Goal: Information Seeking & Learning: Learn about a topic

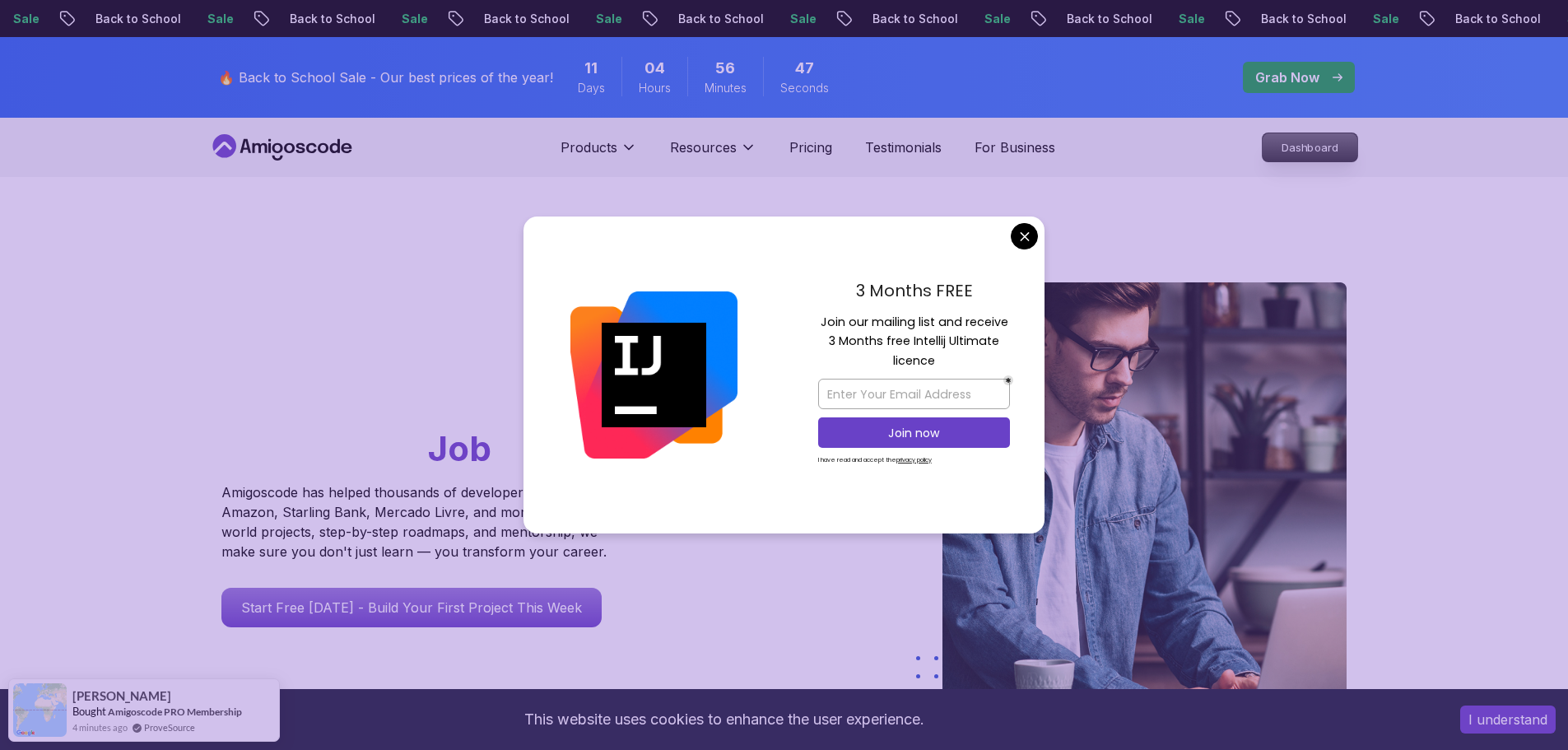
click at [775, 149] on p "Dashboard" at bounding box center [1310, 148] width 95 height 28
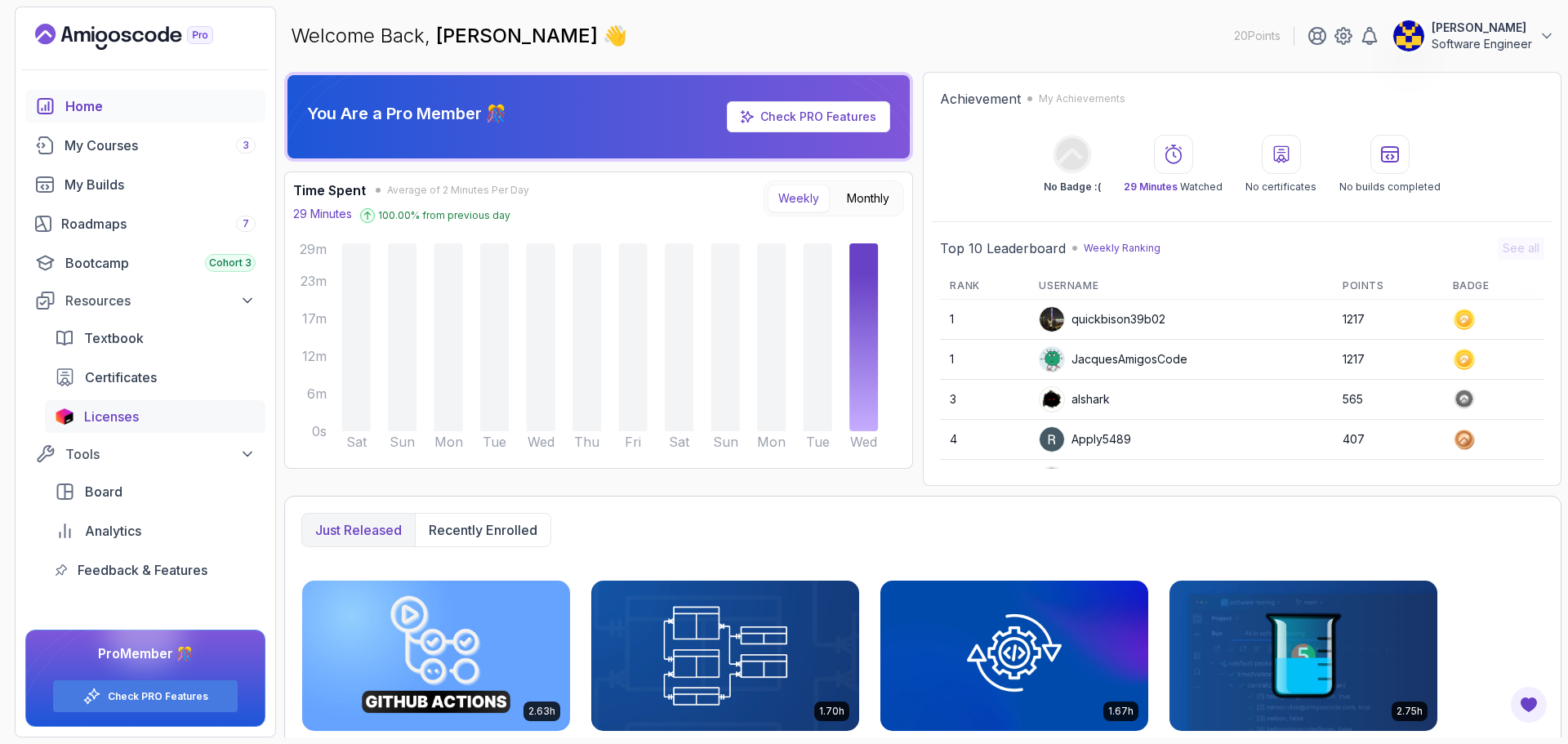
click at [105, 415] on span "Licenses" at bounding box center [111, 417] width 55 height 19
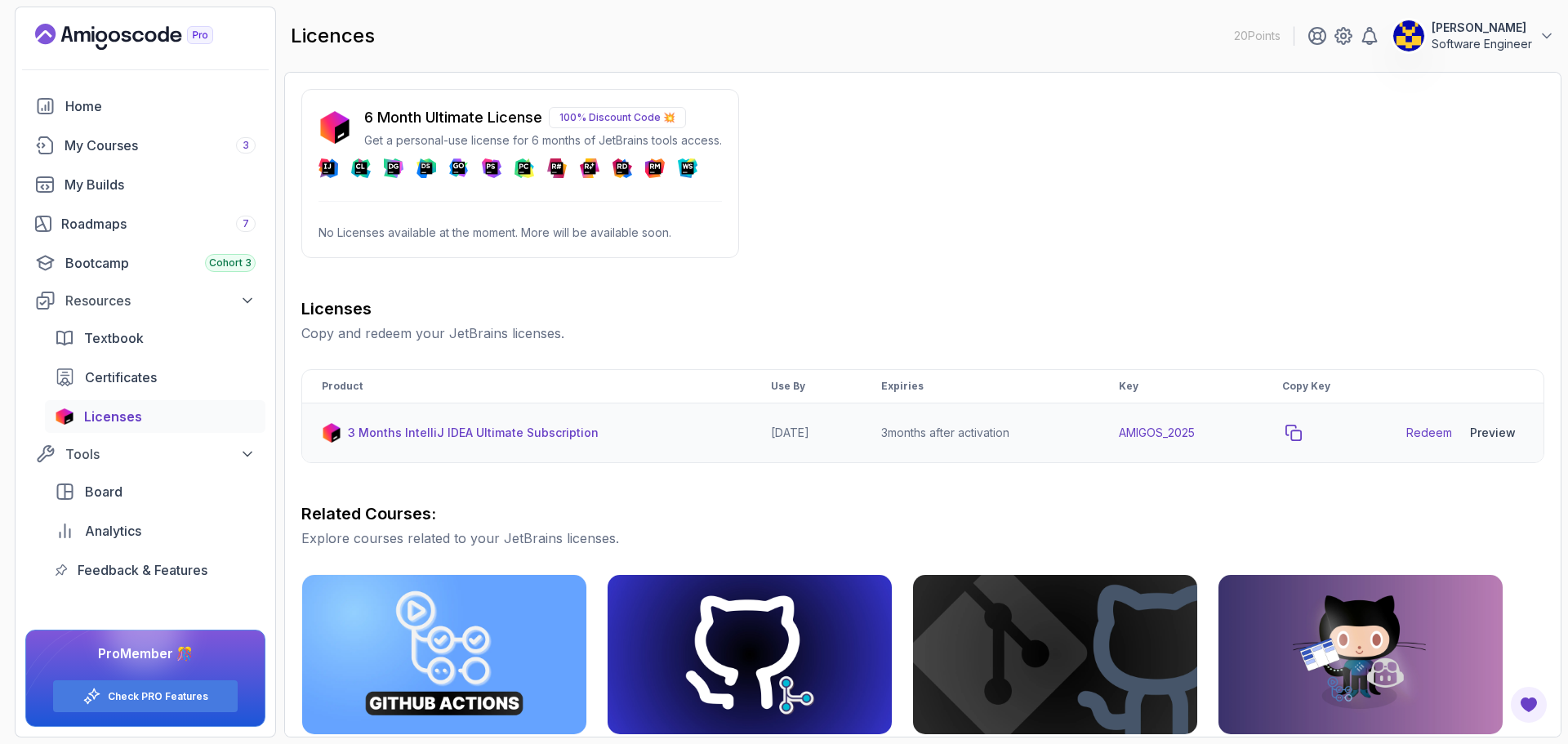
click at [769, 430] on icon "copy-button" at bounding box center [1293, 432] width 17 height 17
click at [769, 437] on div "Preview" at bounding box center [1493, 432] width 45 height 17
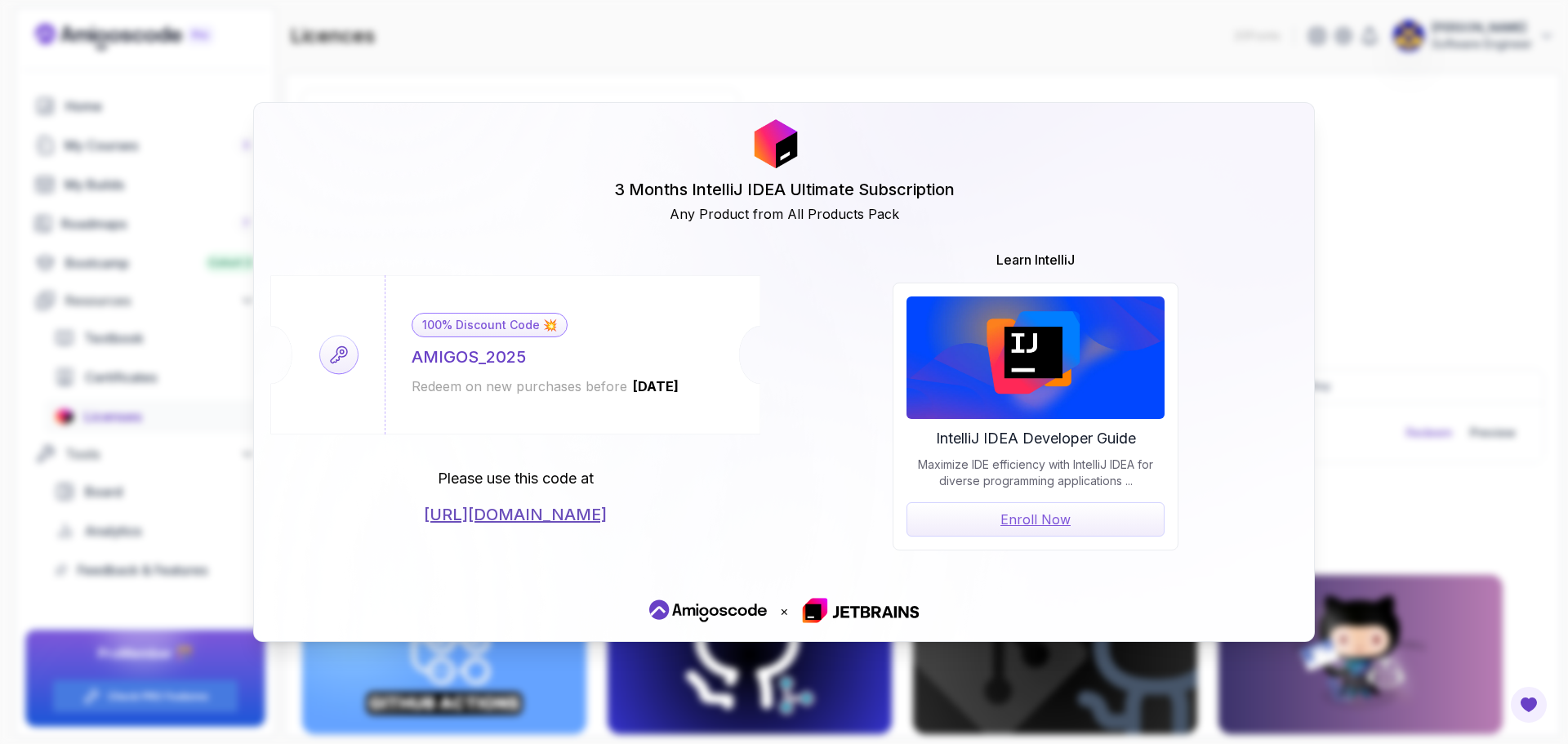
click at [769, 246] on div "3 Months IntelliJ IDEA Ultimate Subscription Any Product from All Products Pack…" at bounding box center [784, 372] width 1568 height 744
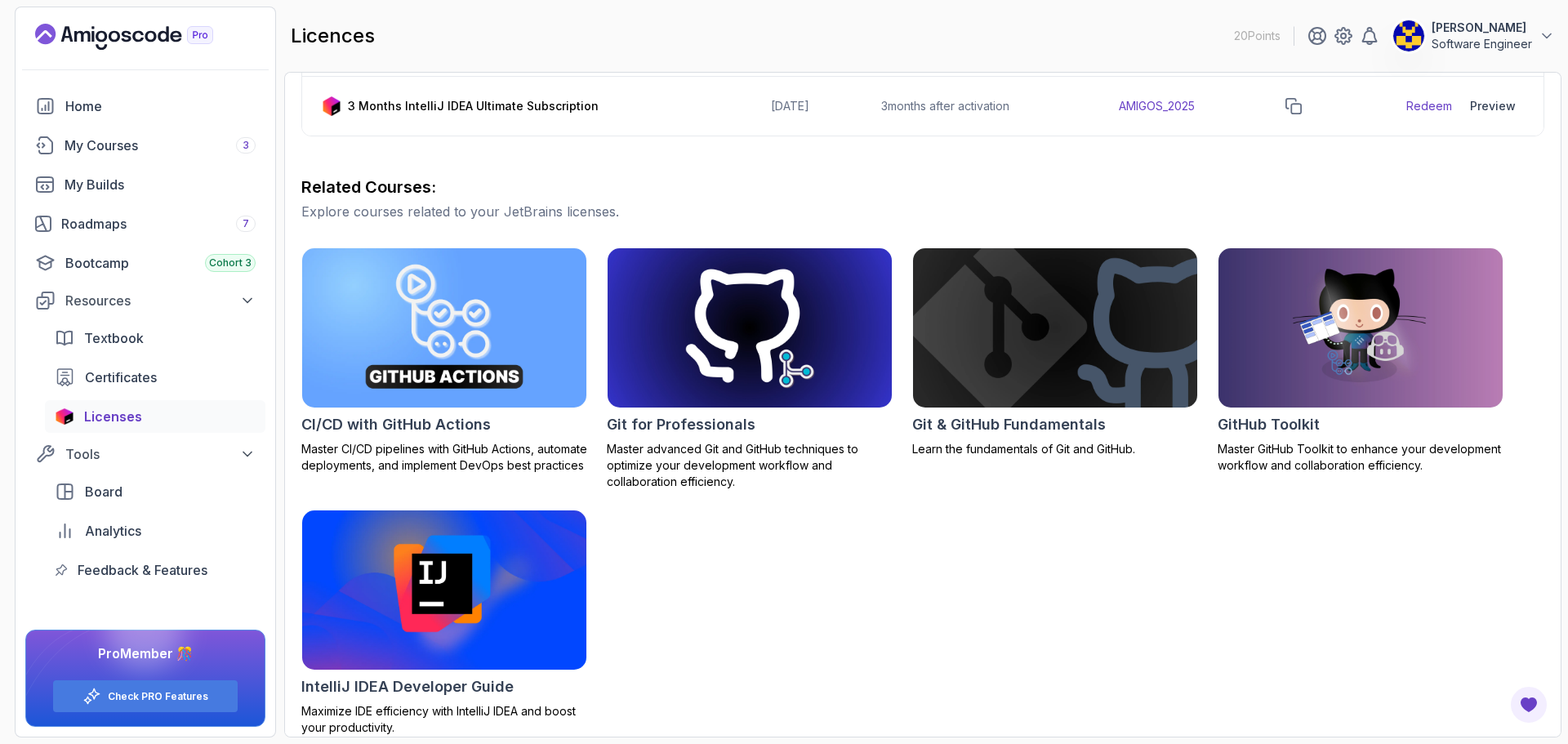
scroll to position [342, 0]
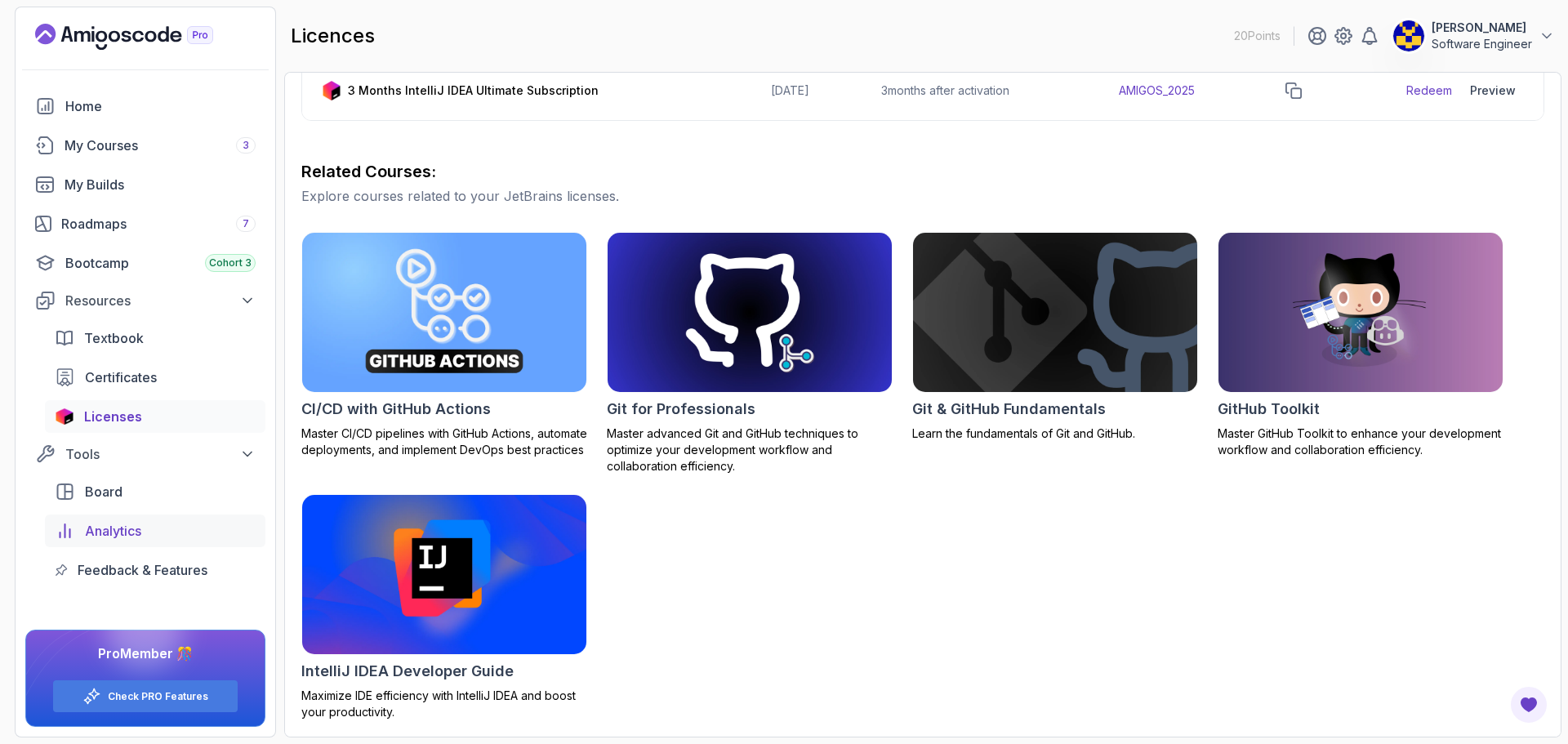
click at [136, 526] on span "Analytics" at bounding box center [113, 531] width 57 height 19
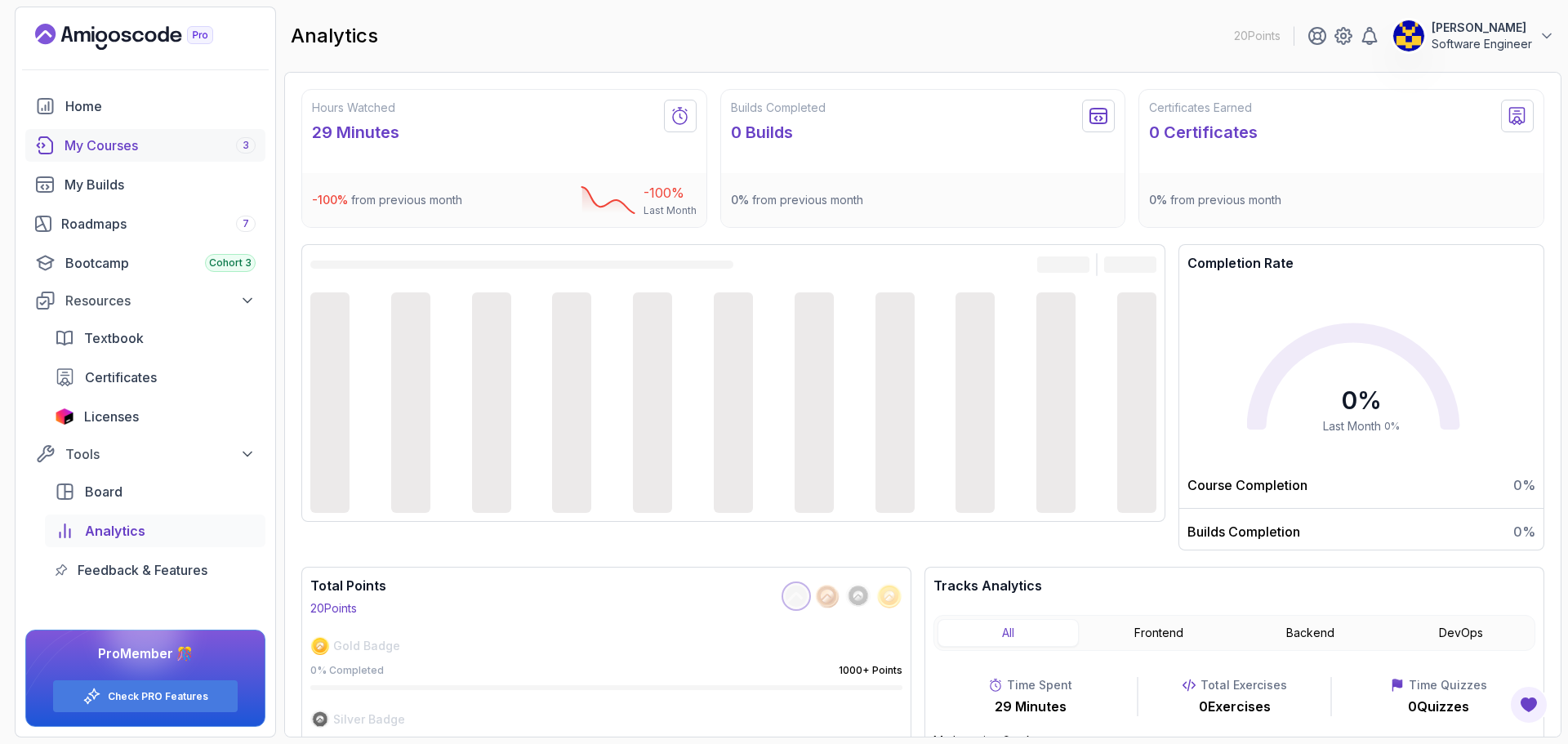
click at [93, 144] on div "My Courses 3" at bounding box center [160, 145] width 191 height 19
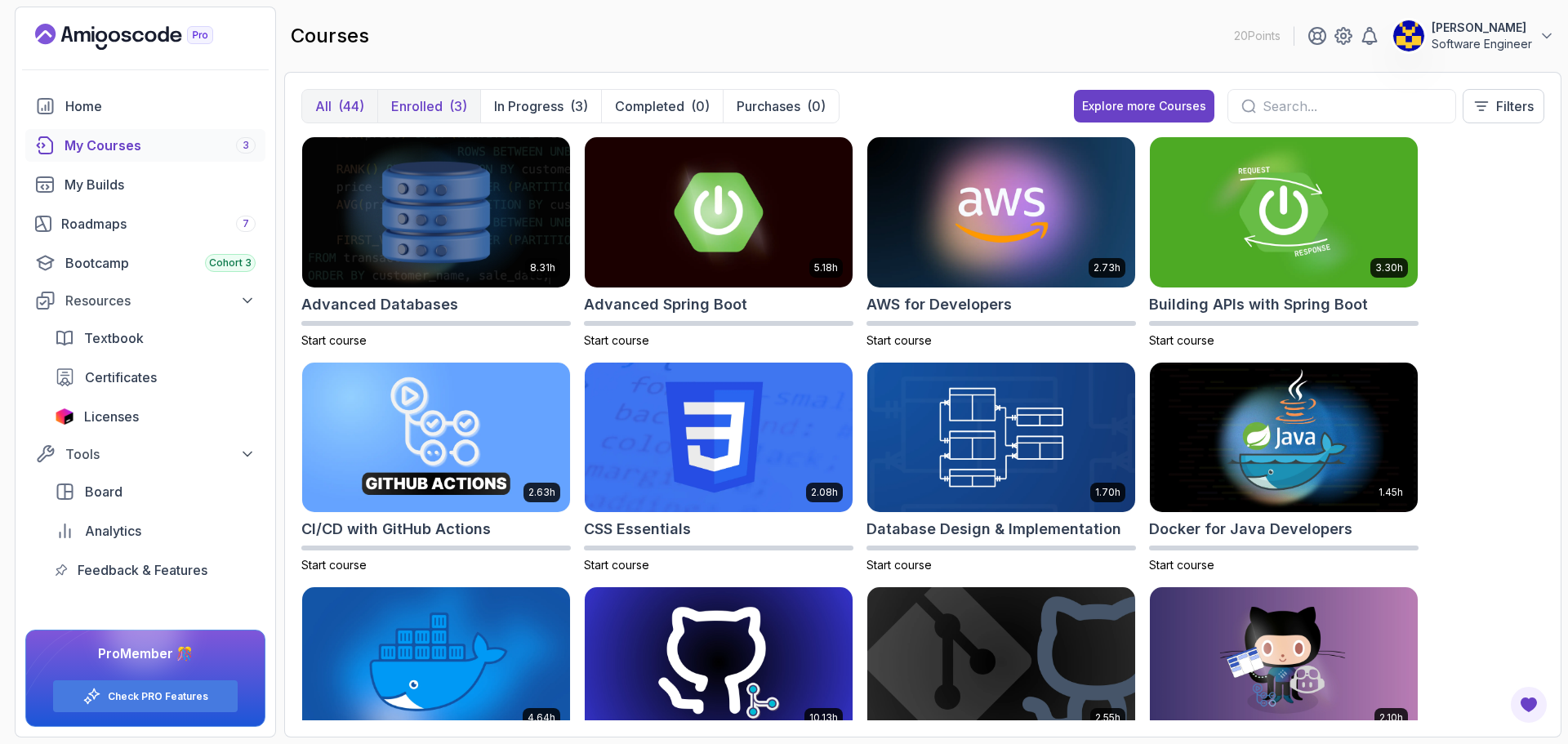
click at [432, 107] on p "Enrolled" at bounding box center [416, 106] width 52 height 19
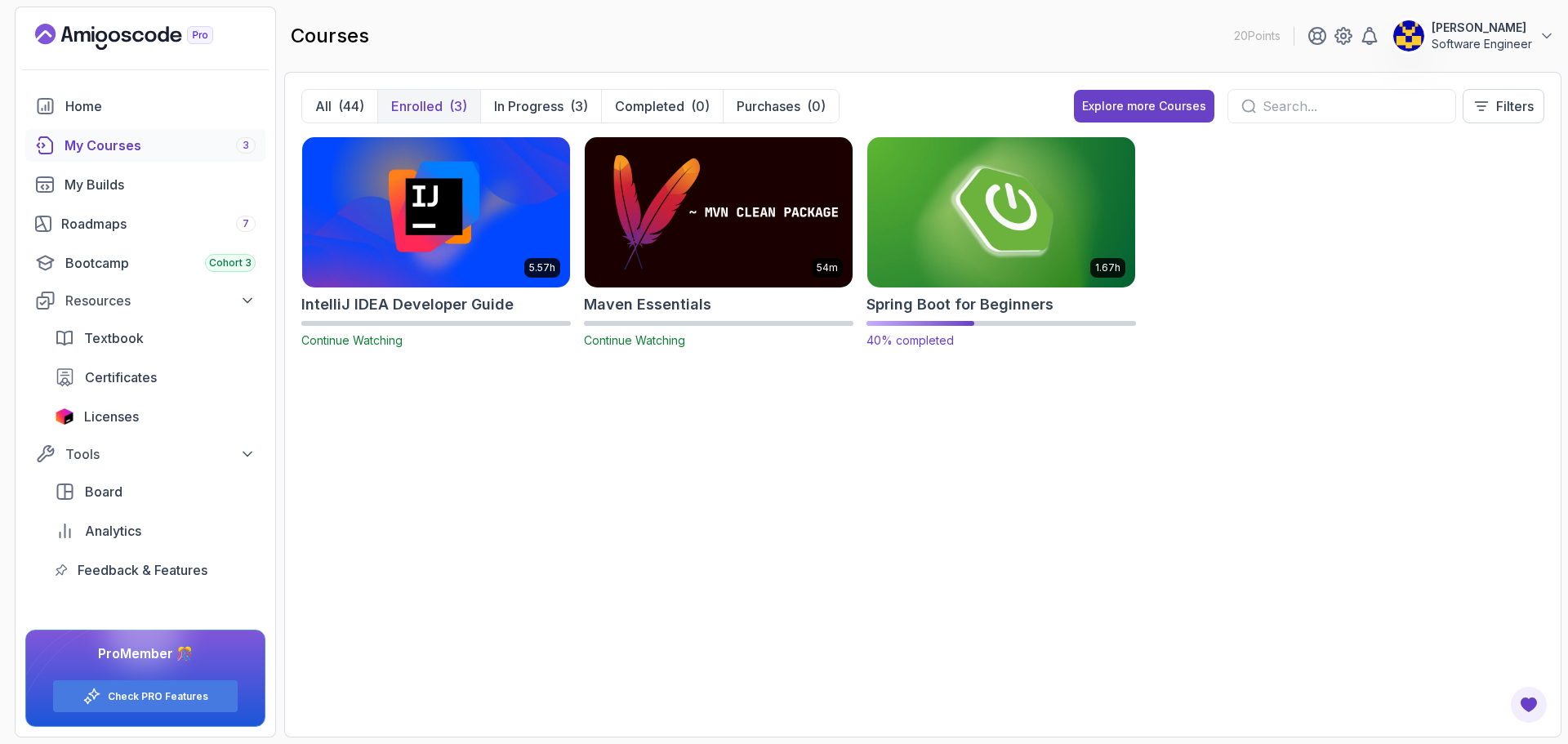
click at [769, 256] on img at bounding box center [1001, 211] width 281 height 158
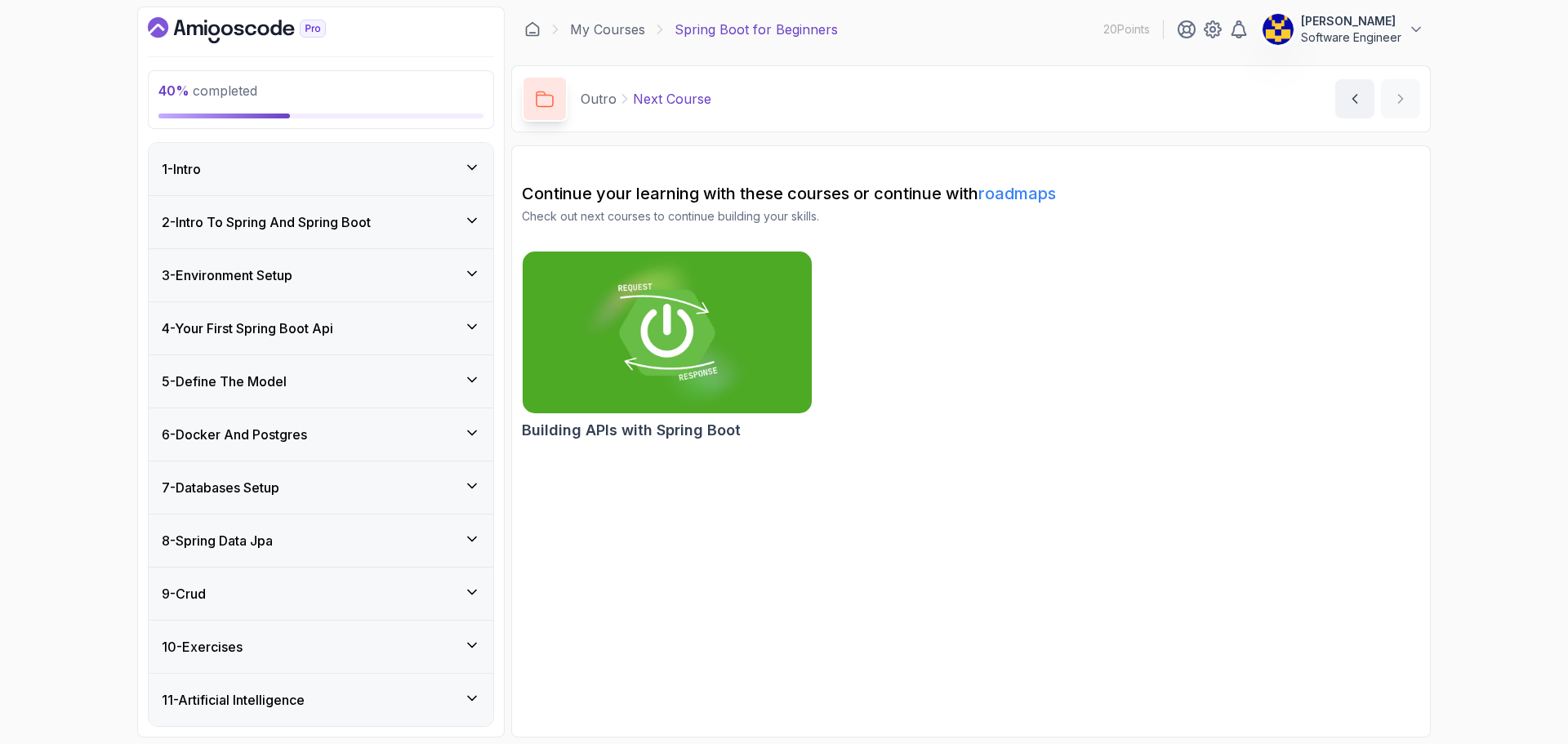
click at [368, 162] on div "1 - Intro" at bounding box center [320, 169] width 319 height 19
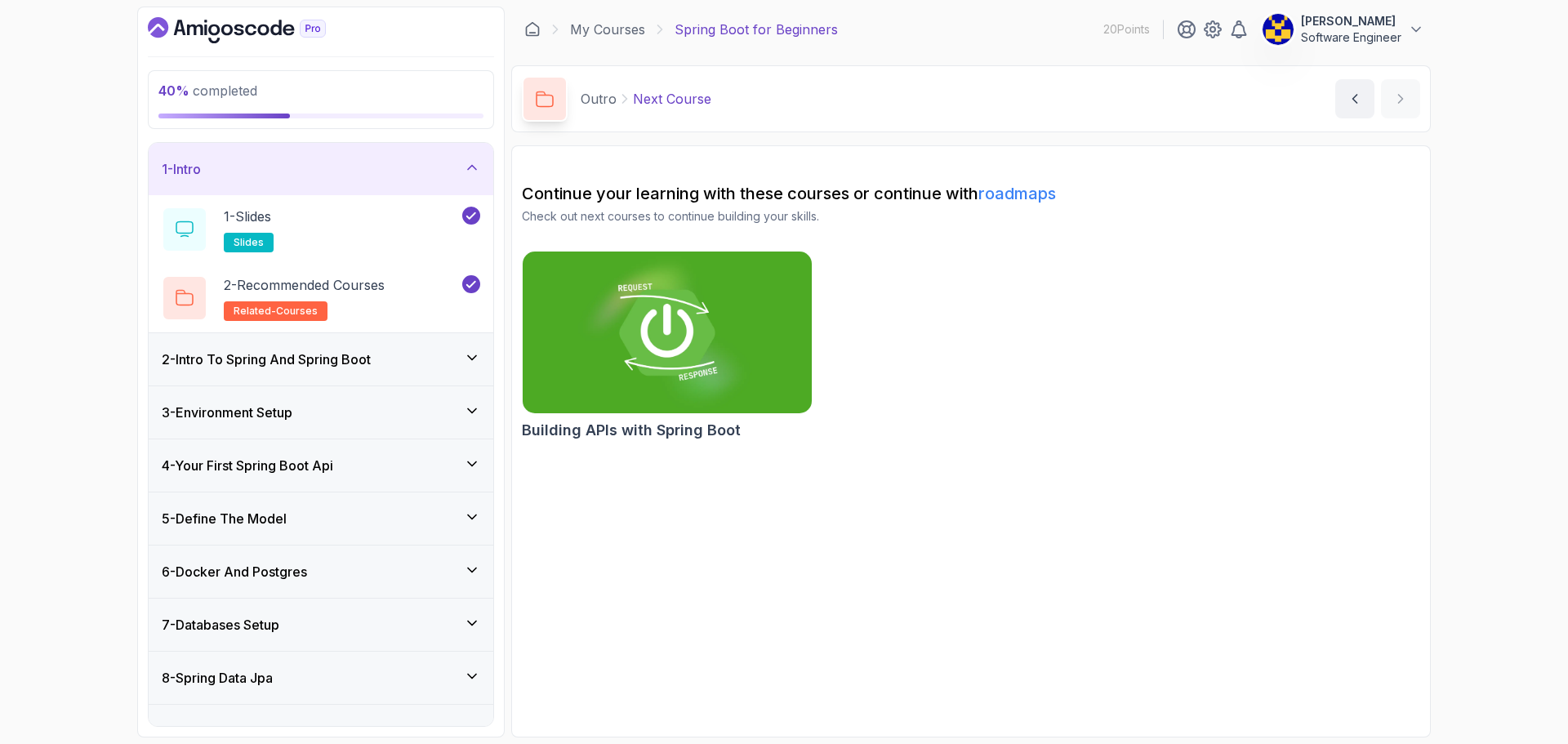
click at [368, 162] on div "1 - Intro" at bounding box center [320, 169] width 319 height 19
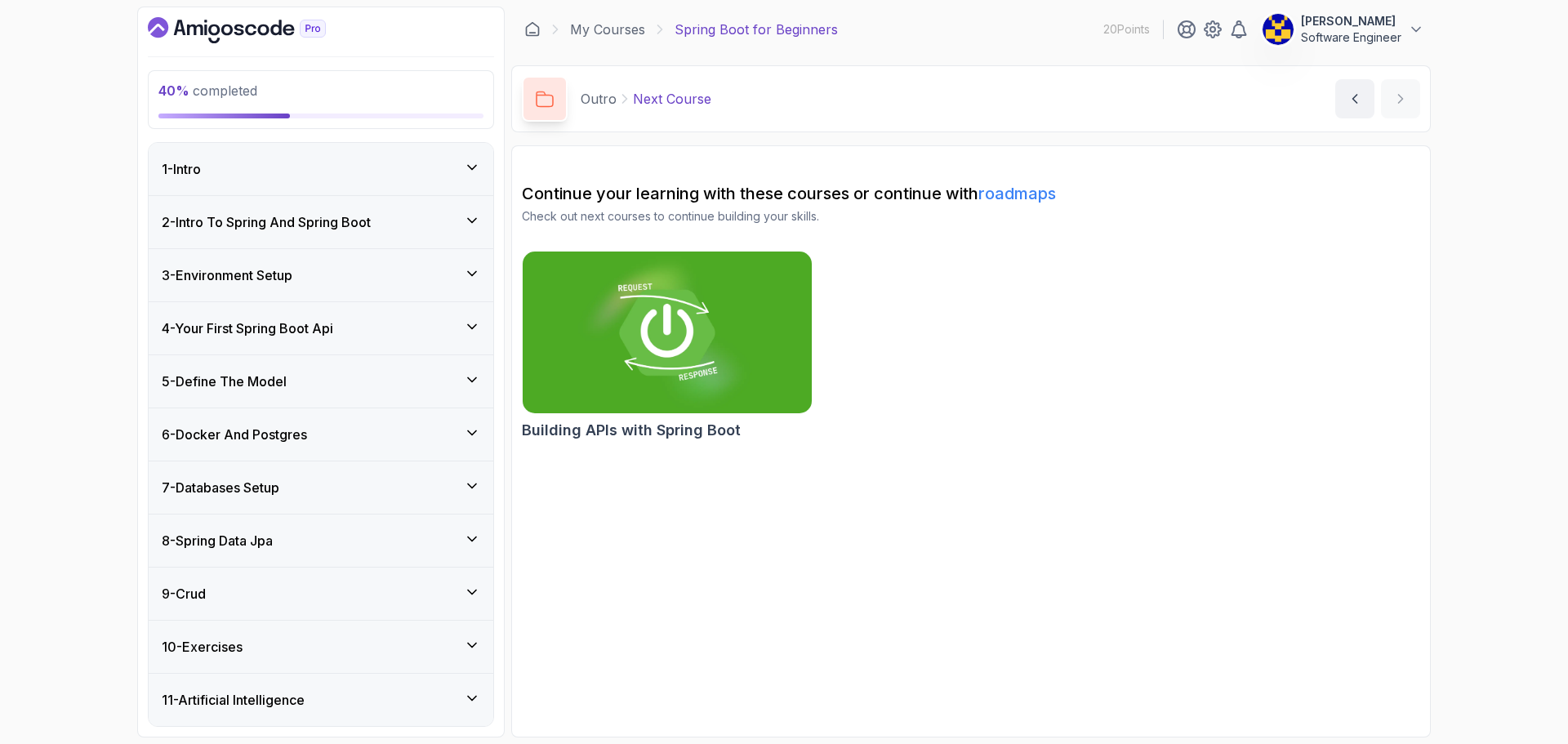
click at [361, 227] on h3 "2 - Intro To Spring And Spring Boot" at bounding box center [265, 222] width 209 height 19
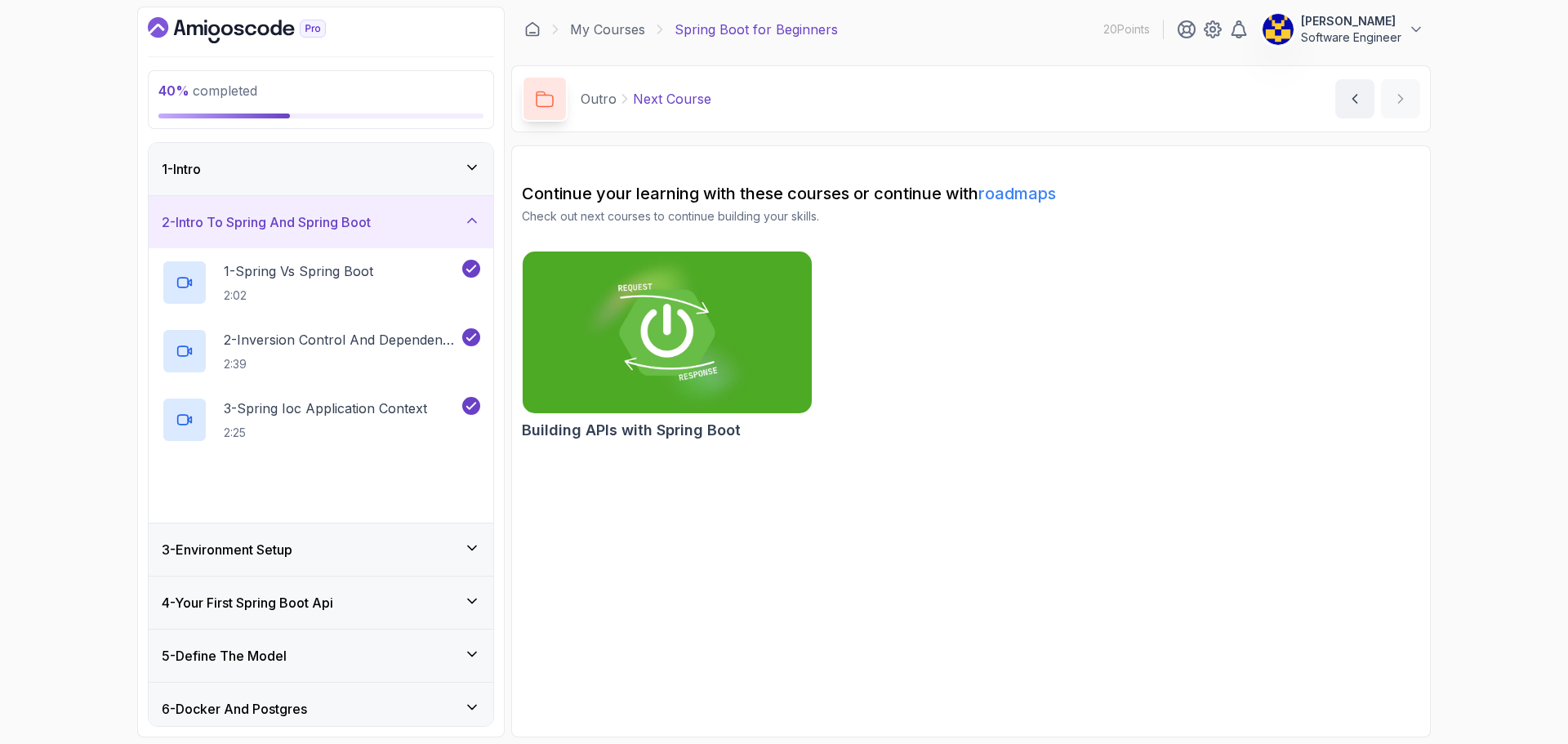
click at [361, 227] on h3 "2 - Intro To Spring And Spring Boot" at bounding box center [265, 222] width 209 height 19
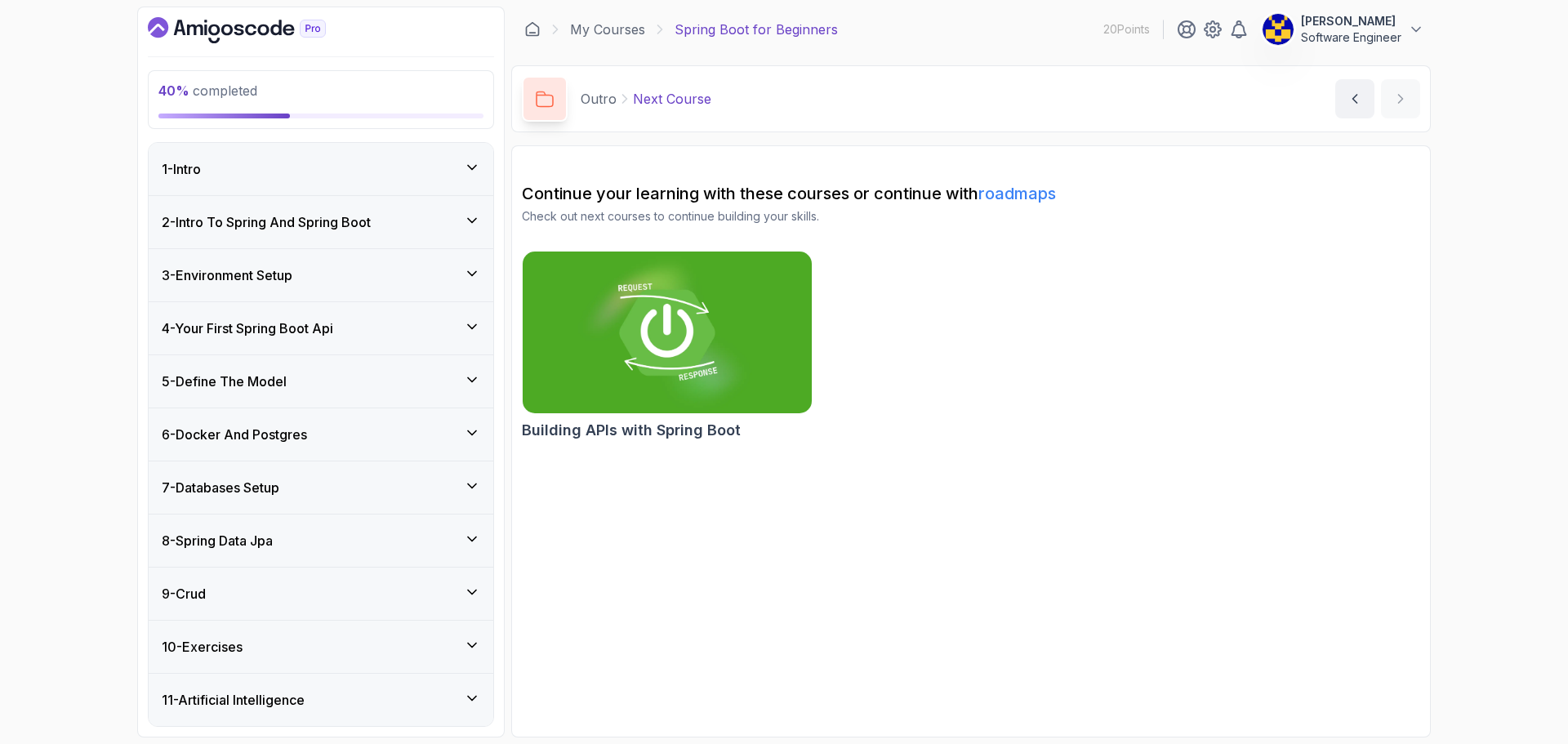
click at [346, 283] on div "3 - Environment Setup" at bounding box center [320, 275] width 319 height 19
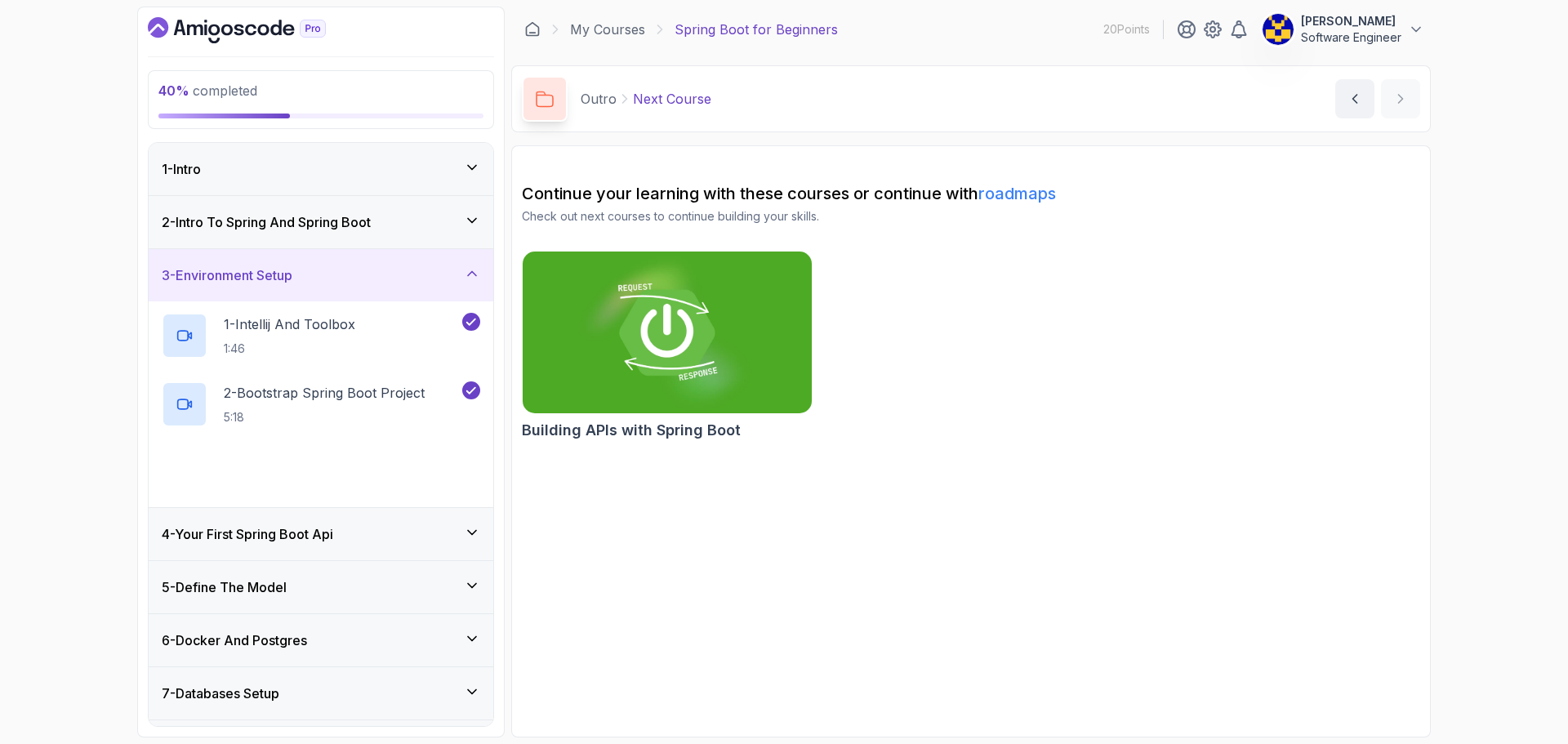
click at [346, 283] on div "3 - Environment Setup" at bounding box center [320, 275] width 319 height 19
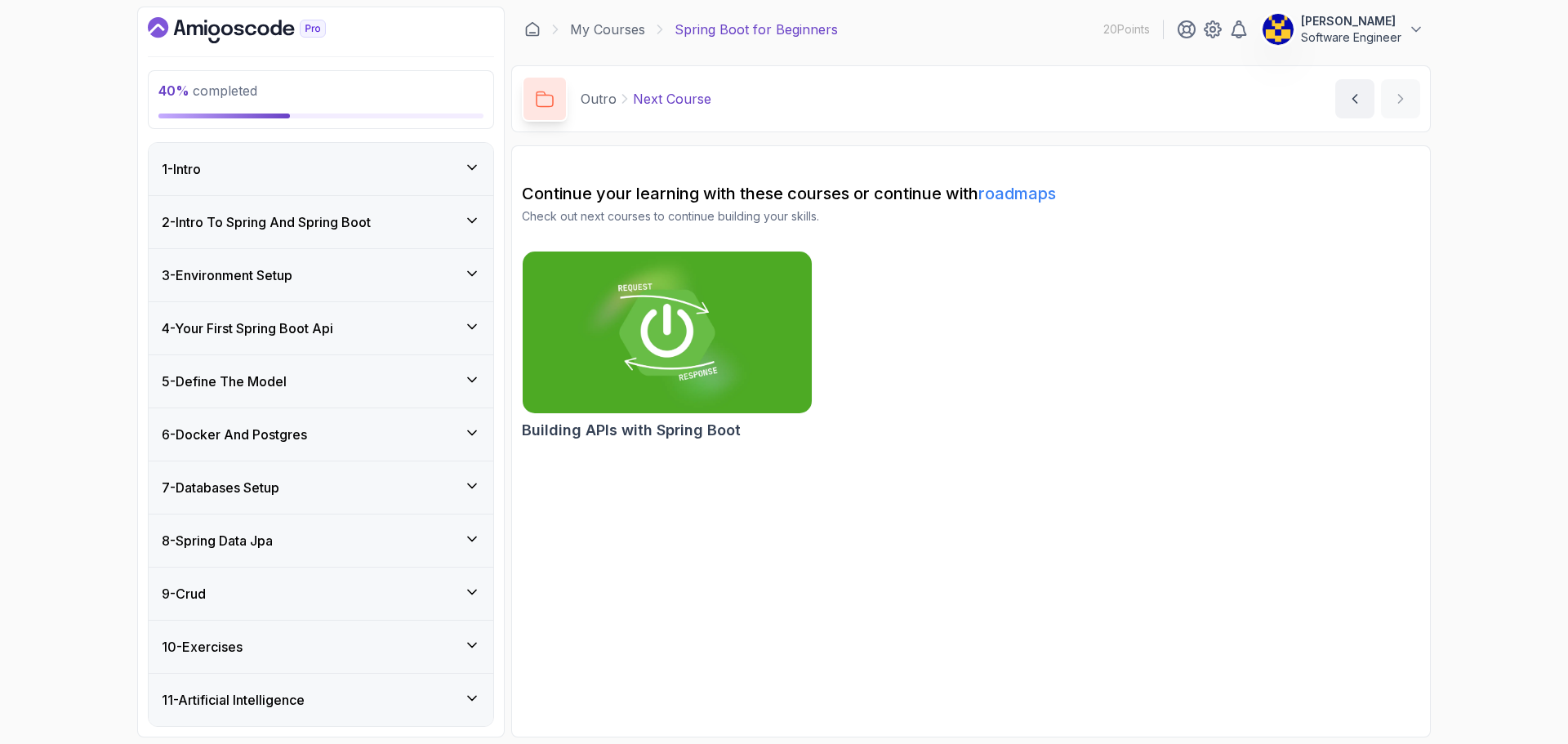
click at [313, 358] on div "5 - Define The Model" at bounding box center [320, 382] width 345 height 52
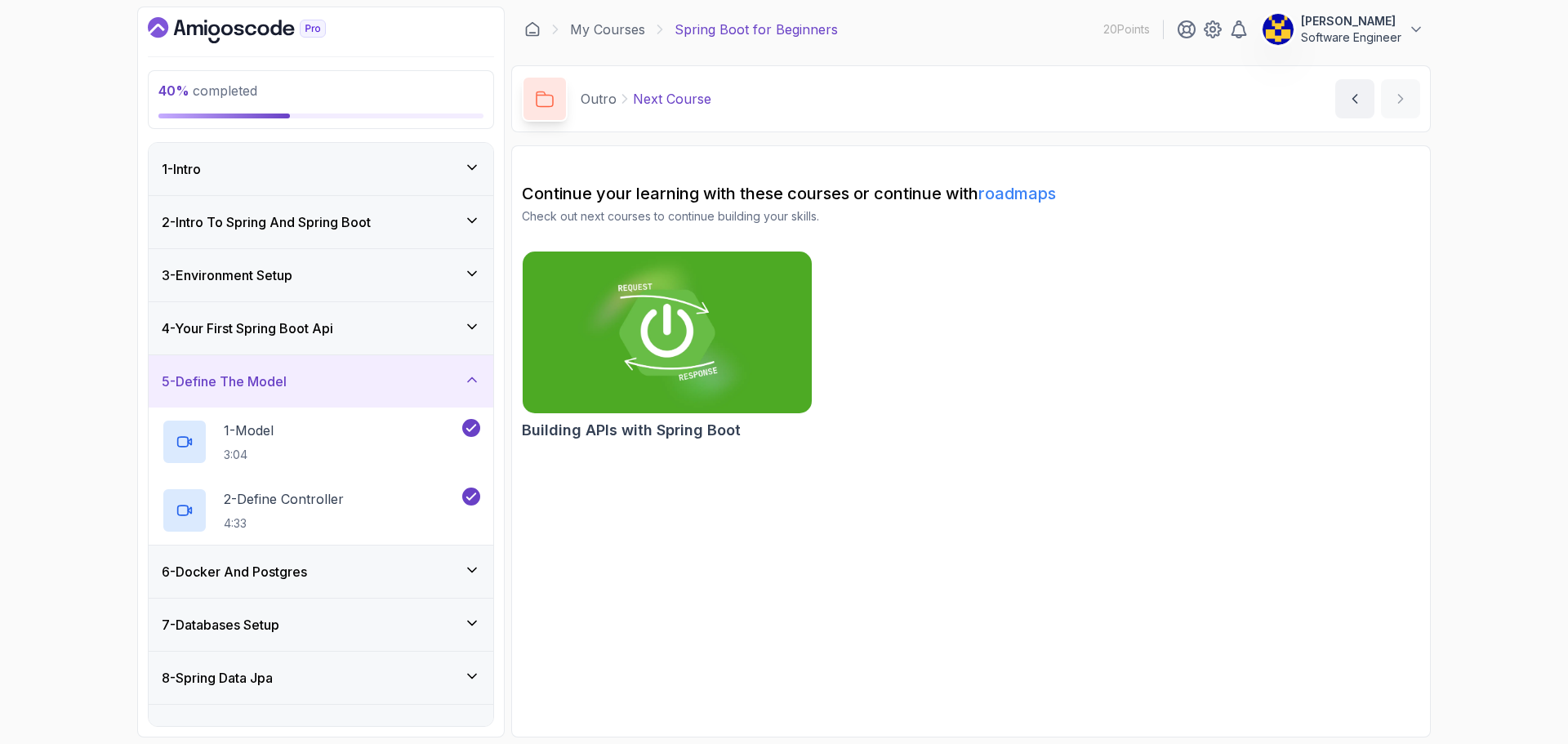
click at [334, 328] on h3 "4 - Your First Spring Boot Api" at bounding box center [247, 328] width 171 height 19
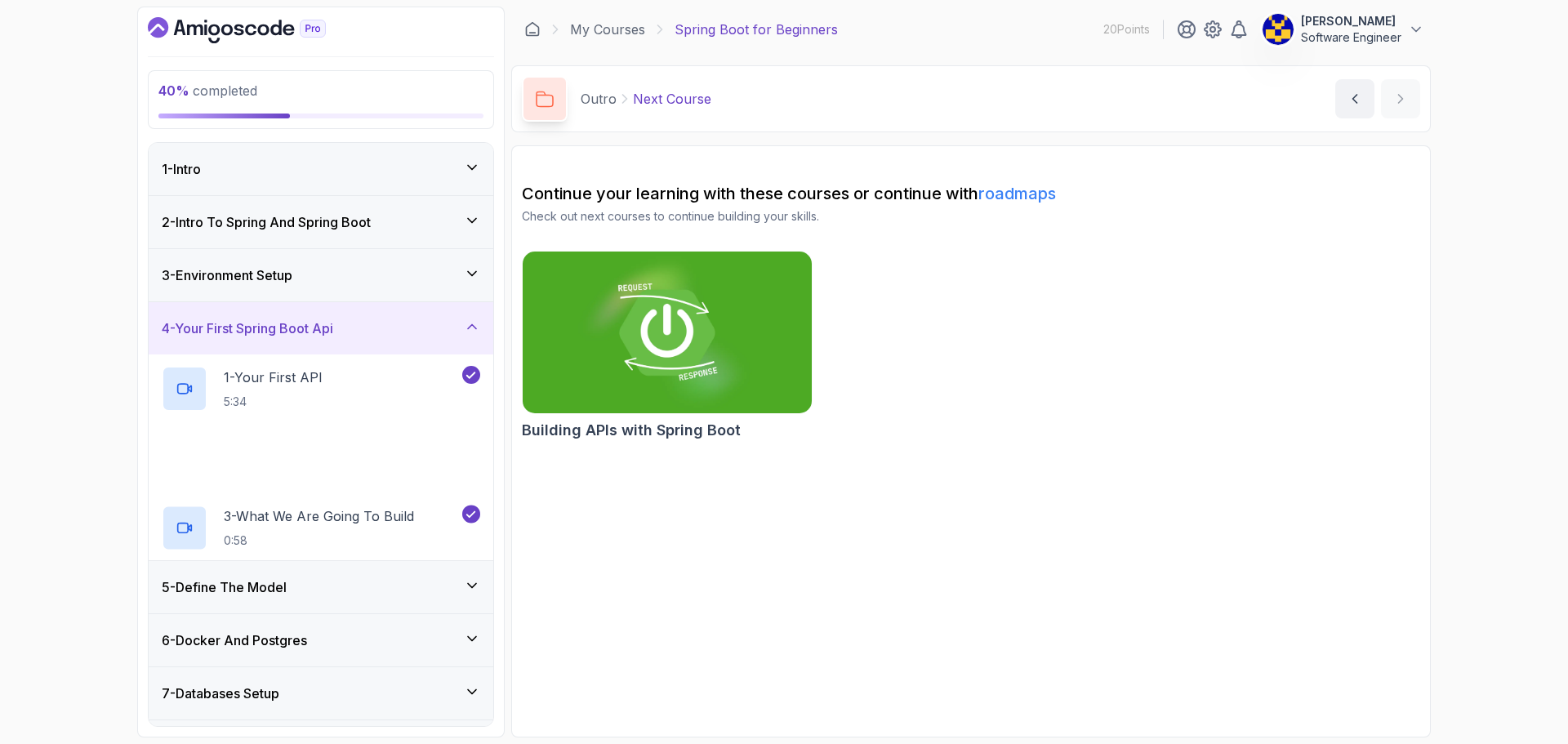
click at [334, 325] on h3 "4 - Your First Spring Boot Api" at bounding box center [247, 328] width 171 height 19
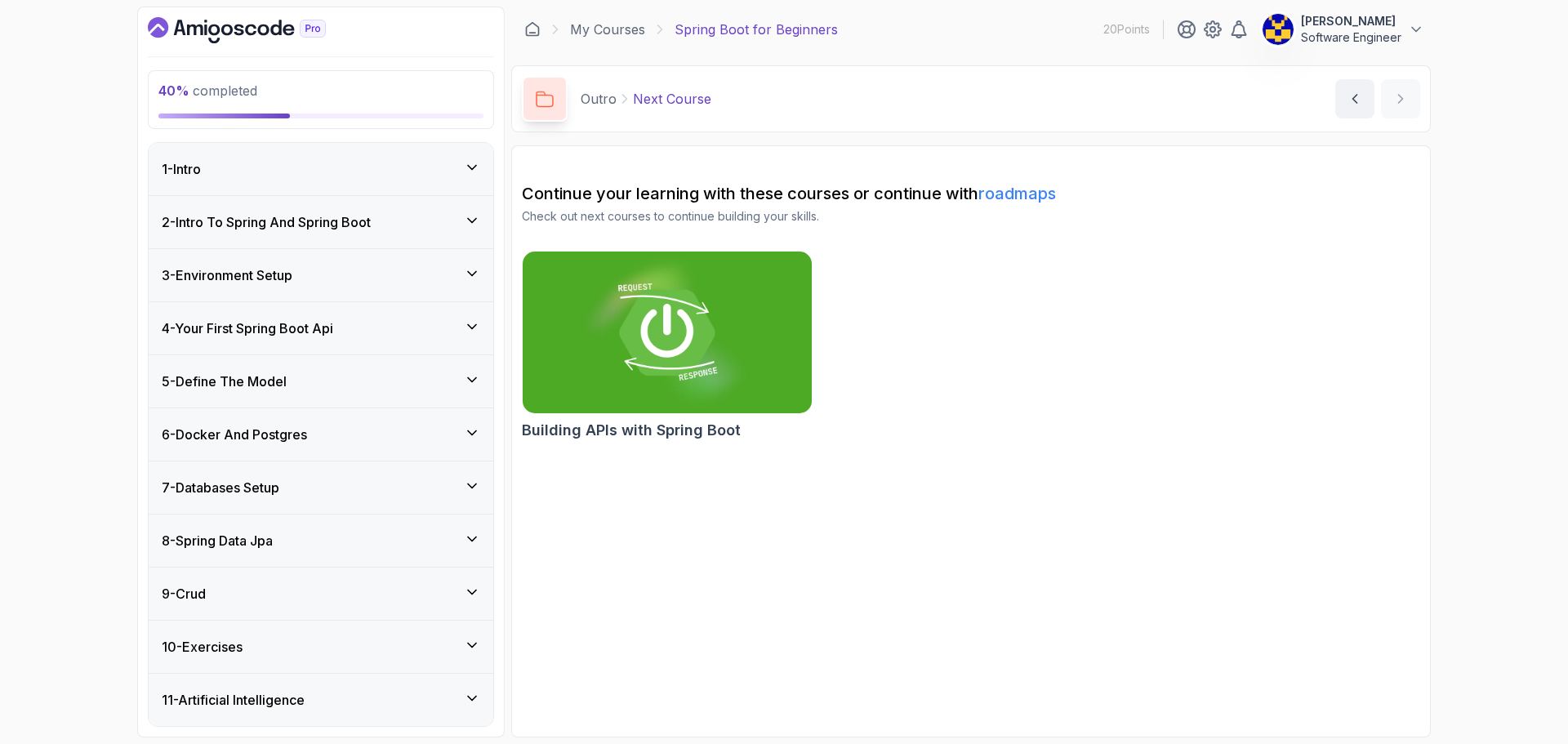
click at [324, 425] on div "6 - Docker And Postgres" at bounding box center [320, 434] width 319 height 19
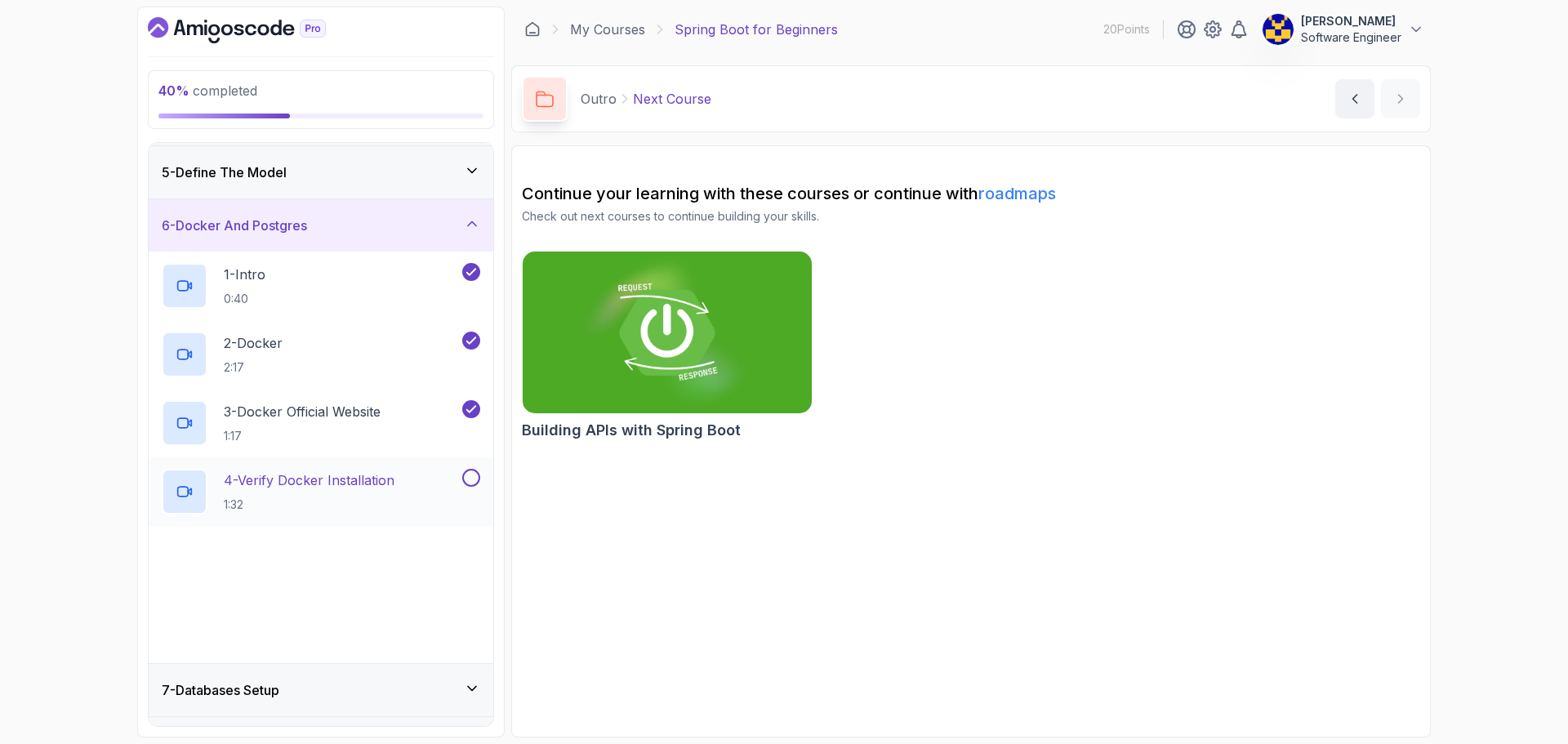
scroll to position [245, 0]
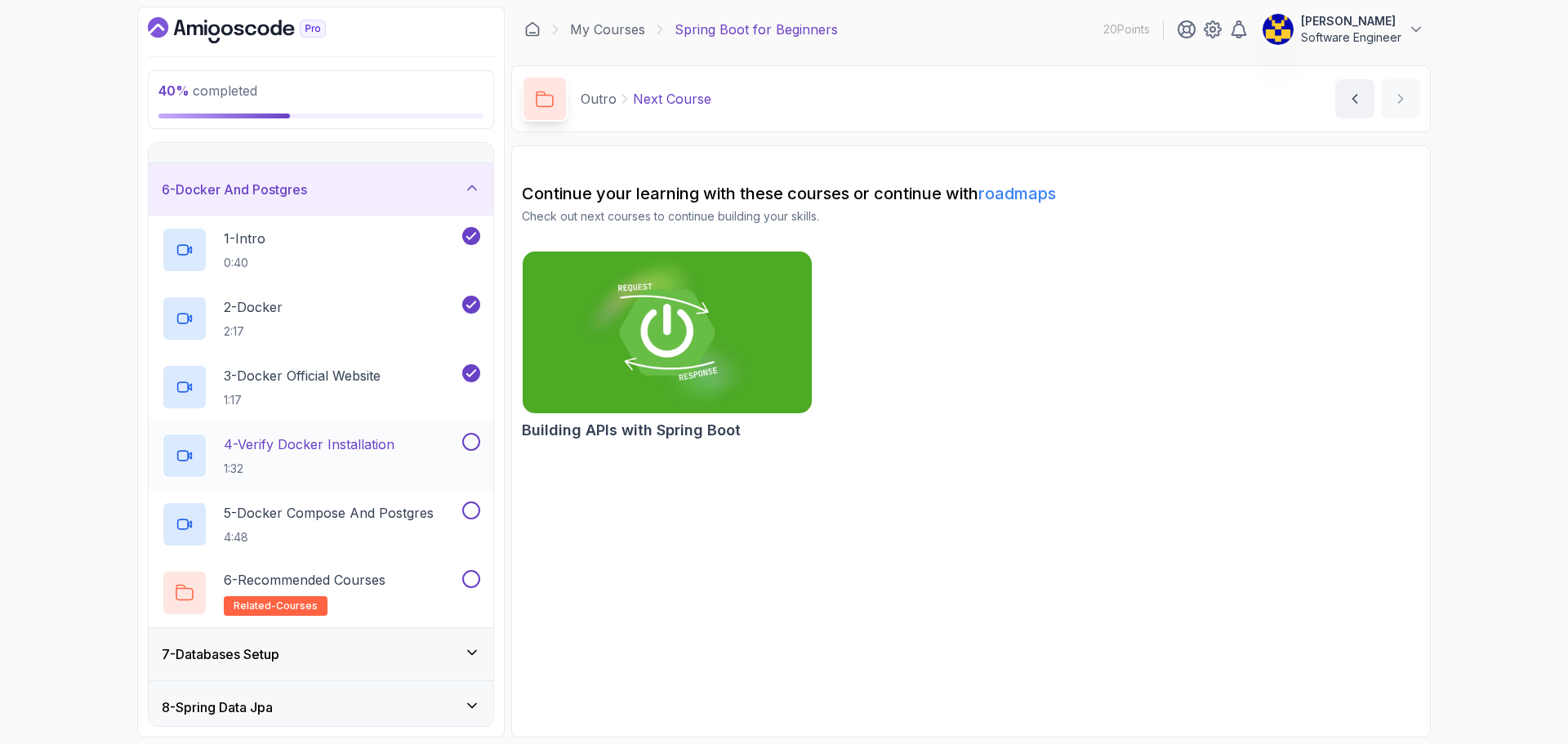
click at [324, 440] on p "4 - Verify Docker Installation" at bounding box center [309, 444] width 171 height 19
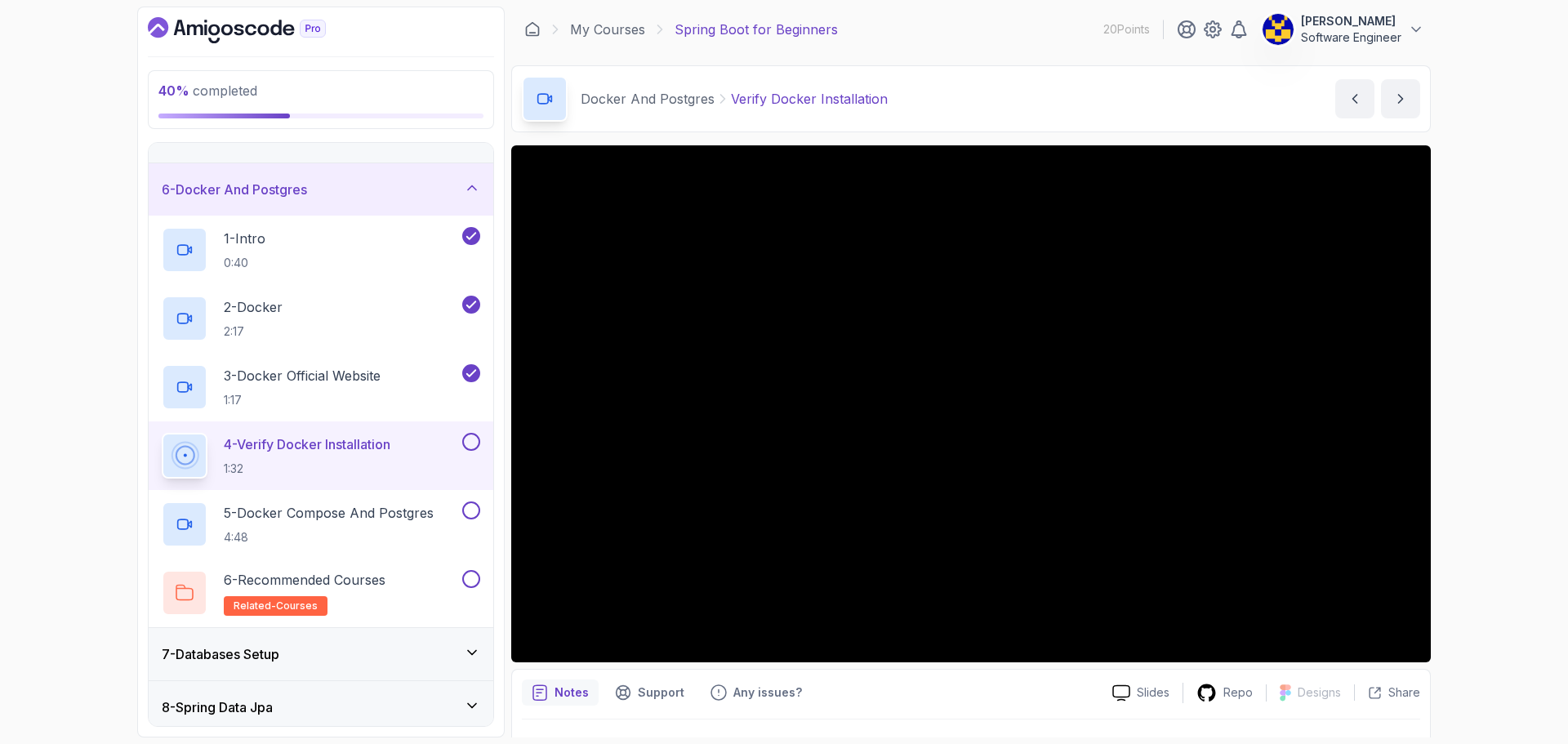
click at [468, 440] on button at bounding box center [471, 442] width 18 height 18
click at [416, 512] on p "5 - Docker Compose And Postgres" at bounding box center [328, 513] width 210 height 19
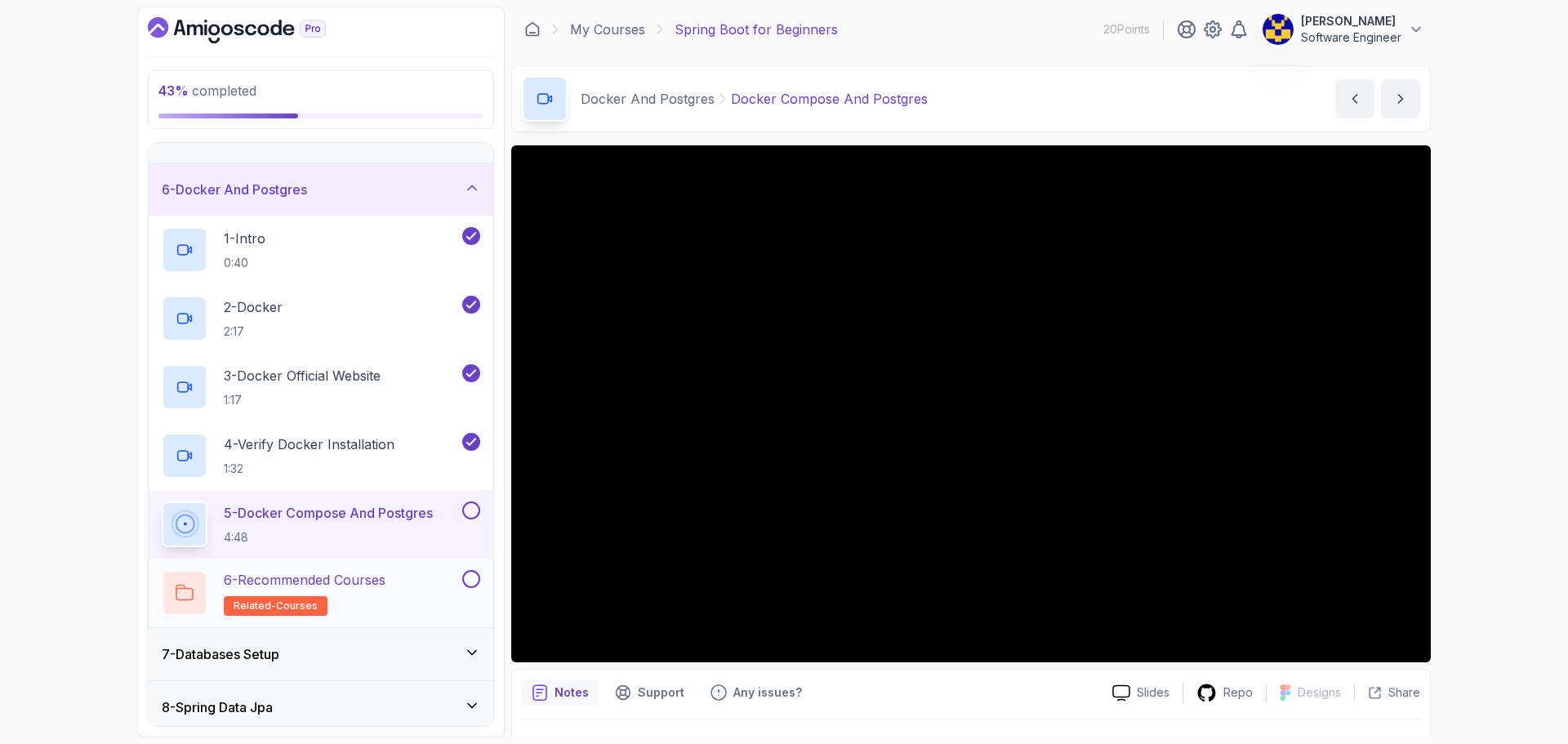
click at [476, 580] on button at bounding box center [471, 579] width 18 height 18
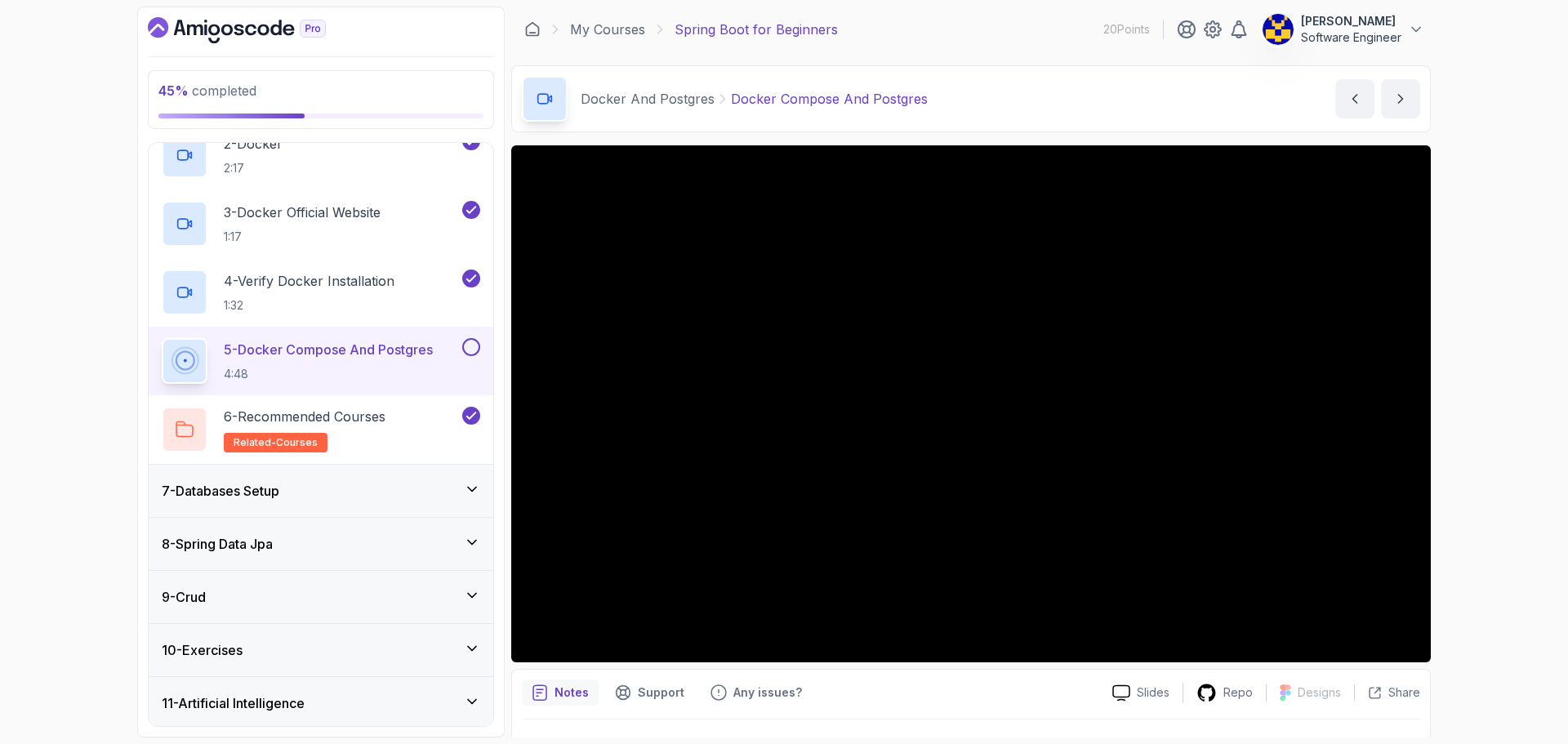
scroll to position [465, 0]
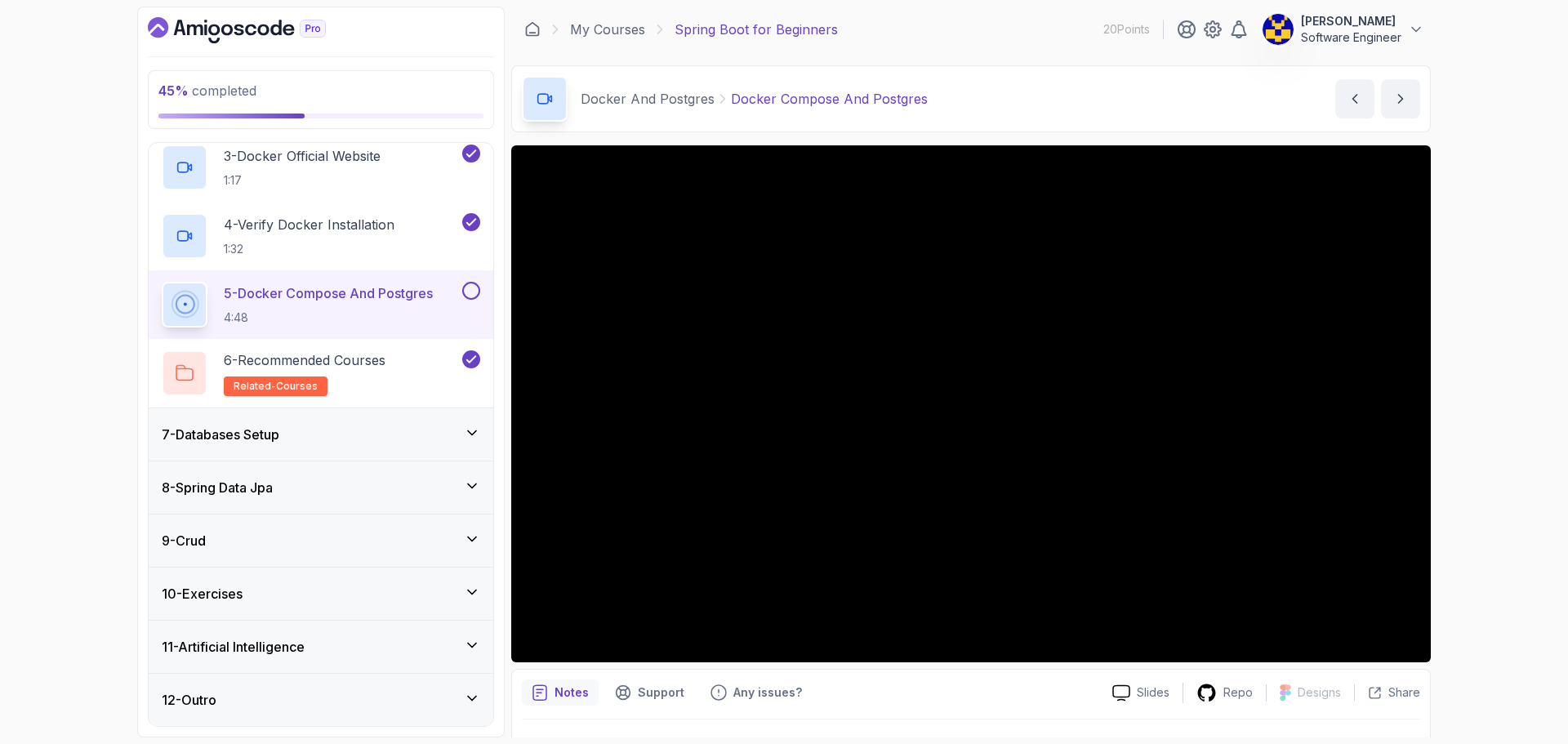
click at [415, 437] on div "7 - Databases Setup" at bounding box center [320, 434] width 319 height 19
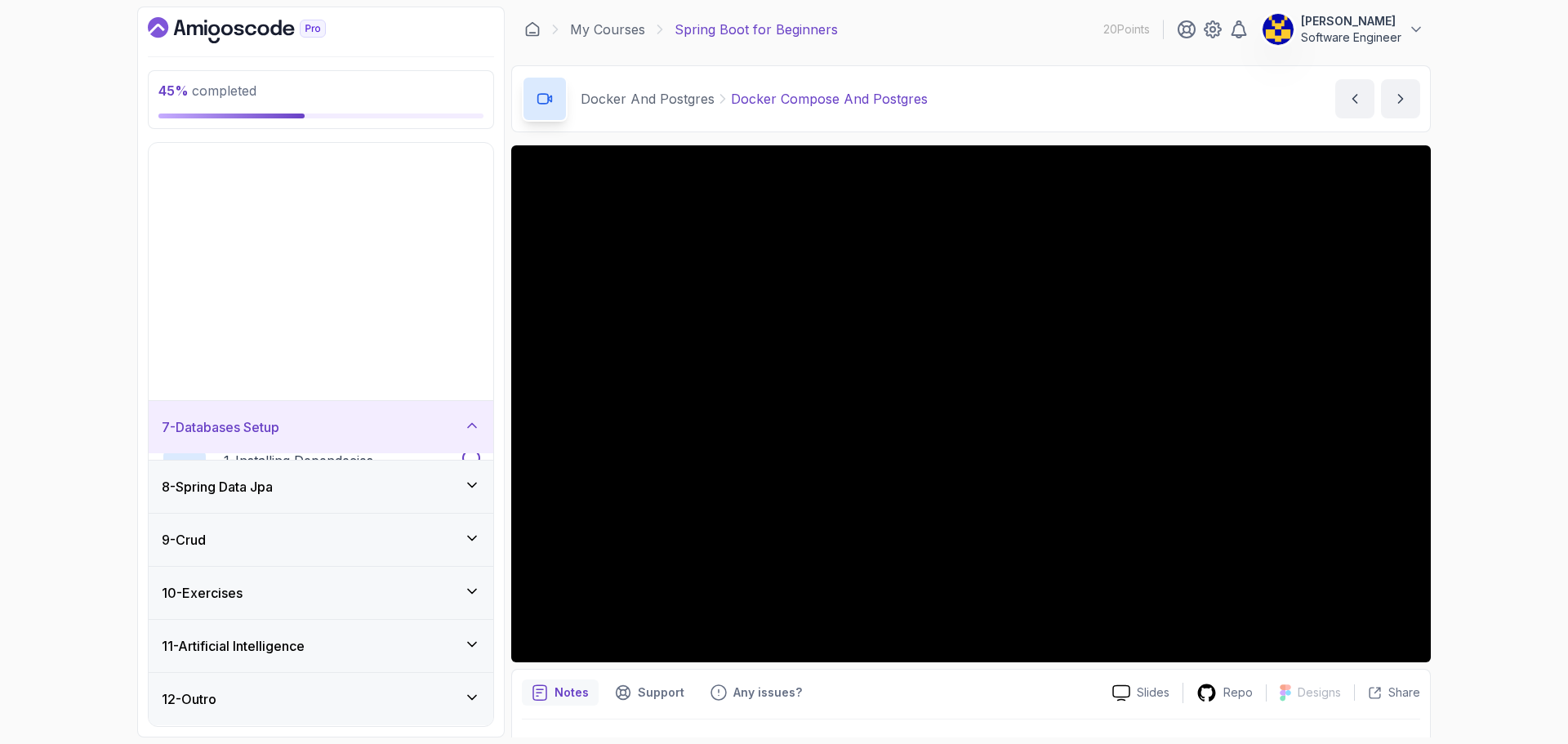
scroll to position [53, 0]
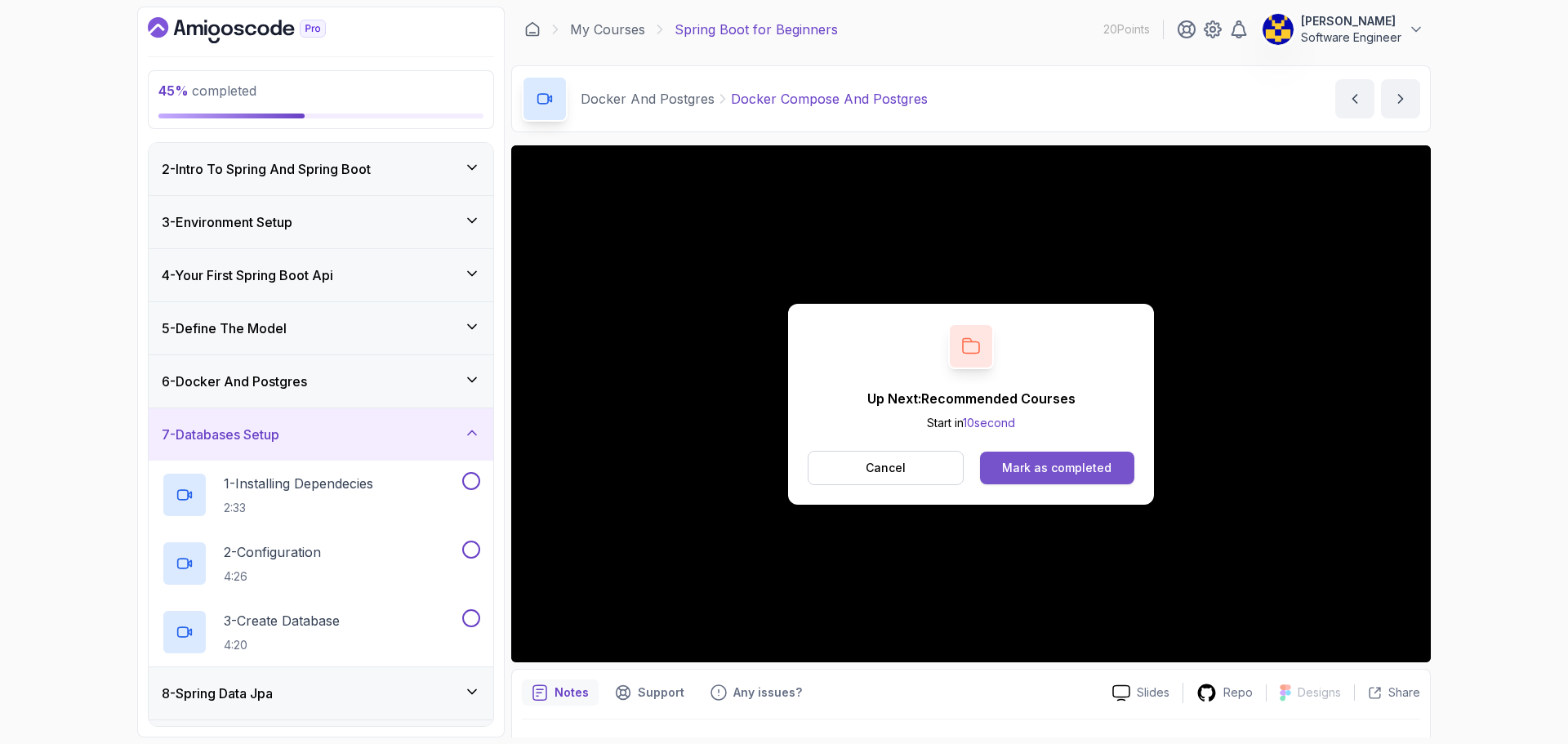
click at [769, 460] on div "Mark as completed" at bounding box center [1056, 468] width 109 height 17
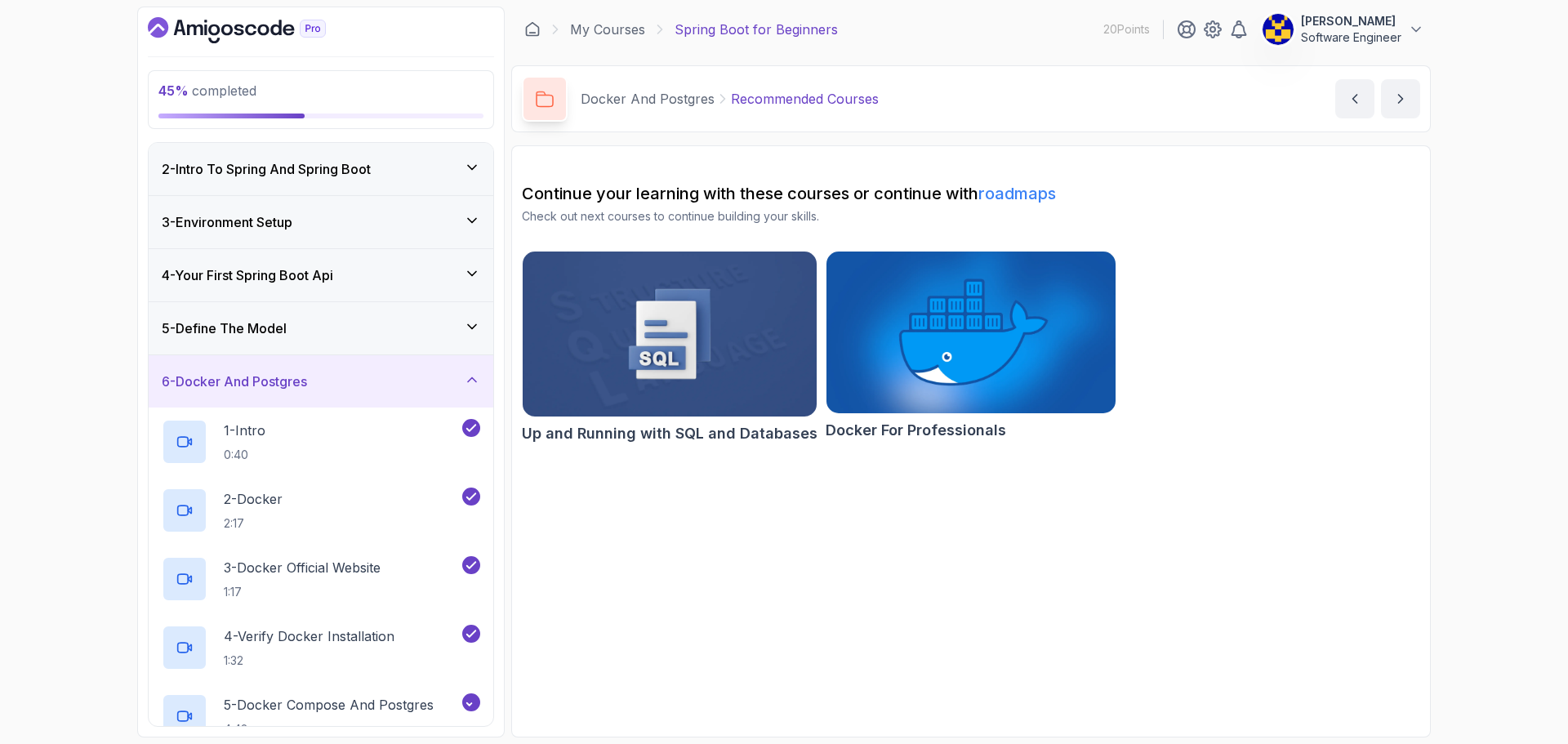
click at [361, 389] on div "6 - Docker And Postgres" at bounding box center [320, 382] width 319 height 19
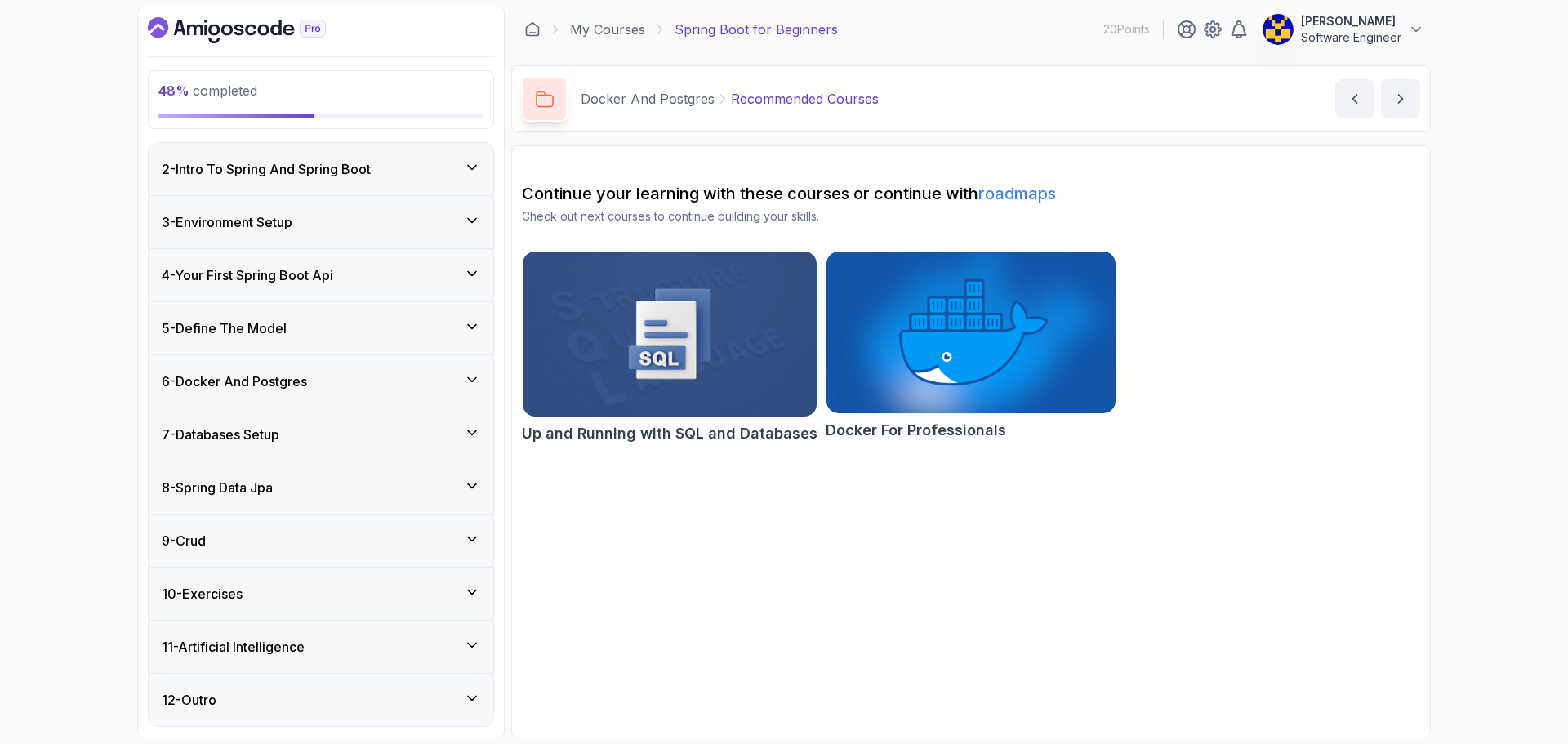
click at [354, 437] on div "7 - Databases Setup" at bounding box center [320, 434] width 319 height 19
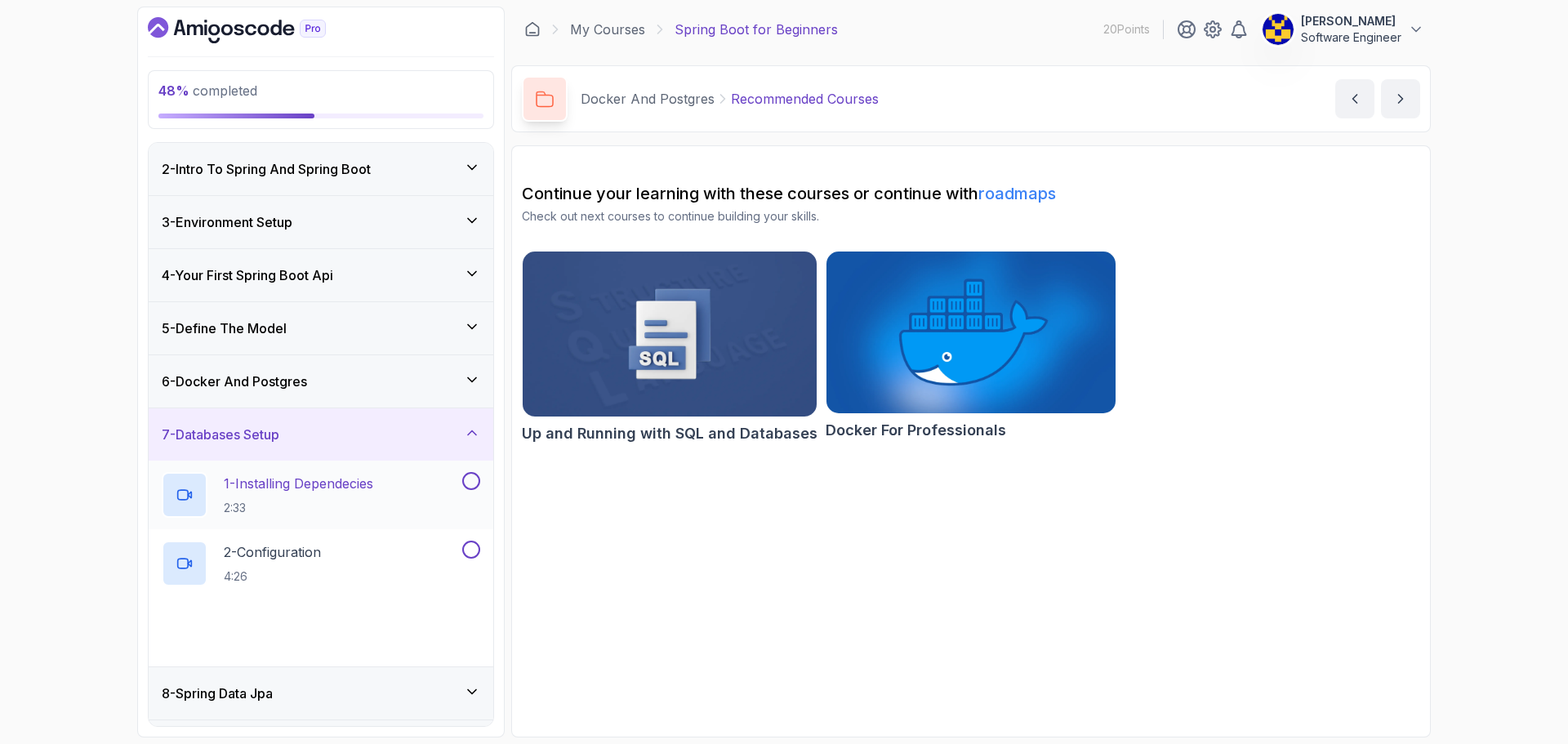
click at [360, 483] on p "1 - Installing Dependecies" at bounding box center [298, 484] width 149 height 19
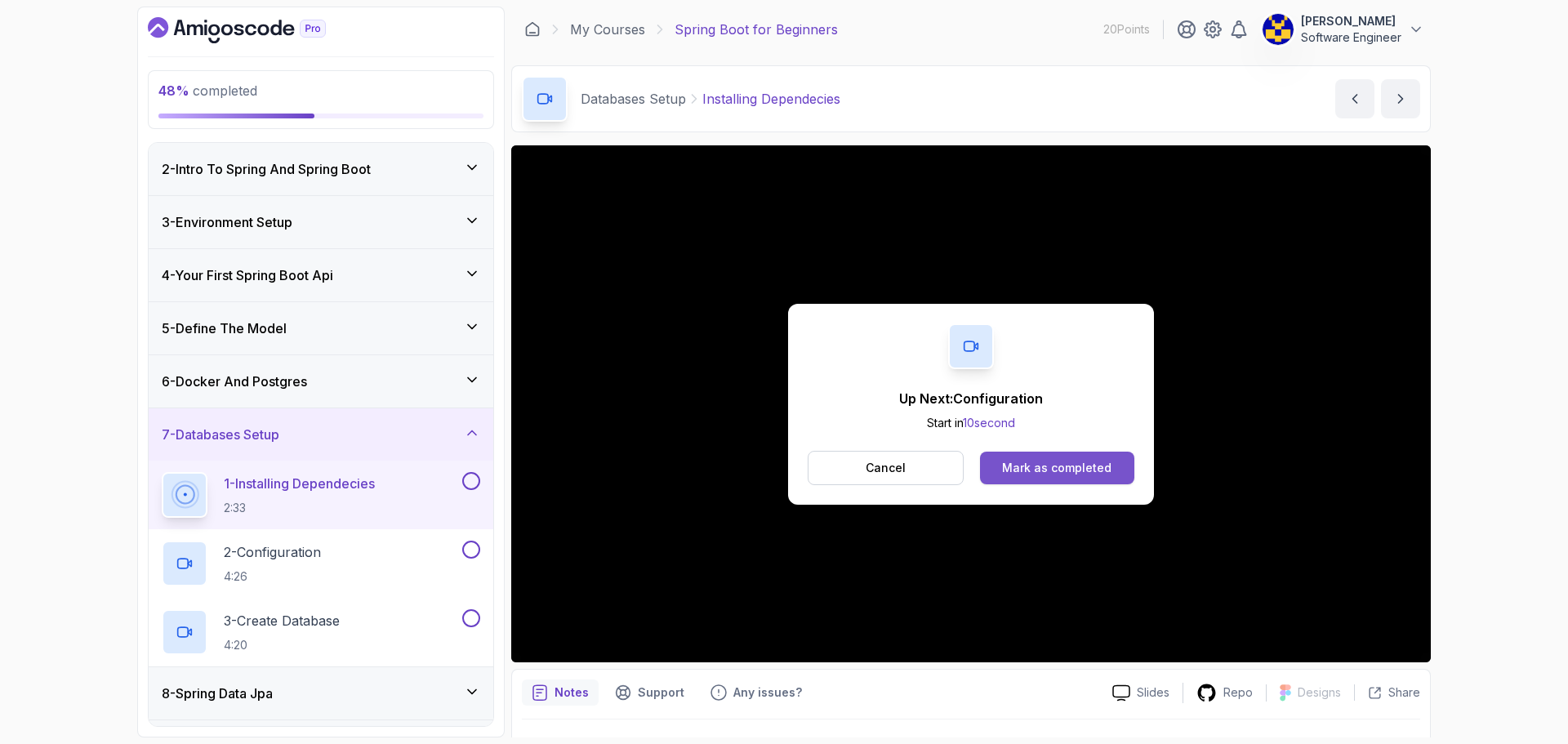
click at [769, 468] on div "Mark as completed" at bounding box center [1056, 468] width 109 height 17
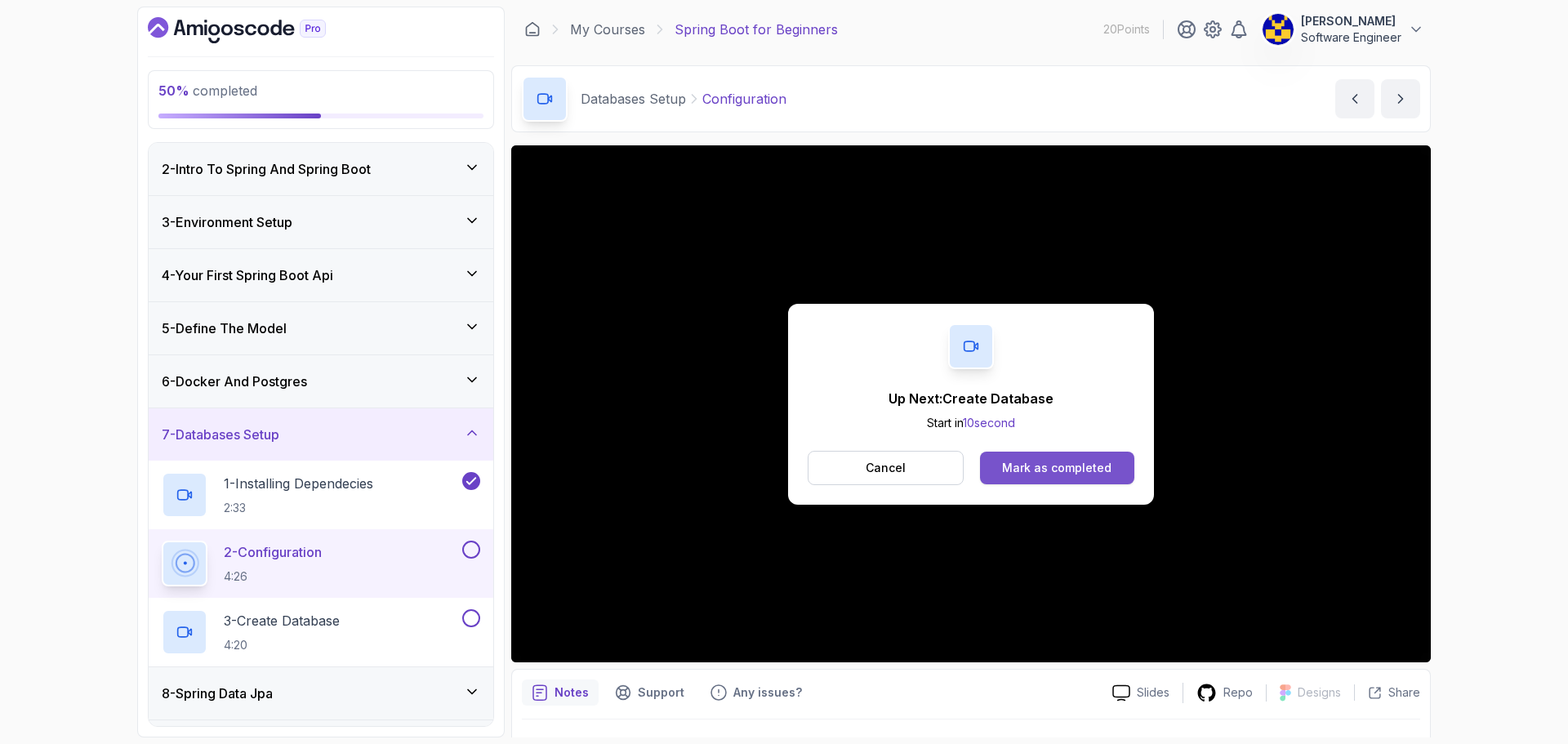
click at [769, 462] on div "Mark as completed" at bounding box center [1056, 468] width 109 height 17
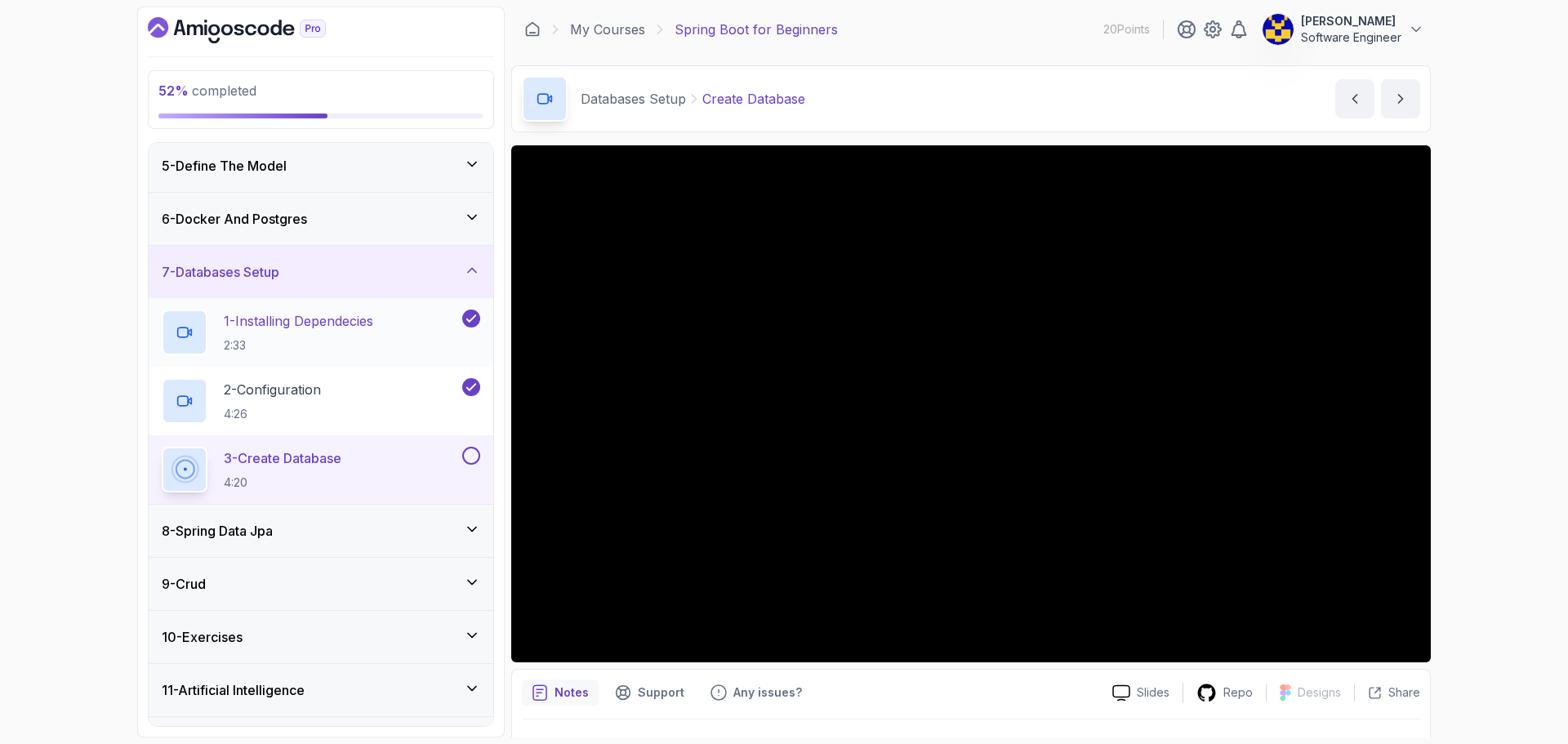
scroll to position [259, 0]
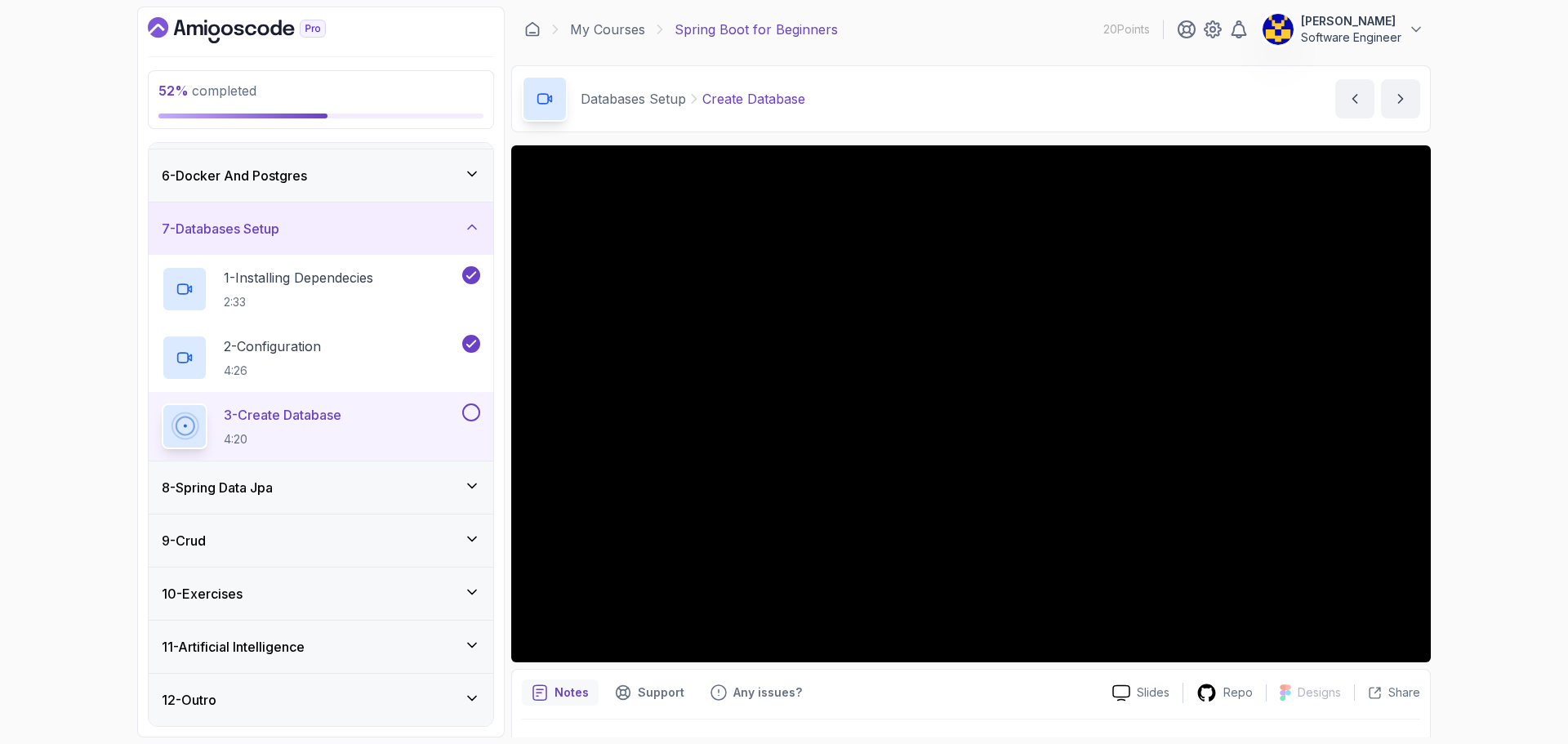
click at [330, 486] on div "8 - Spring Data Jpa" at bounding box center [320, 487] width 319 height 19
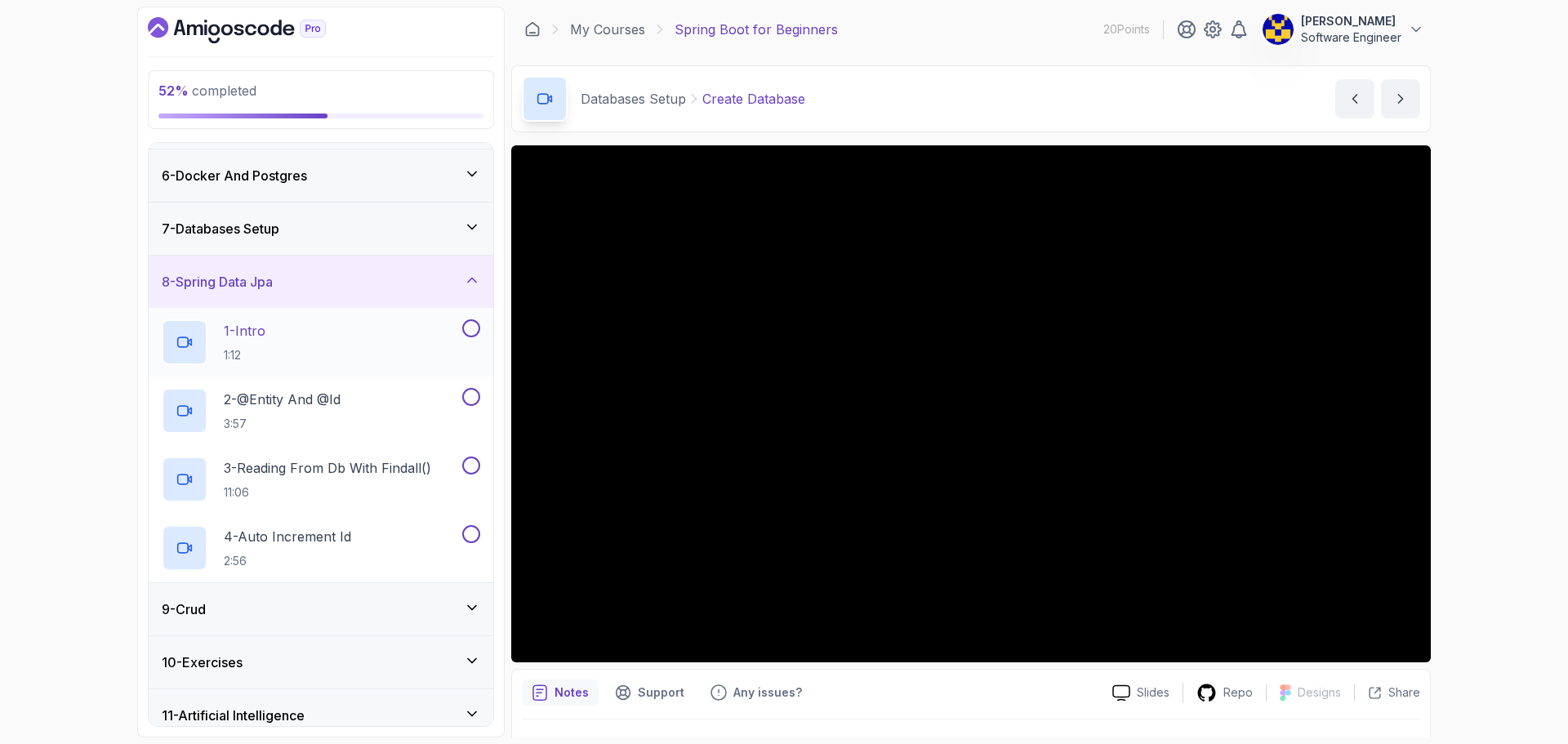
click at [419, 352] on div "1 - Intro 1:12" at bounding box center [310, 342] width 298 height 45
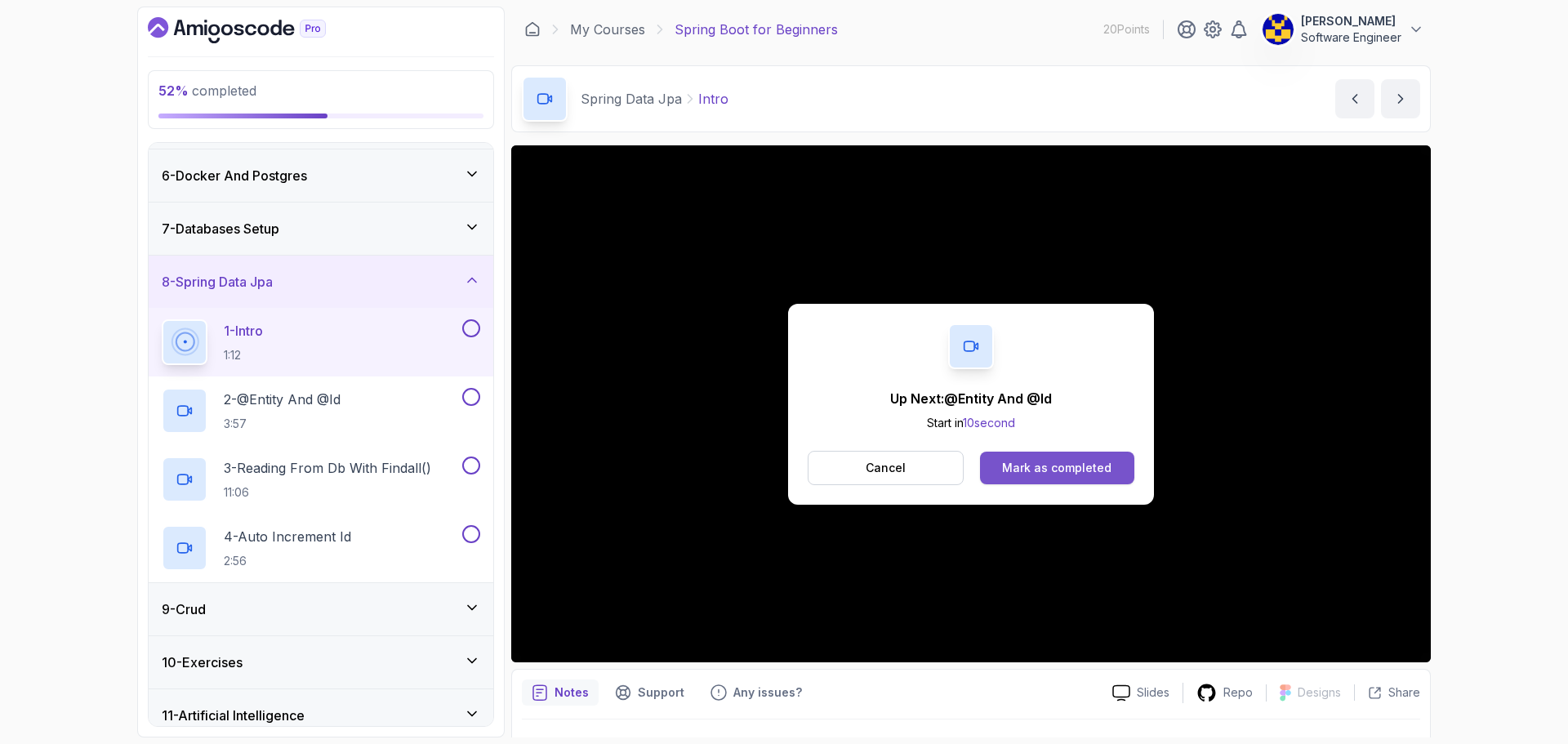
click at [769, 457] on button "Mark as completed" at bounding box center [1057, 467] width 155 height 32
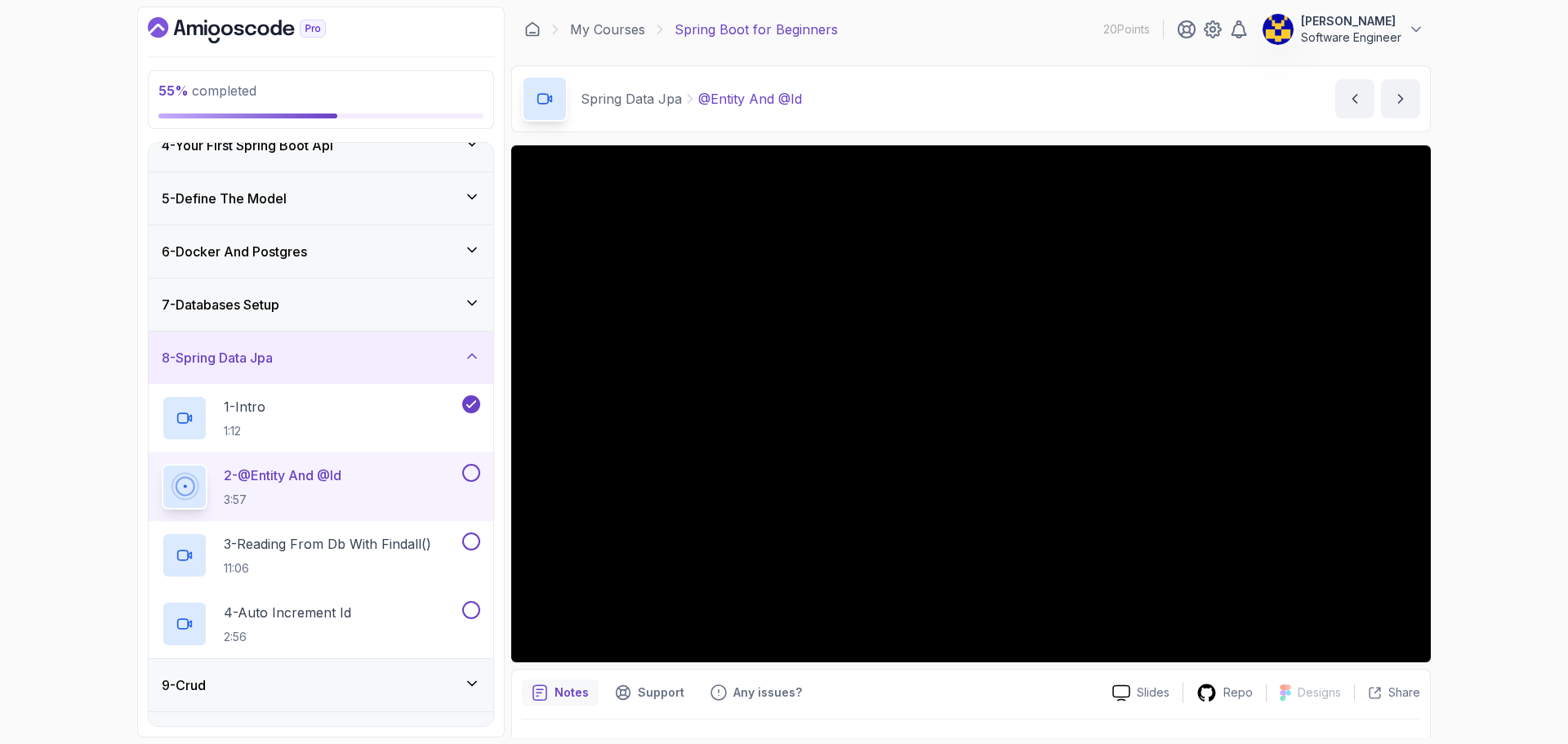
scroll to position [177, 0]
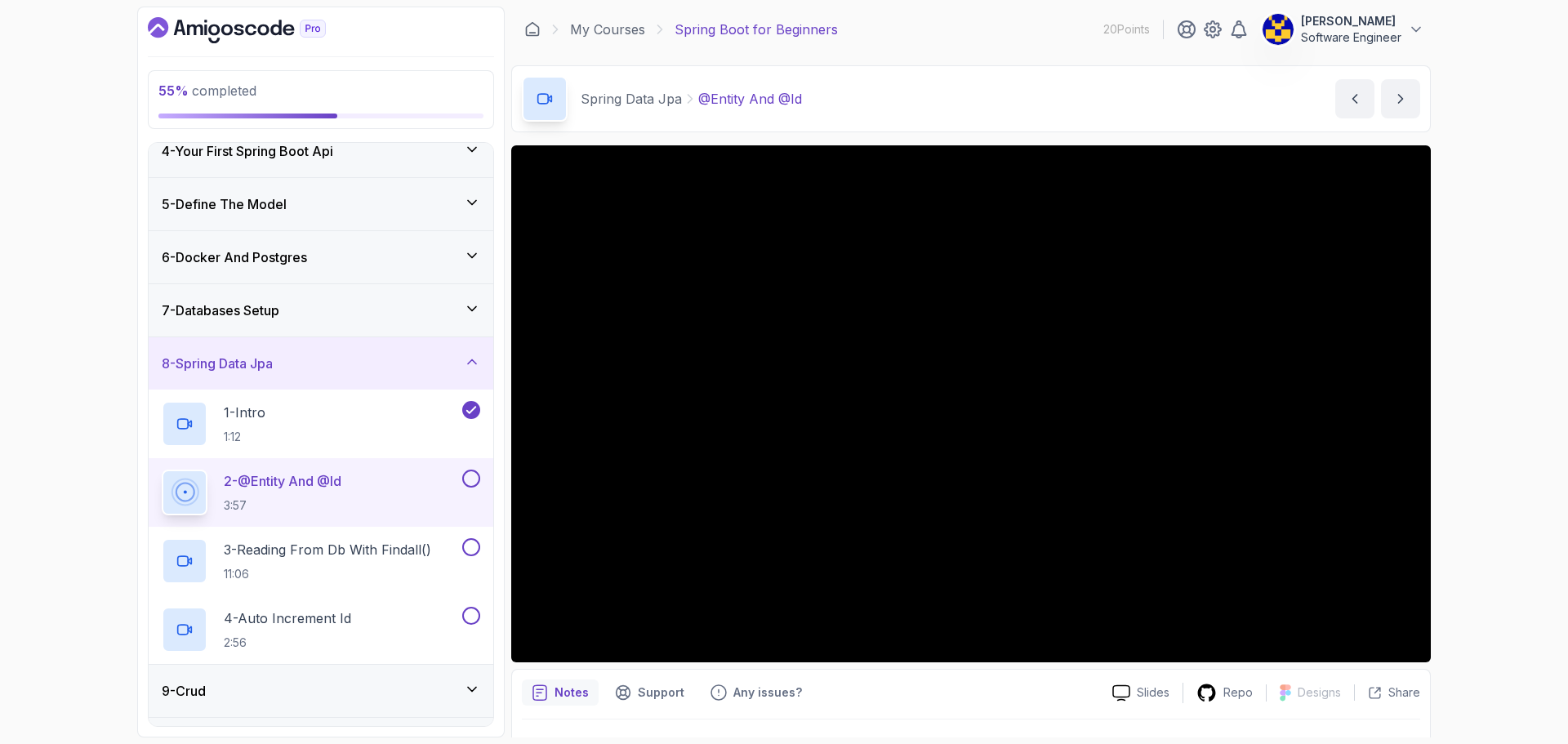
click at [323, 311] on div "7 - Databases Setup" at bounding box center [320, 310] width 319 height 19
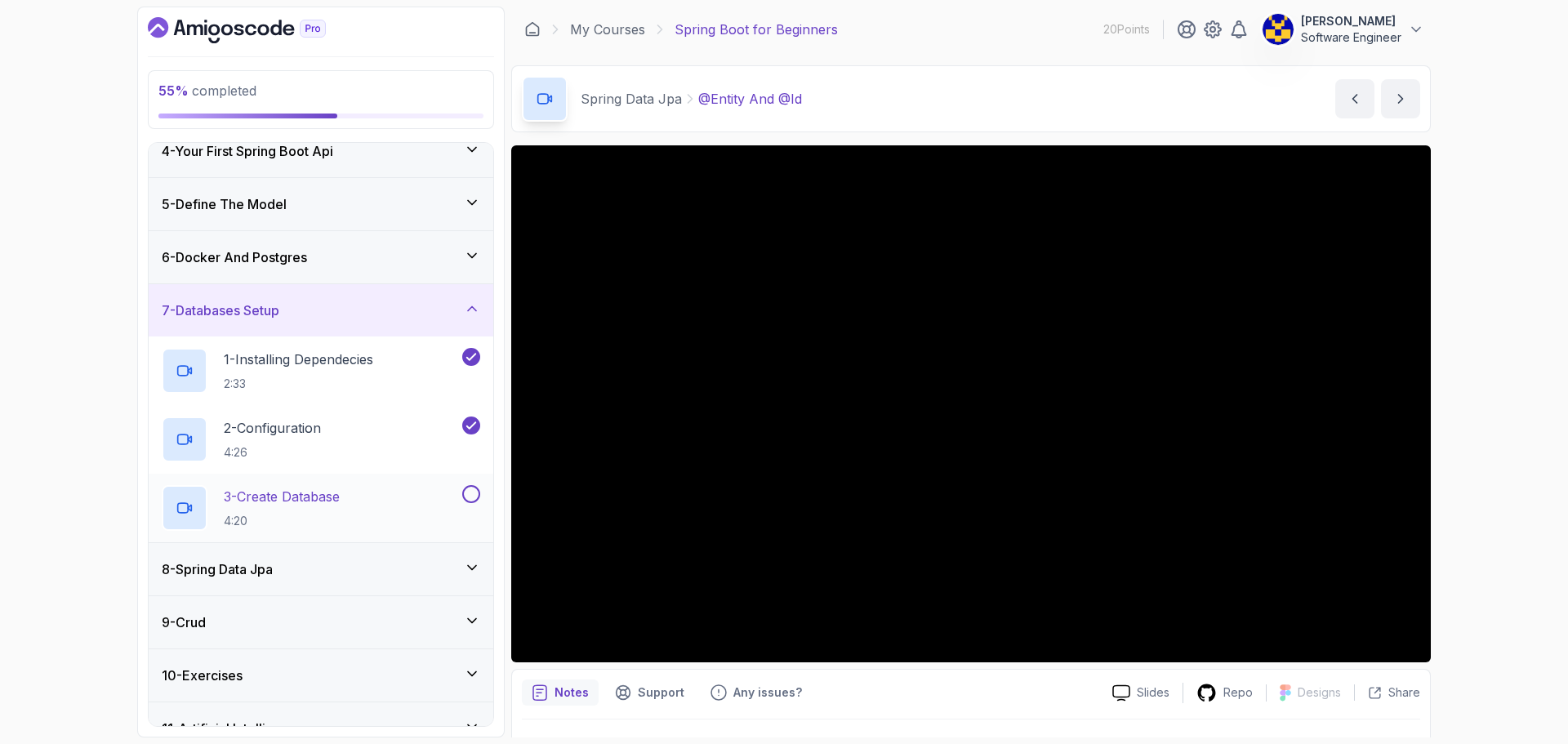
click at [361, 477] on div "3 - Create Database 4:20" at bounding box center [320, 508] width 345 height 69
click at [402, 500] on div "3 - Create Database 4:20" at bounding box center [310, 508] width 298 height 45
click at [475, 493] on button at bounding box center [471, 494] width 18 height 18
click at [364, 576] on div "8 - Spring Data Jpa" at bounding box center [320, 569] width 319 height 19
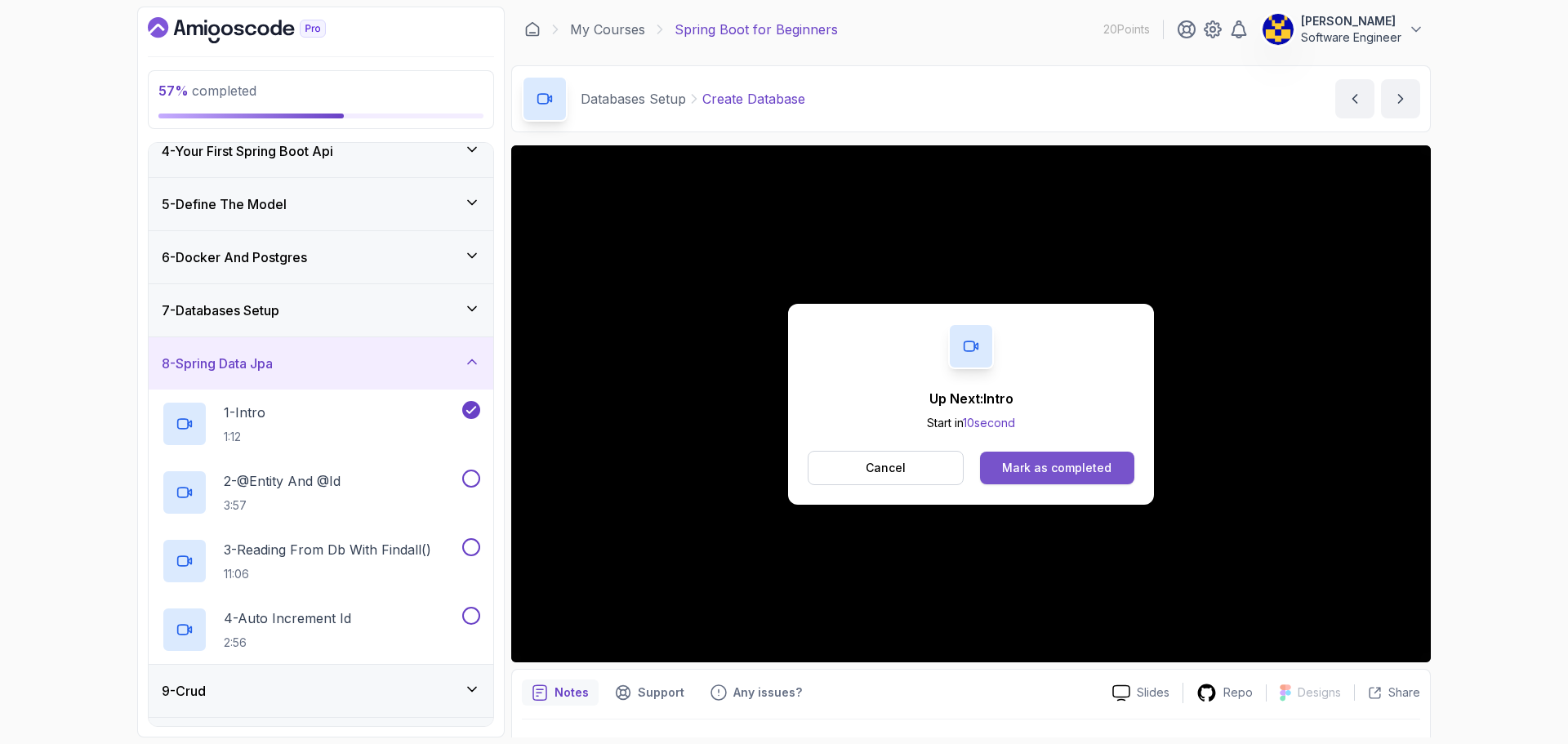
click at [769, 462] on div "Mark as completed" at bounding box center [1056, 468] width 109 height 17
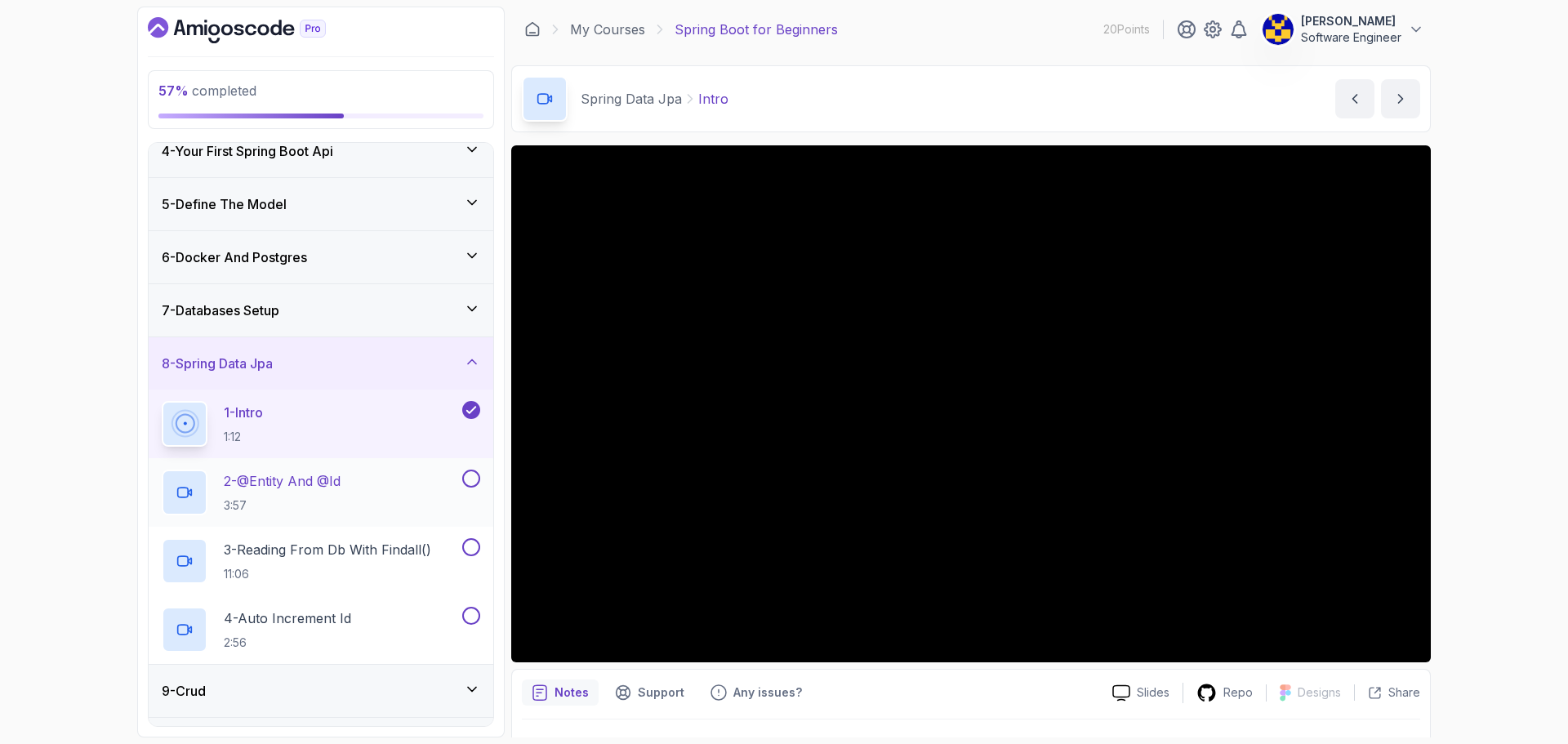
click at [391, 492] on div "2 - @Entity And @Id 3:57" at bounding box center [310, 493] width 298 height 45
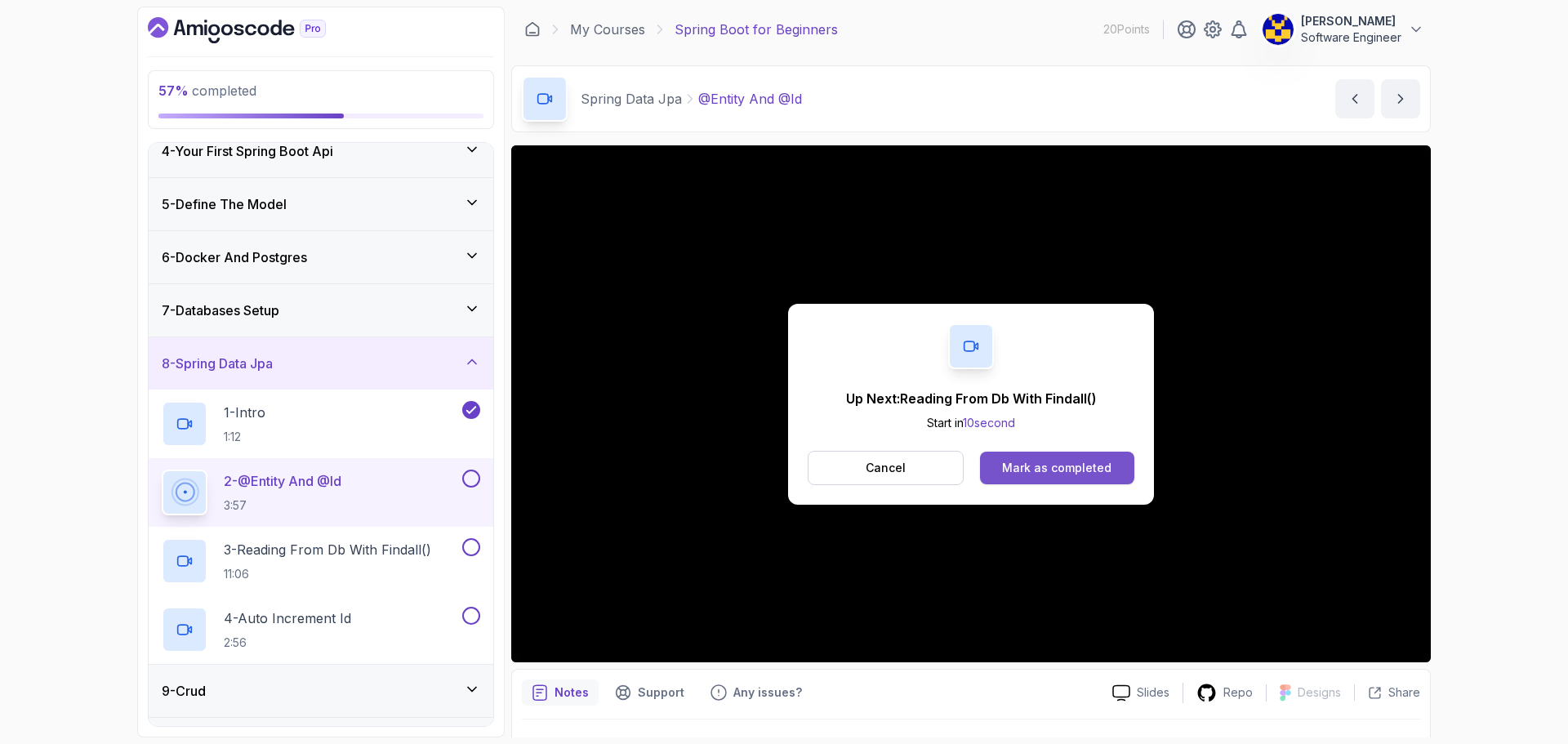
click at [769, 468] on div "Mark as completed" at bounding box center [1056, 468] width 109 height 17
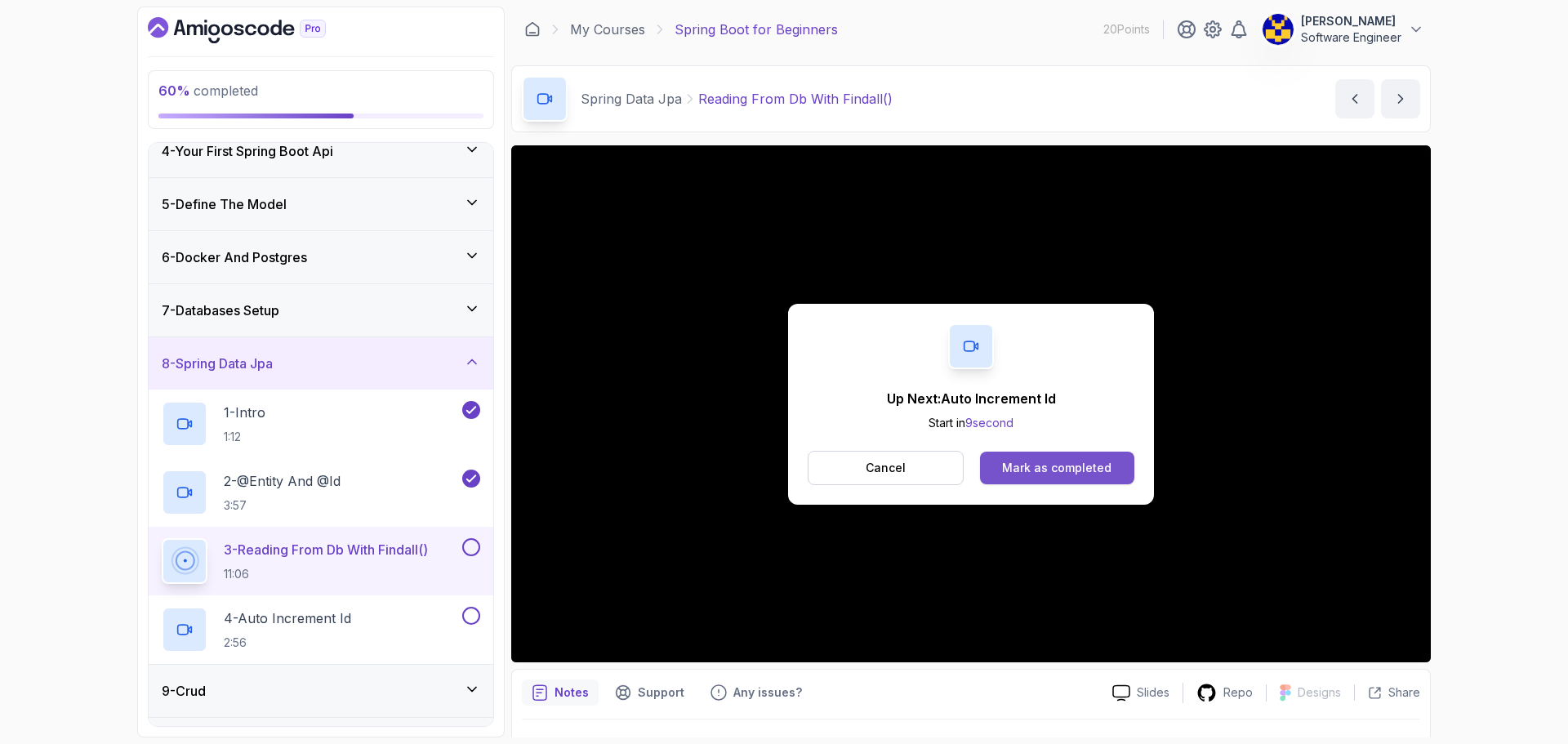
click at [769, 474] on div "Mark as completed" at bounding box center [1056, 468] width 109 height 17
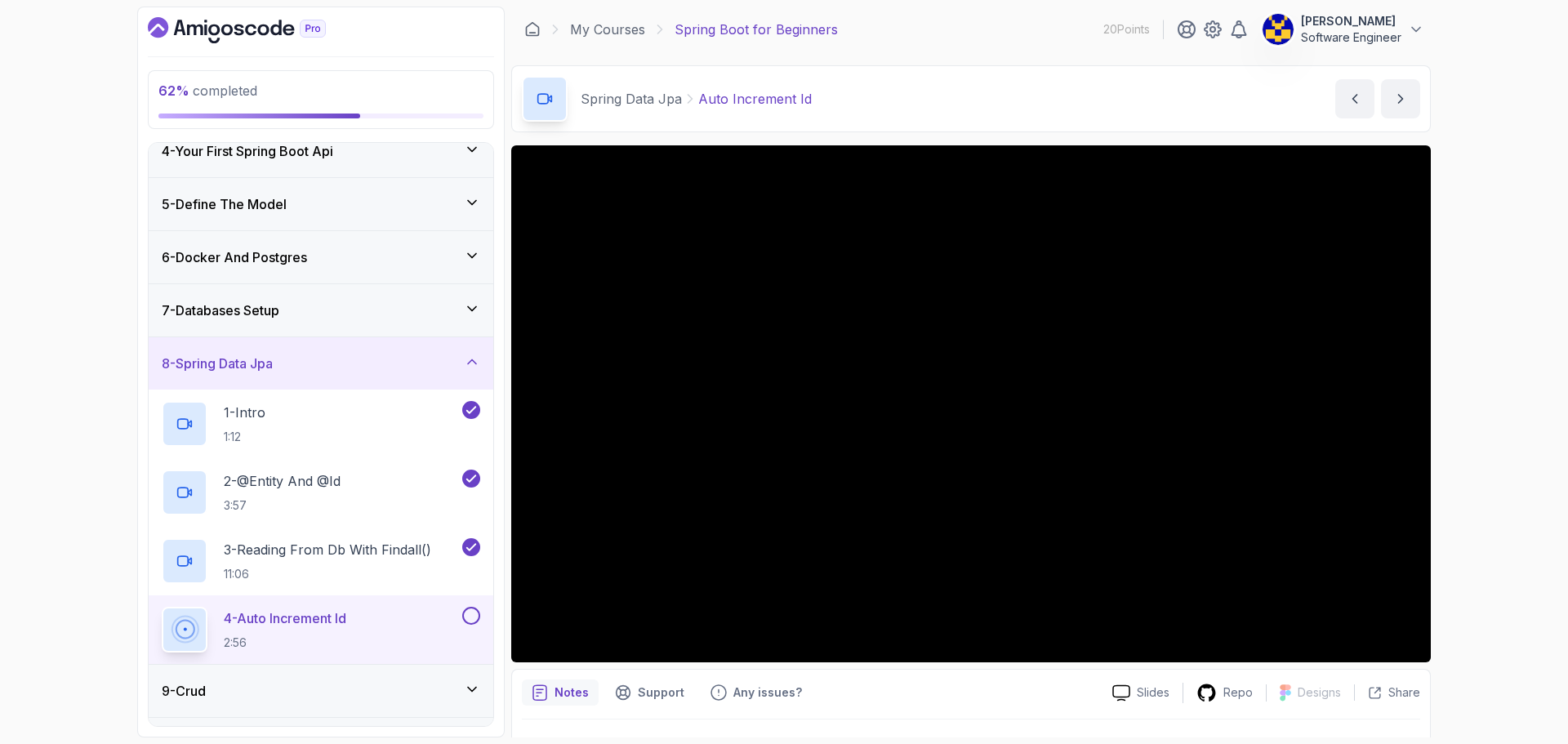
click at [285, 370] on div "8 - Spring Data Jpa" at bounding box center [320, 363] width 319 height 19
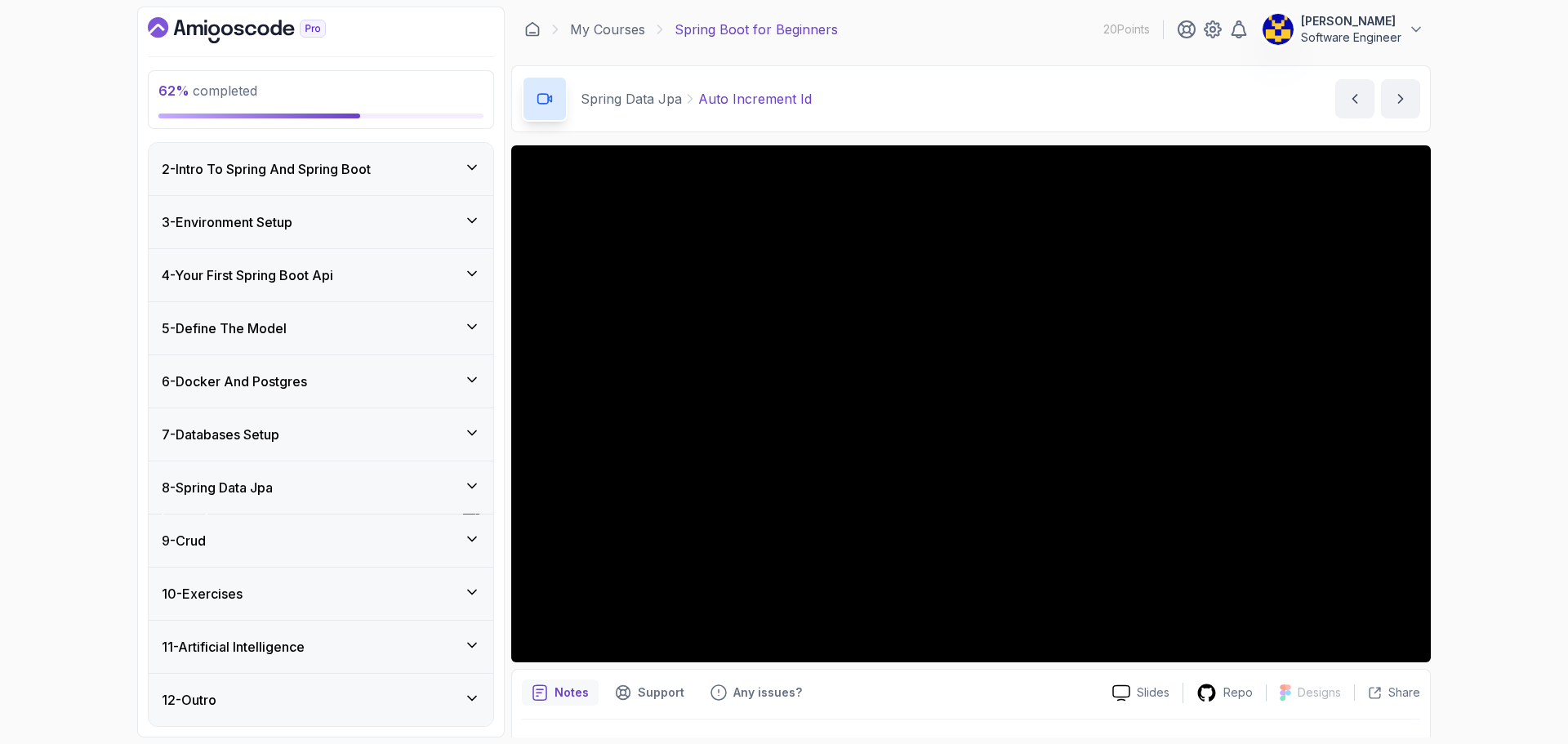
scroll to position [53, 0]
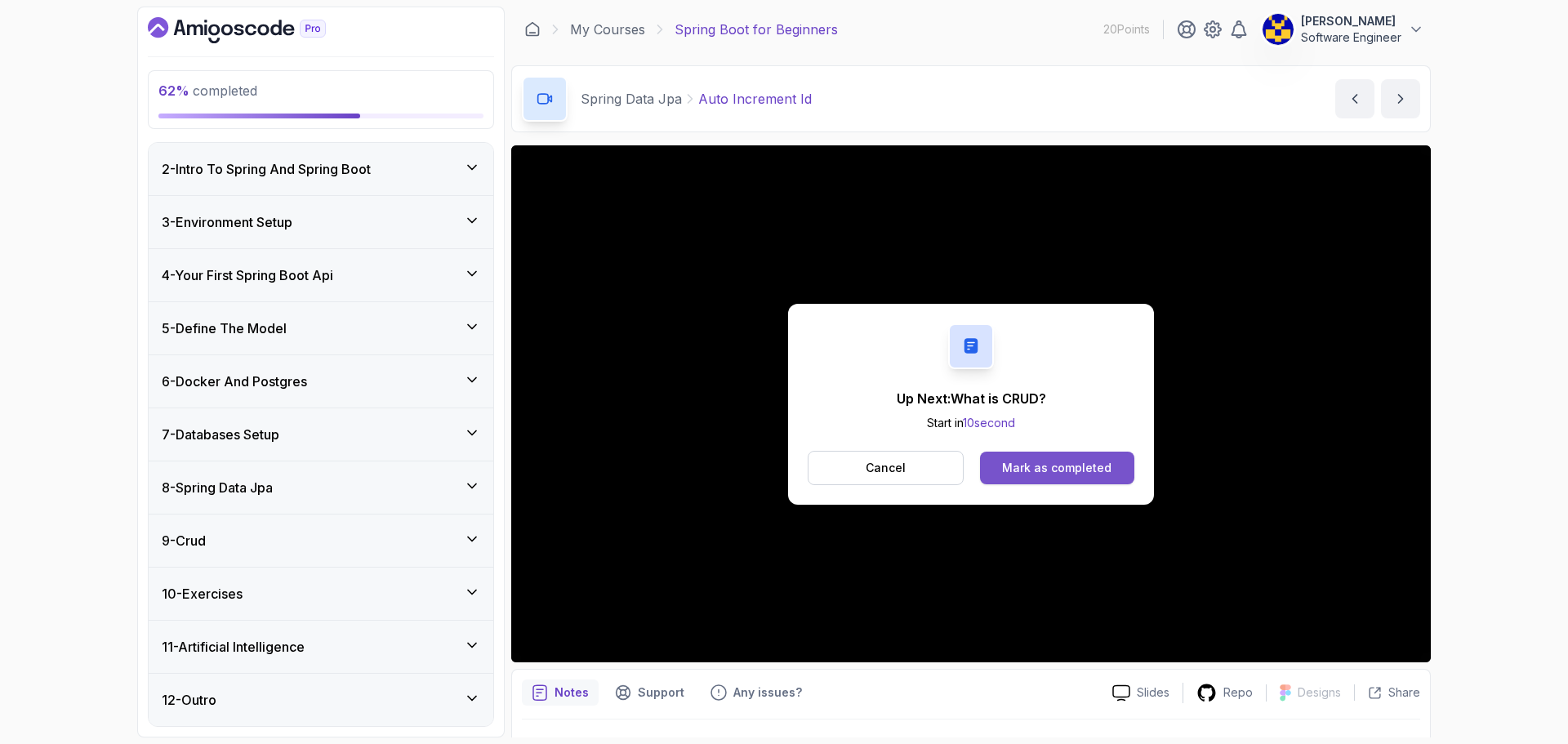
click at [769, 465] on div "Mark as completed" at bounding box center [1056, 468] width 109 height 17
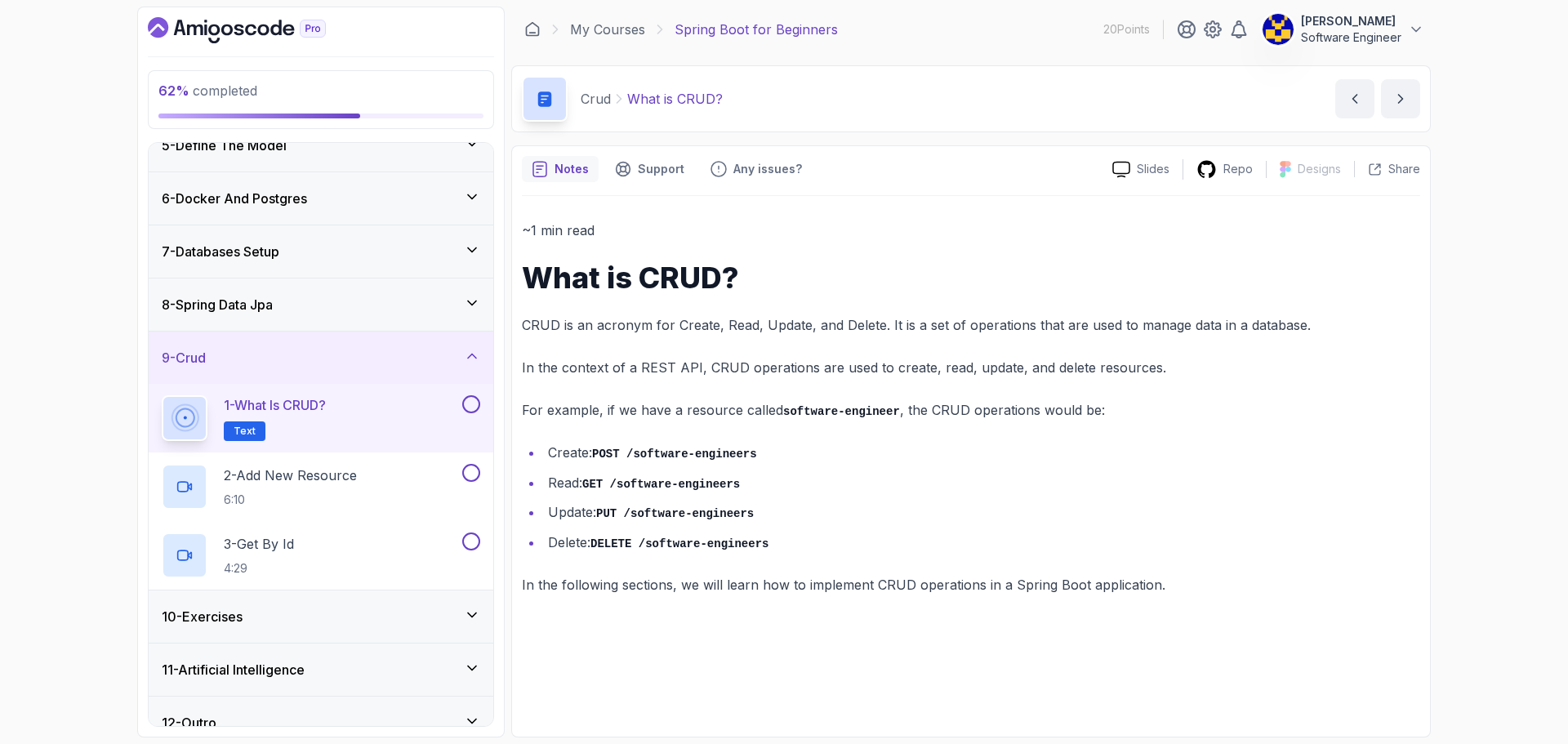
scroll to position [259, 0]
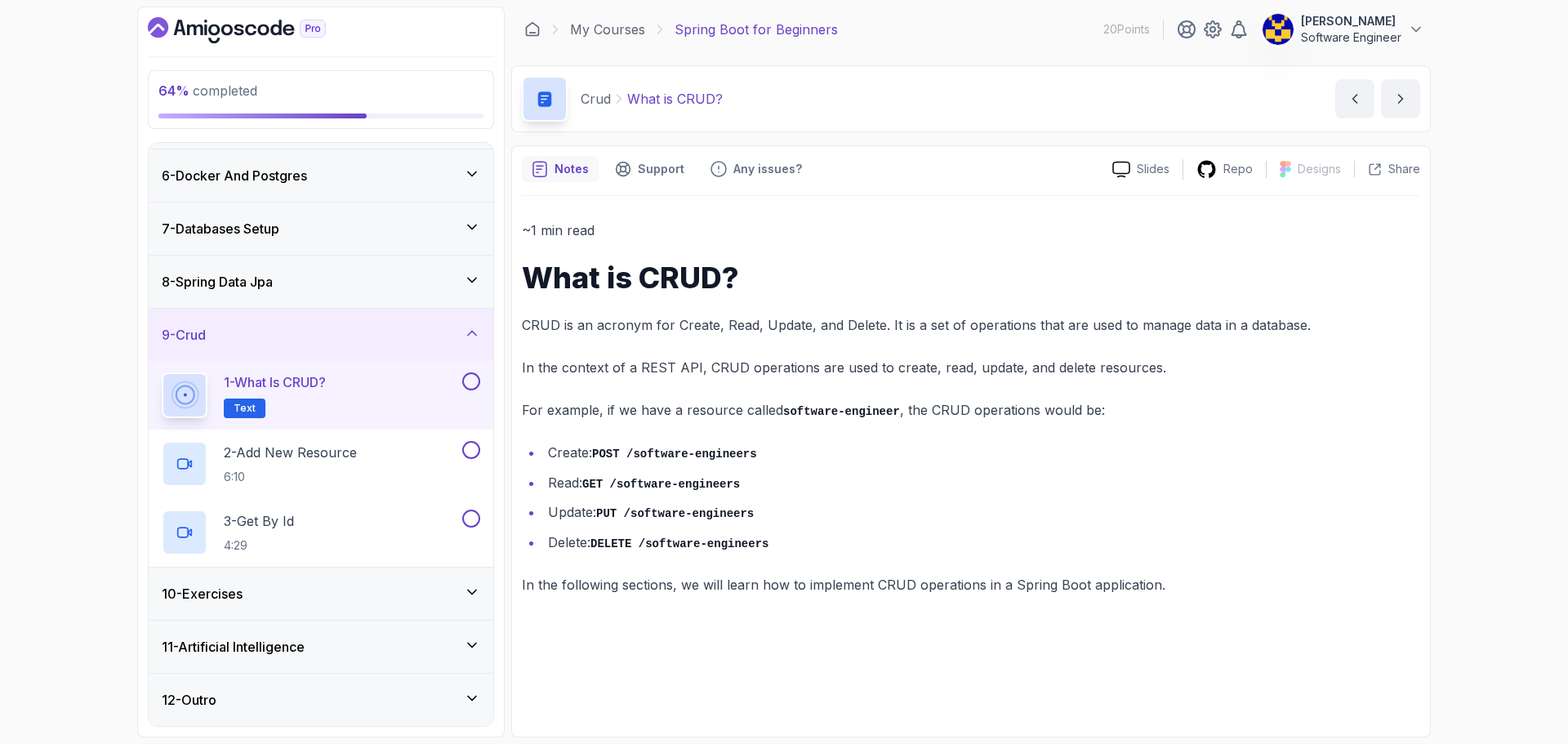
click at [474, 386] on button at bounding box center [471, 382] width 18 height 18
click at [332, 457] on p "2 - Add New Resource" at bounding box center [290, 452] width 133 height 19
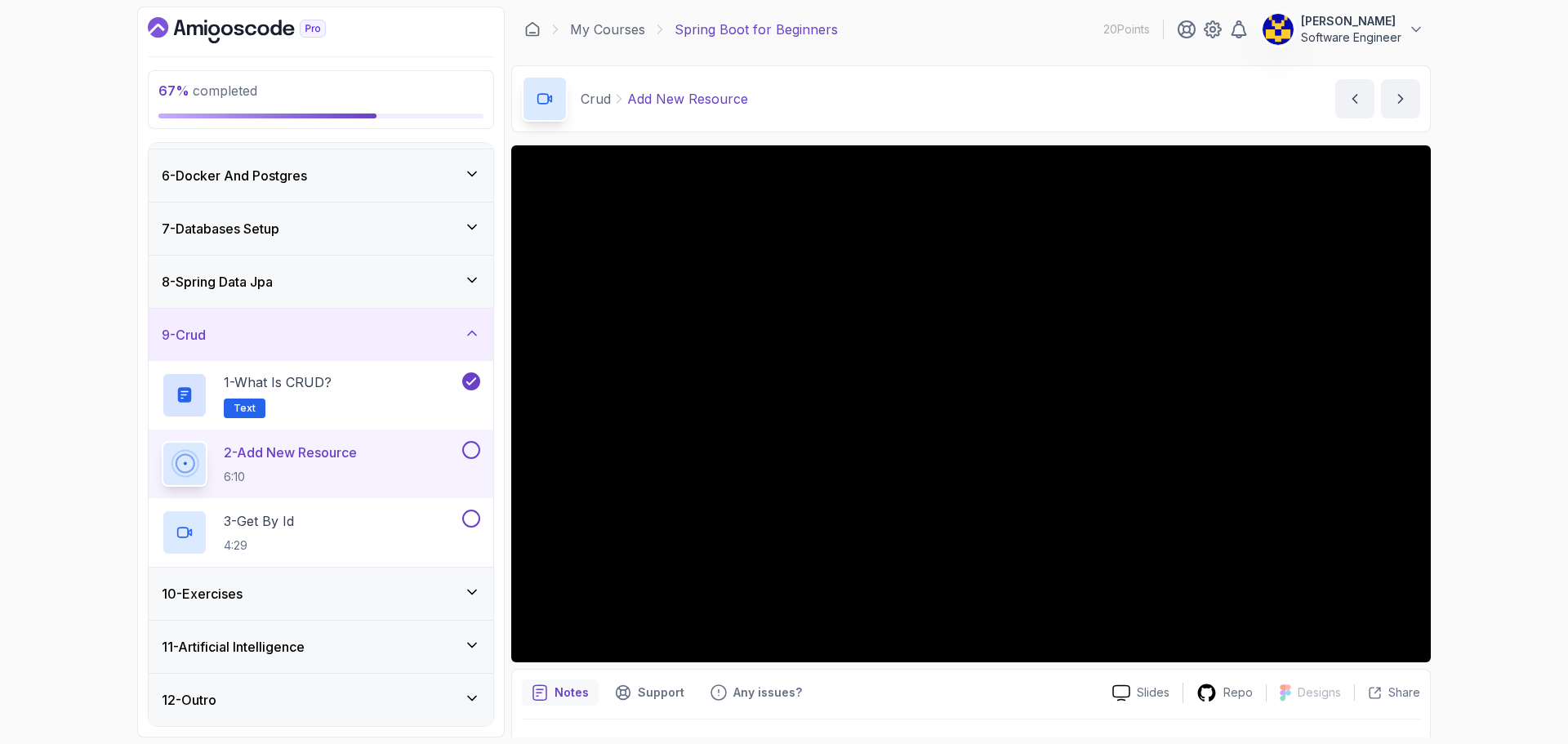
click at [299, 588] on div "10 - Exercises" at bounding box center [320, 594] width 319 height 19
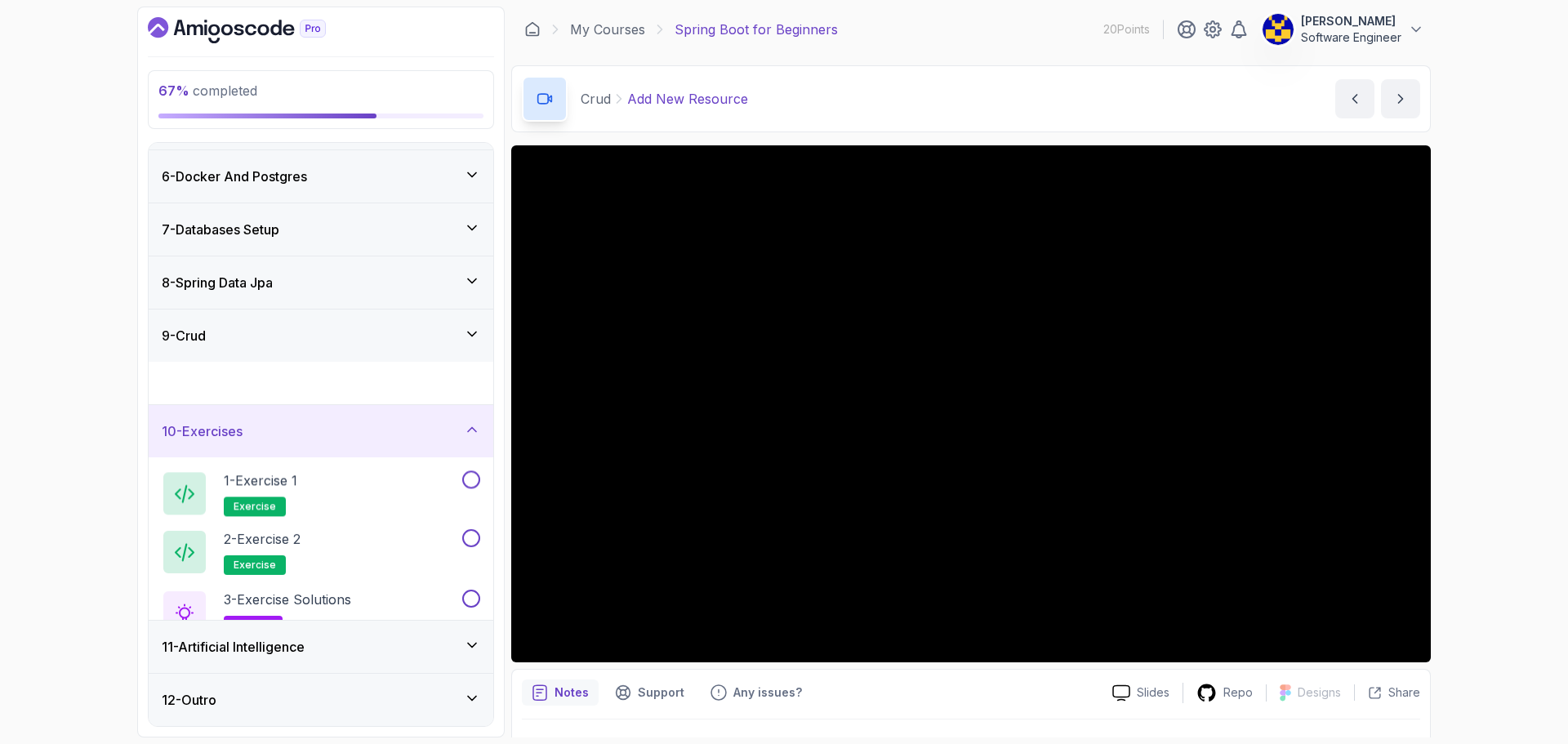
scroll to position [259, 0]
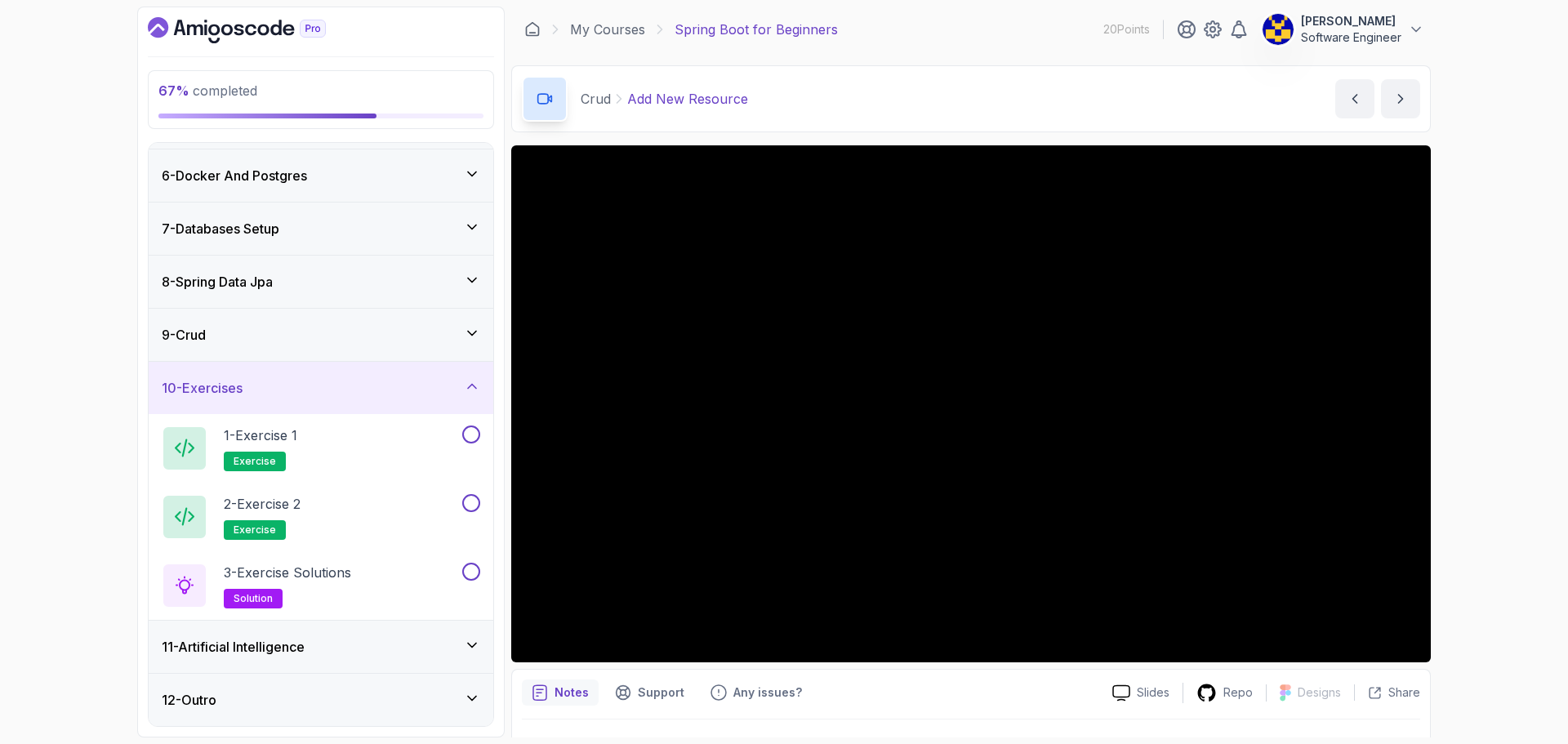
click at [386, 386] on div "10 - Exercises" at bounding box center [320, 388] width 319 height 19
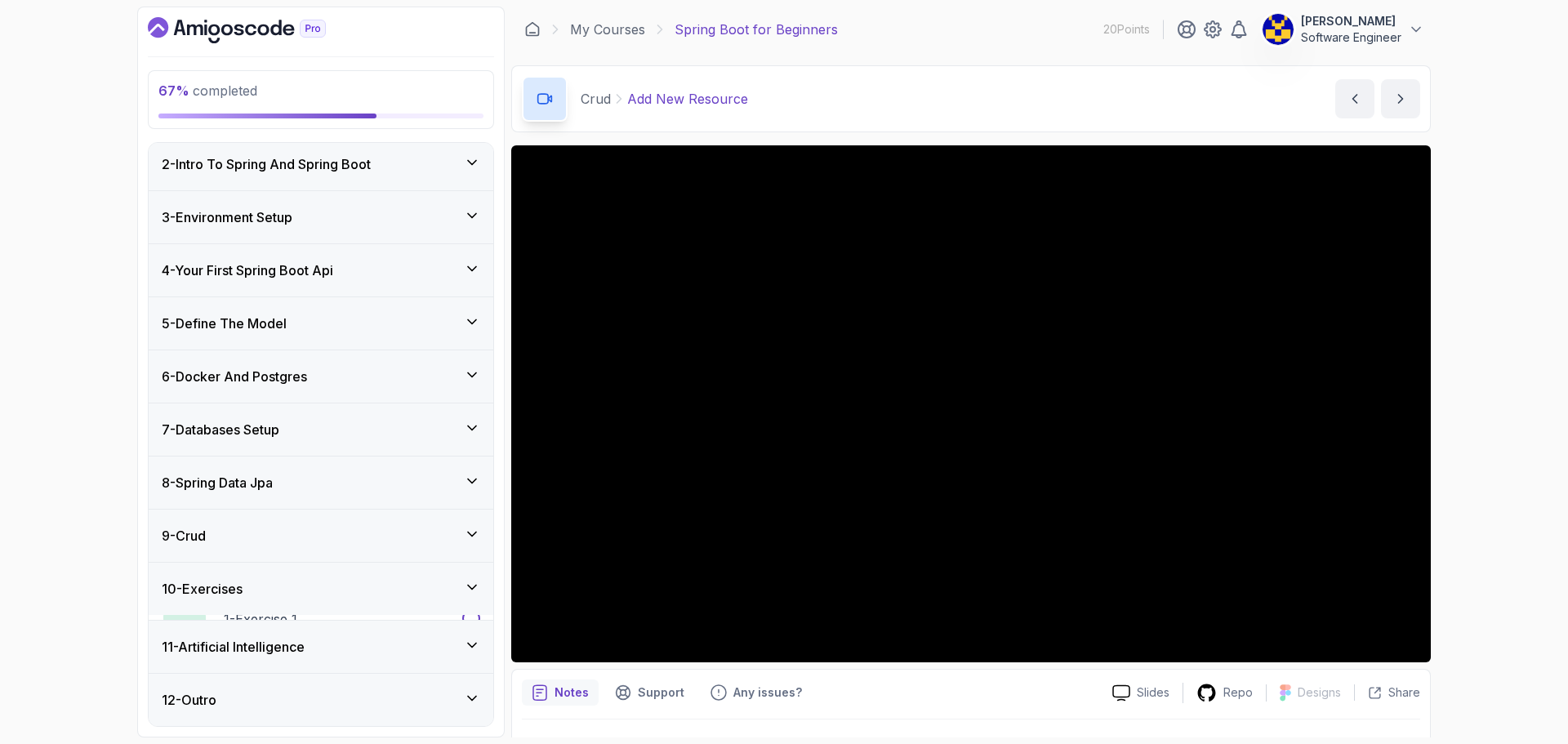
scroll to position [53, 0]
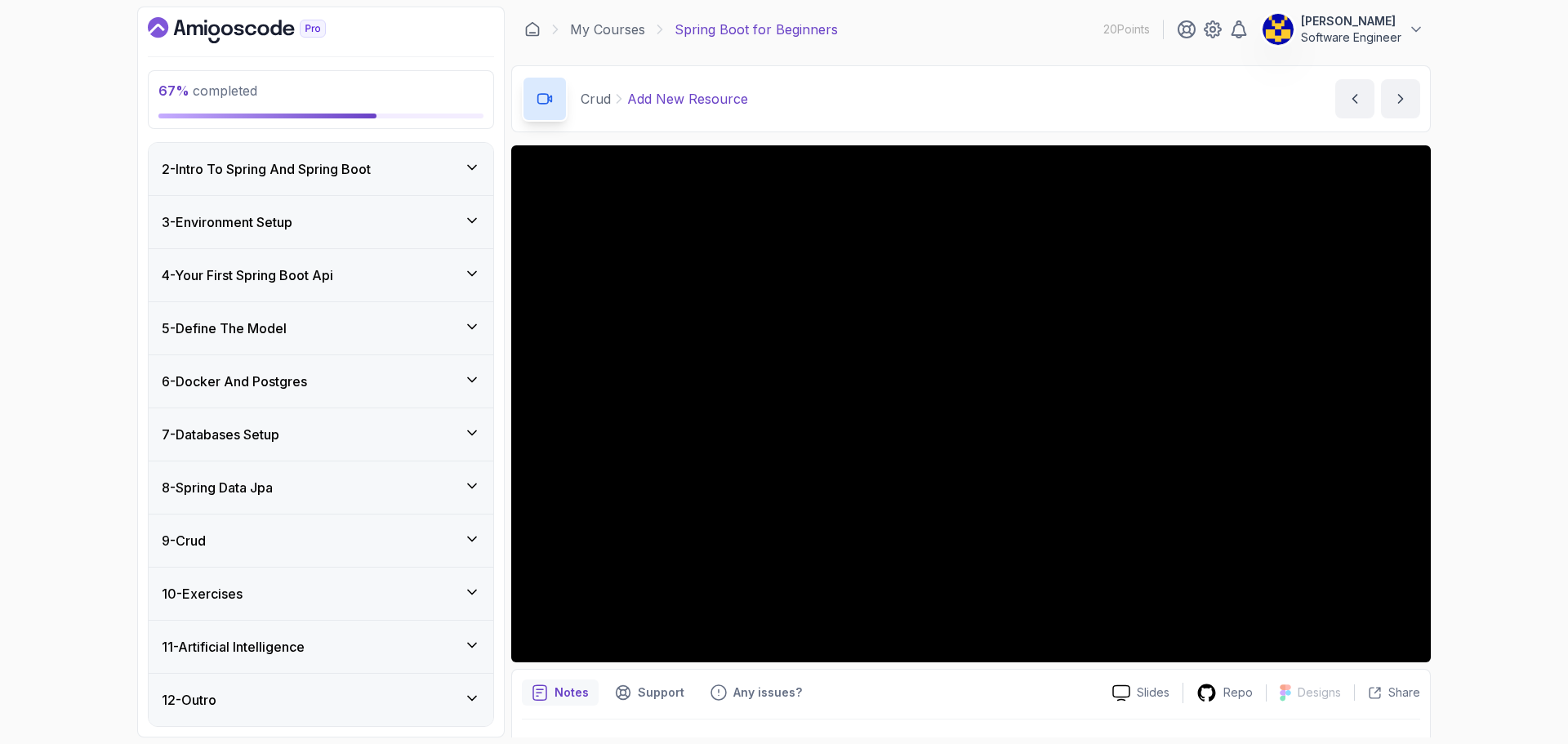
click at [306, 539] on div "9 - Crud" at bounding box center [320, 541] width 319 height 19
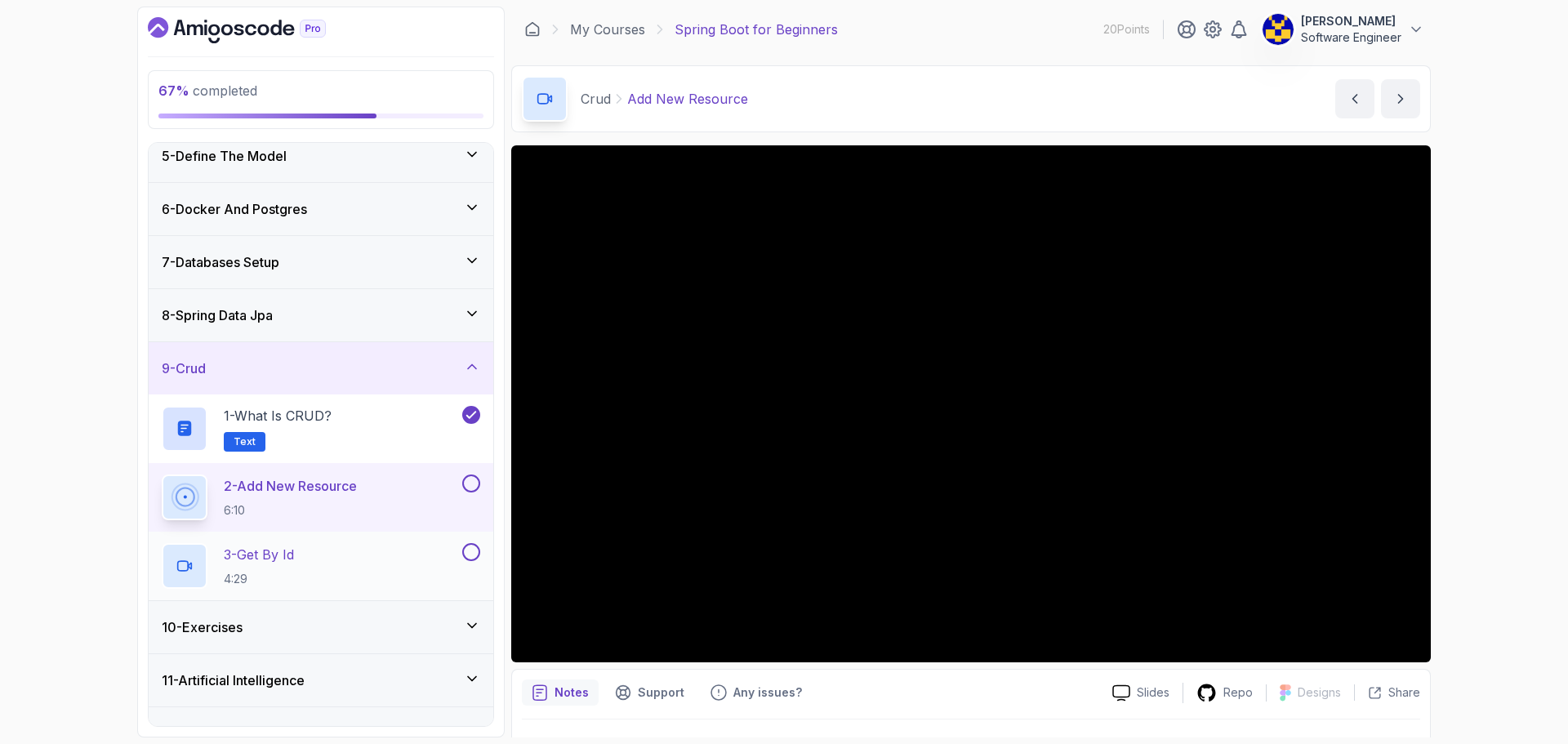
scroll to position [259, 0]
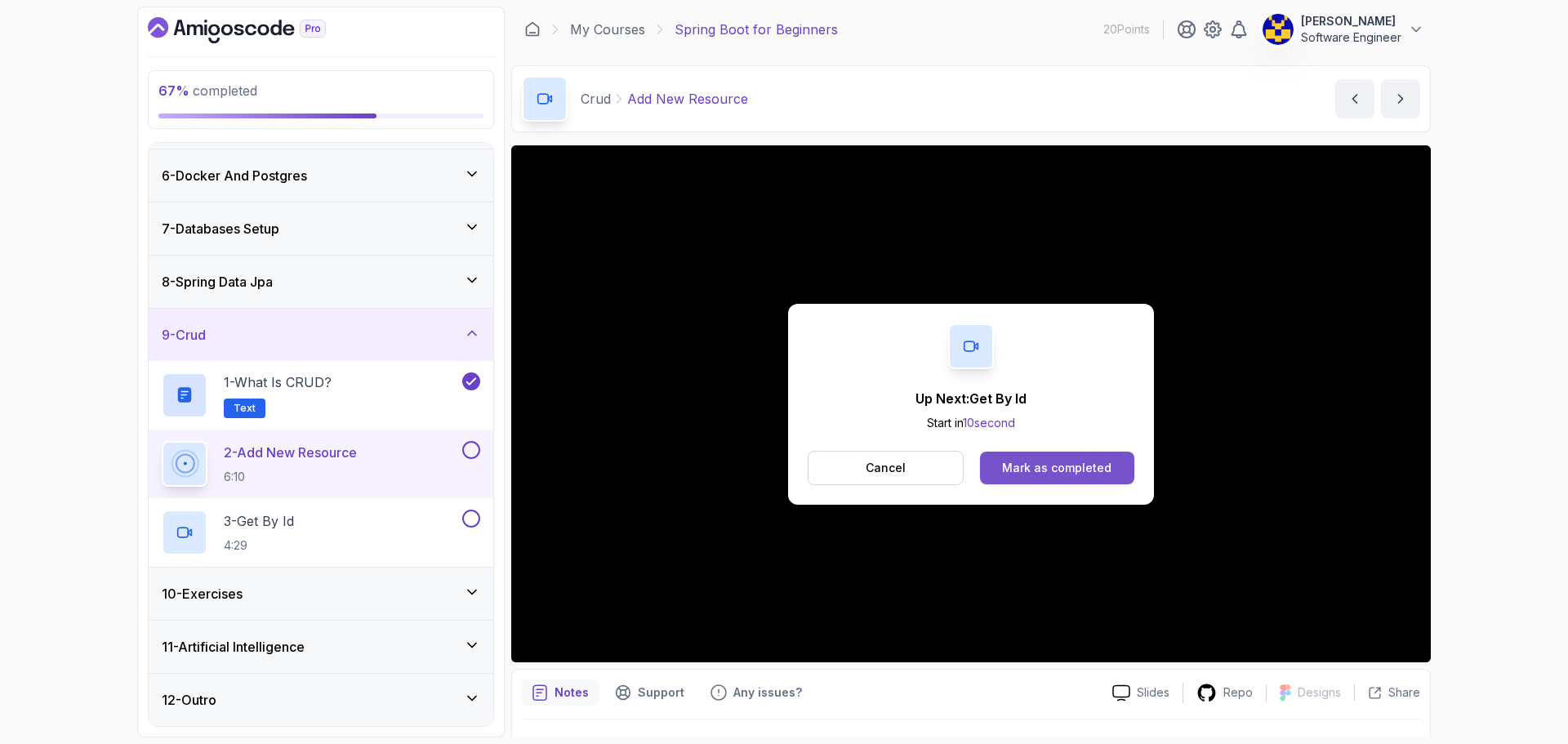
click at [769, 464] on div "Mark as completed" at bounding box center [1056, 468] width 109 height 17
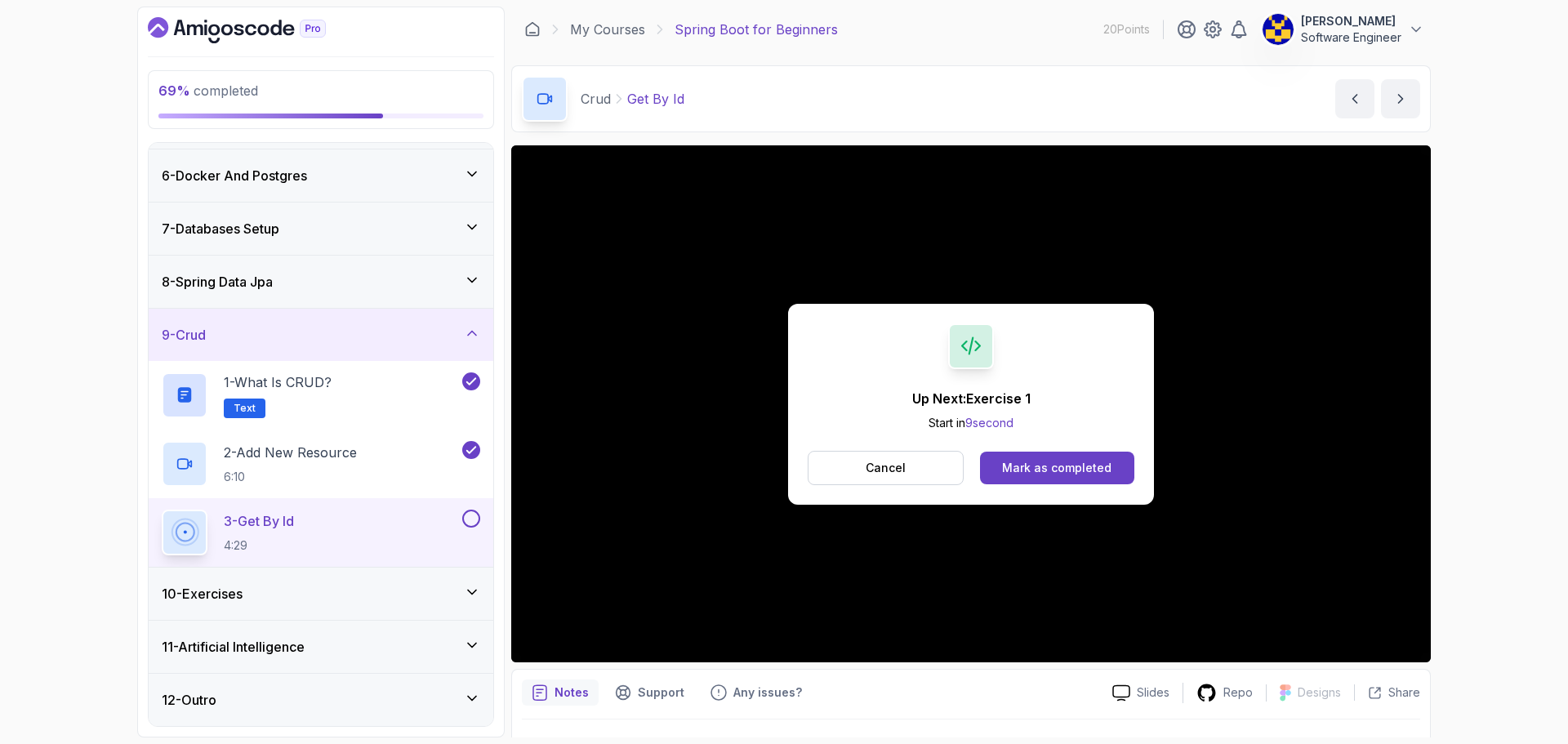
click at [769, 460] on div "Mark as completed" at bounding box center [1056, 468] width 109 height 17
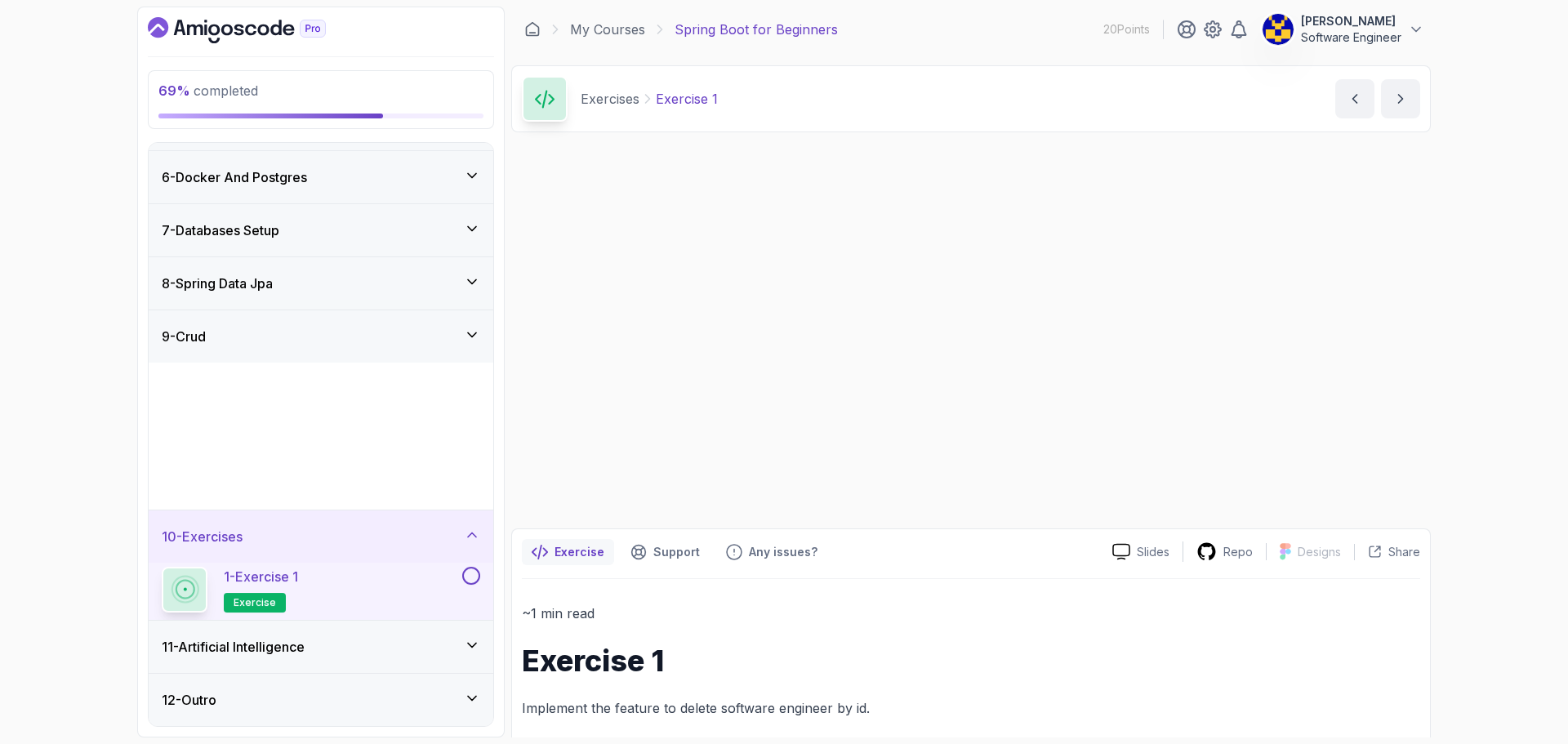
scroll to position [259, 0]
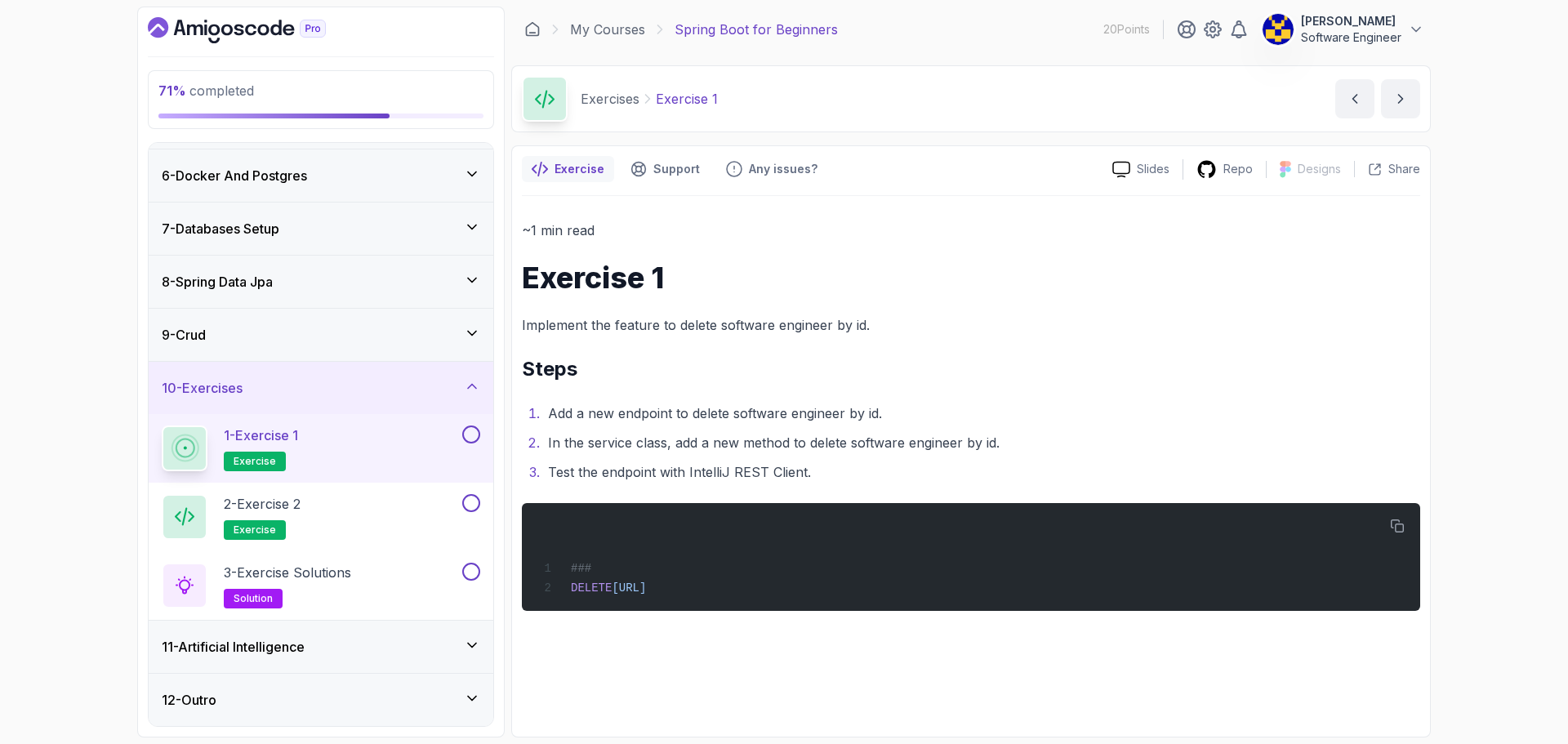
click at [474, 440] on button at bounding box center [471, 434] width 18 height 18
click at [382, 503] on div "2 - Exercise 2 exercise" at bounding box center [310, 517] width 298 height 45
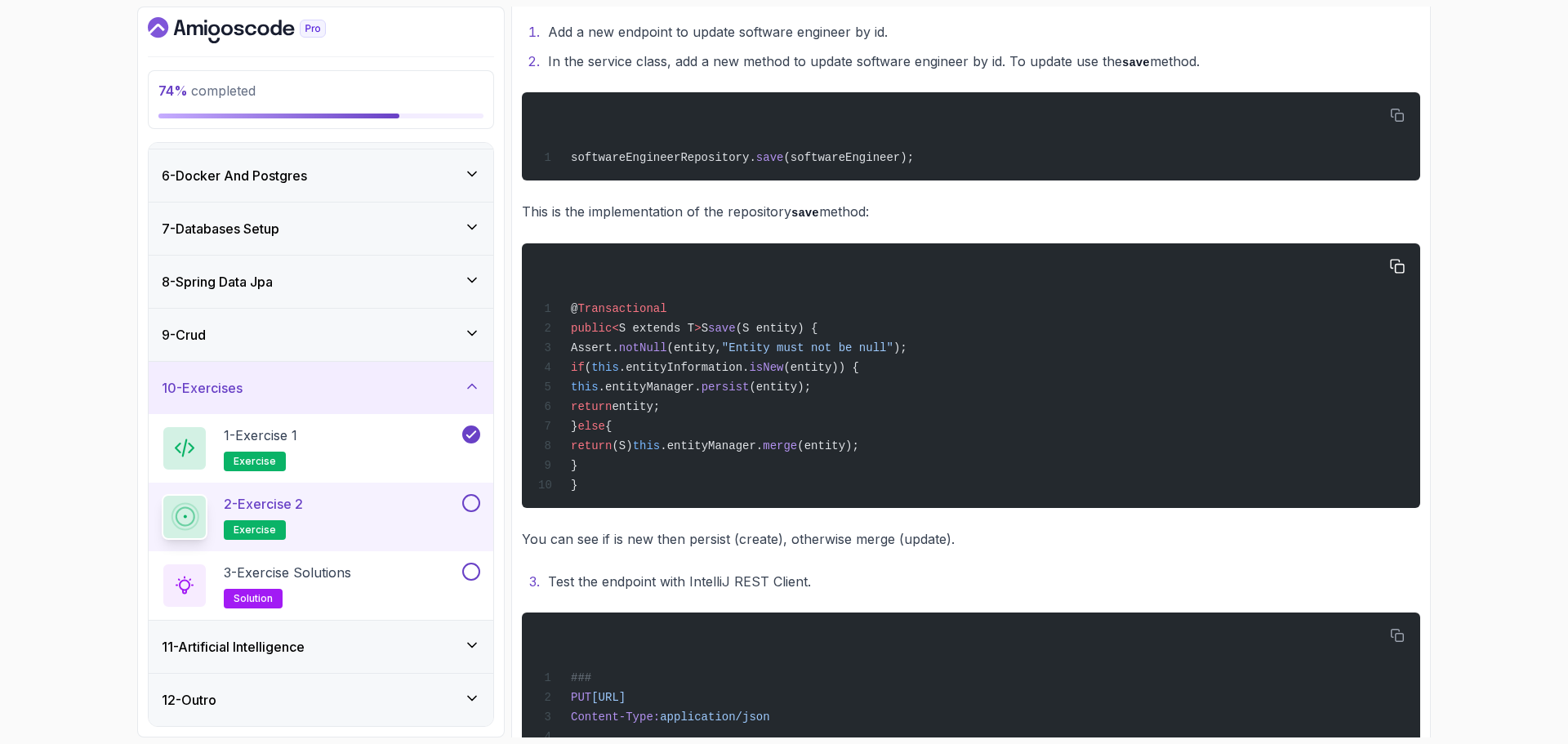
scroll to position [368, 0]
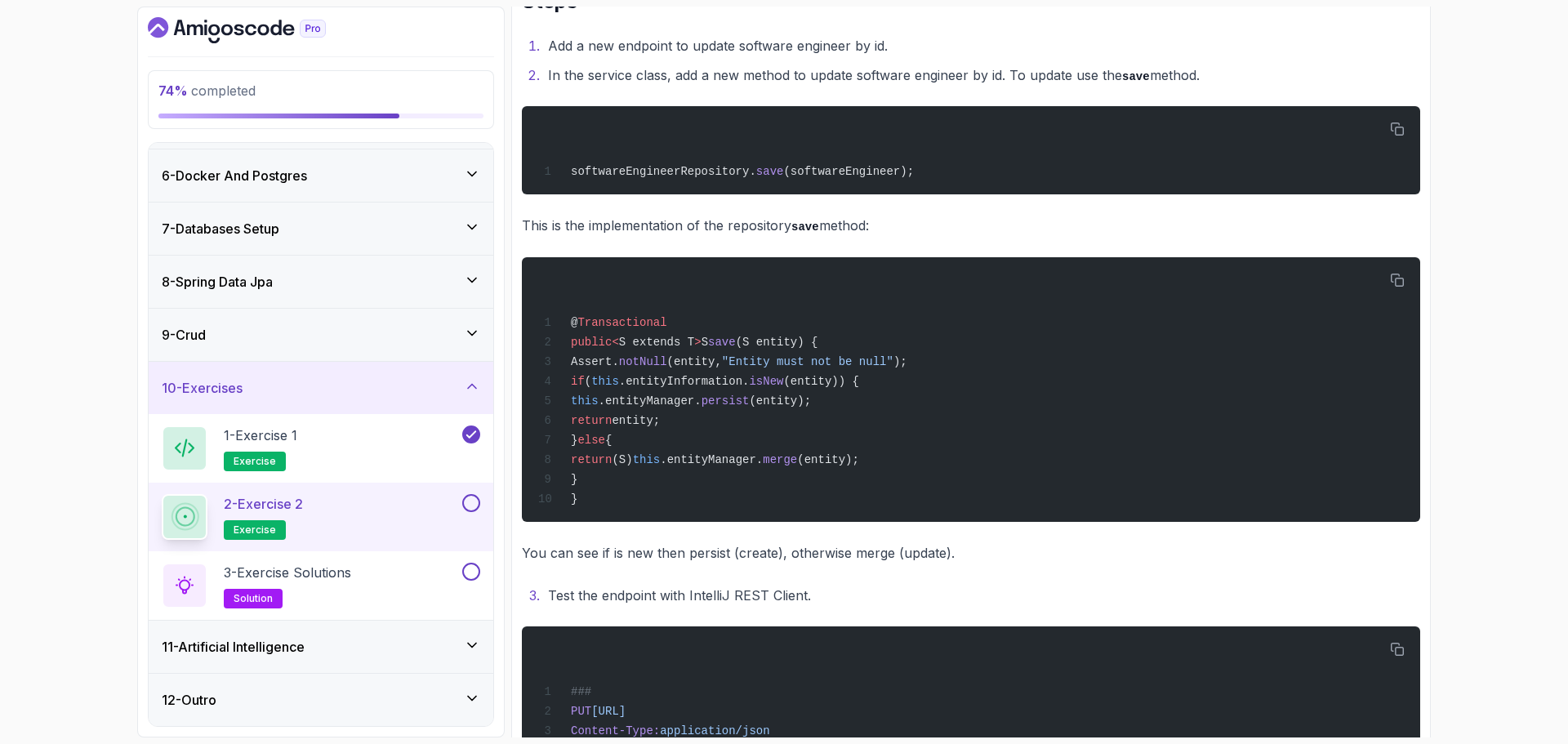
click at [466, 506] on button at bounding box center [471, 503] width 18 height 18
click at [343, 578] on p "3 - Exercise Solutions" at bounding box center [287, 573] width 127 height 19
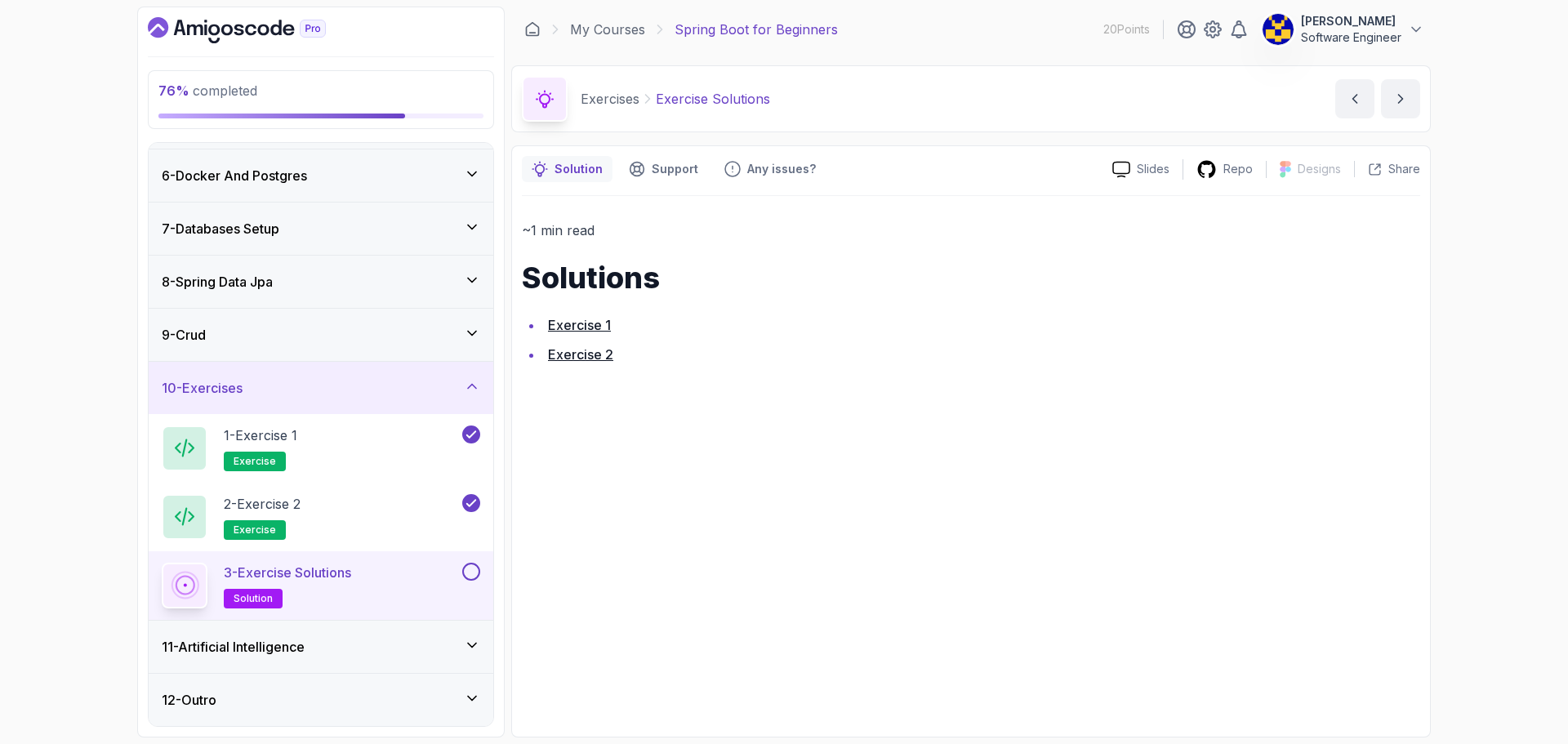
click at [599, 327] on link "Exercise 1" at bounding box center [580, 325] width 63 height 17
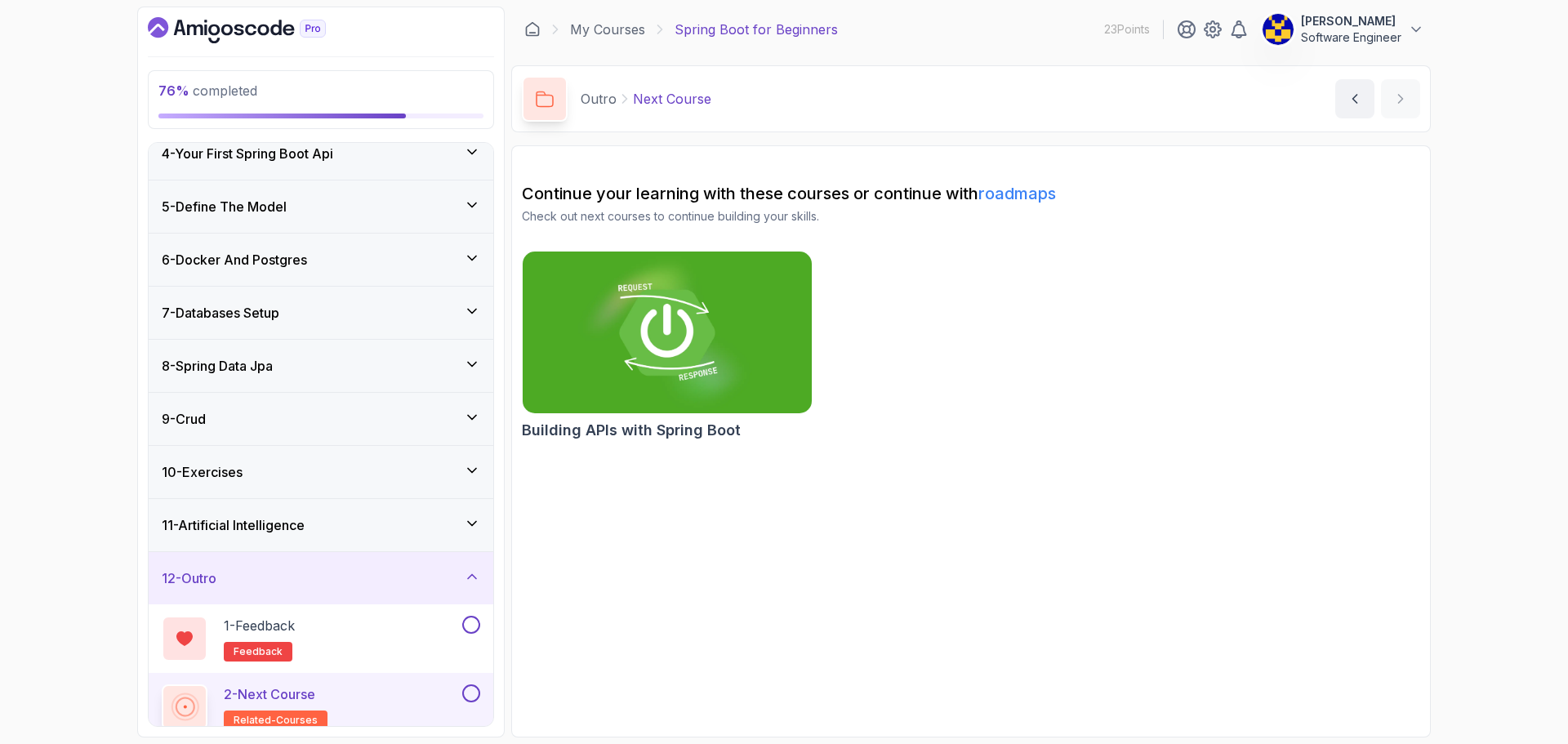
scroll to position [190, 0]
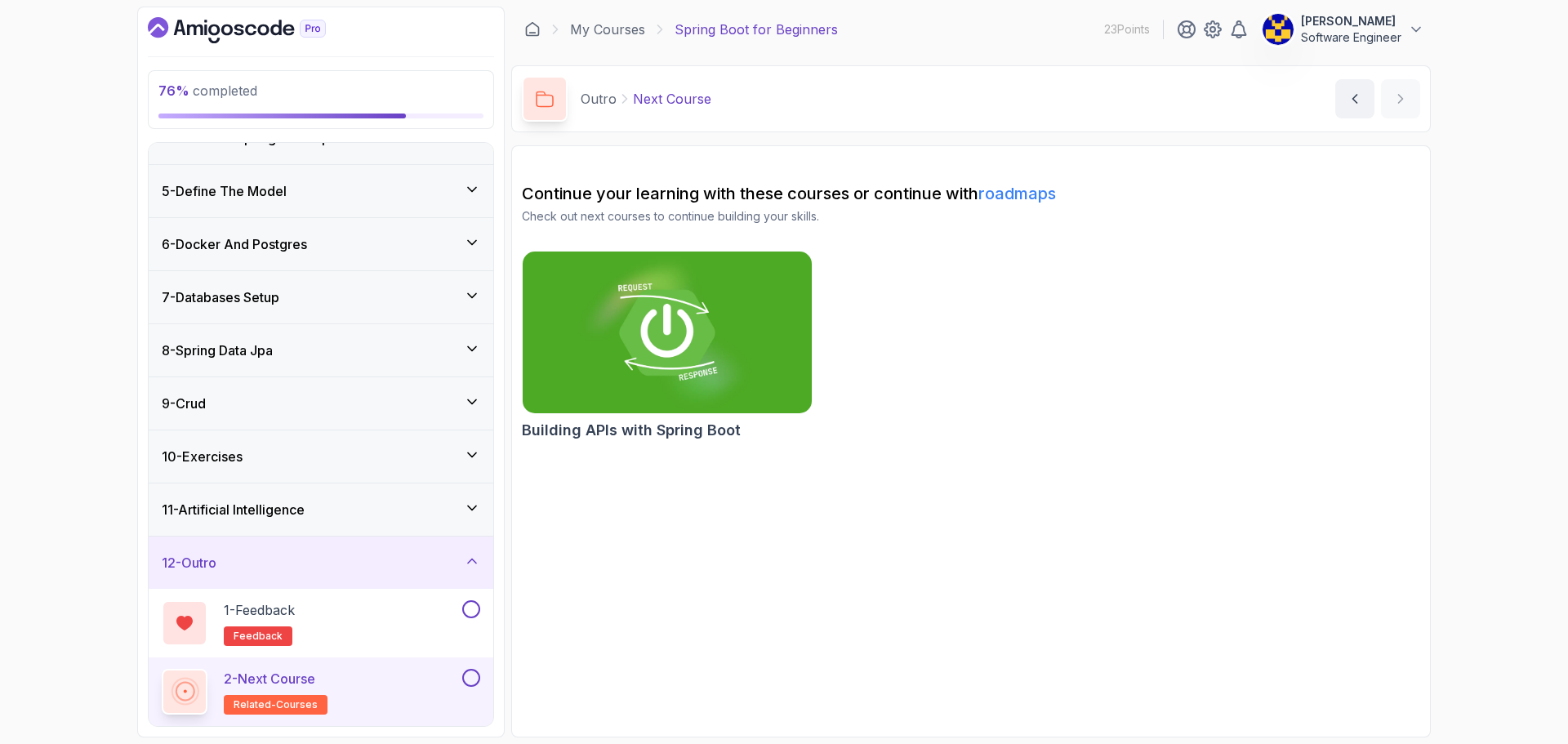
click at [374, 513] on div "11 - Artificial Intelligence" at bounding box center [320, 510] width 319 height 19
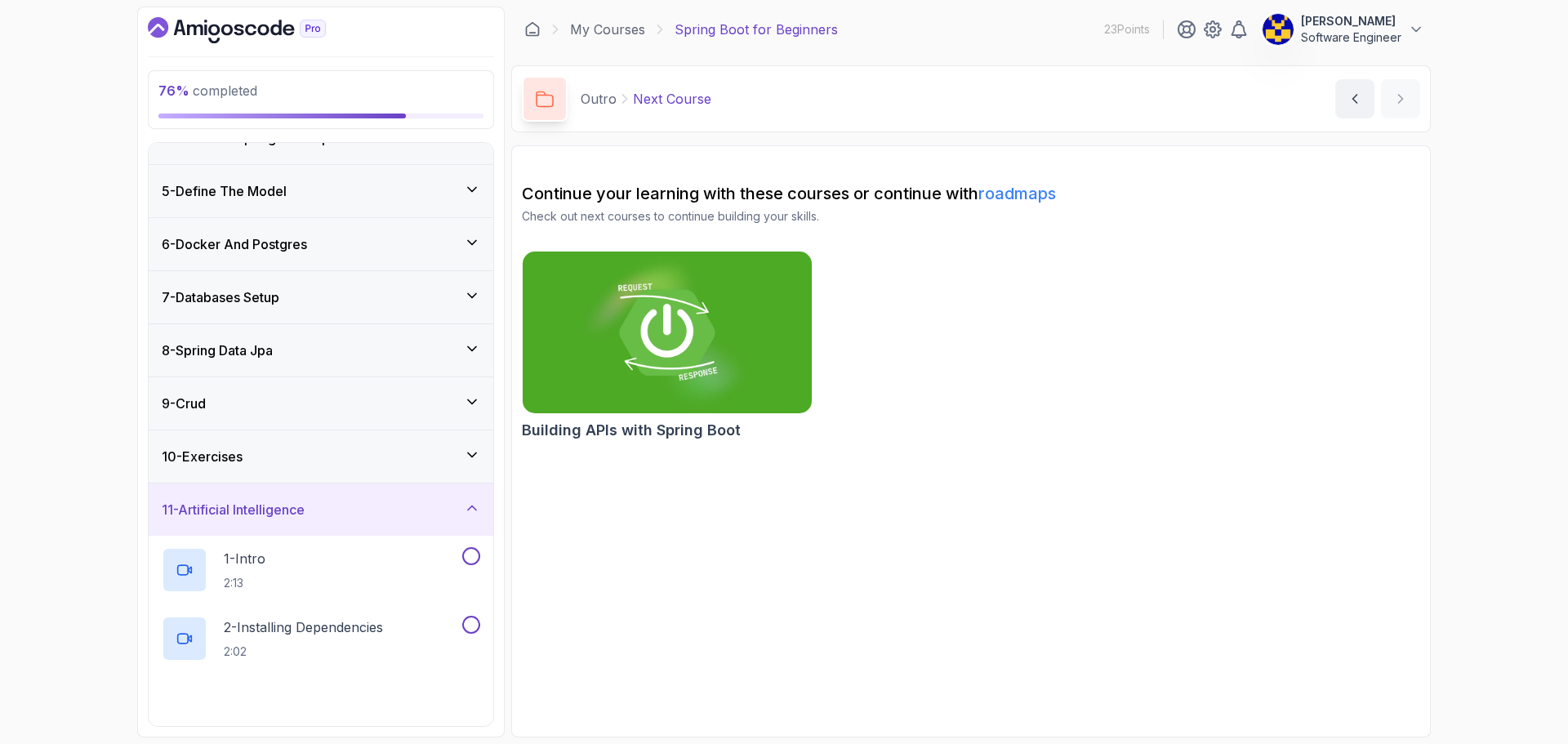
click at [375, 464] on div "10 - Exercises" at bounding box center [320, 457] width 319 height 19
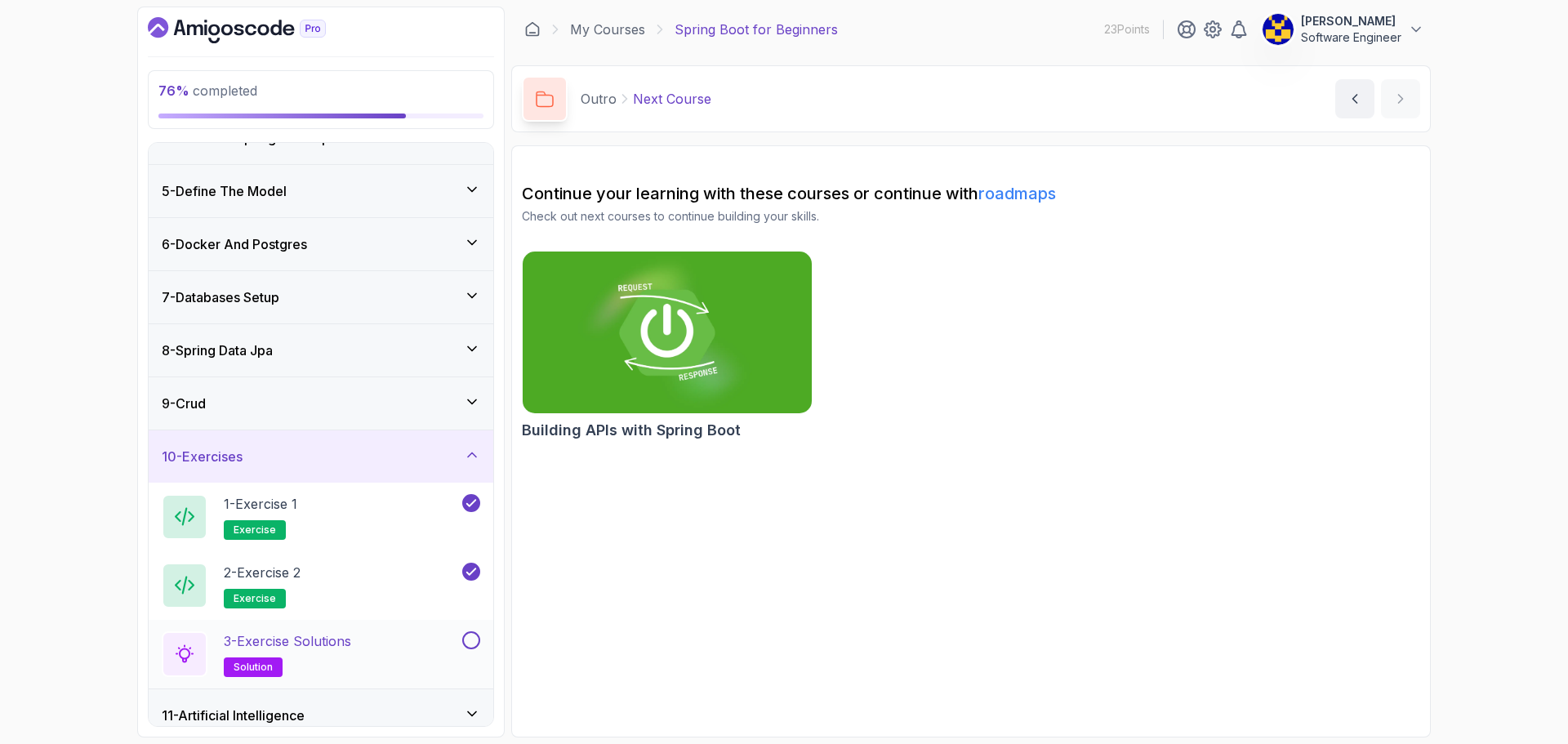
click at [468, 642] on button at bounding box center [471, 640] width 18 height 18
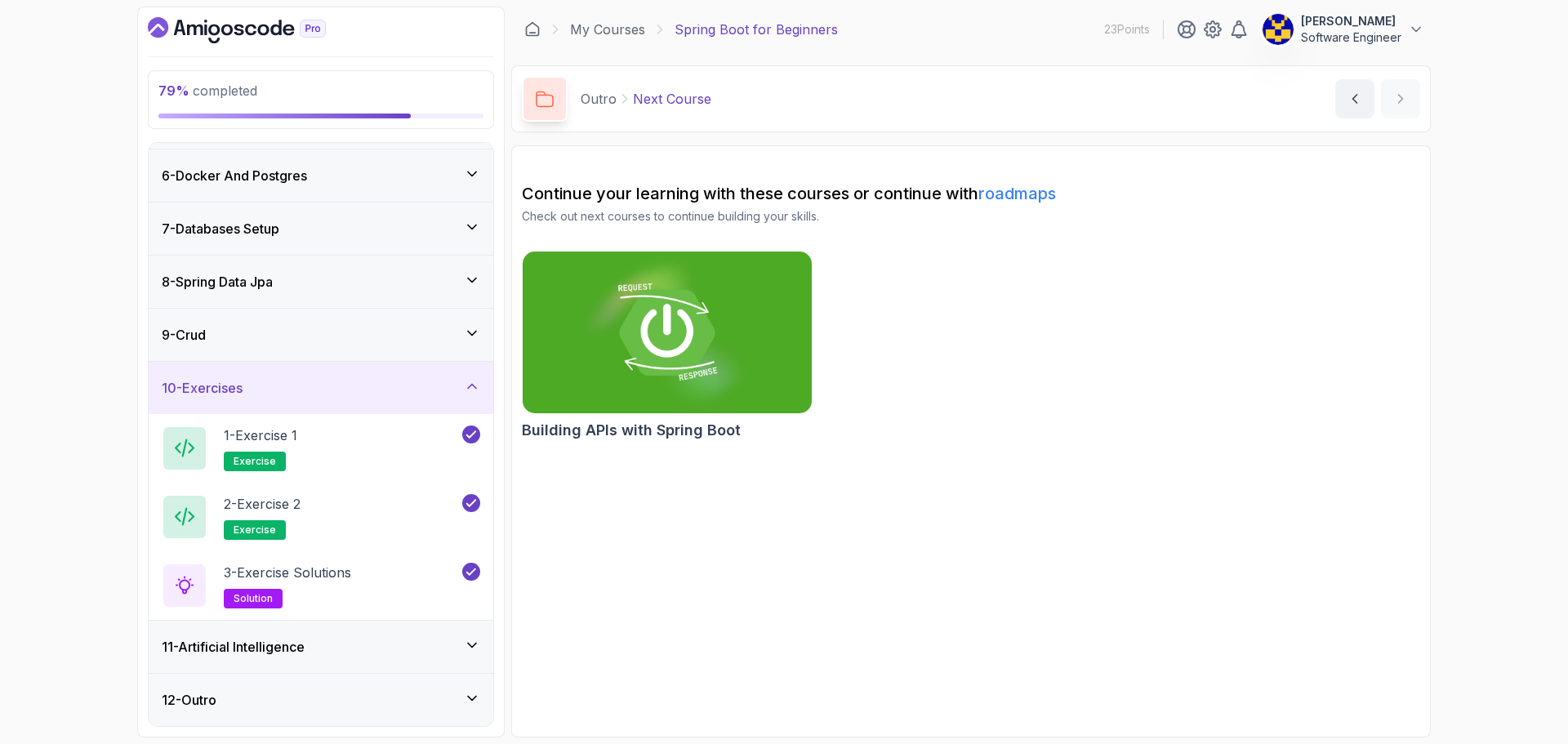
click at [338, 640] on div "11 - Artificial Intelligence" at bounding box center [320, 647] width 319 height 19
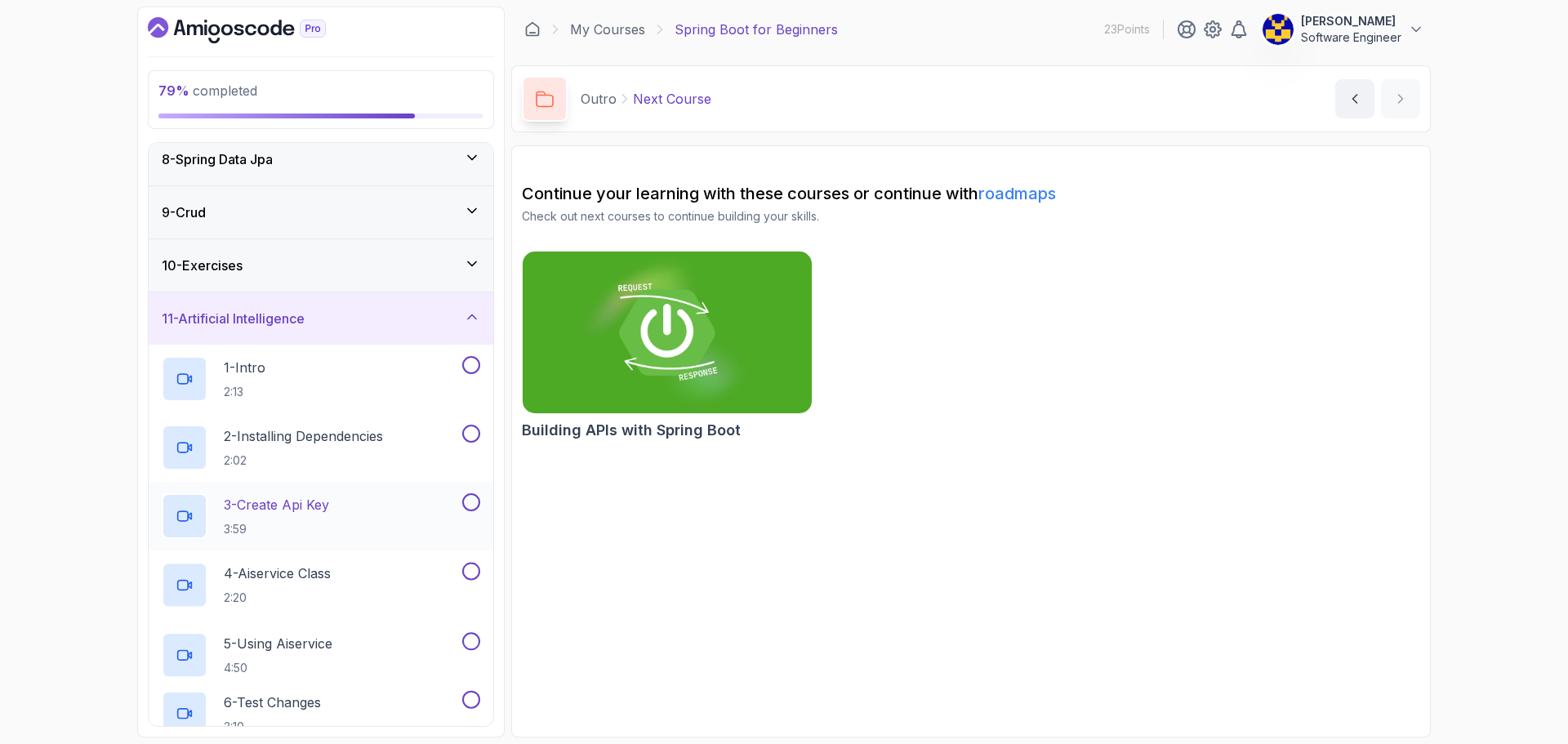
scroll to position [423, 0]
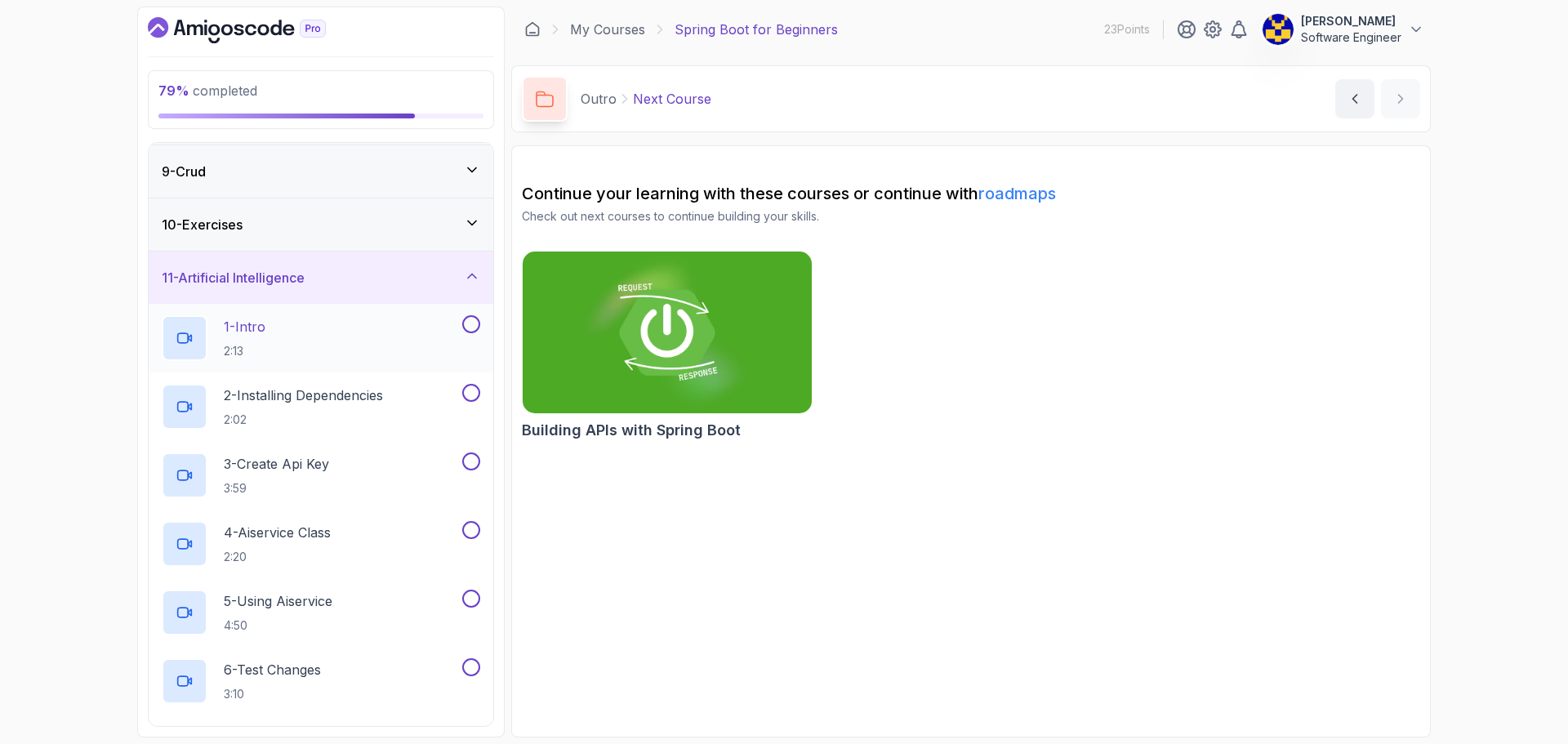
click at [341, 338] on div "1 - Intro 2:13" at bounding box center [310, 338] width 298 height 45
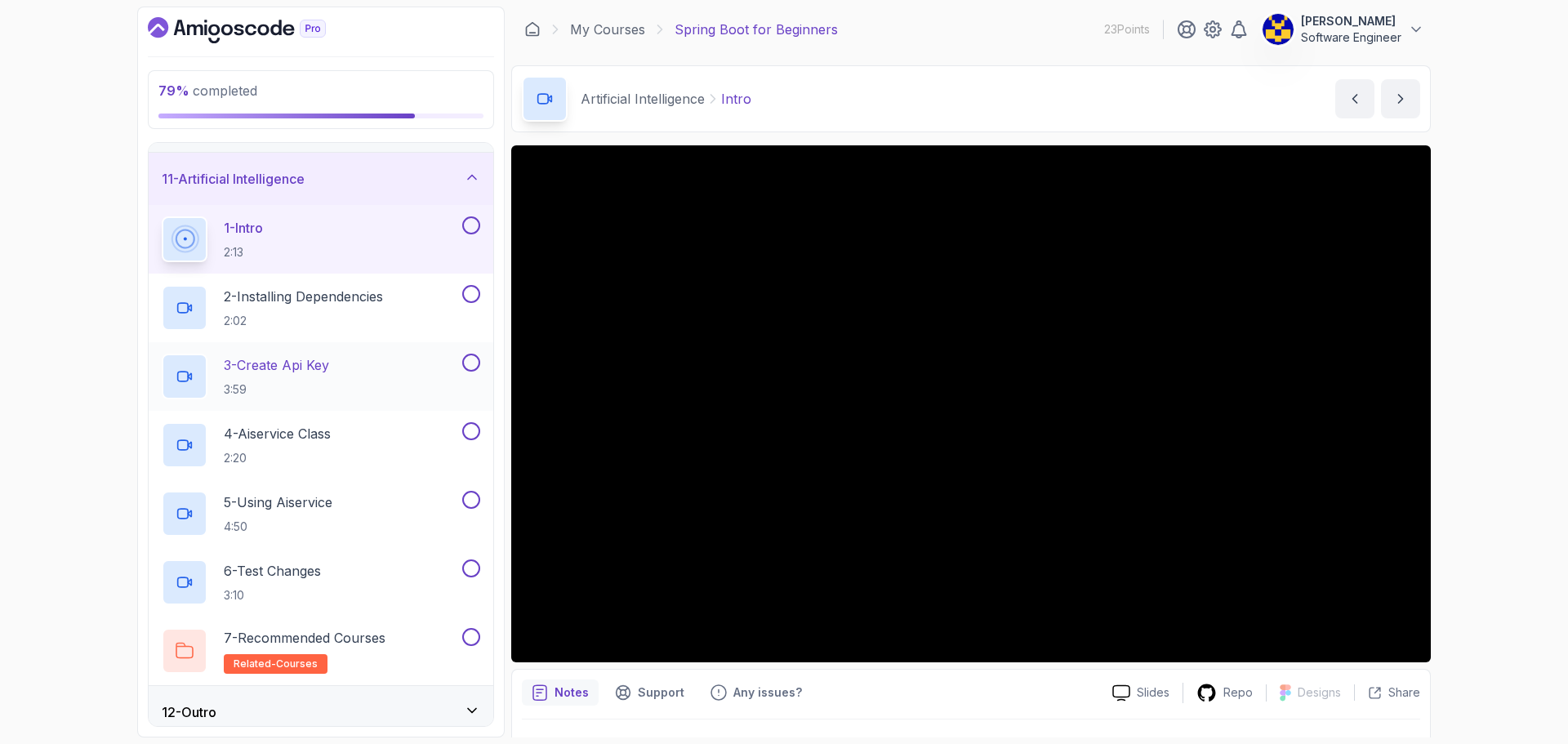
scroll to position [534, 0]
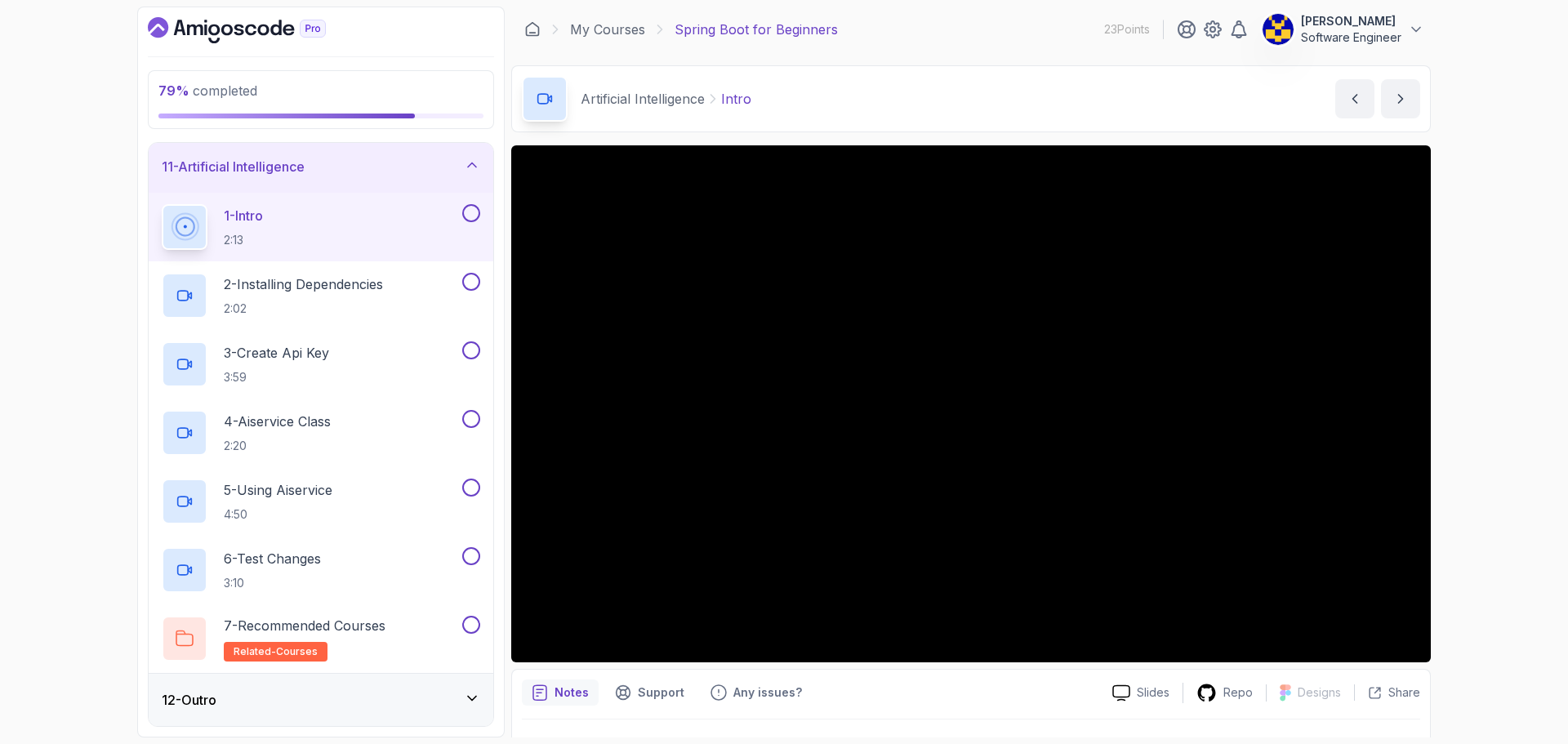
click at [399, 687] on div "12 - Outro" at bounding box center [320, 700] width 345 height 52
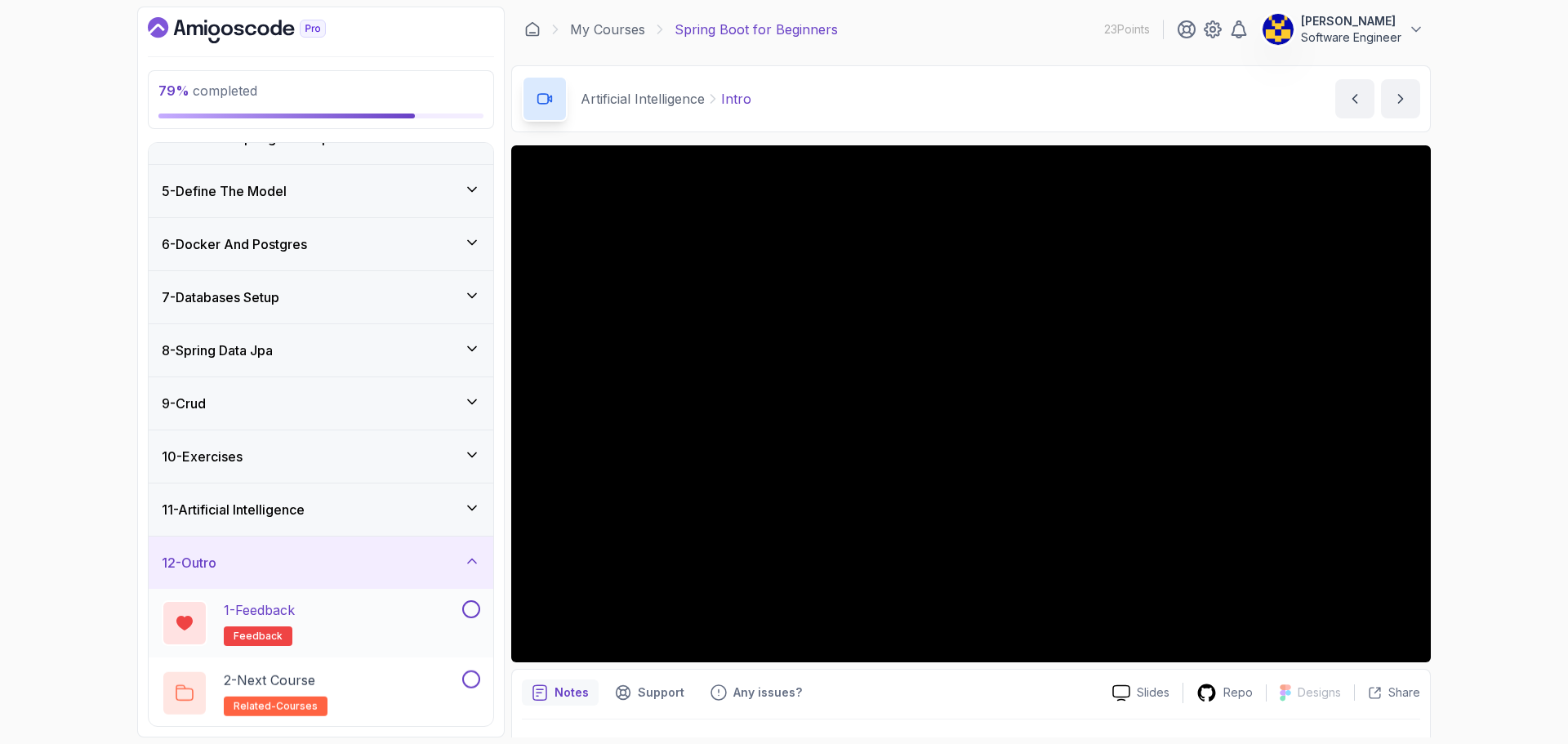
scroll to position [190, 0]
click at [368, 566] on div "12 - Outro" at bounding box center [320, 562] width 319 height 19
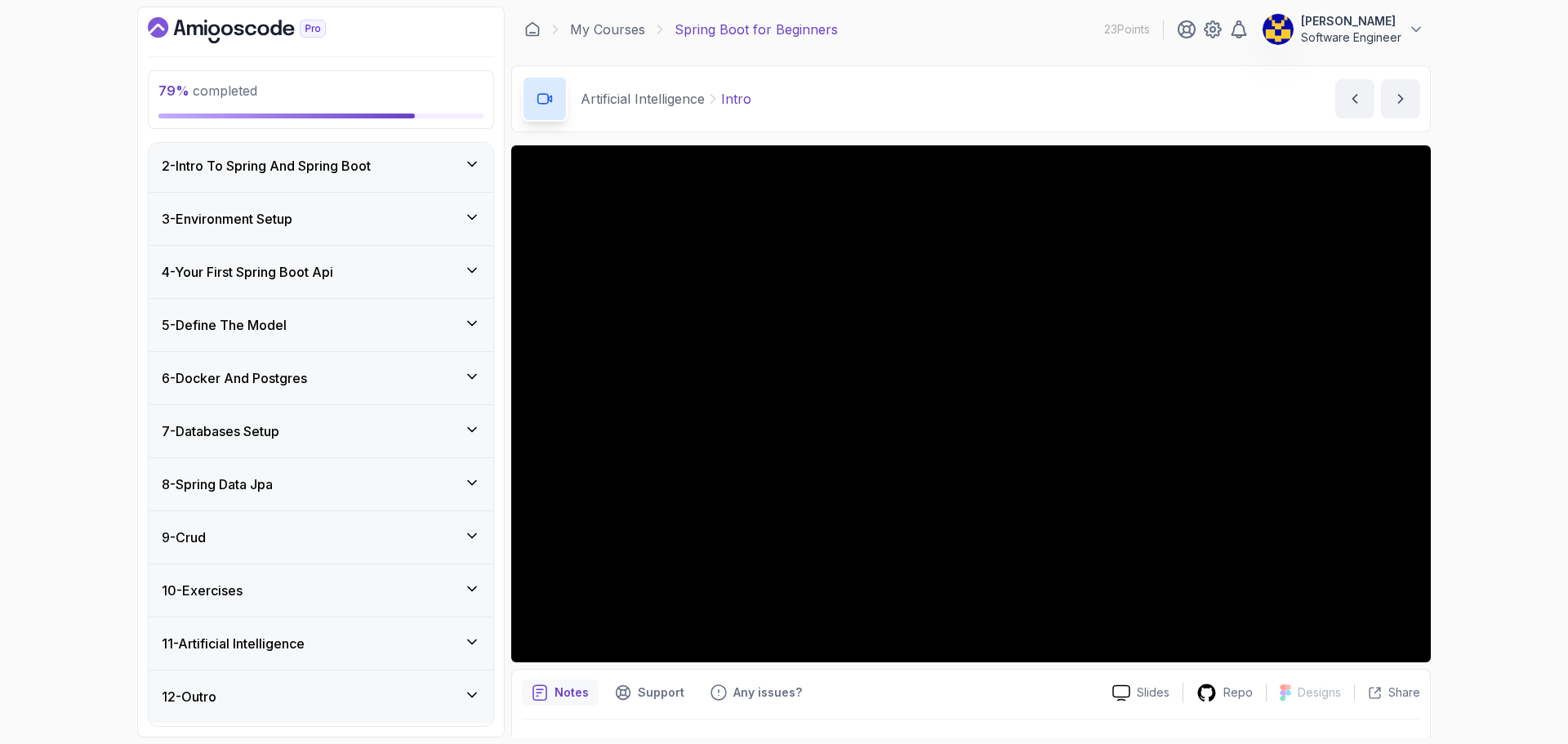
scroll to position [53, 0]
drag, startPoint x: 367, startPoint y: 640, endPoint x: 380, endPoint y: 632, distance: 15.3
click at [368, 640] on div "11 - Artificial Intelligence" at bounding box center [320, 647] width 319 height 19
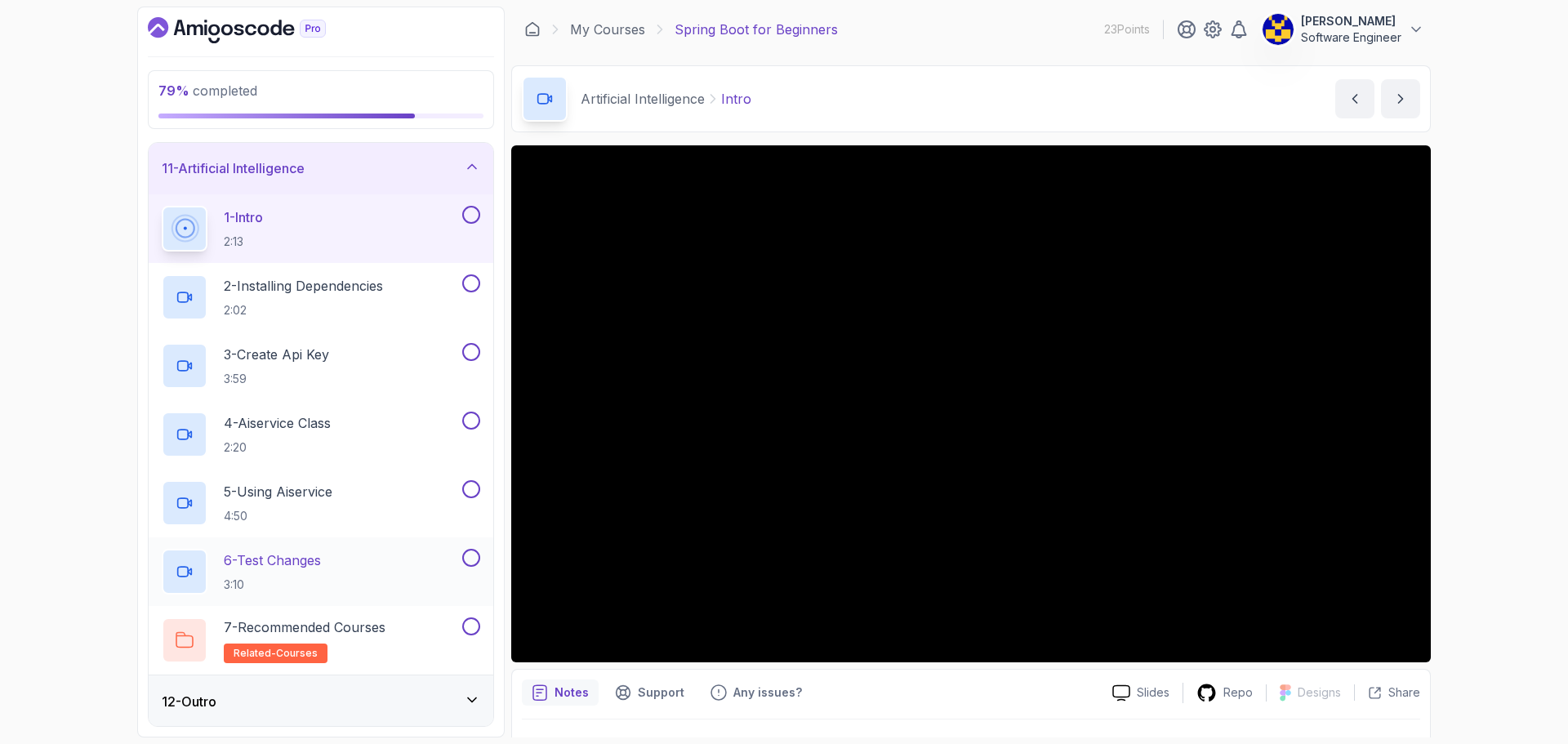
scroll to position [534, 0]
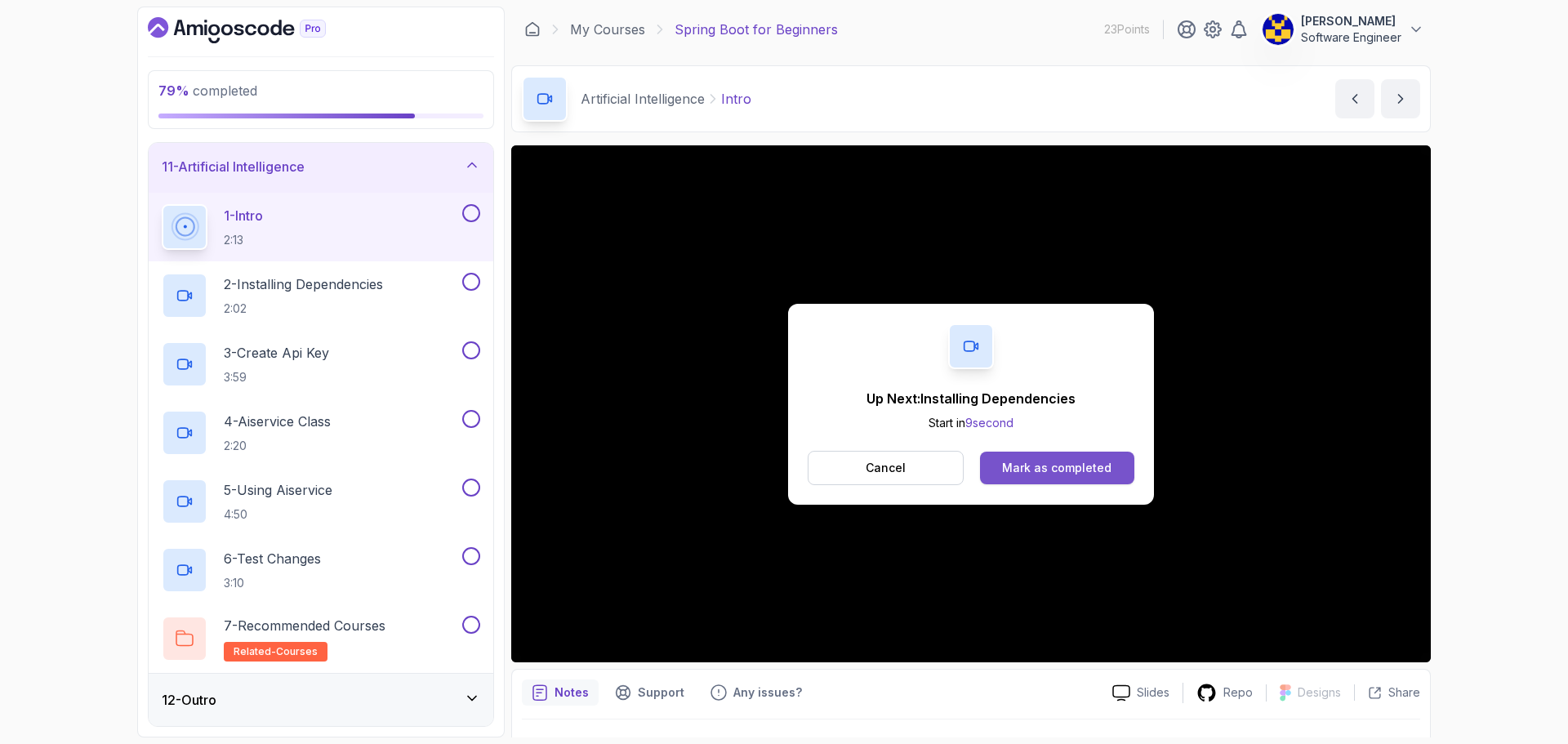
click at [1019, 463] on div "Mark as completed" at bounding box center [1056, 468] width 109 height 17
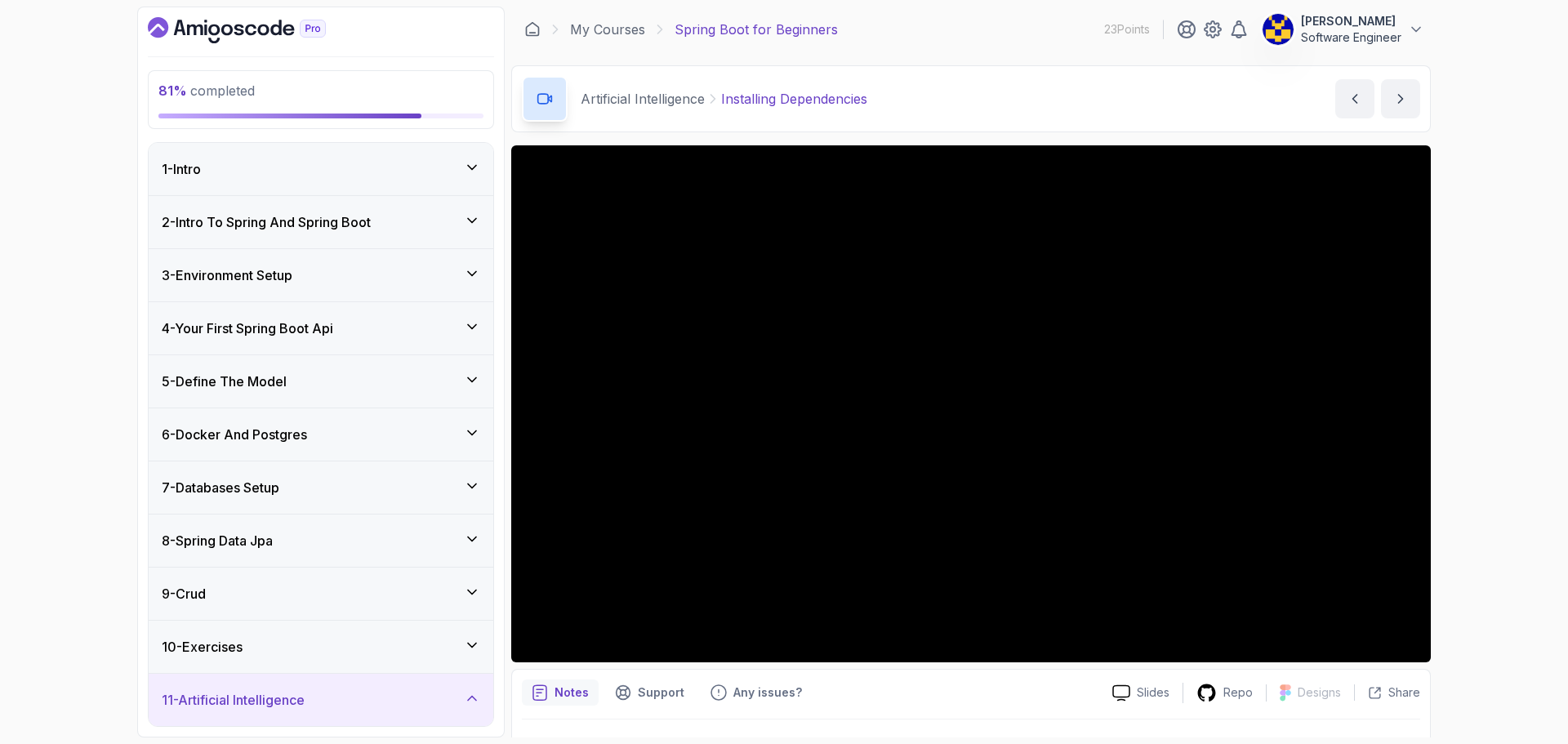
click at [286, 542] on div "8 - Spring Data Jpa" at bounding box center [320, 541] width 319 height 19
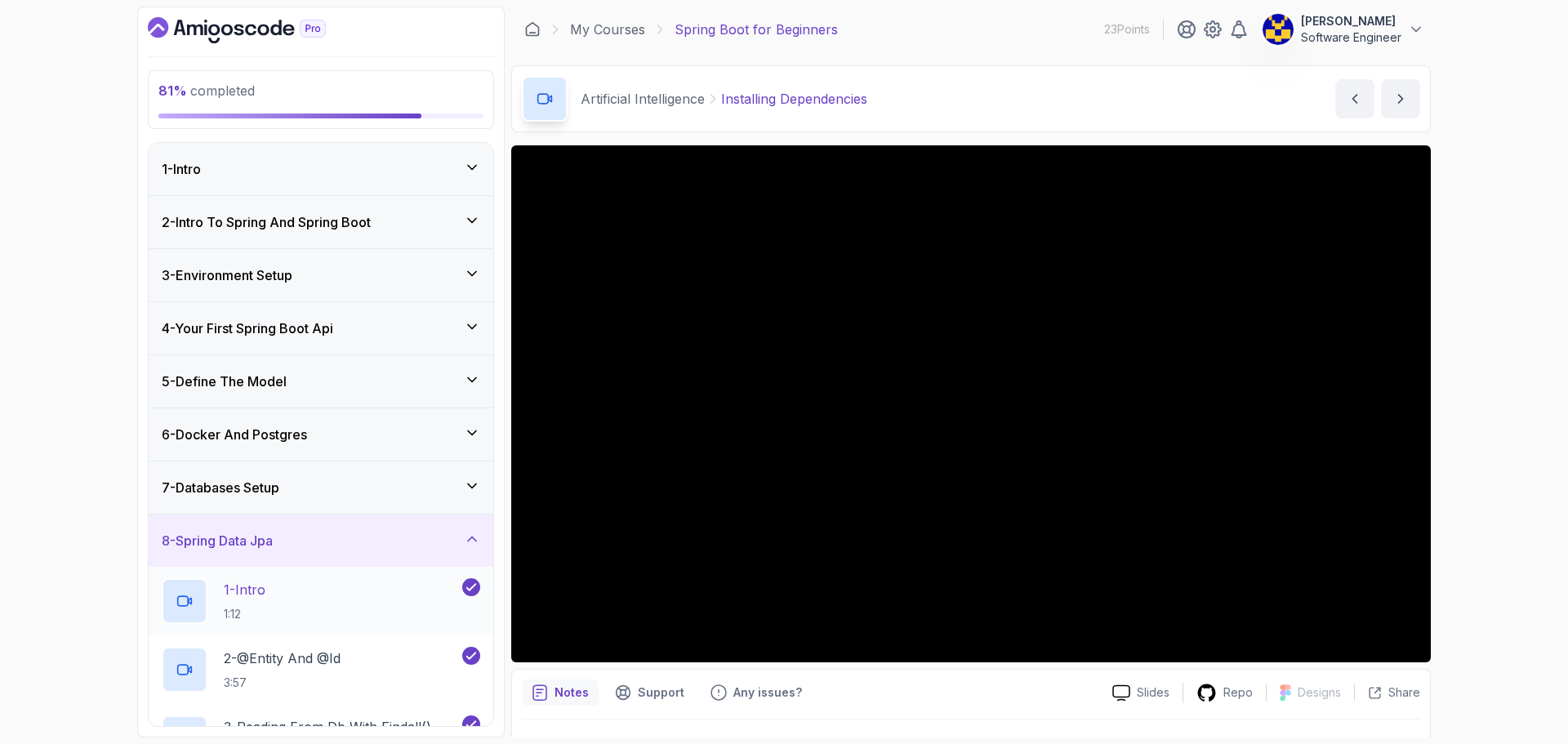
click at [349, 606] on div "1 - Intro 1:12" at bounding box center [310, 601] width 298 height 45
click at [310, 473] on div "7 - Databases Setup" at bounding box center [320, 488] width 345 height 52
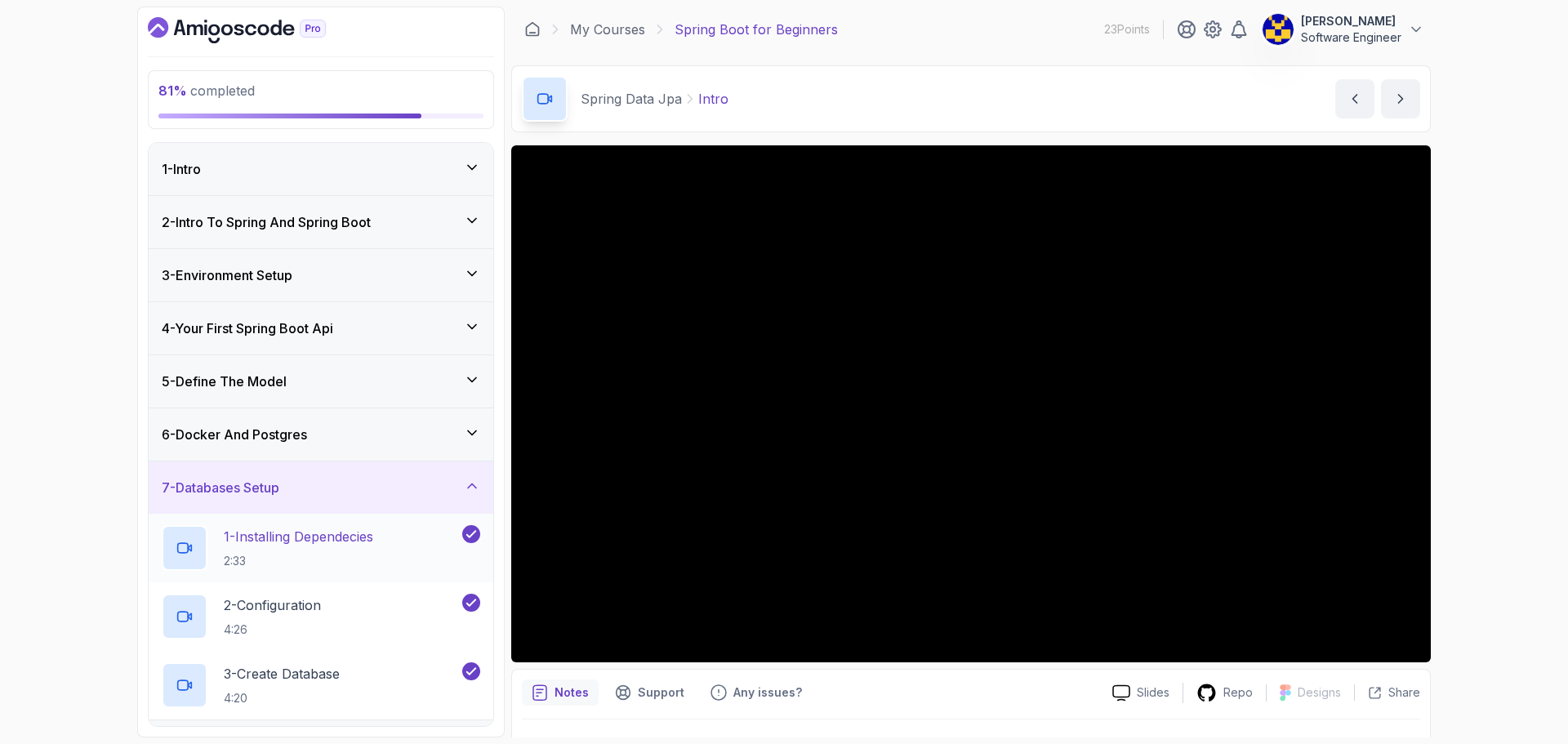
click at [337, 534] on p "1 - Installing Dependecies" at bounding box center [298, 536] width 149 height 19
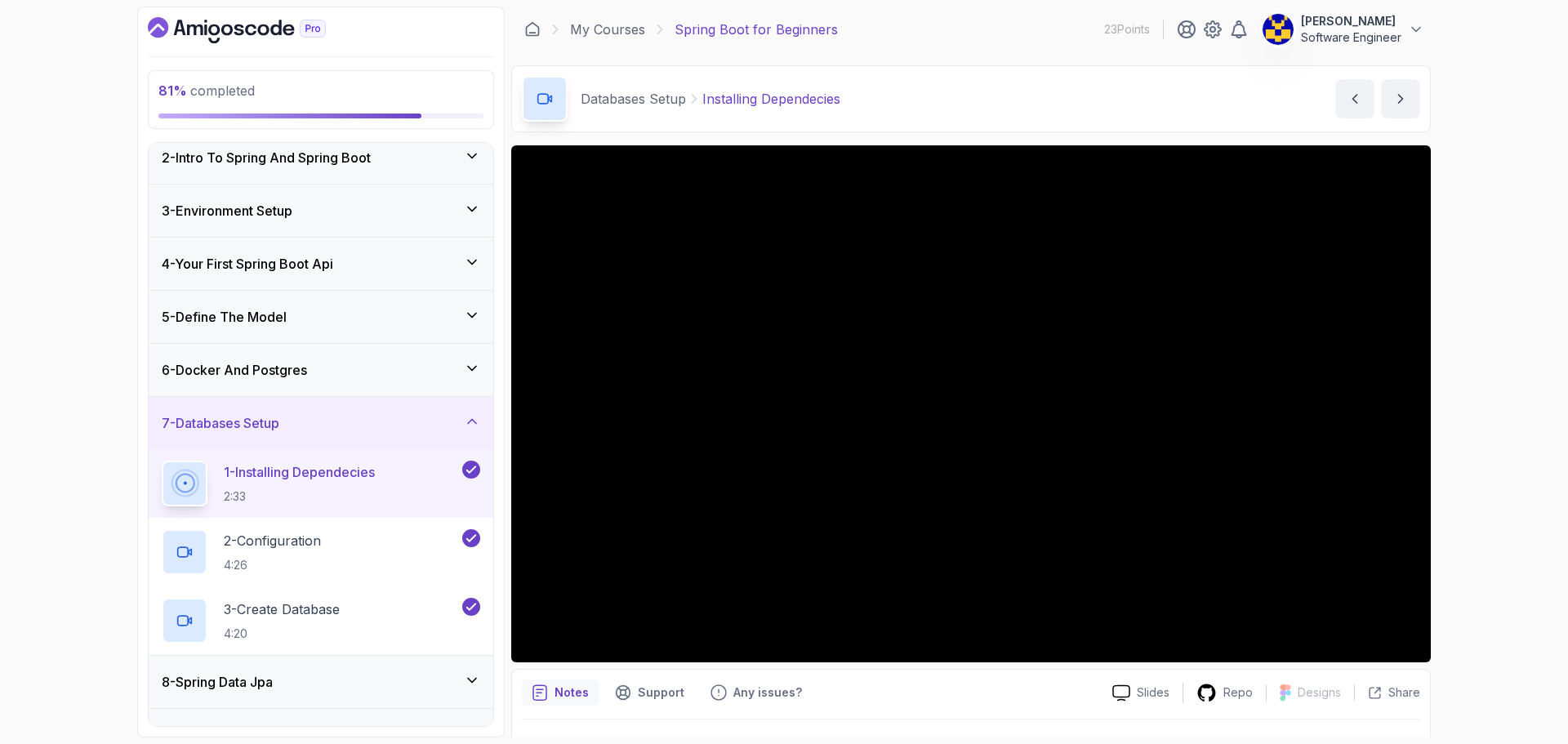
scroll to position [259, 0]
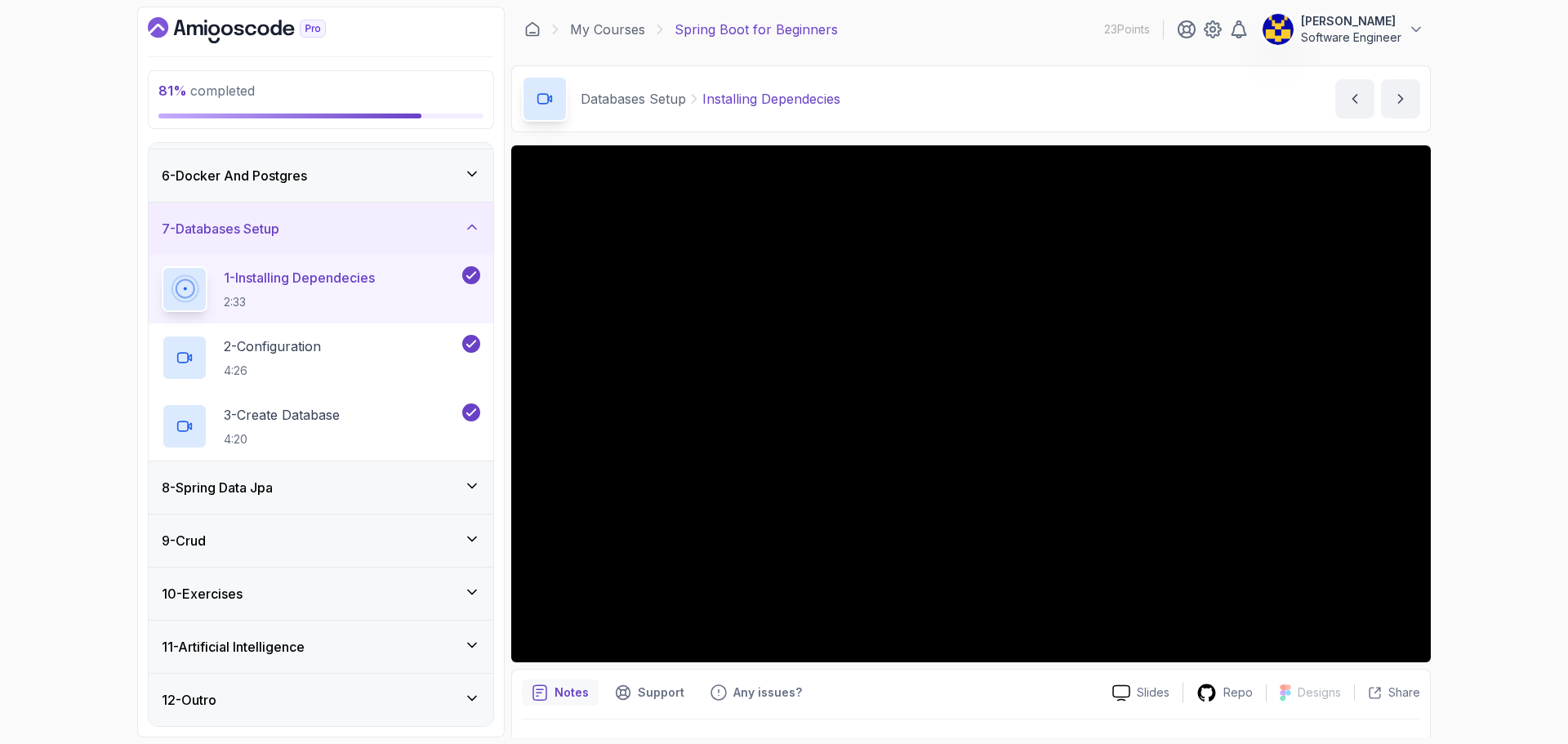
click at [295, 646] on h3 "11 - Artificial Intelligence" at bounding box center [233, 647] width 143 height 19
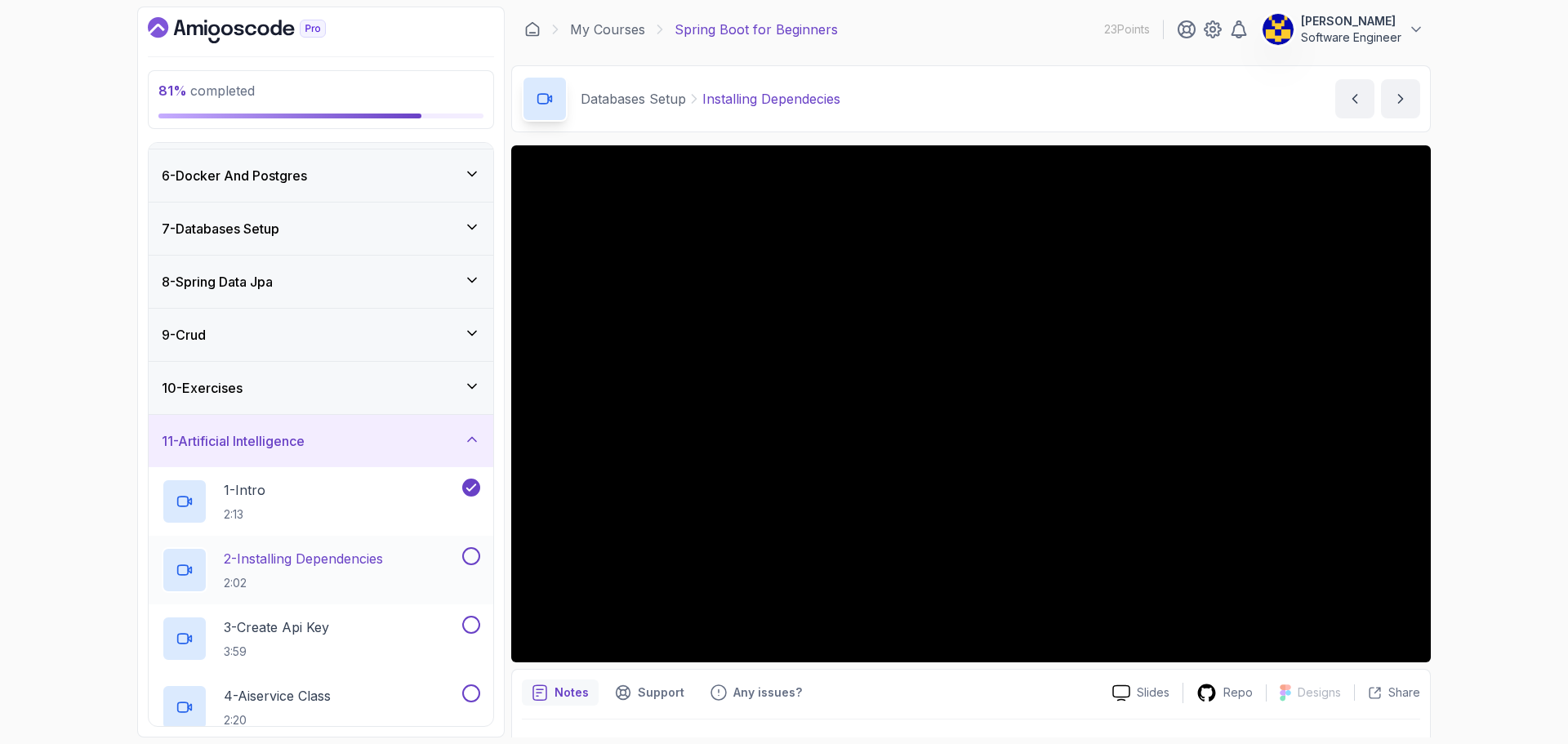
click at [337, 573] on h2 "2 - Installing Dependencies 2:02" at bounding box center [303, 570] width 159 height 43
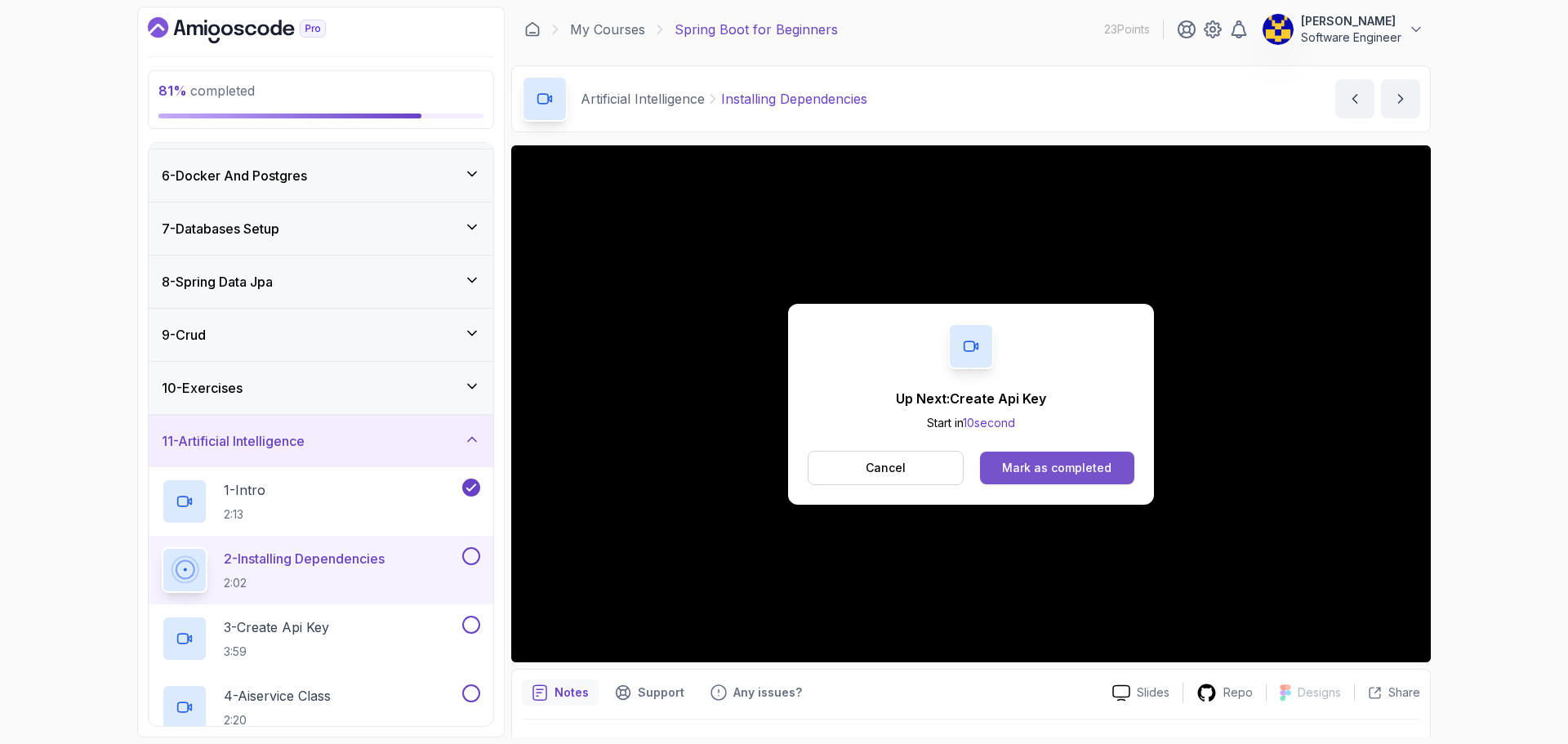
click at [1085, 460] on div "Mark as completed" at bounding box center [1056, 468] width 109 height 17
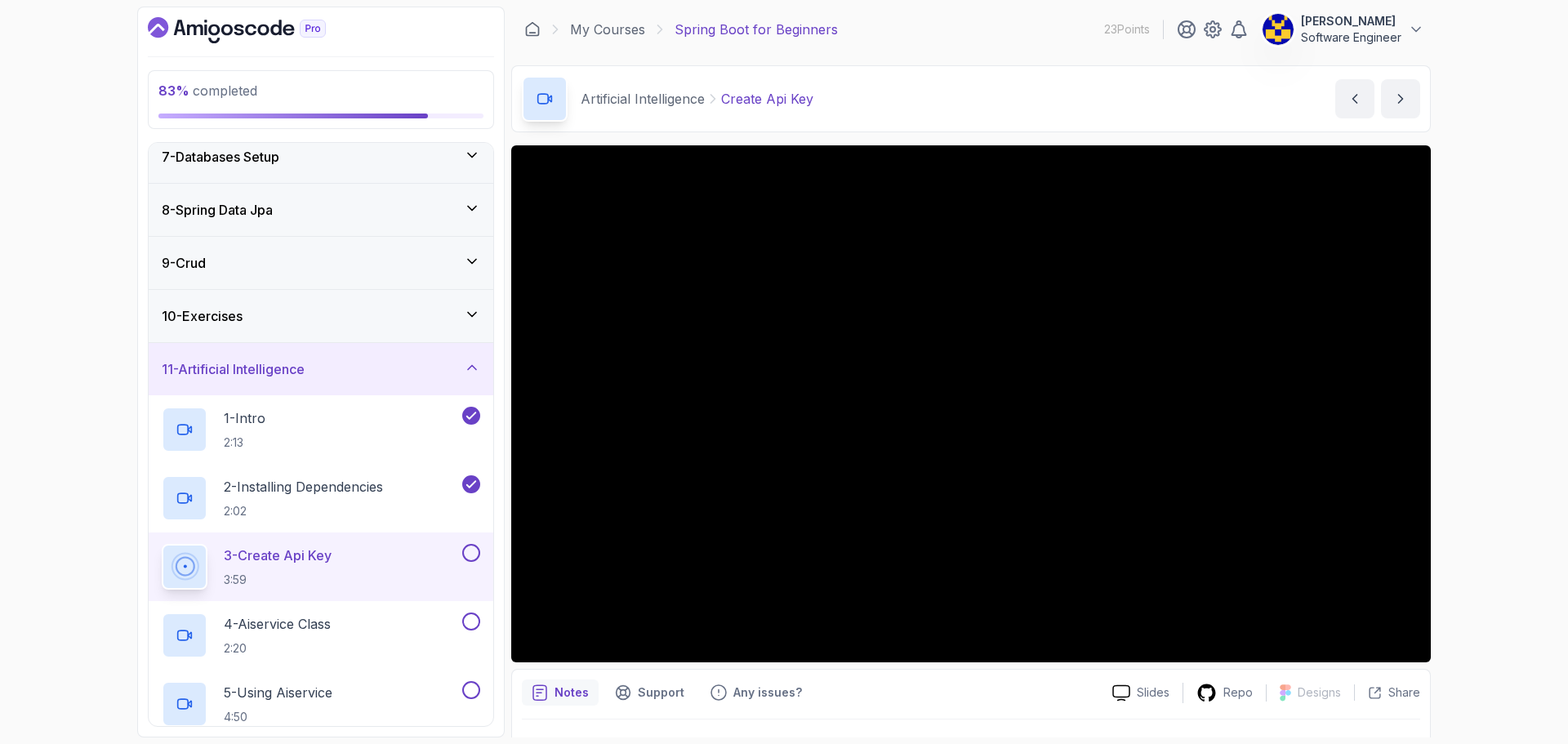
scroll to position [534, 0]
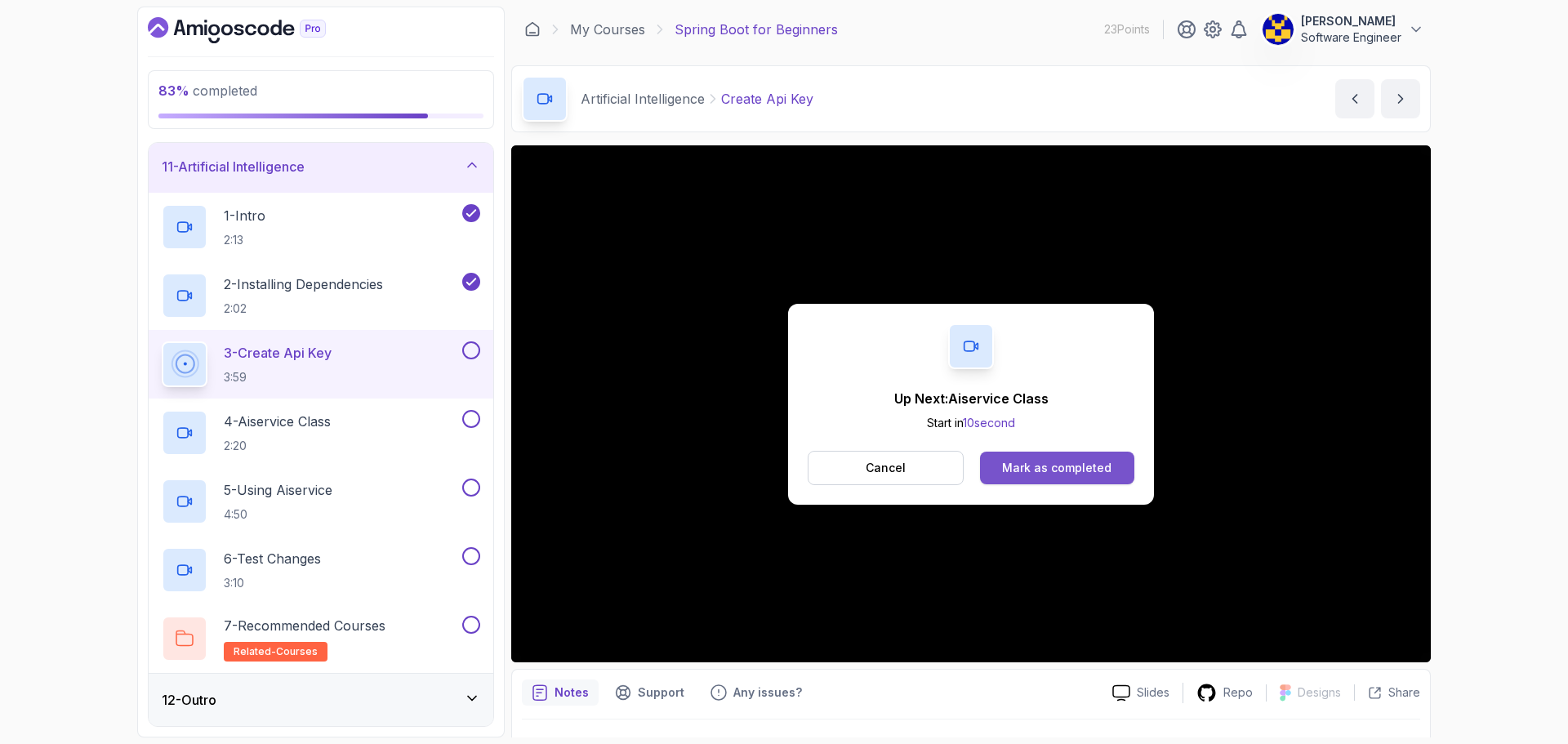
click at [1058, 462] on div "Mark as completed" at bounding box center [1056, 468] width 109 height 17
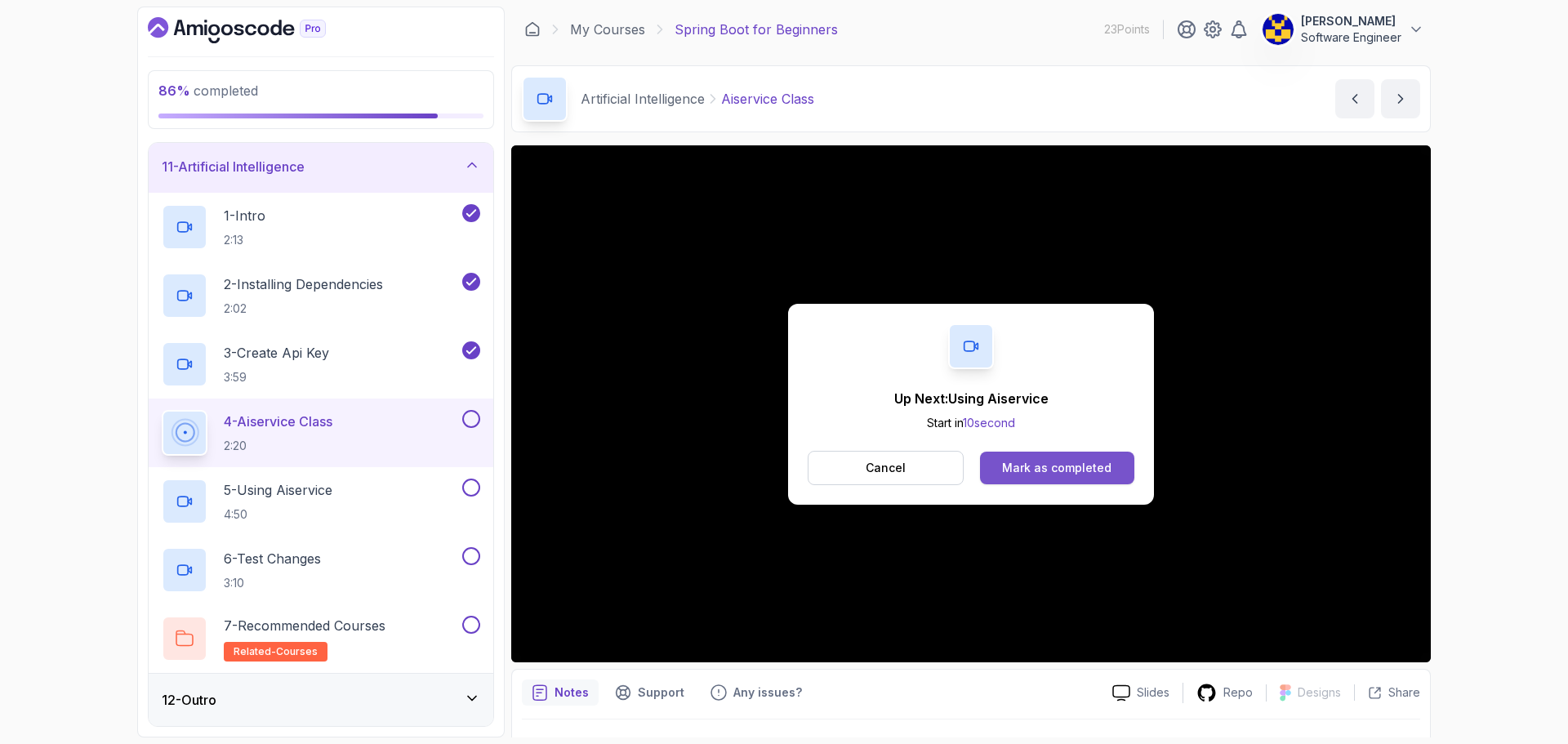
click at [1084, 472] on div "Mark as completed" at bounding box center [1056, 468] width 109 height 17
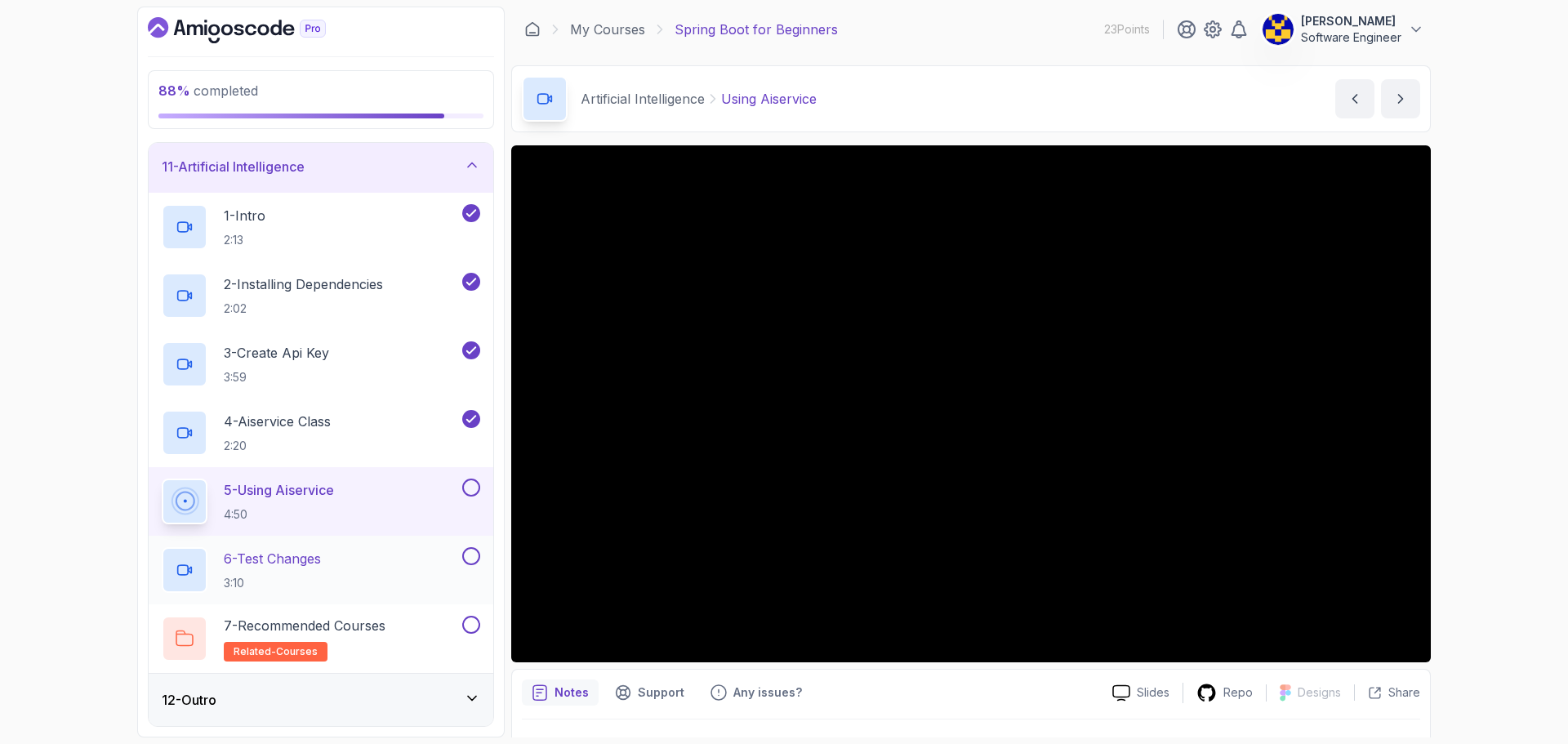
click at [393, 541] on div "6 - Test Changes 3:10" at bounding box center [320, 570] width 345 height 69
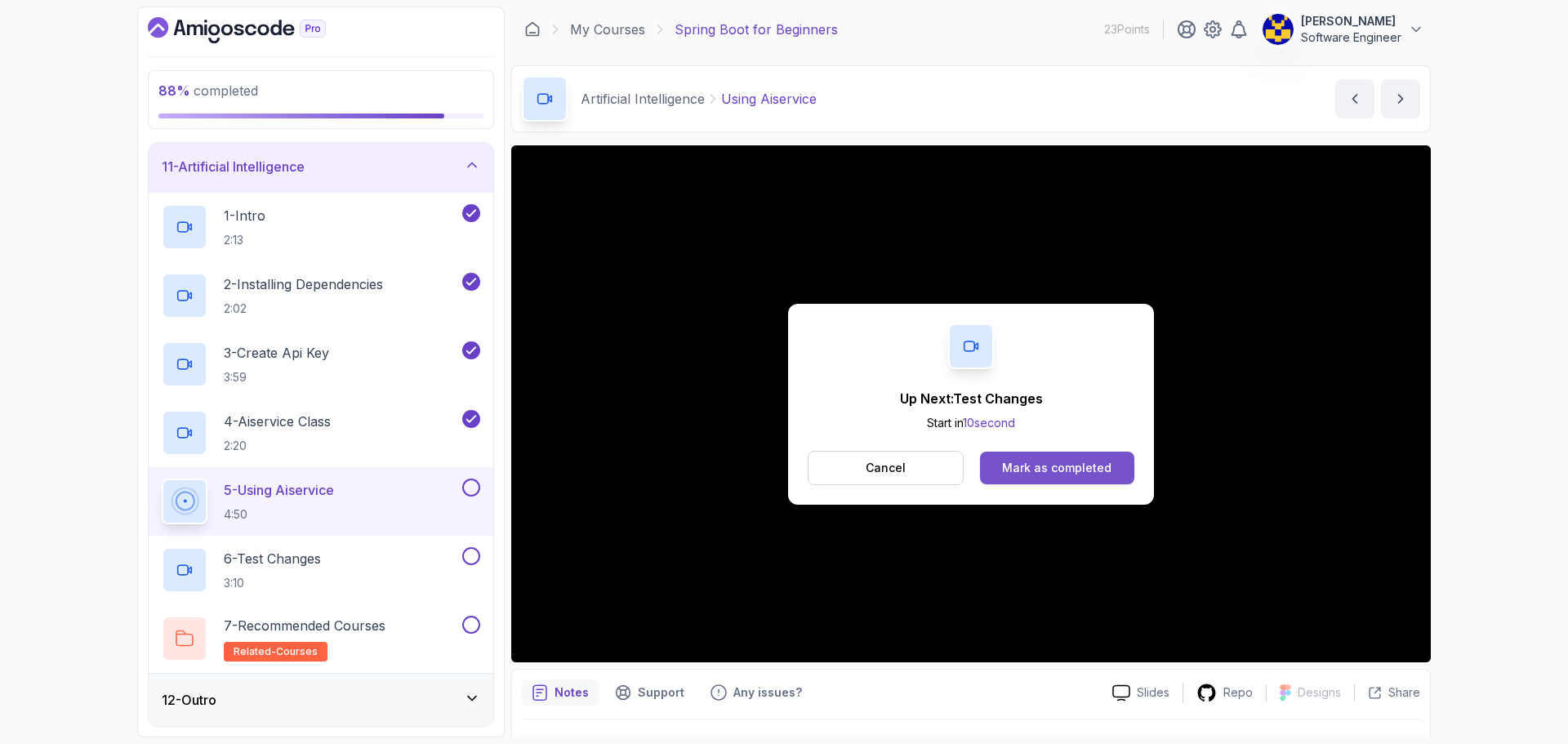
click at [1051, 471] on div "Mark as completed" at bounding box center [1056, 468] width 109 height 17
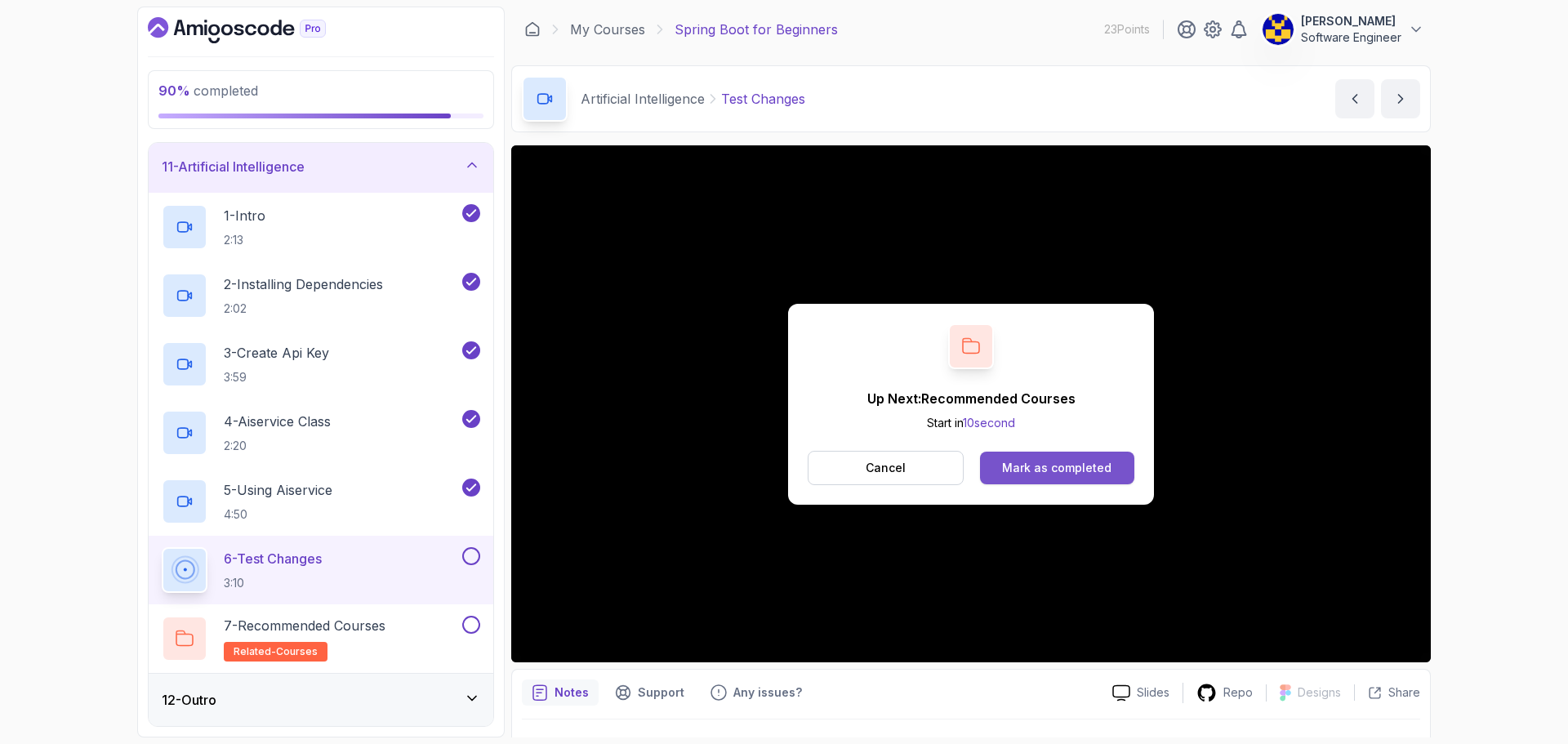
click at [1036, 470] on div "Mark as completed" at bounding box center [1056, 468] width 109 height 17
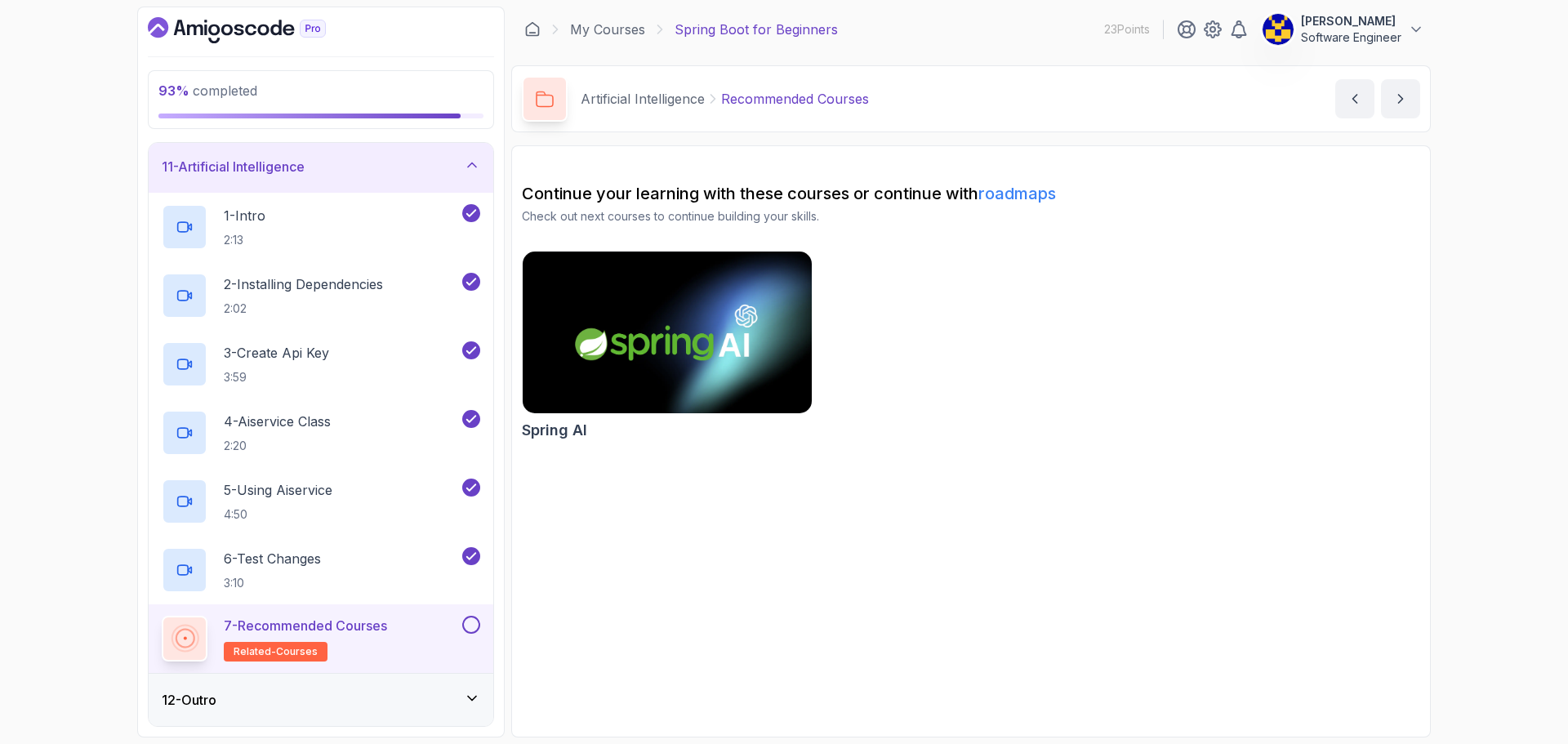
click at [477, 623] on button at bounding box center [471, 624] width 18 height 18
click at [436, 692] on div "12 - Outro" at bounding box center [320, 699] width 319 height 19
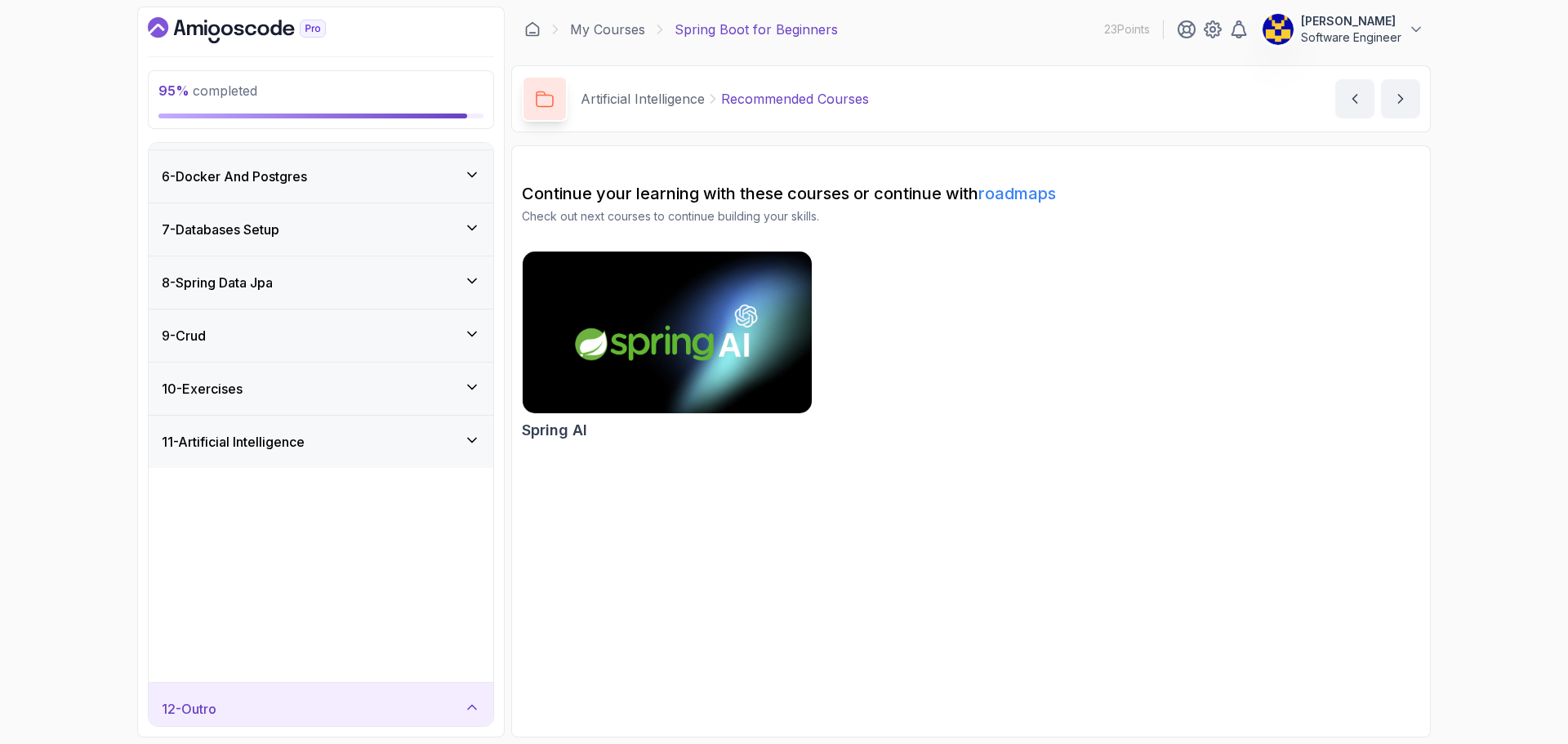
scroll to position [190, 0]
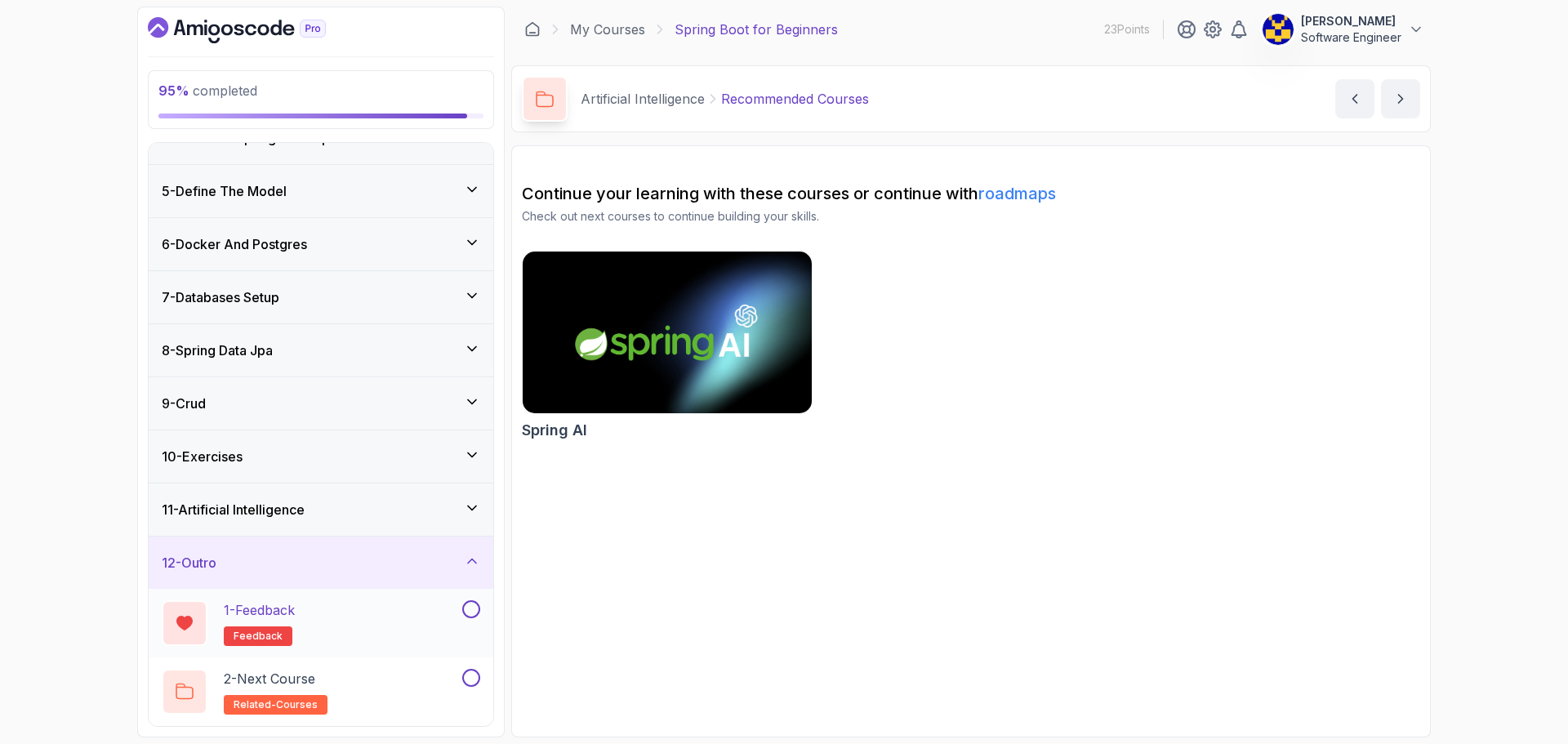
click at [413, 623] on div "1 - Feedback feedback" at bounding box center [310, 623] width 298 height 45
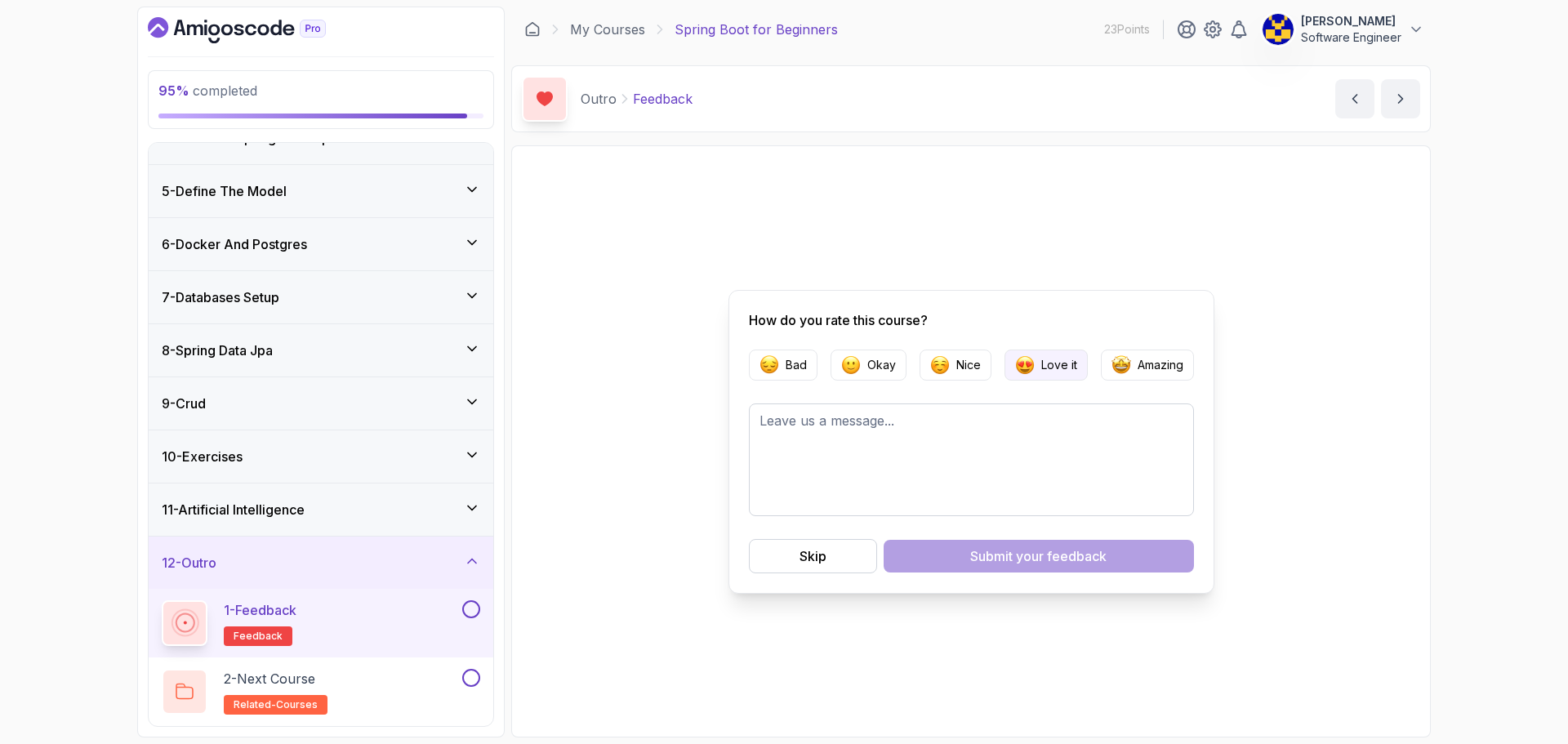
click at [1039, 361] on button "Love it" at bounding box center [1046, 365] width 83 height 31
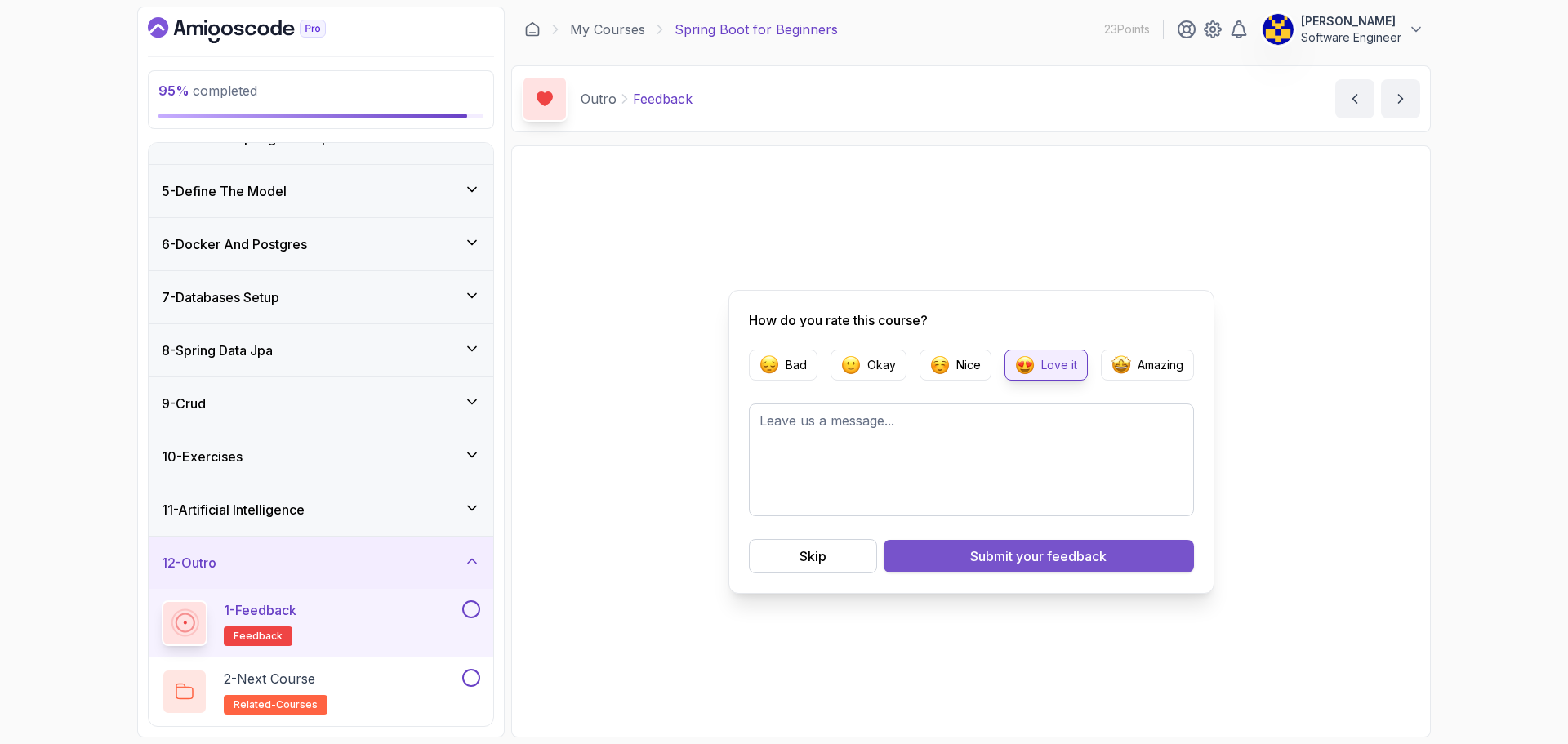
click at [1050, 553] on span "your feedback" at bounding box center [1062, 556] width 91 height 19
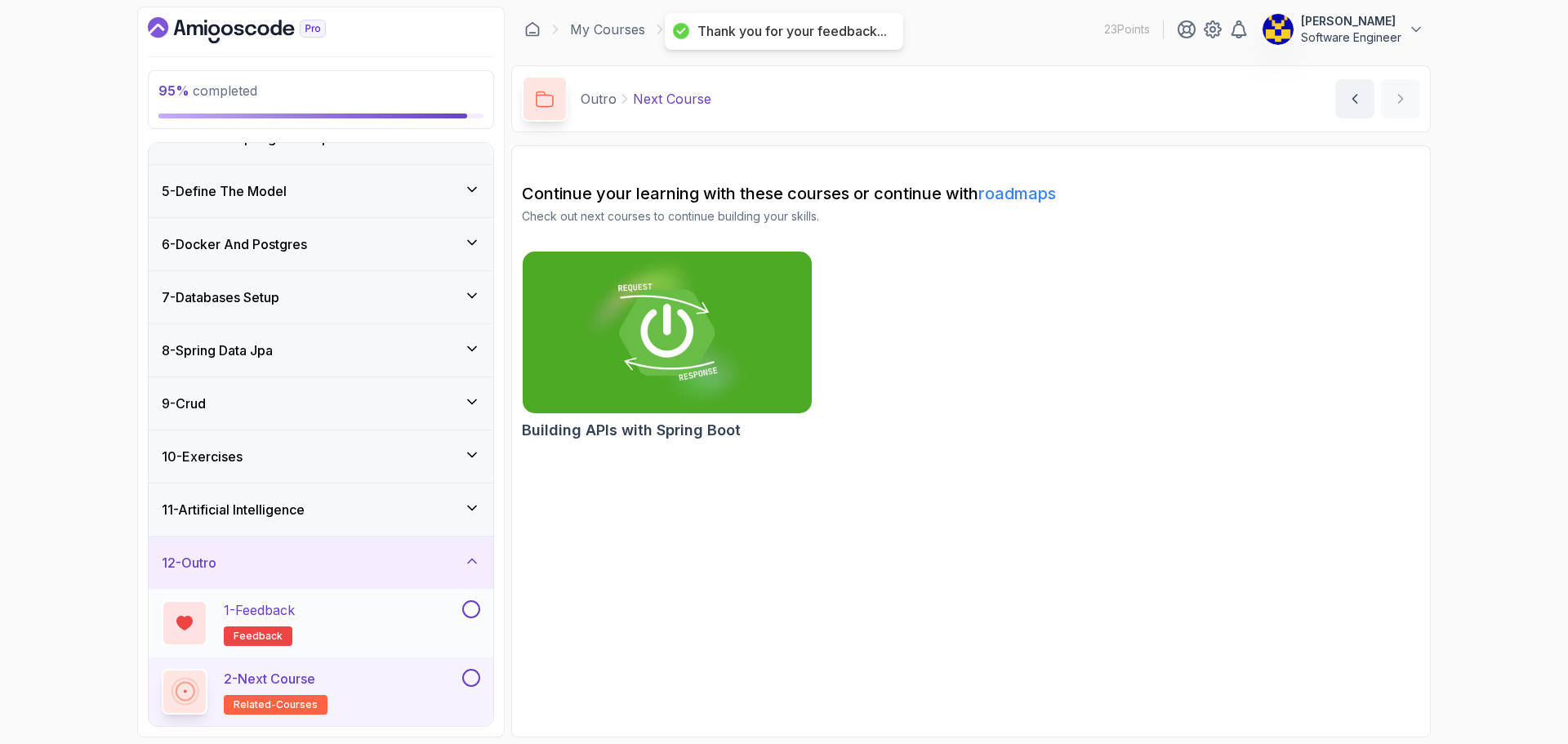
click at [472, 615] on button at bounding box center [471, 610] width 18 height 18
click at [469, 676] on button at bounding box center [471, 678] width 18 height 18
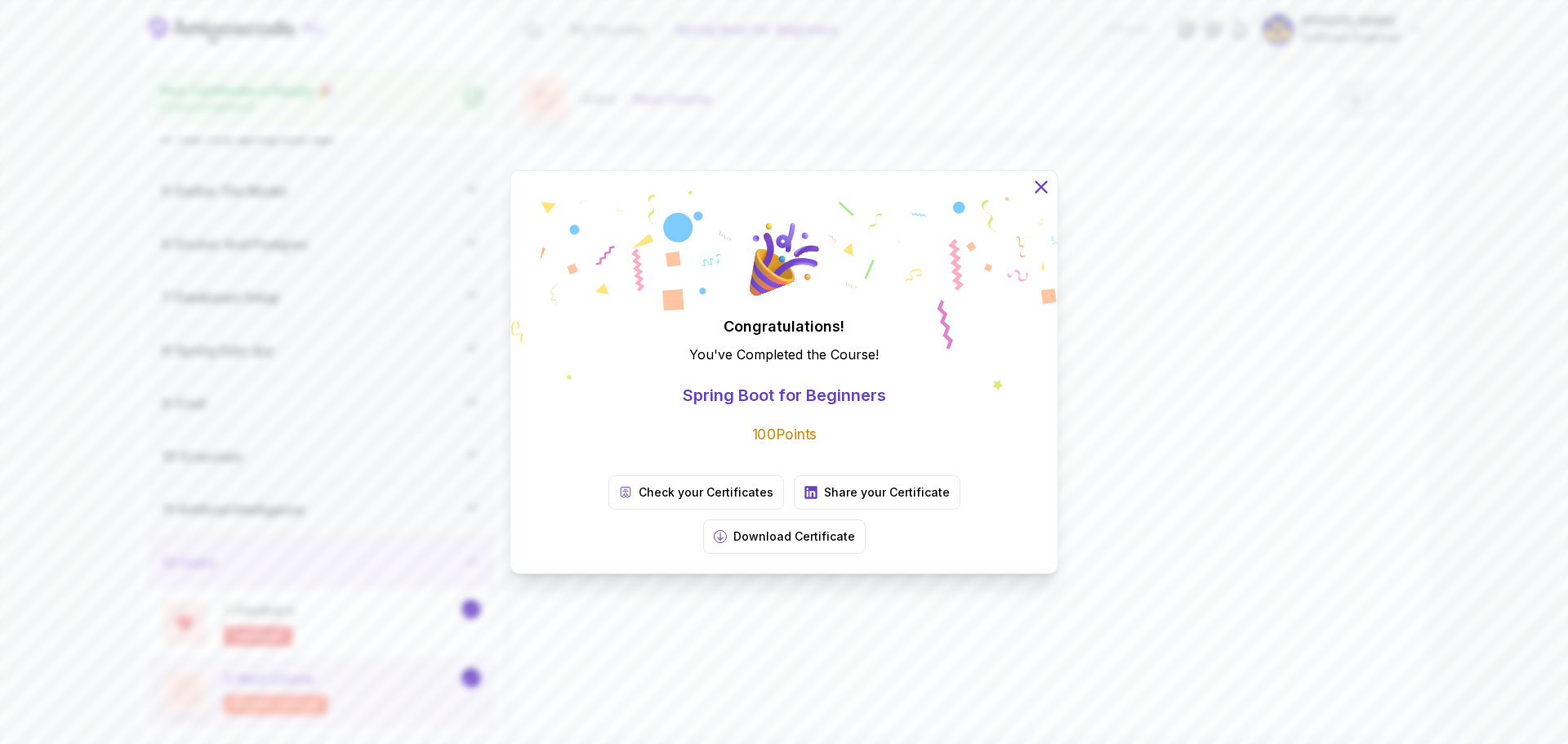
click at [1040, 197] on icon at bounding box center [1042, 187] width 21 height 21
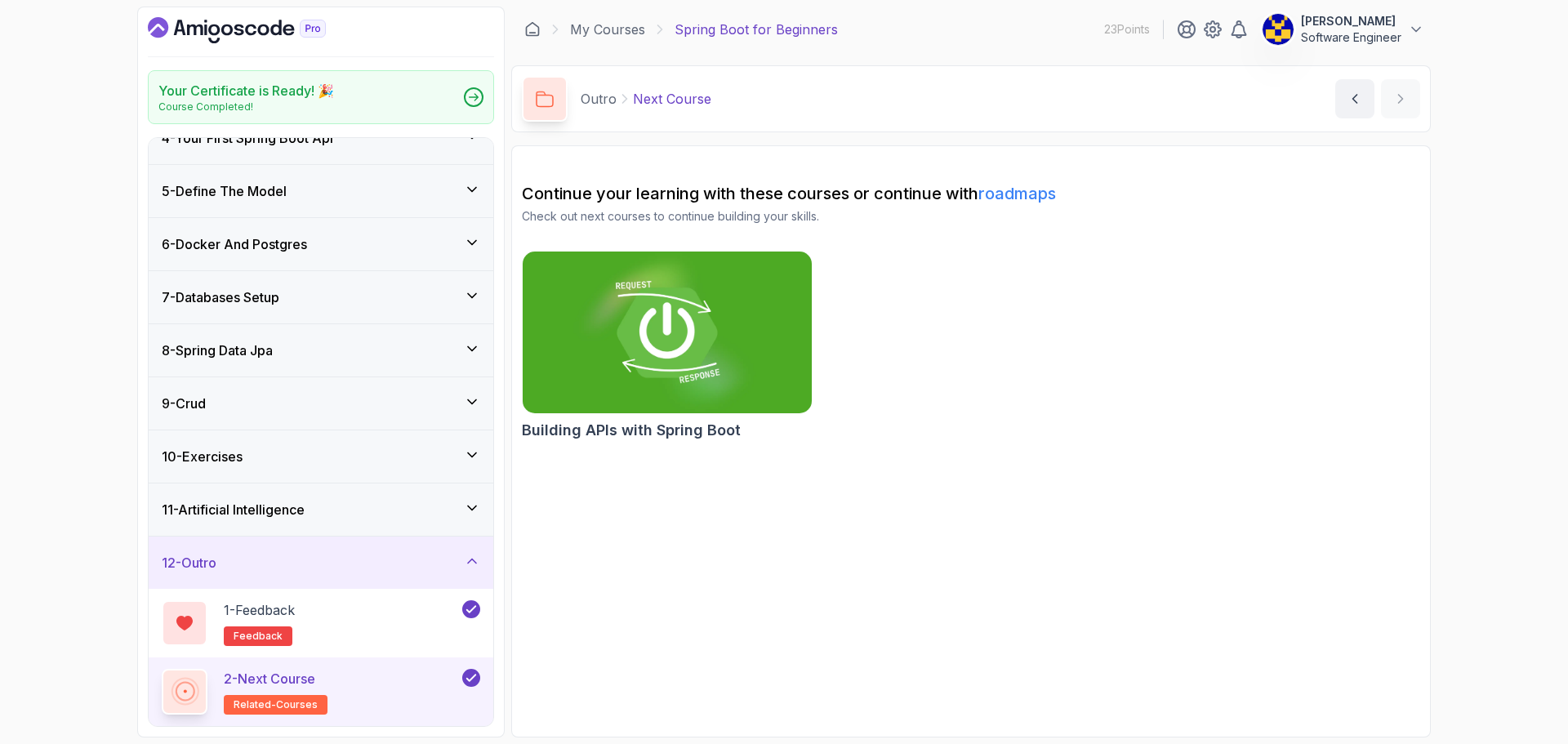
click at [674, 344] on img at bounding box center [667, 332] width 304 height 170
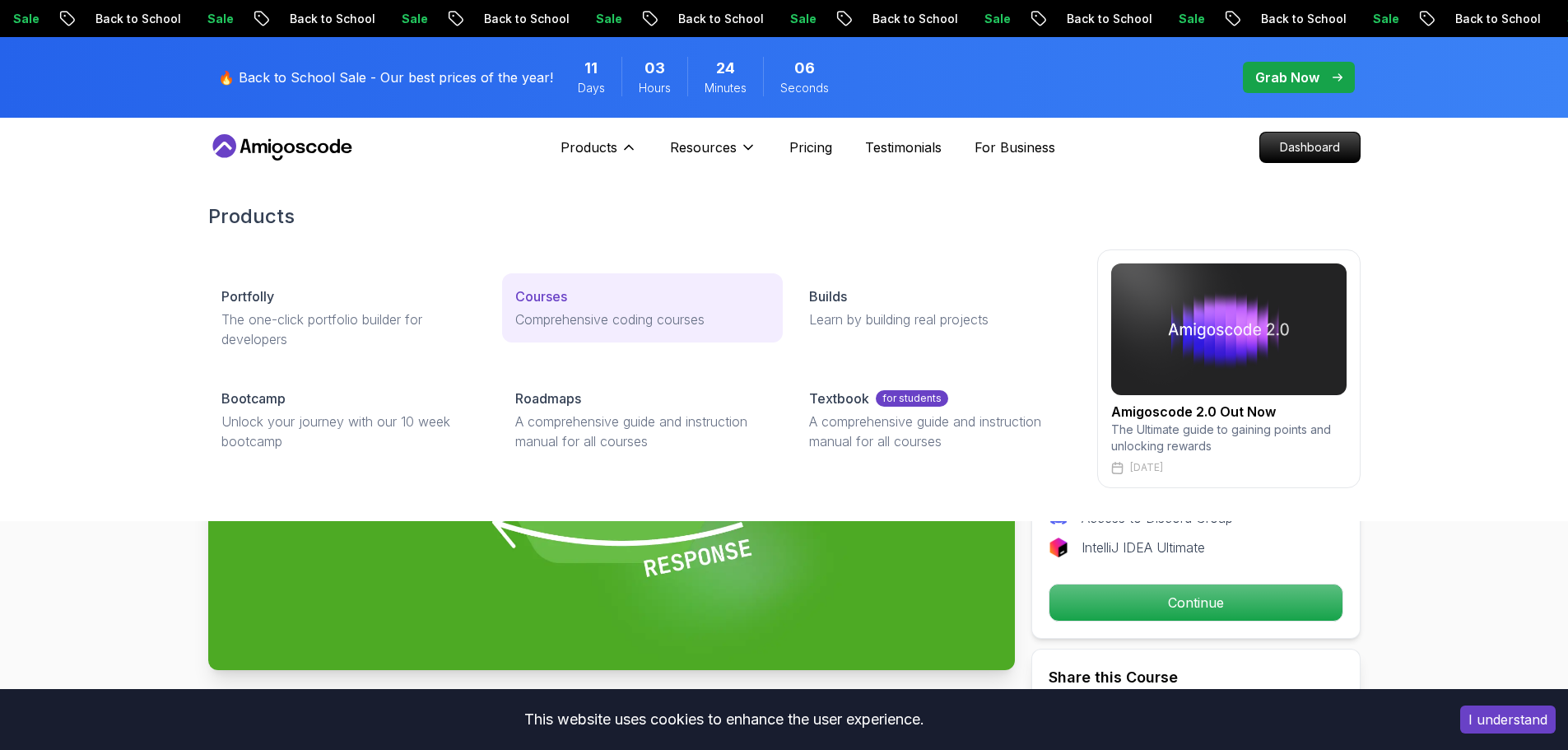
click at [582, 317] on p "Comprehensive coding courses" at bounding box center [642, 320] width 254 height 19
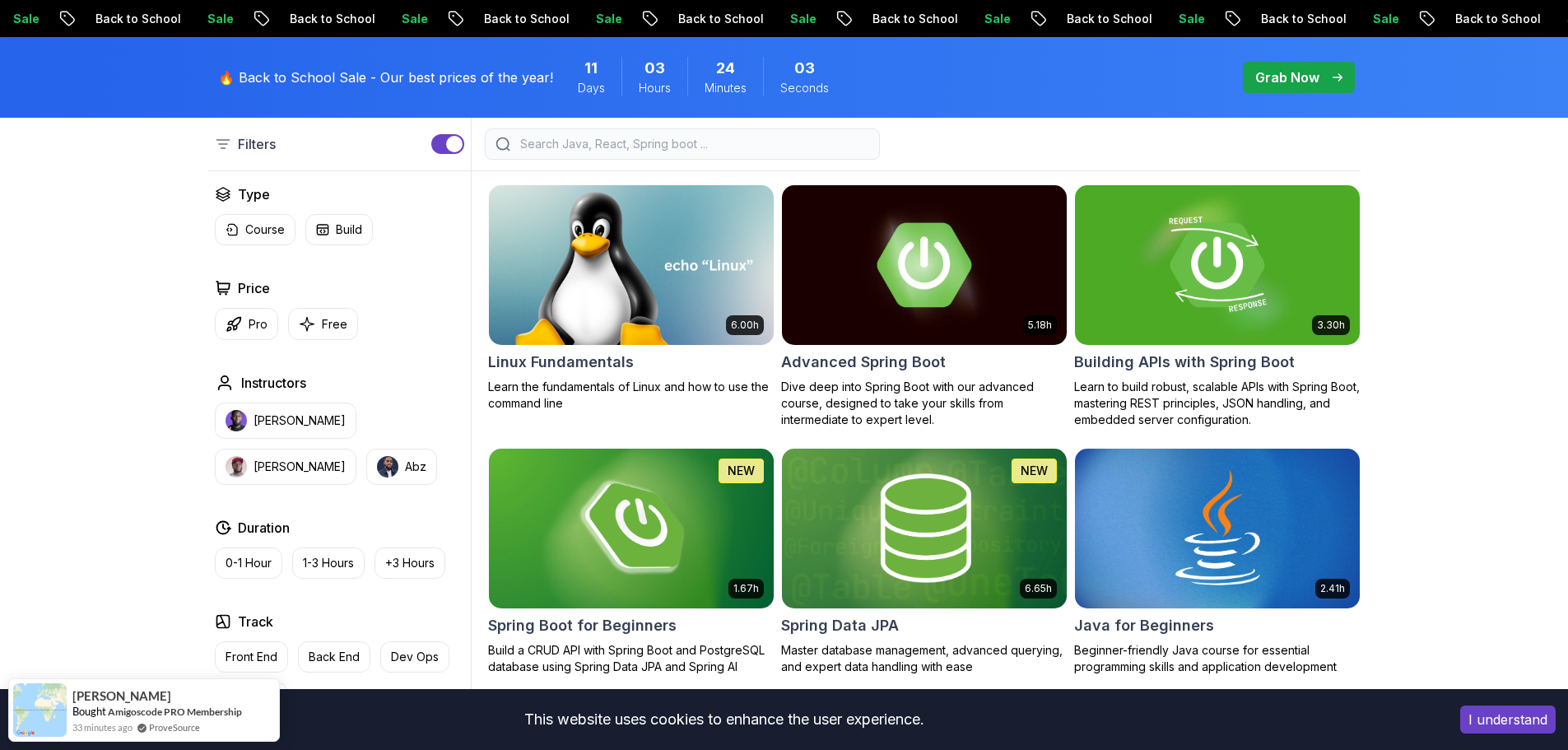
scroll to position [412, 0]
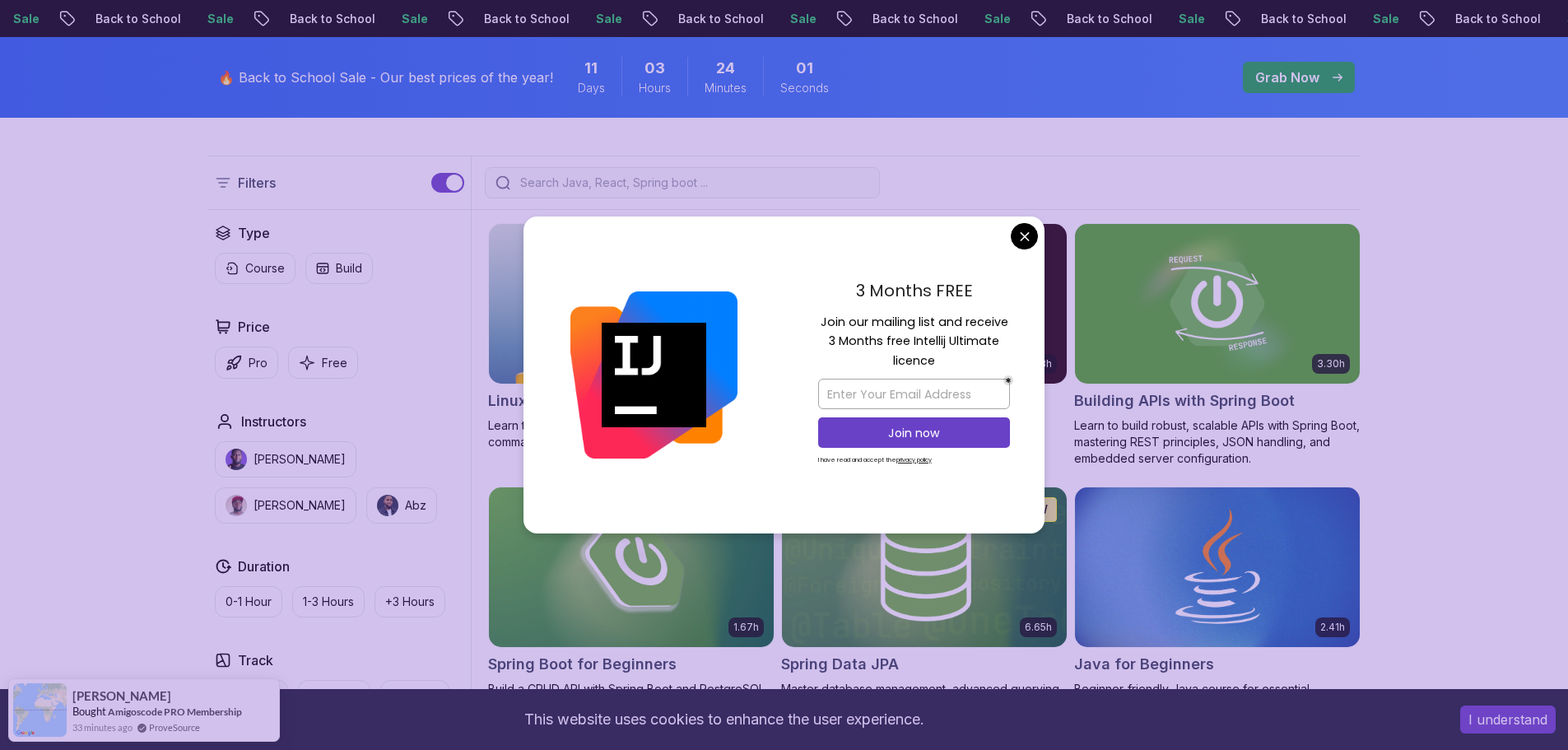
drag, startPoint x: 1026, startPoint y: 239, endPoint x: 1052, endPoint y: 257, distance: 31.6
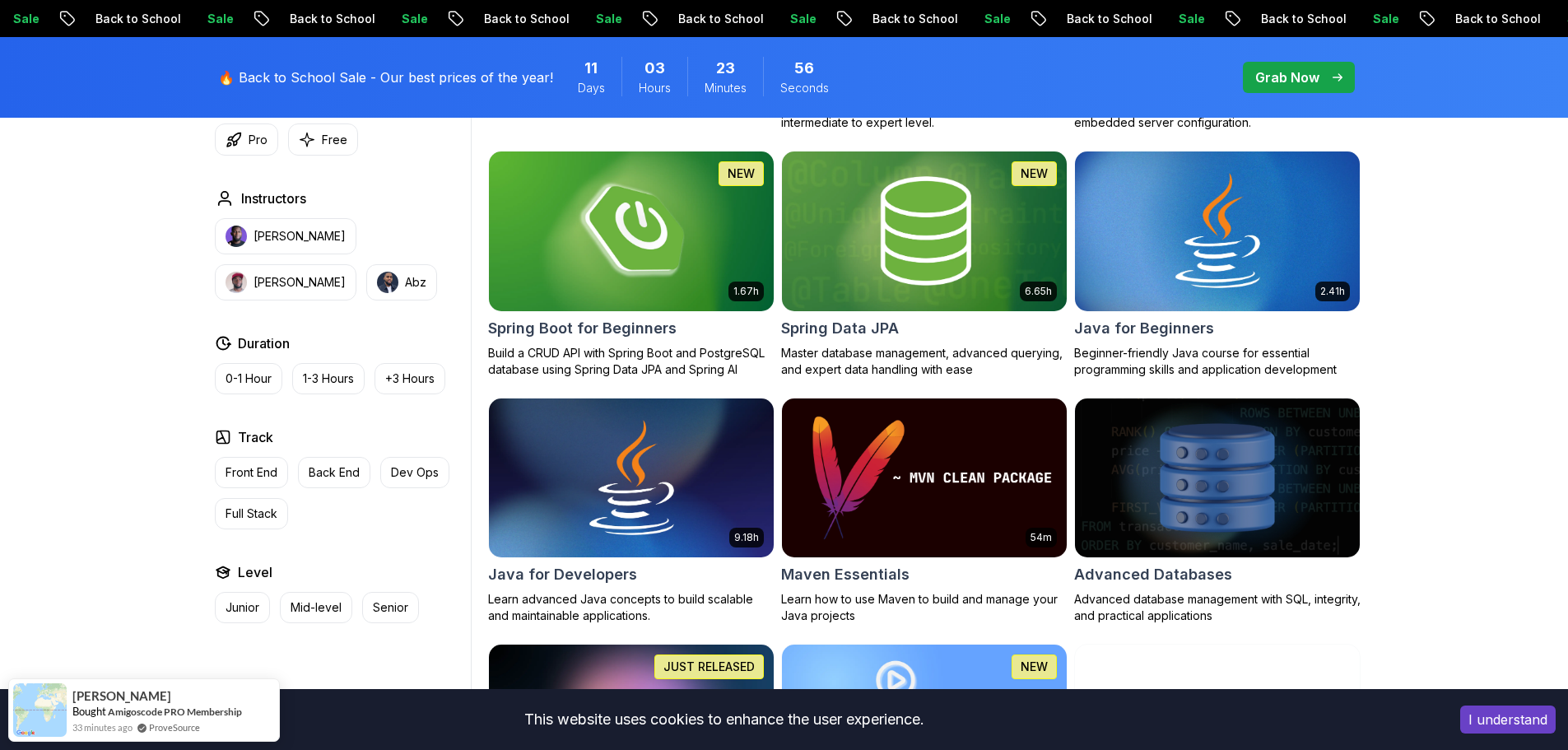
scroll to position [729, 0]
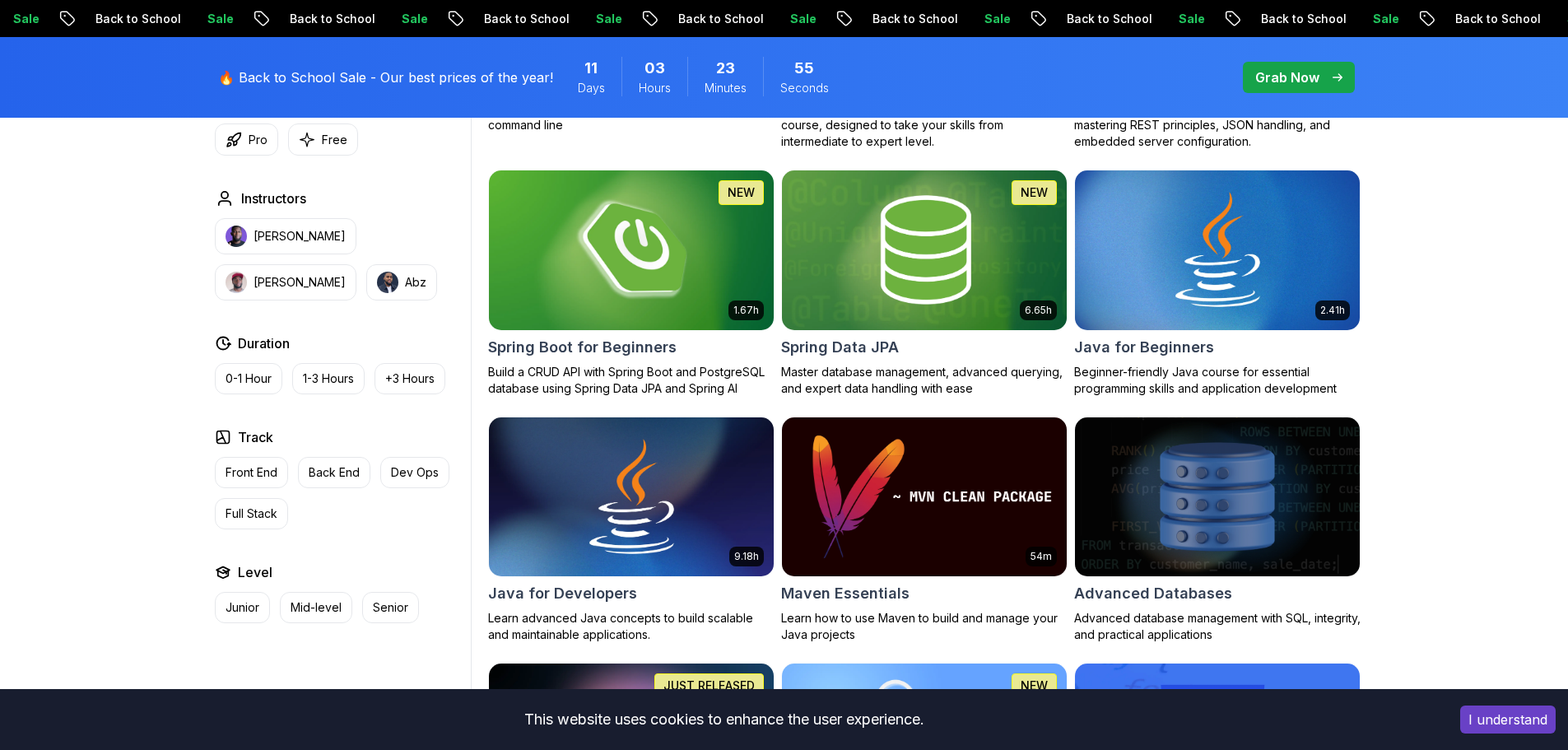
click at [674, 250] on img at bounding box center [631, 250] width 299 height 167
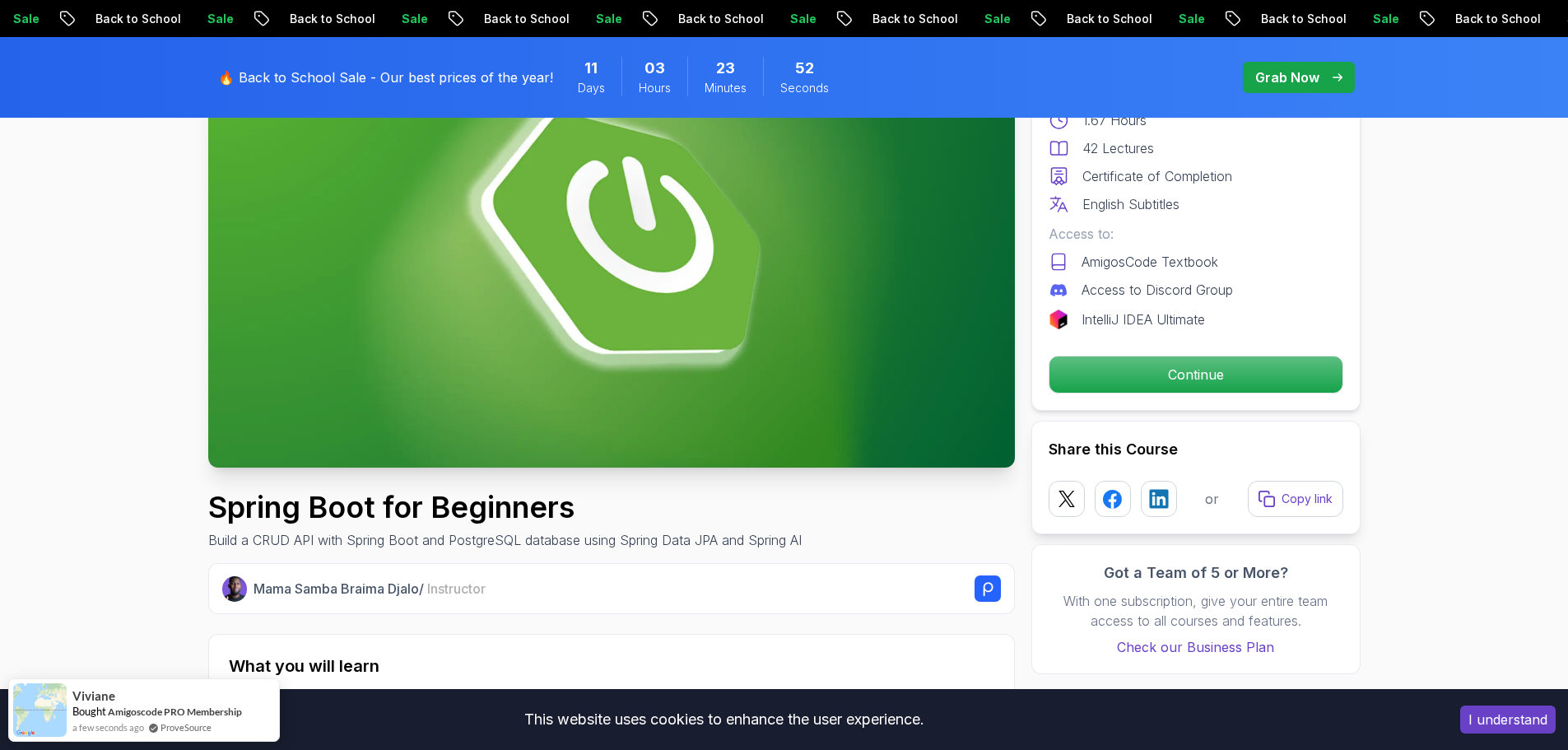
scroll to position [412, 0]
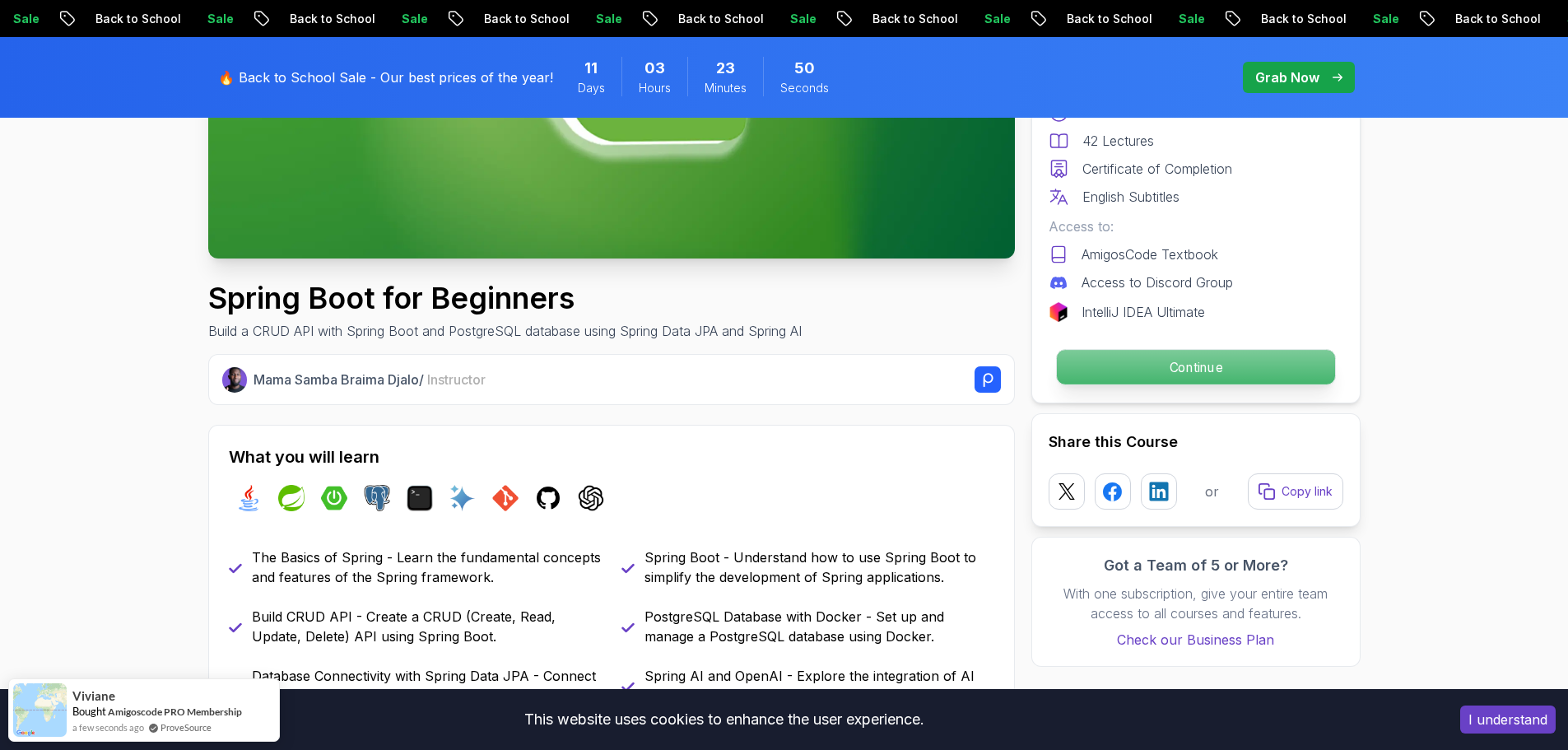
click at [1210, 365] on p "Continue" at bounding box center [1195, 367] width 278 height 34
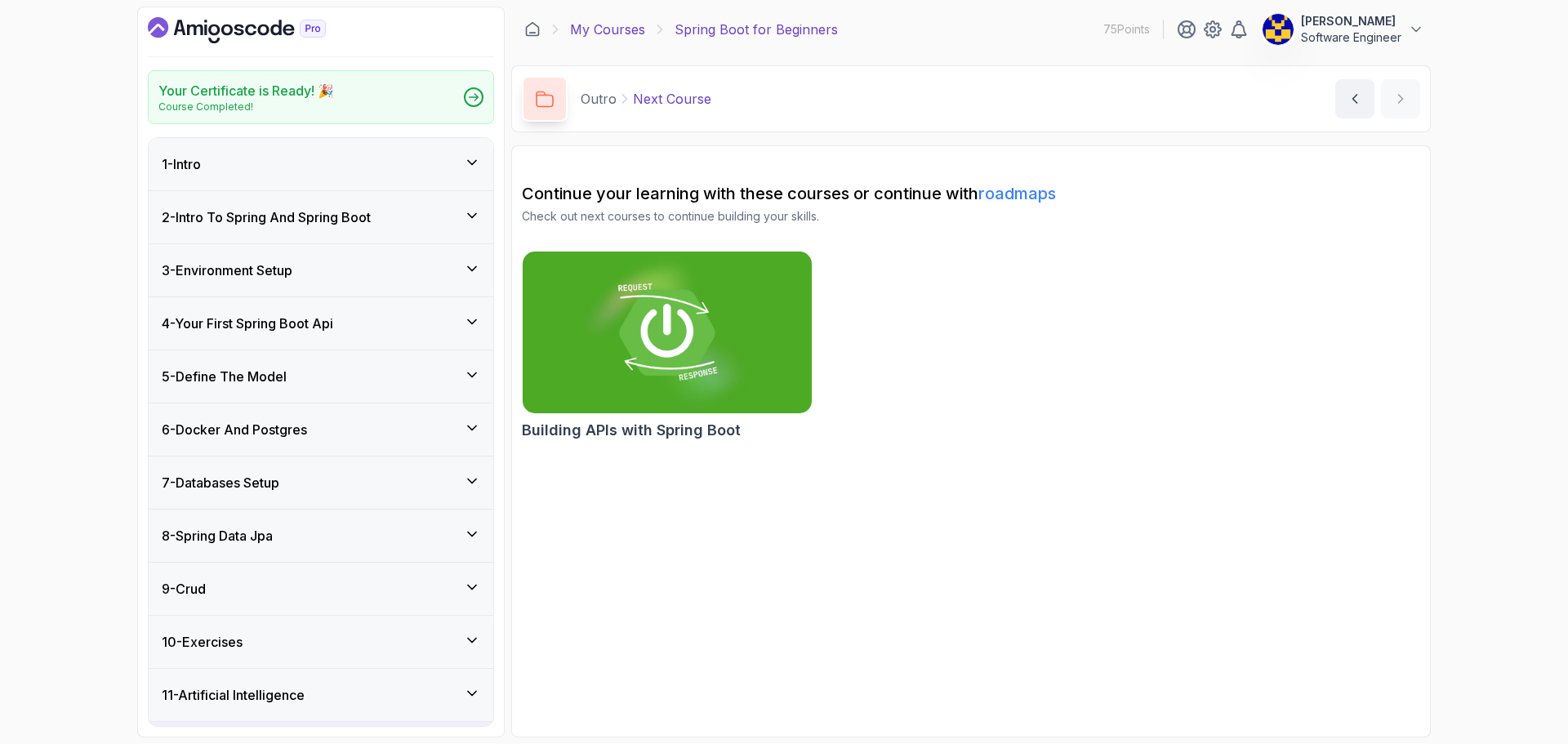
click at [598, 30] on link "My Courses" at bounding box center [608, 29] width 75 height 19
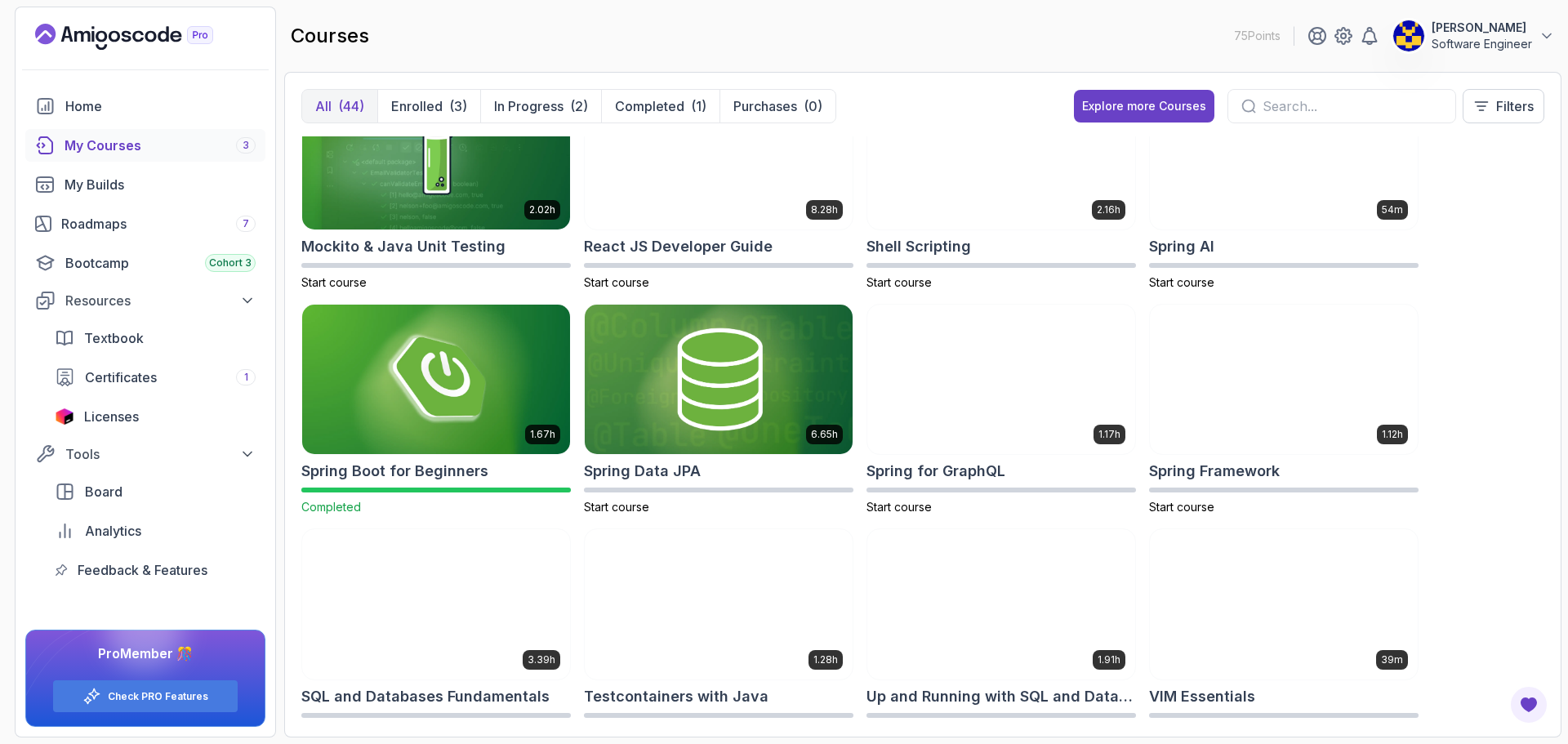
scroll to position [1879, 0]
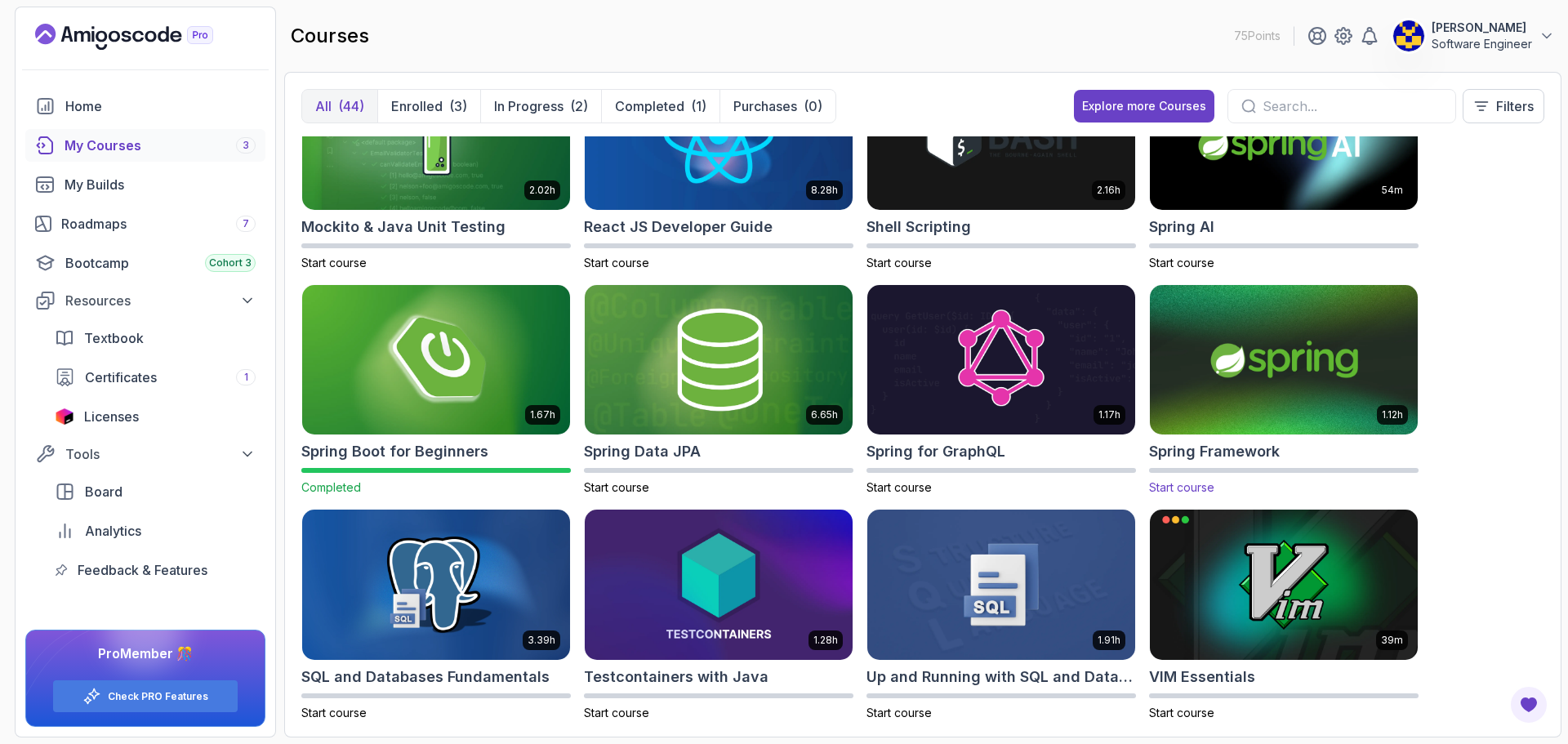
click at [1262, 371] on img at bounding box center [1284, 360] width 281 height 158
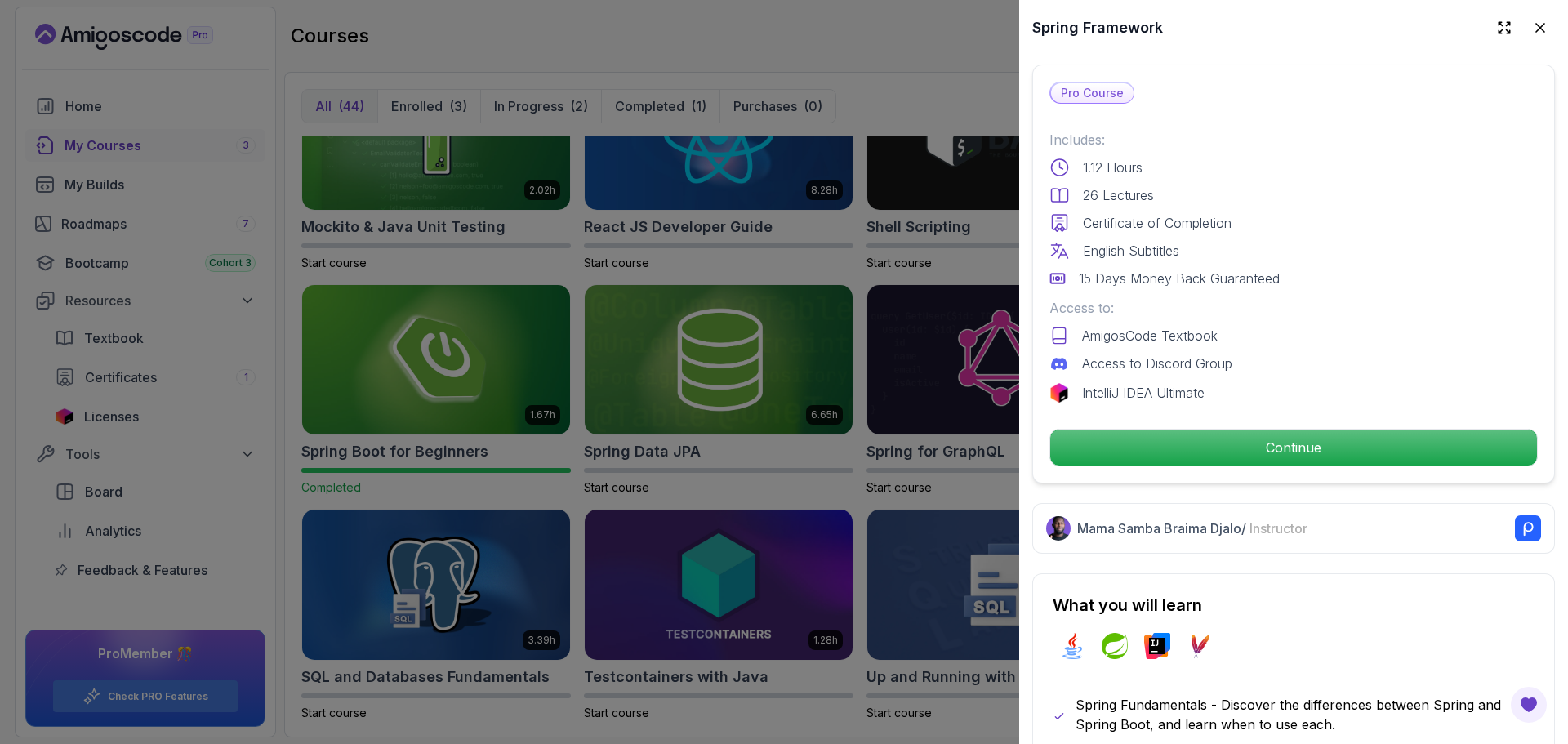
scroll to position [490, 0]
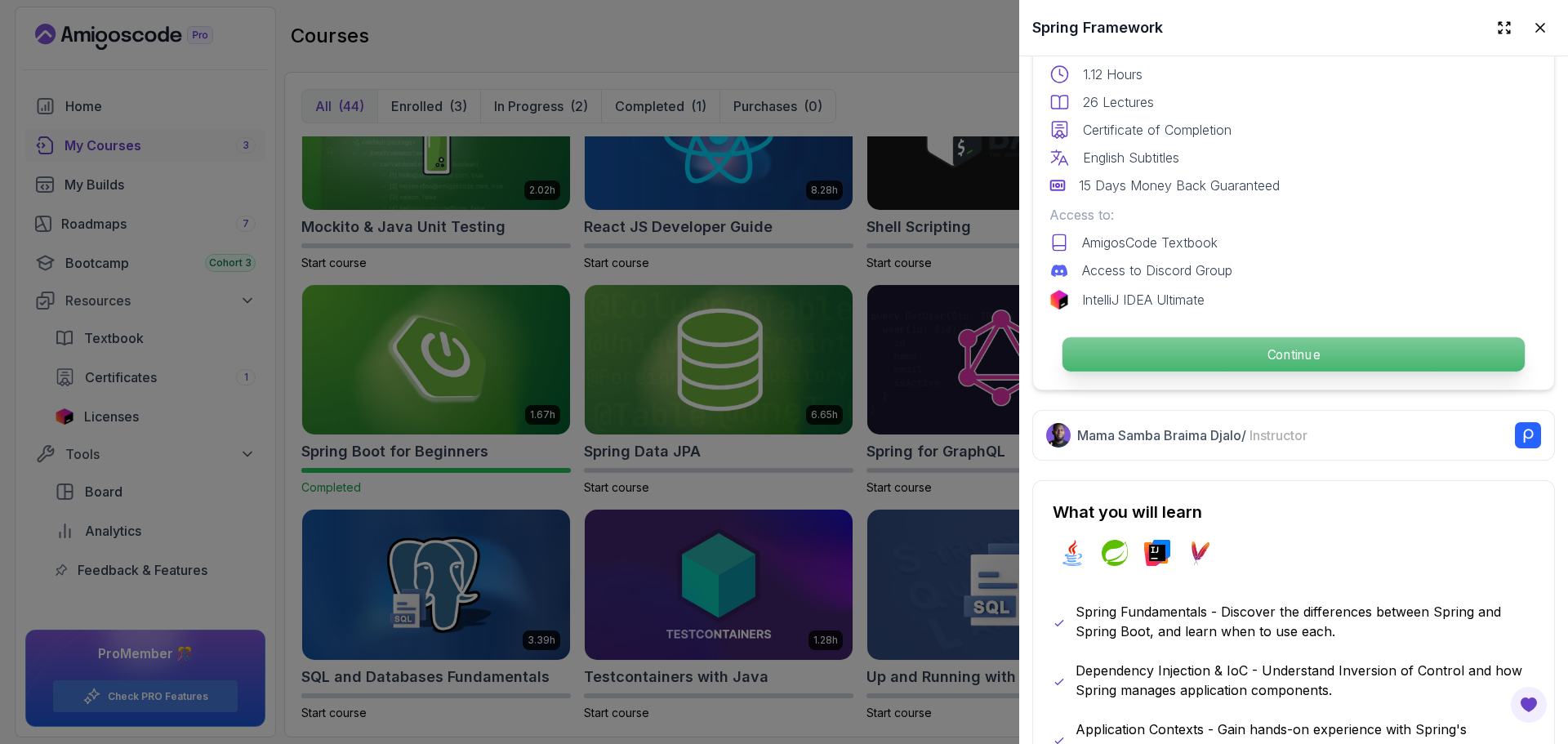
click at [1184, 356] on p "Continue" at bounding box center [1293, 354] width 462 height 34
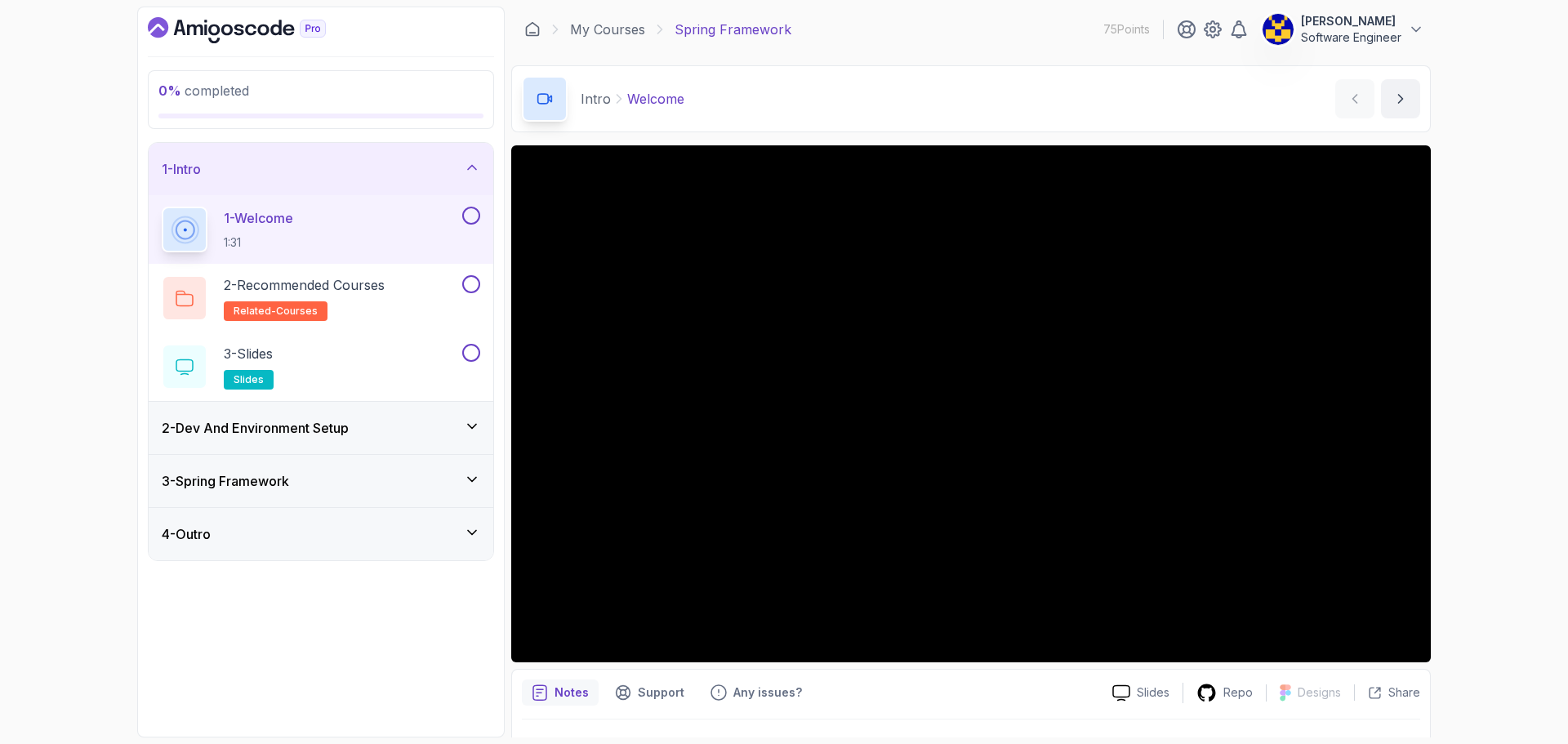
click at [399, 424] on div "2 - Dev And Environment Setup" at bounding box center [320, 428] width 319 height 19
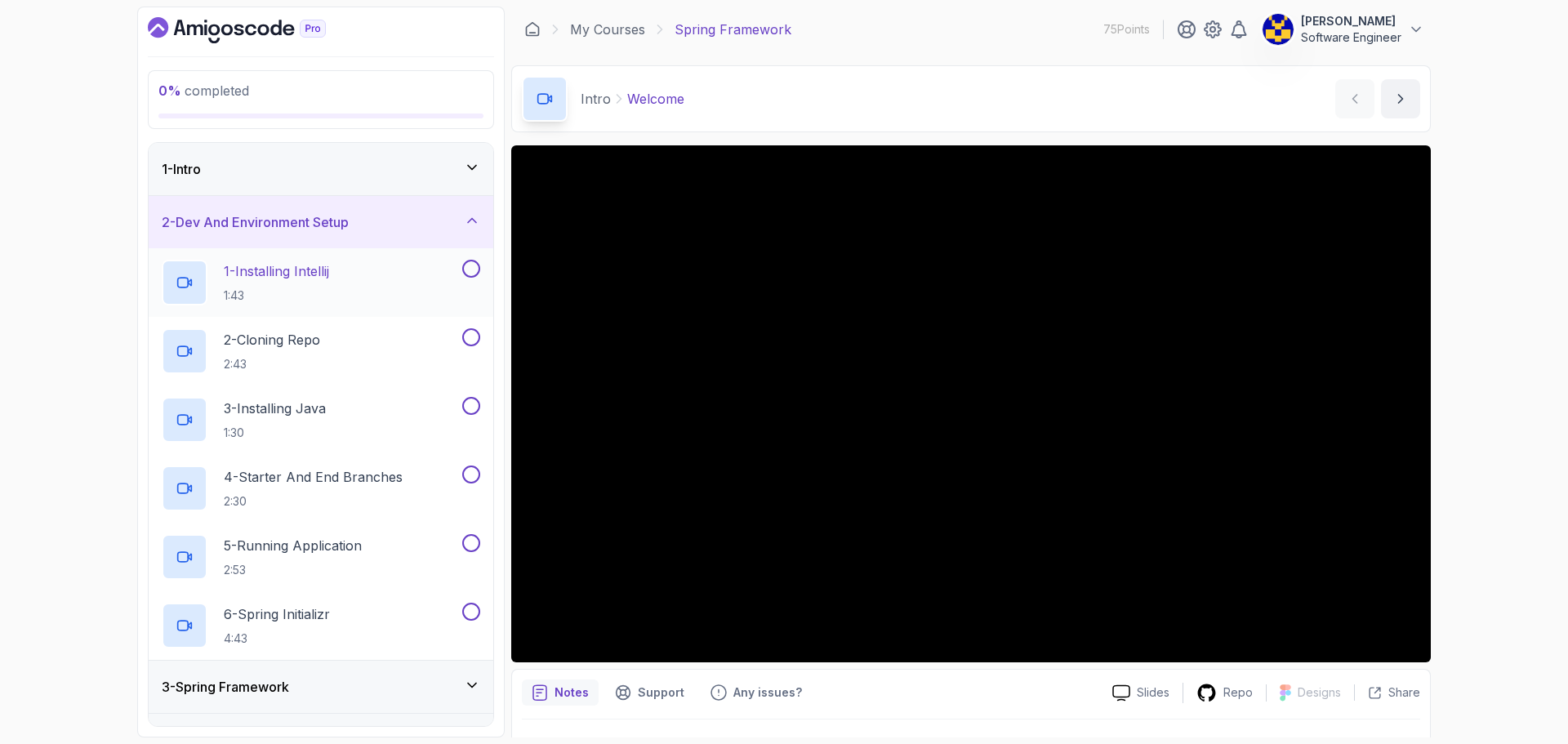
click at [473, 267] on button at bounding box center [471, 268] width 18 height 18
click at [474, 335] on button at bounding box center [471, 337] width 18 height 18
click at [474, 409] on button at bounding box center [471, 406] width 18 height 18
click at [376, 172] on div "1 - Intro" at bounding box center [320, 169] width 319 height 19
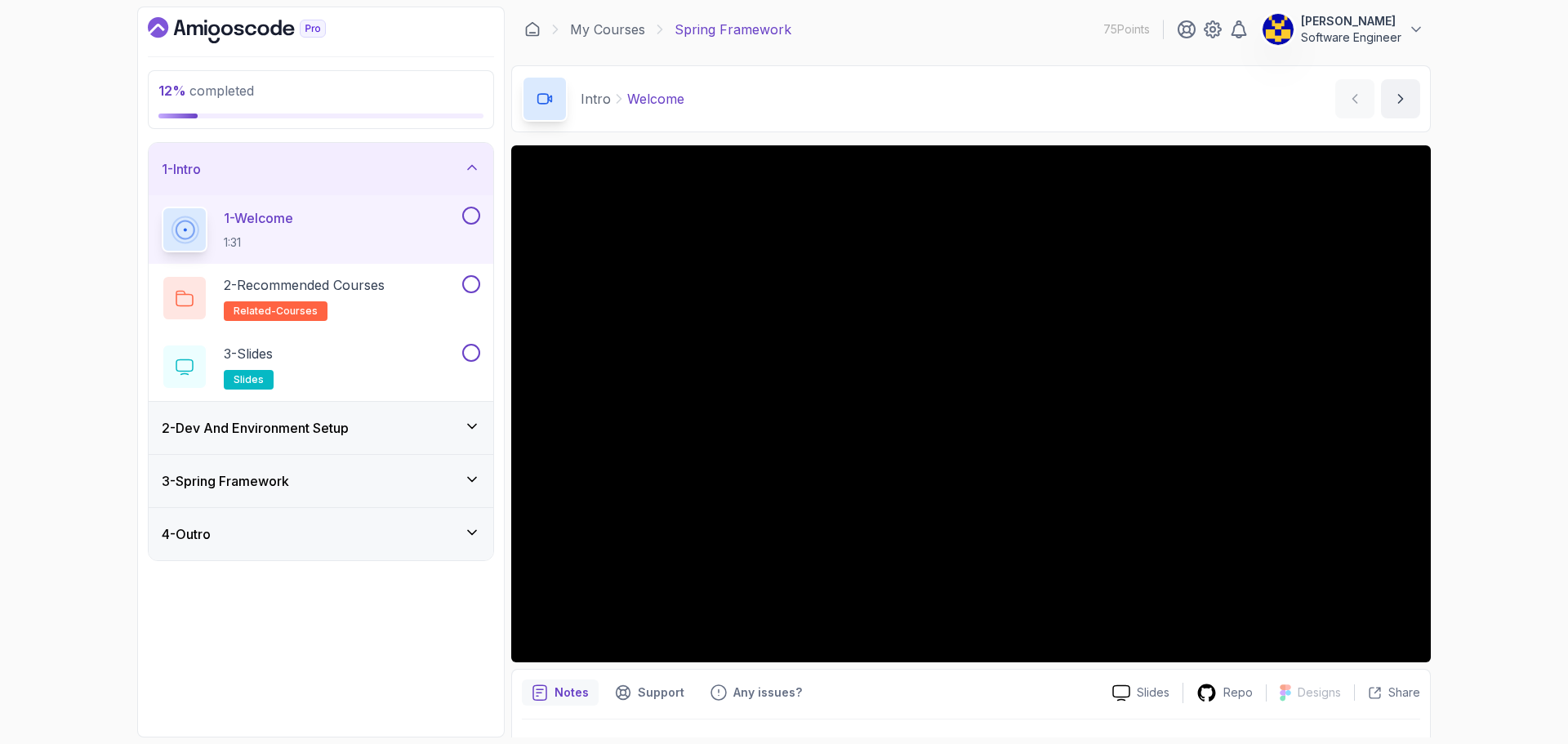
click at [500, 592] on div "12 % completed 1 - Intro 1 - Welcome 1:31 2 - Recommended Courses related-cours…" at bounding box center [320, 371] width 368 height 731
click at [457, 489] on div "3 - Spring Framework" at bounding box center [320, 481] width 319 height 19
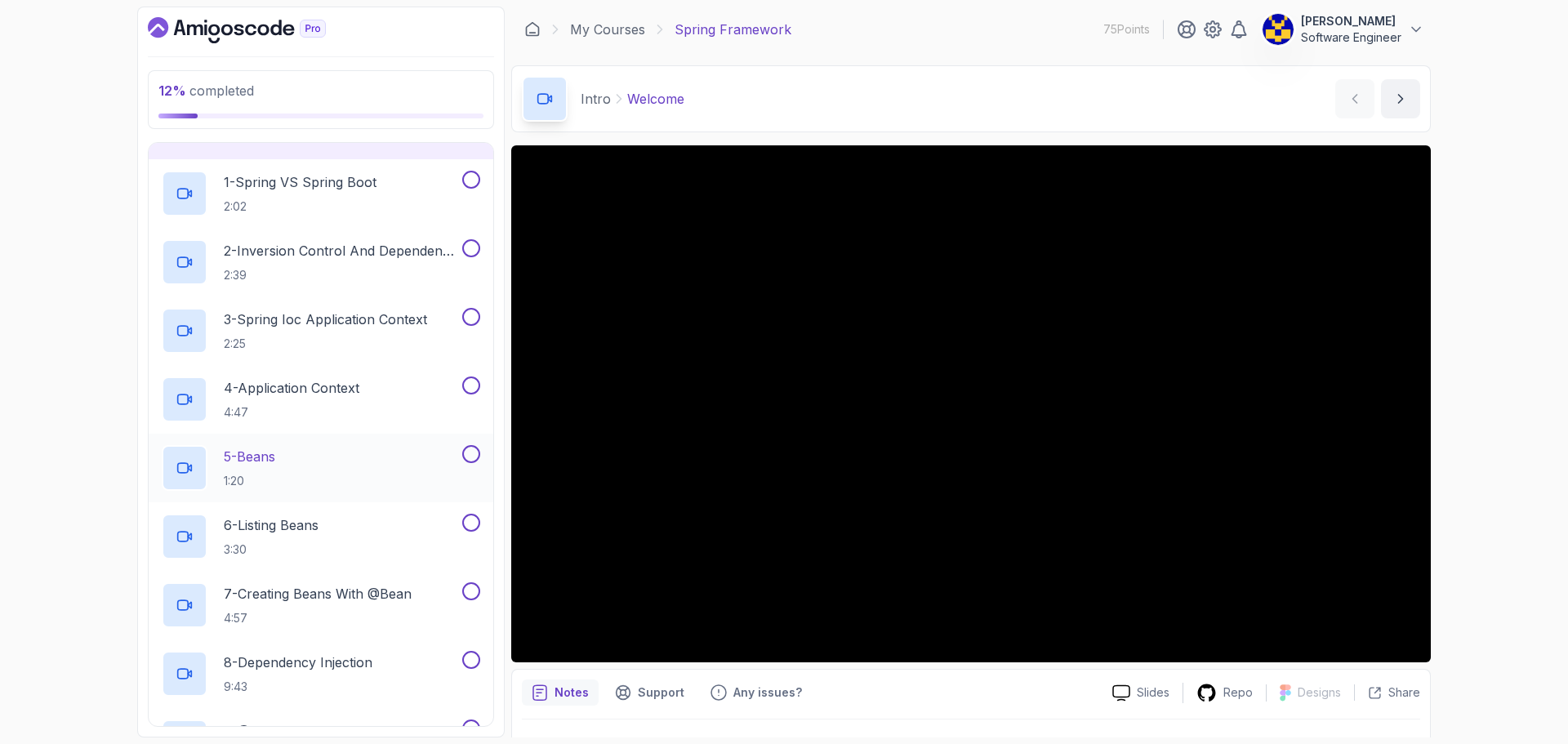
scroll to position [98, 0]
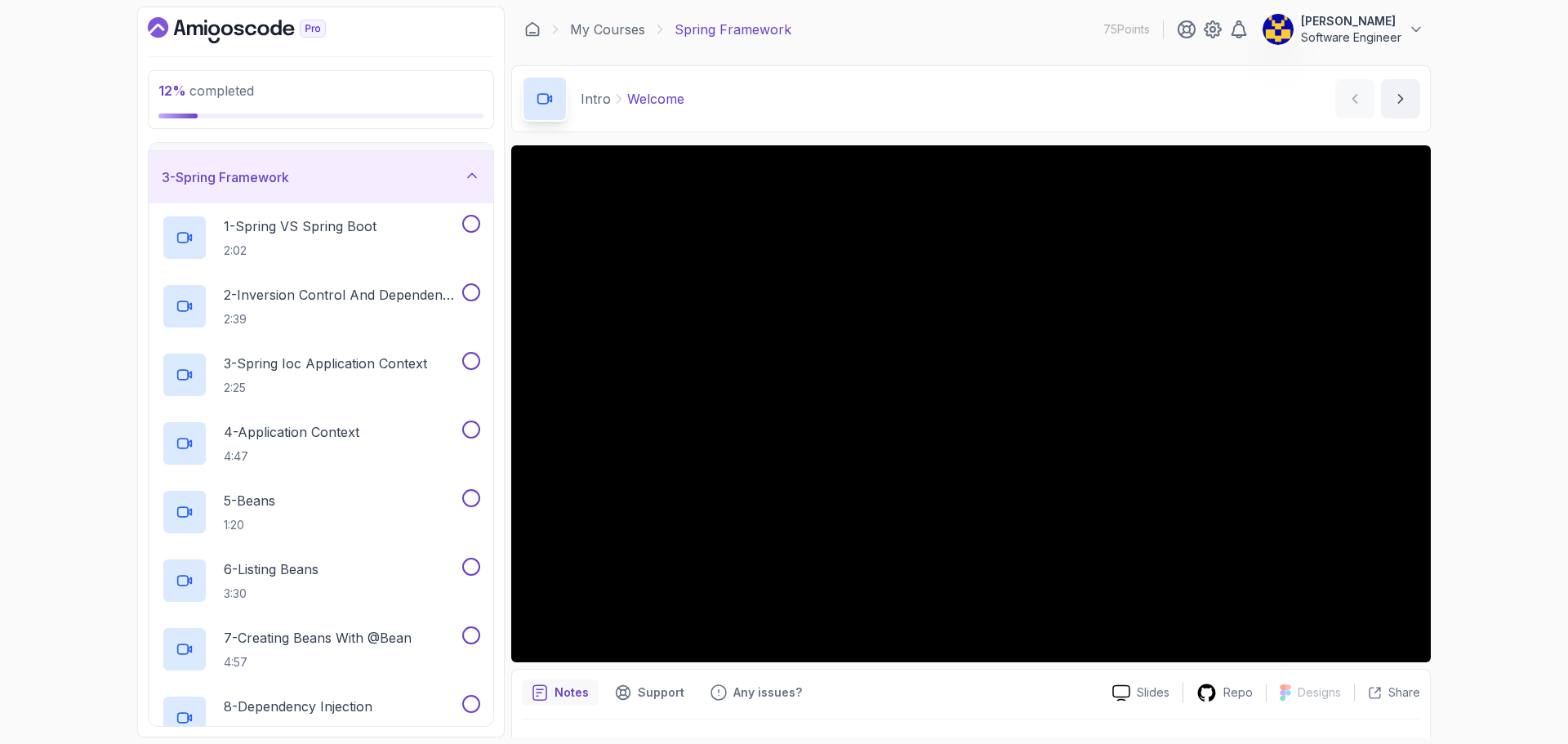
click at [397, 175] on div "3 - Spring Framework" at bounding box center [320, 177] width 319 height 19
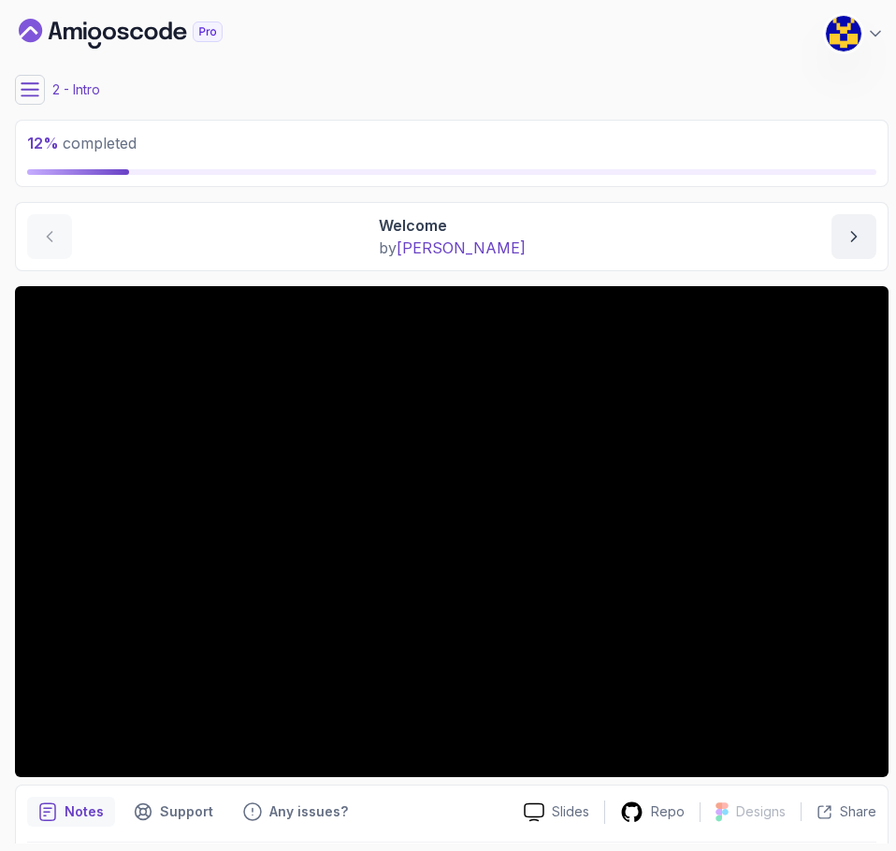
scroll to position [64, 0]
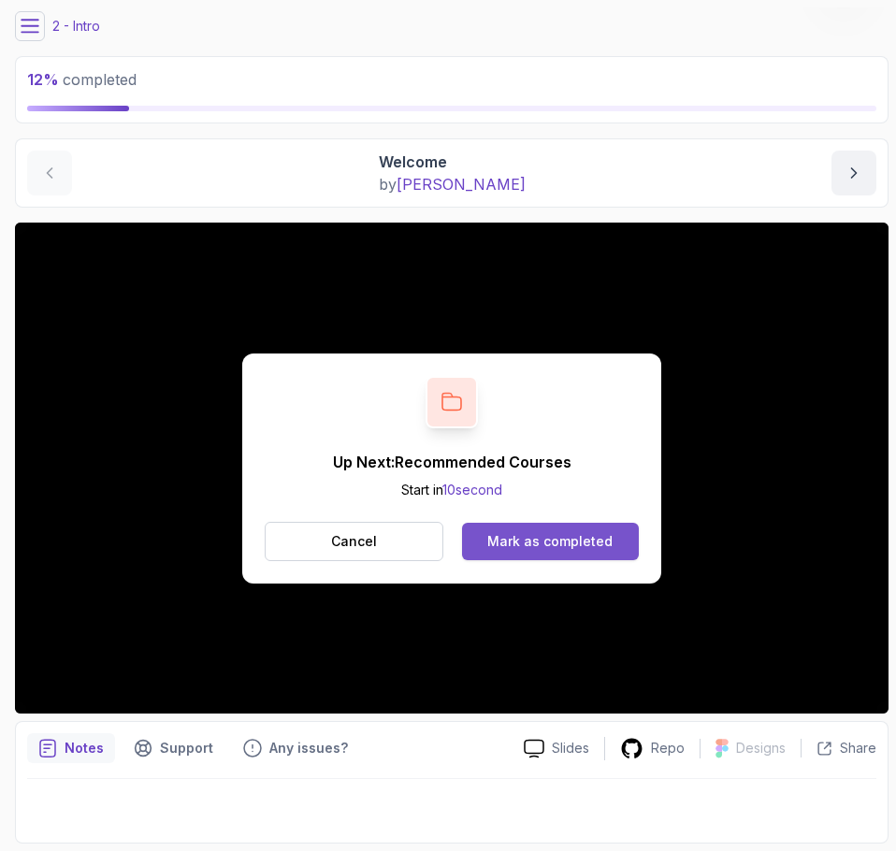
click at [526, 540] on div "Mark as completed" at bounding box center [549, 541] width 125 height 19
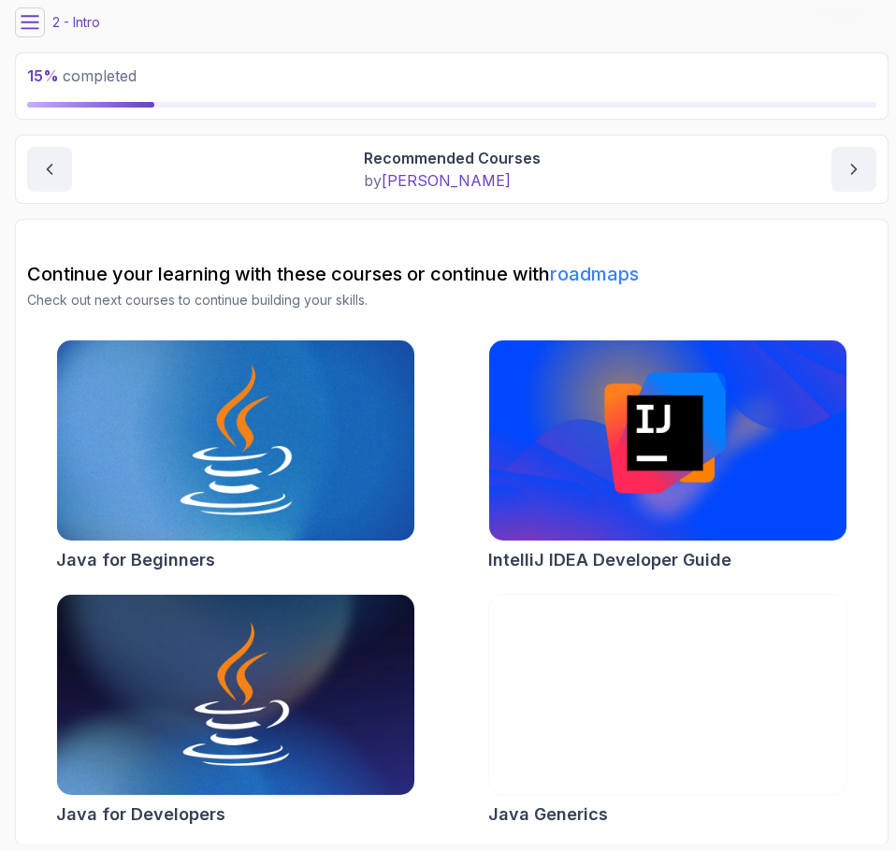
scroll to position [69, 0]
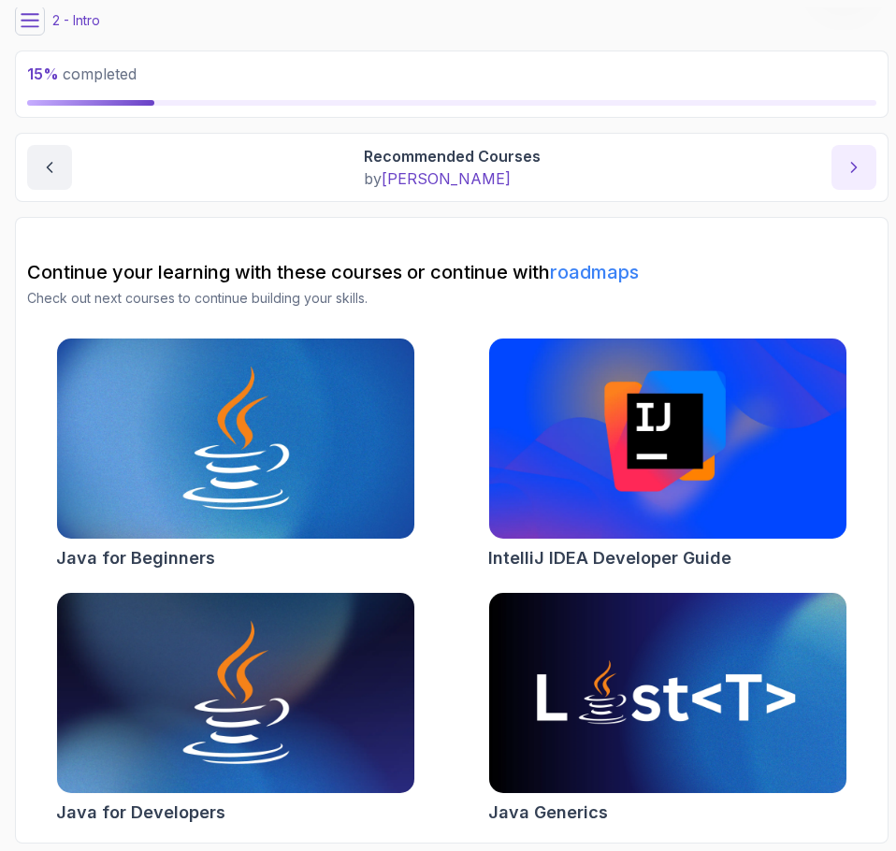
click at [855, 164] on icon "next content" at bounding box center [854, 167] width 19 height 19
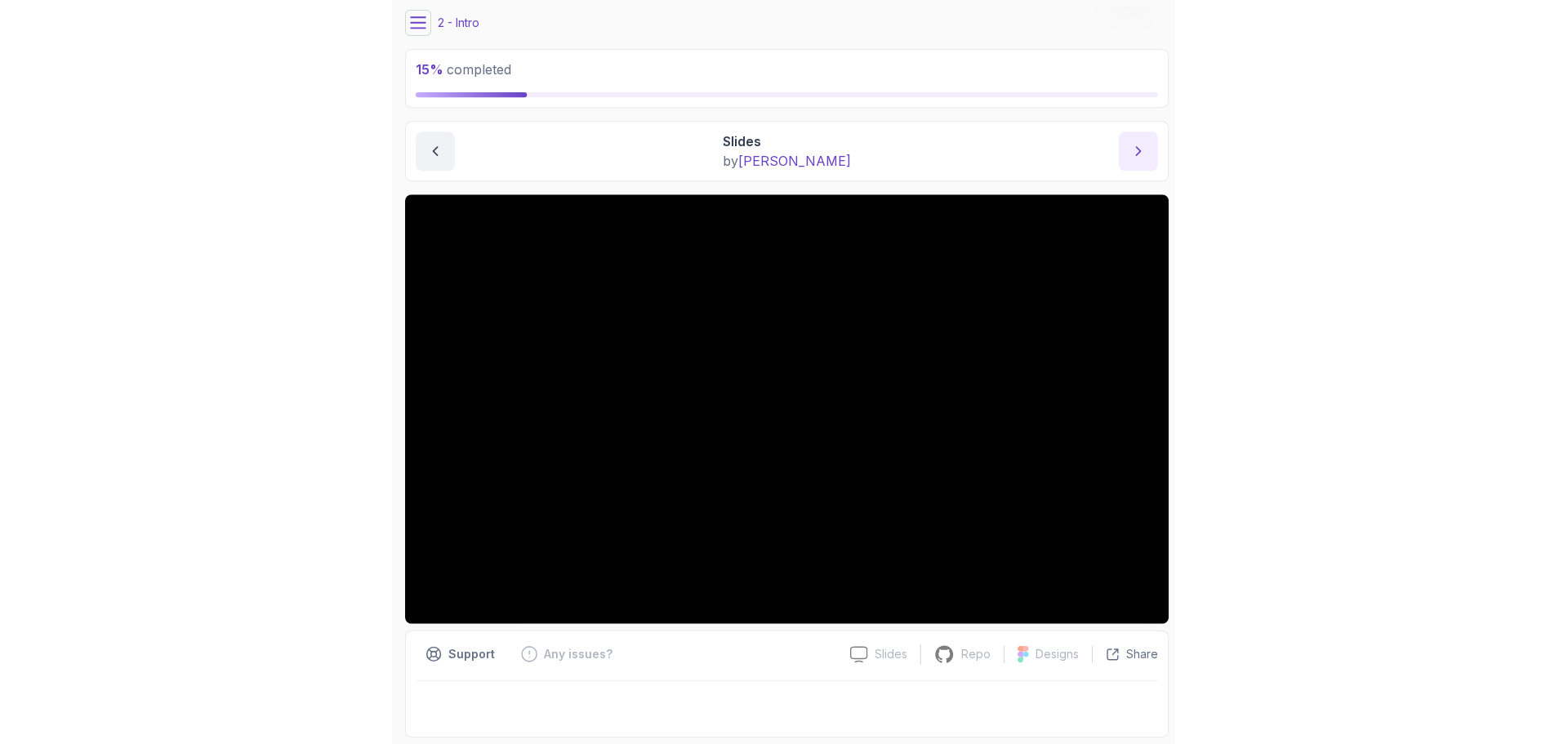
scroll to position [56, 0]
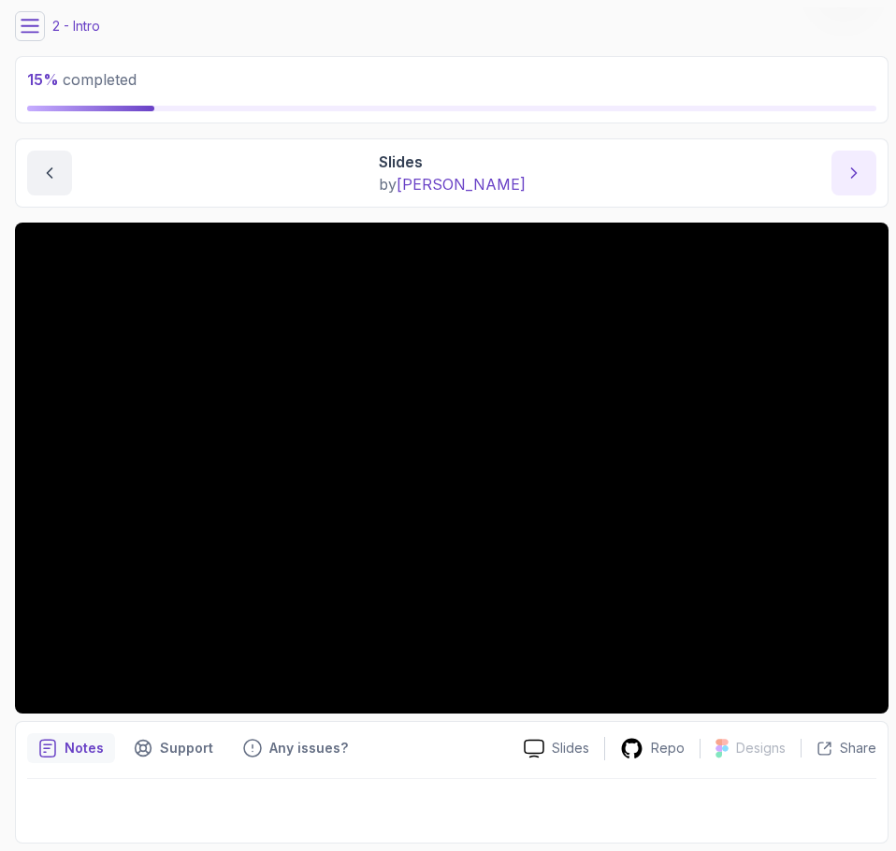
click at [840, 178] on button "next content" at bounding box center [854, 173] width 45 height 45
click at [852, 171] on icon "next content" at bounding box center [854, 173] width 19 height 19
click at [863, 181] on icon "next content" at bounding box center [854, 173] width 19 height 19
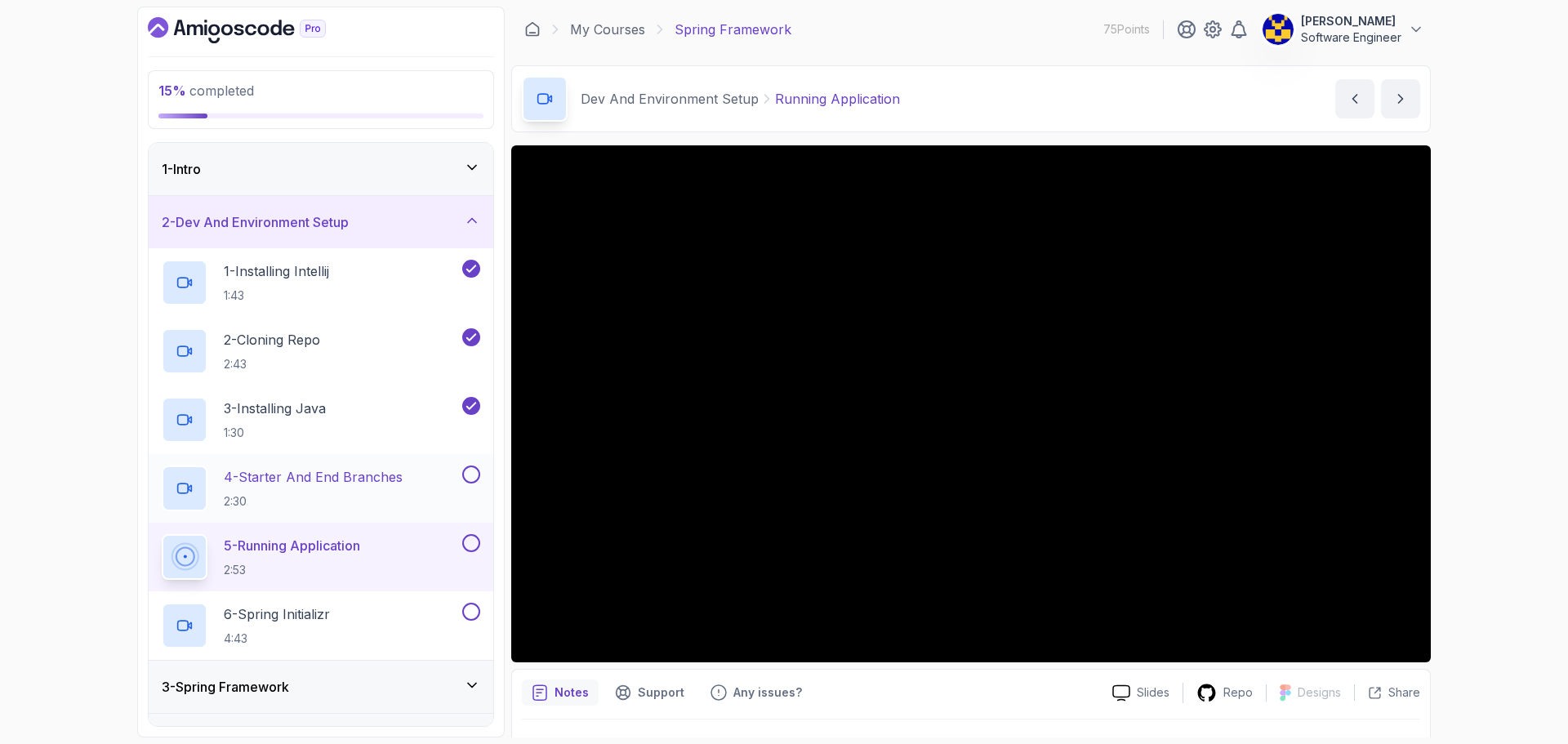
click at [471, 472] on button at bounding box center [471, 474] width 18 height 18
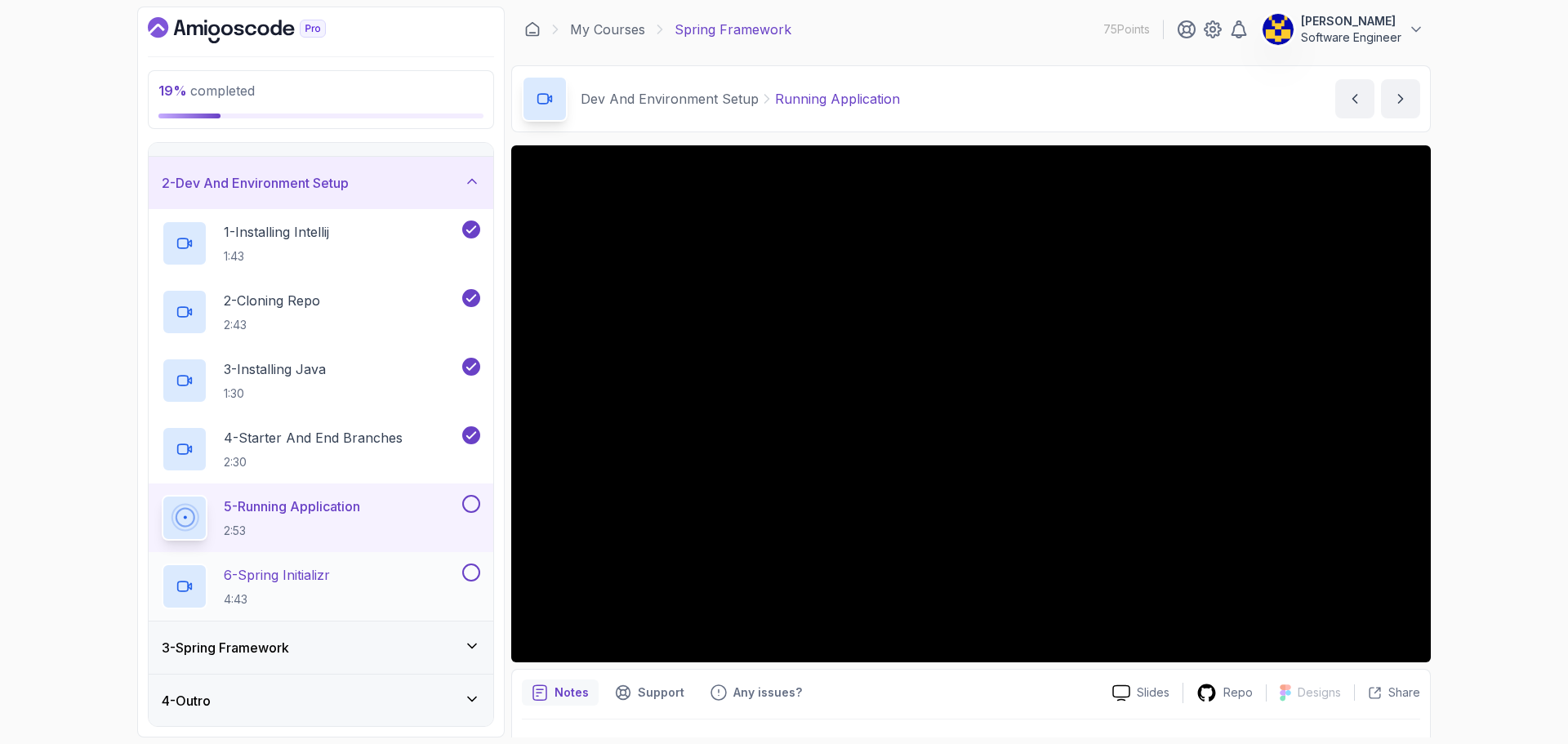
scroll to position [40, 0]
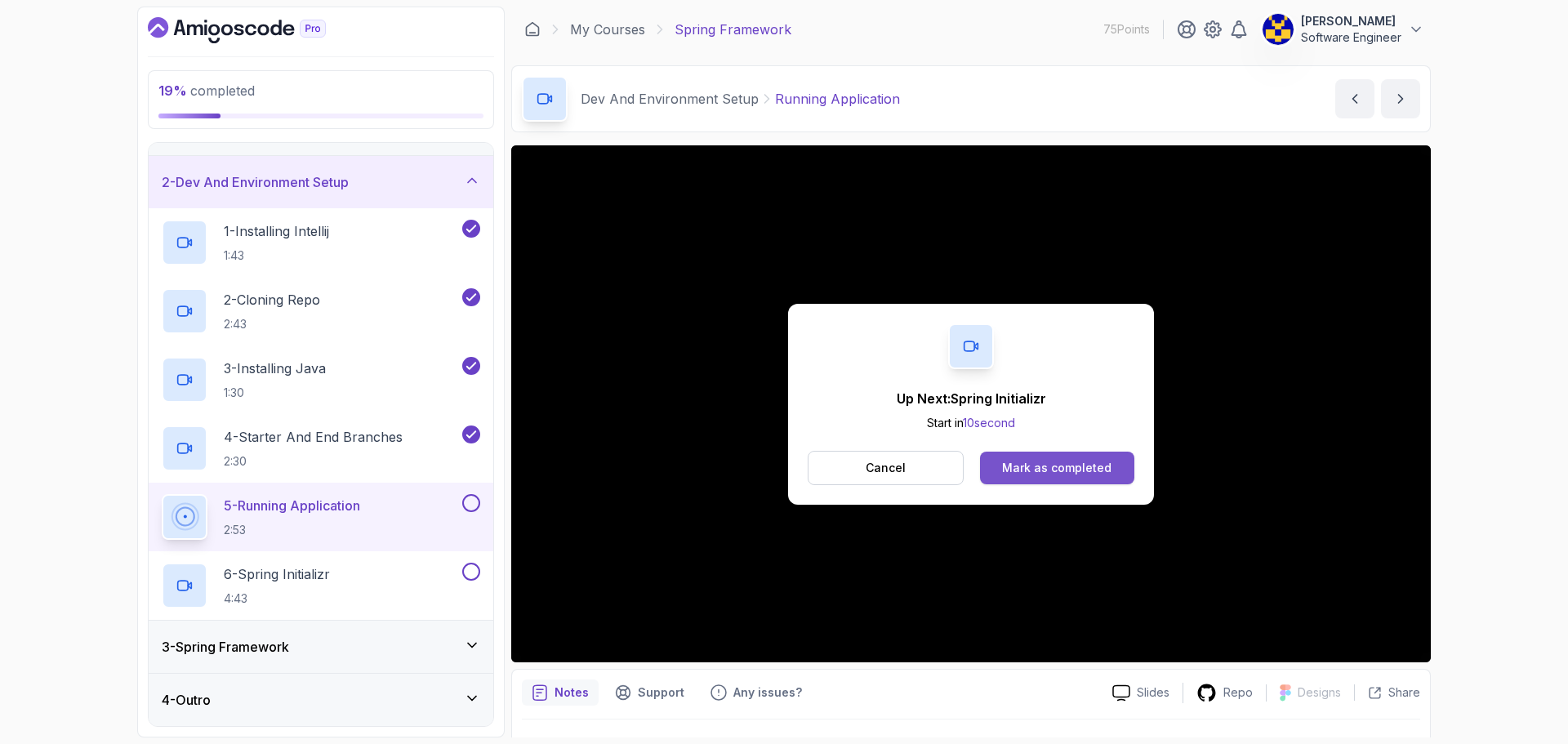
click at [1056, 471] on div "Mark as completed" at bounding box center [1056, 468] width 109 height 17
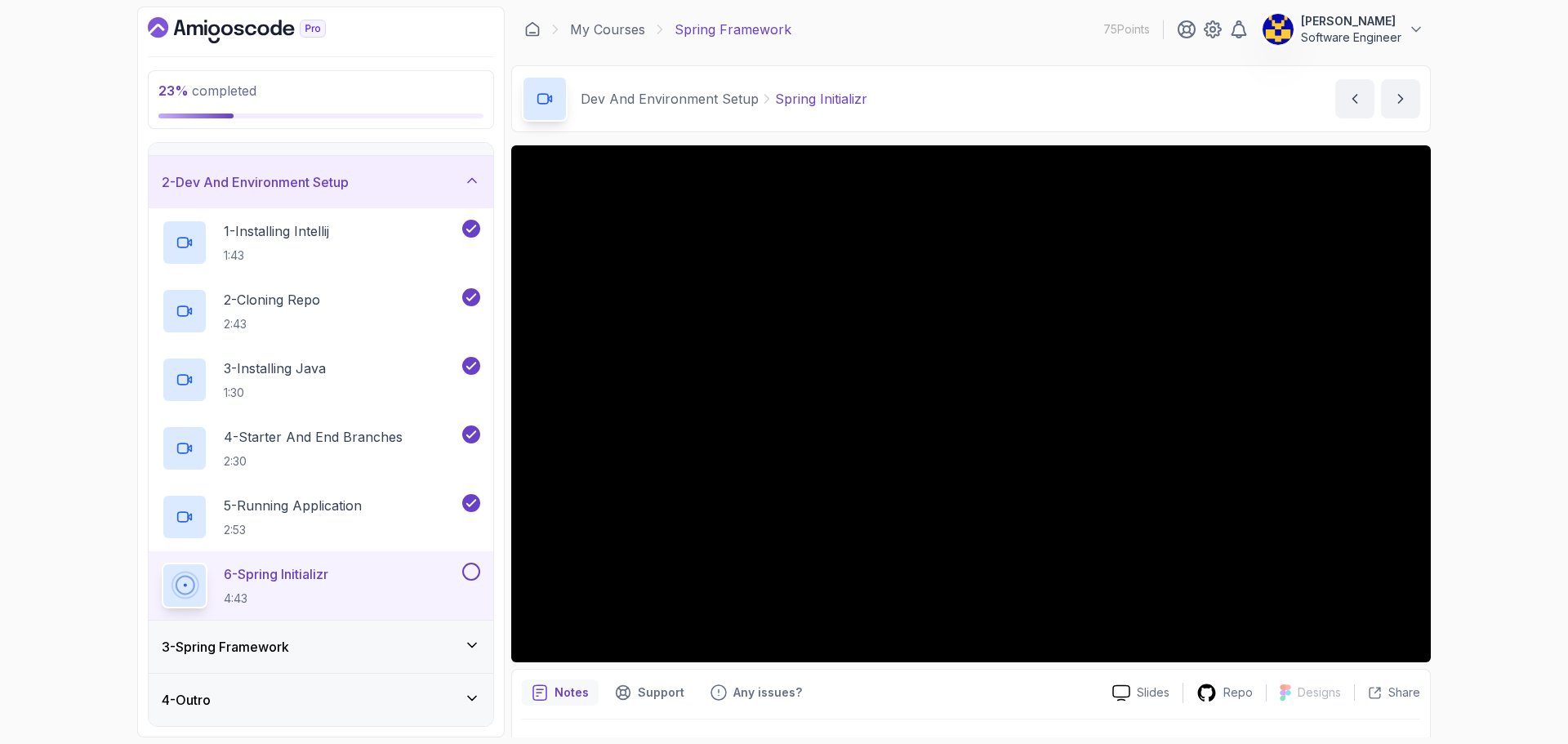
click at [289, 651] on h3 "3 - Spring Framework" at bounding box center [225, 647] width 127 height 19
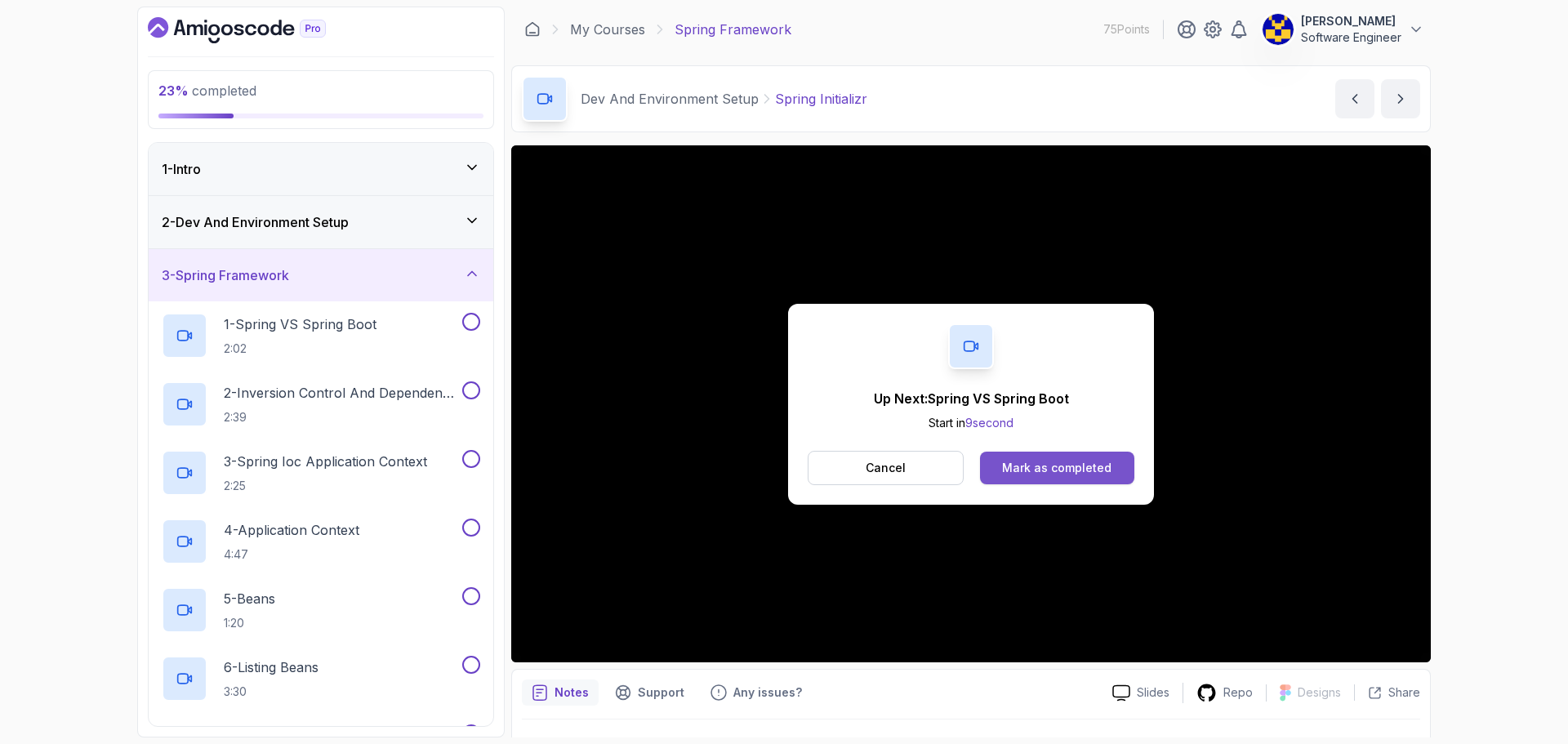
click at [1014, 474] on div "Mark as completed" at bounding box center [1056, 468] width 109 height 17
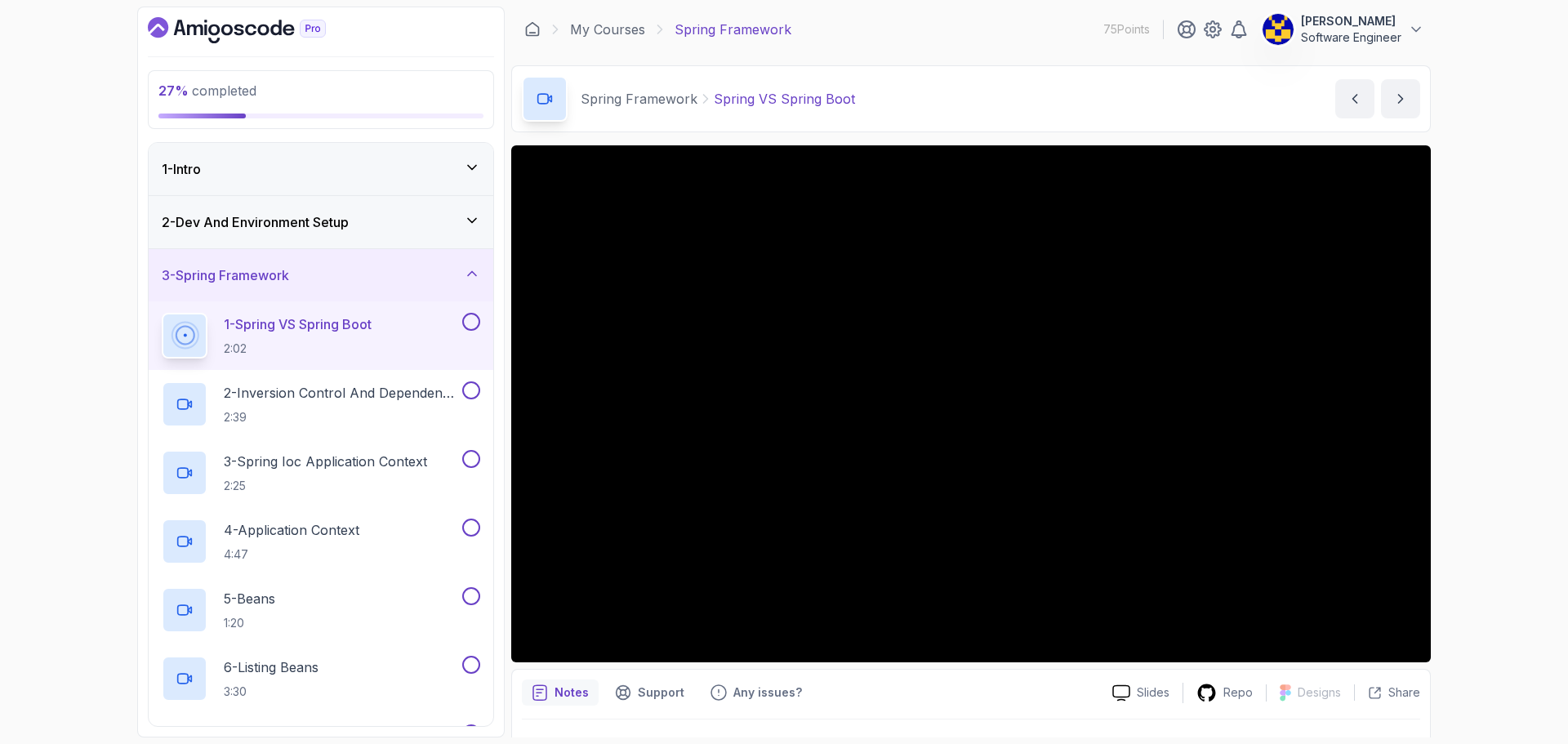
click at [1511, 224] on div "27 % completed 1 - Intro 2 - Dev And Environment Setup 3 - Spring Framework 1 -…" at bounding box center [784, 372] width 1568 height 744
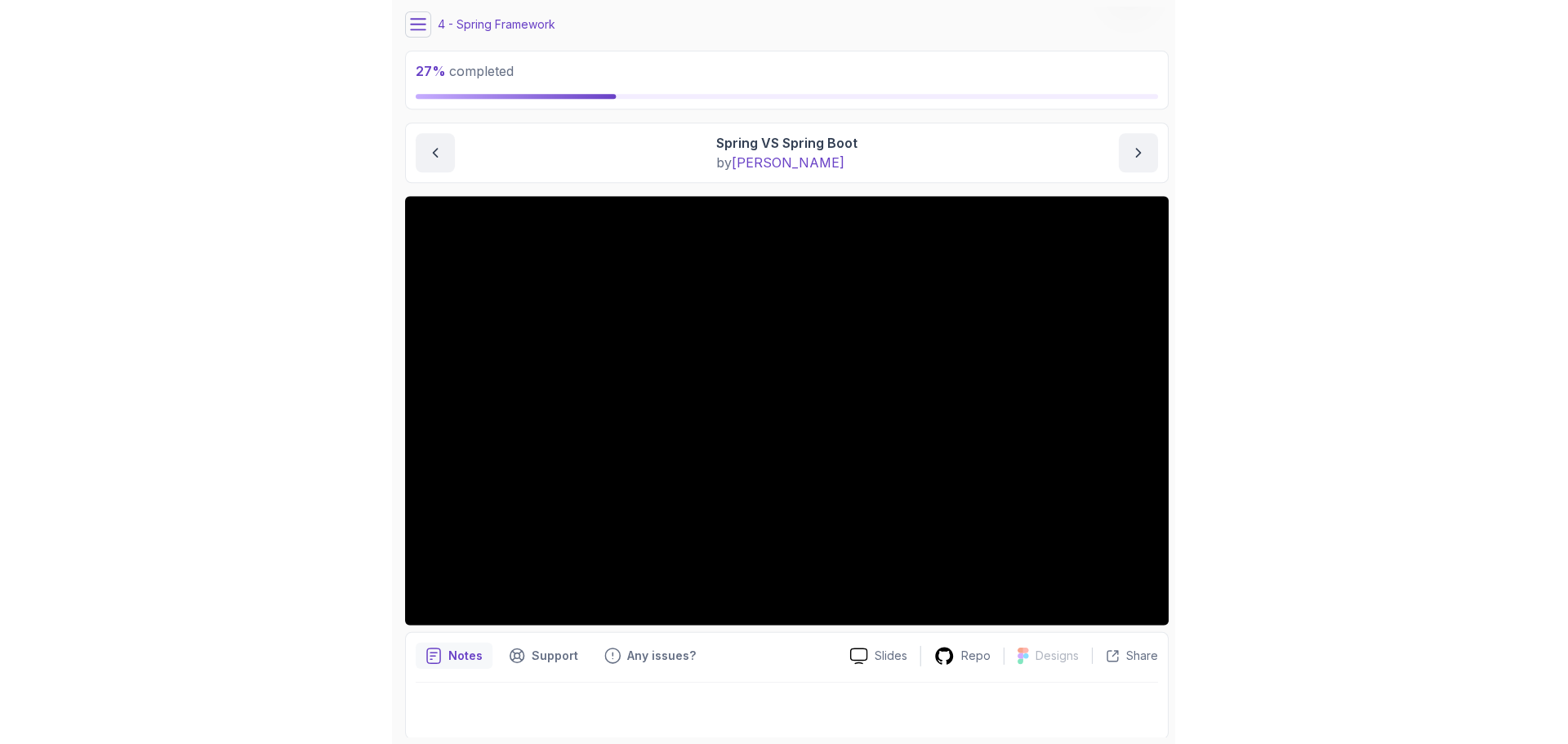
scroll to position [56, 0]
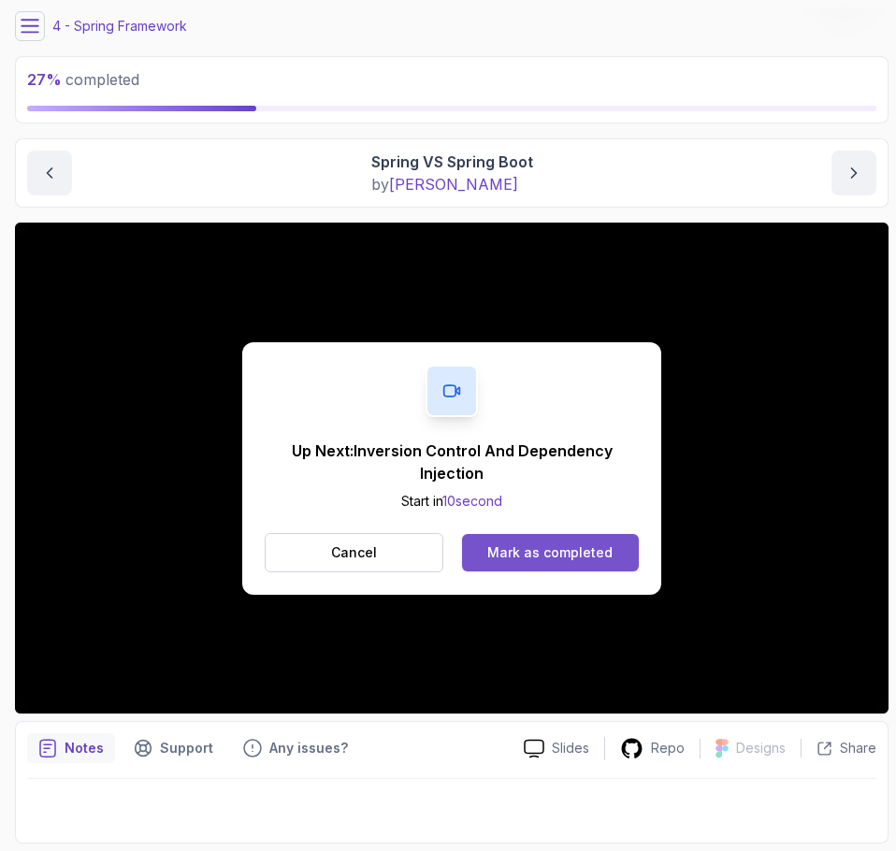
click at [562, 552] on div "Mark as completed" at bounding box center [549, 553] width 125 height 19
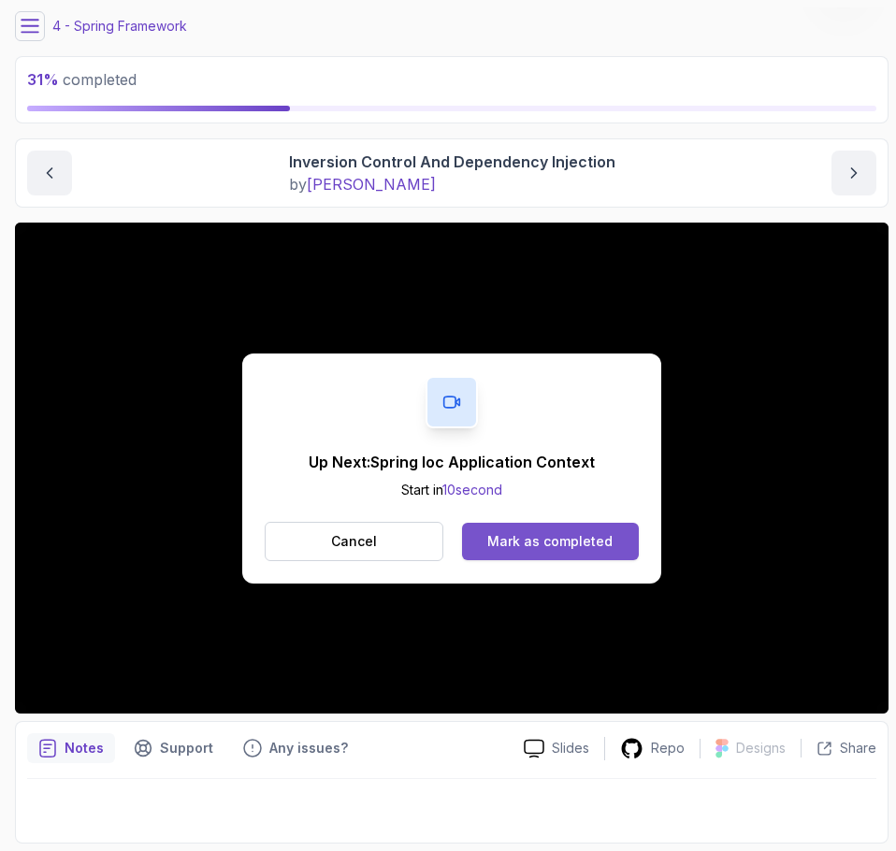
click at [573, 539] on div "Mark as completed" at bounding box center [549, 541] width 125 height 19
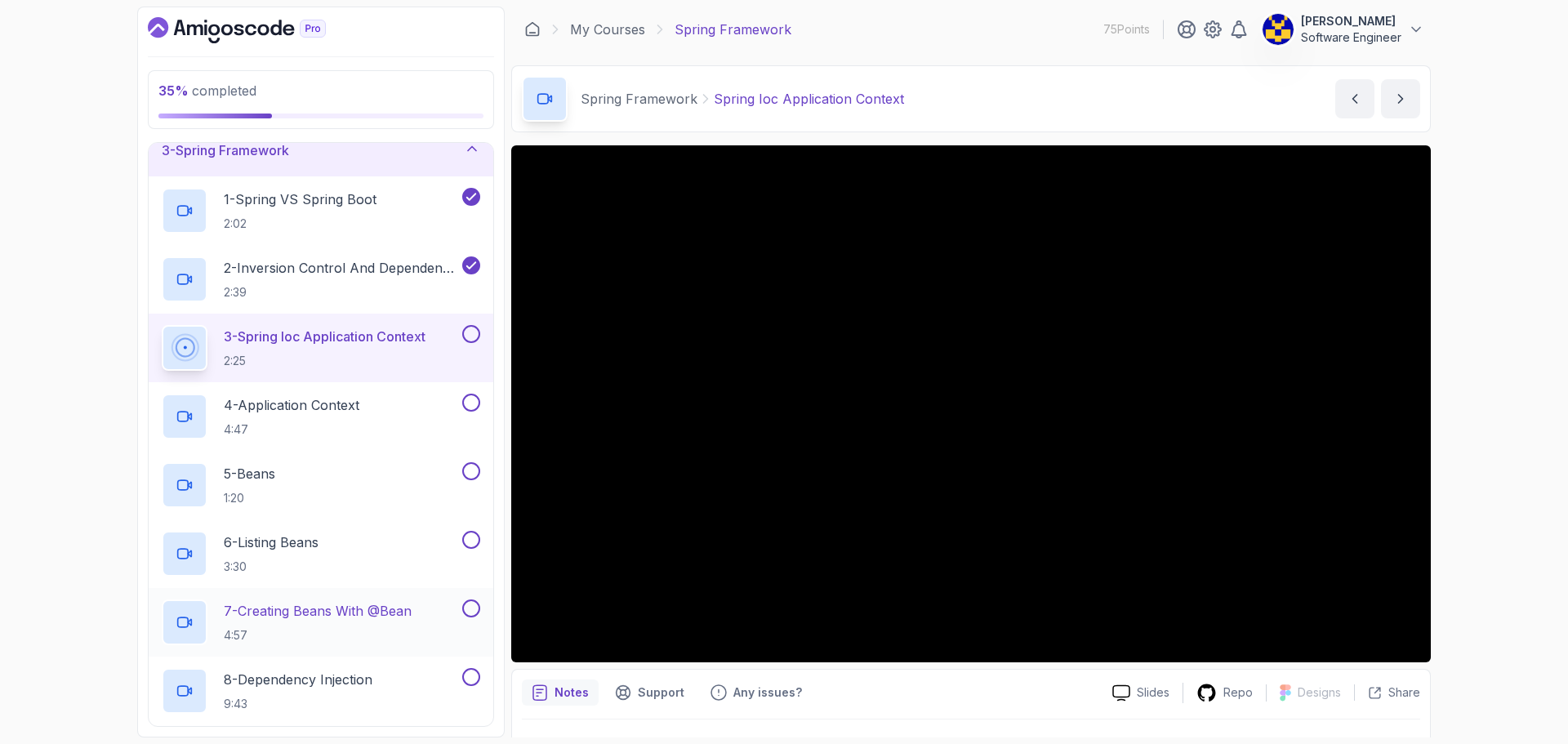
scroll to position [99, 0]
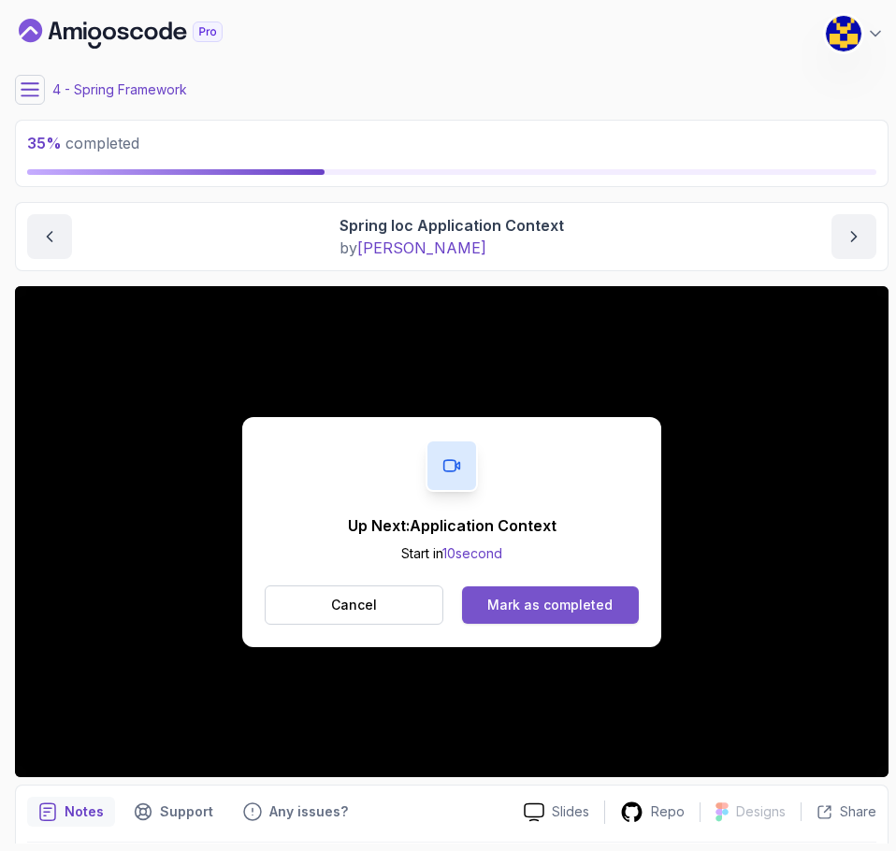
click at [603, 607] on div "Mark as completed" at bounding box center [549, 605] width 125 height 19
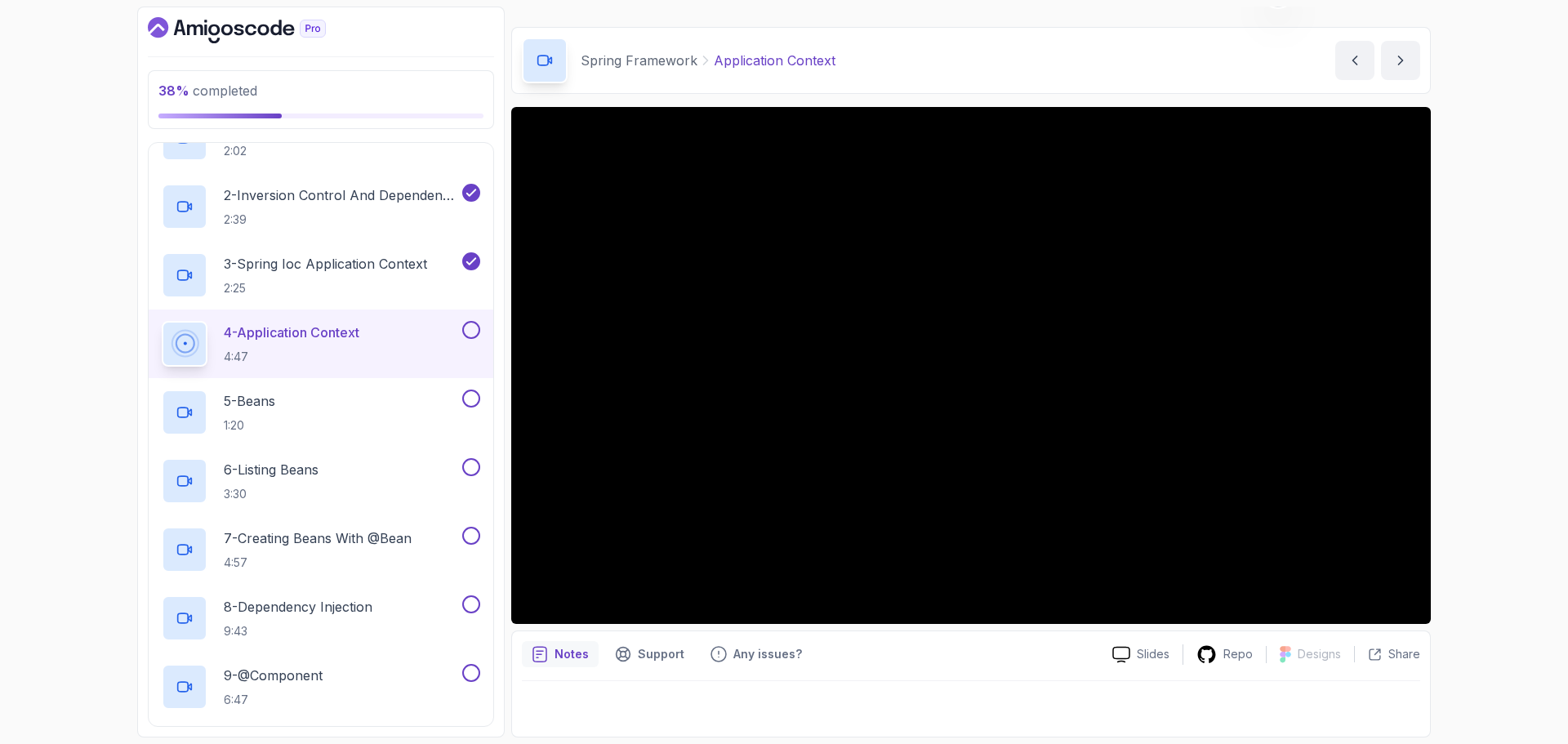
scroll to position [180, 0]
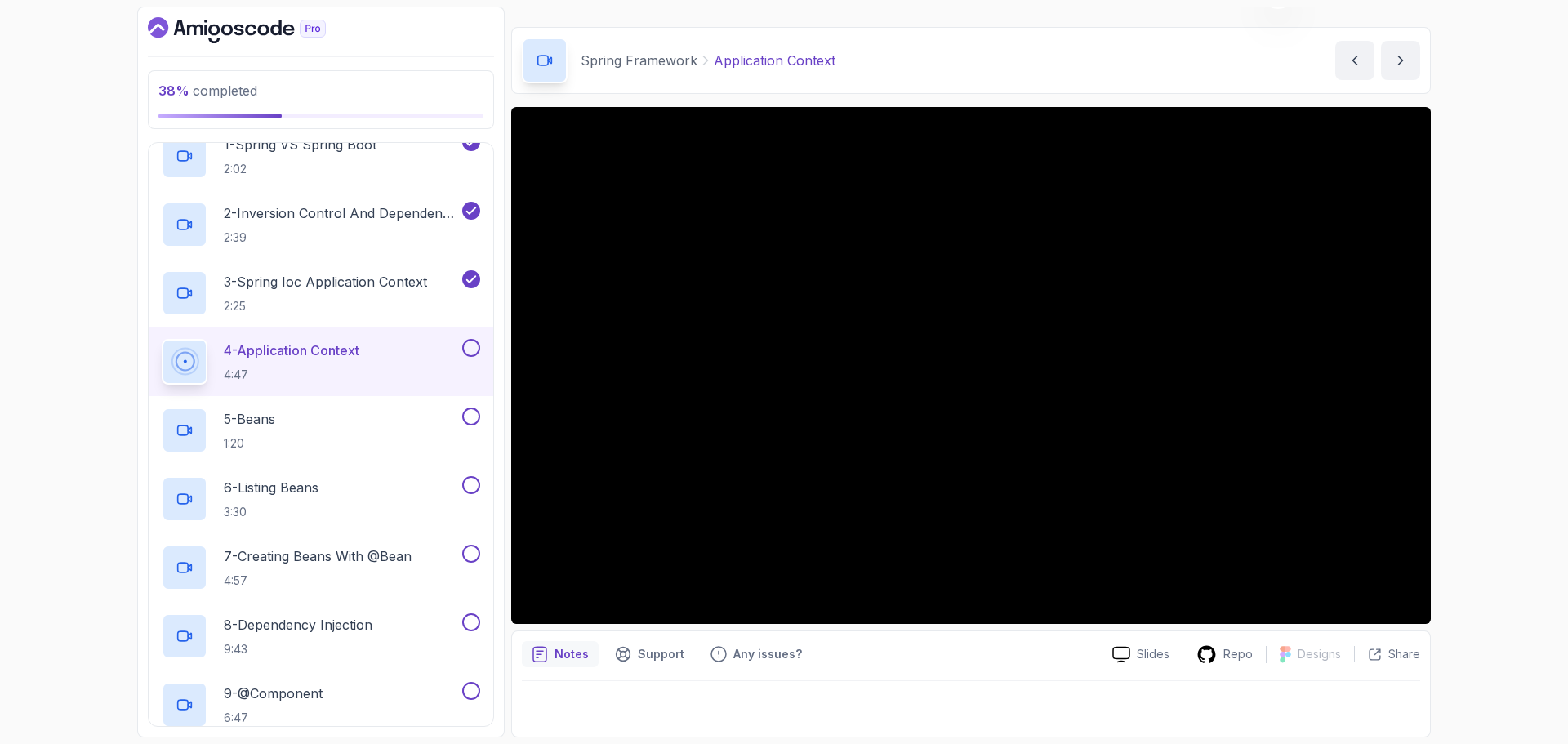
click at [474, 349] on button at bounding box center [471, 348] width 18 height 18
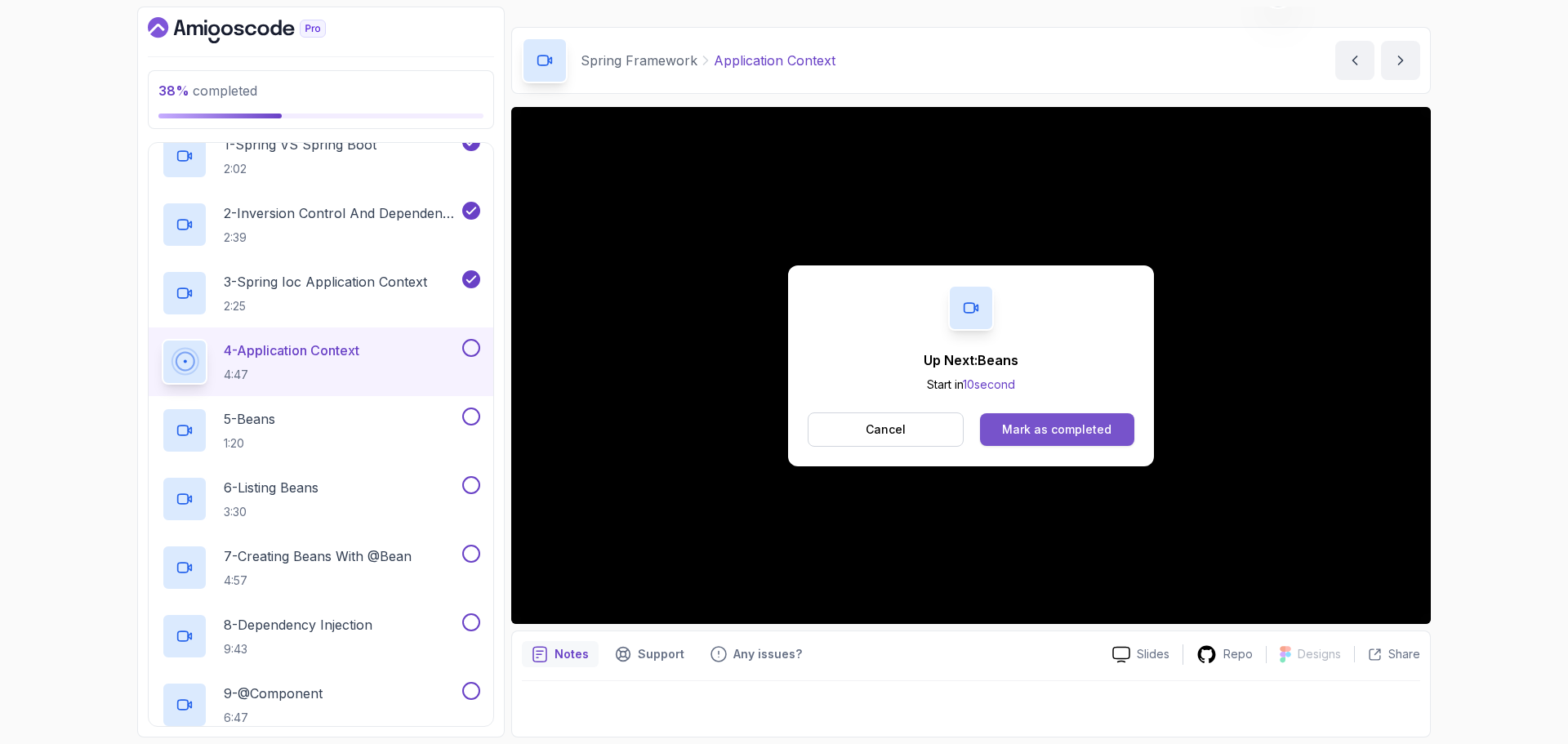
click at [1048, 431] on div "Mark as completed" at bounding box center [1056, 430] width 109 height 17
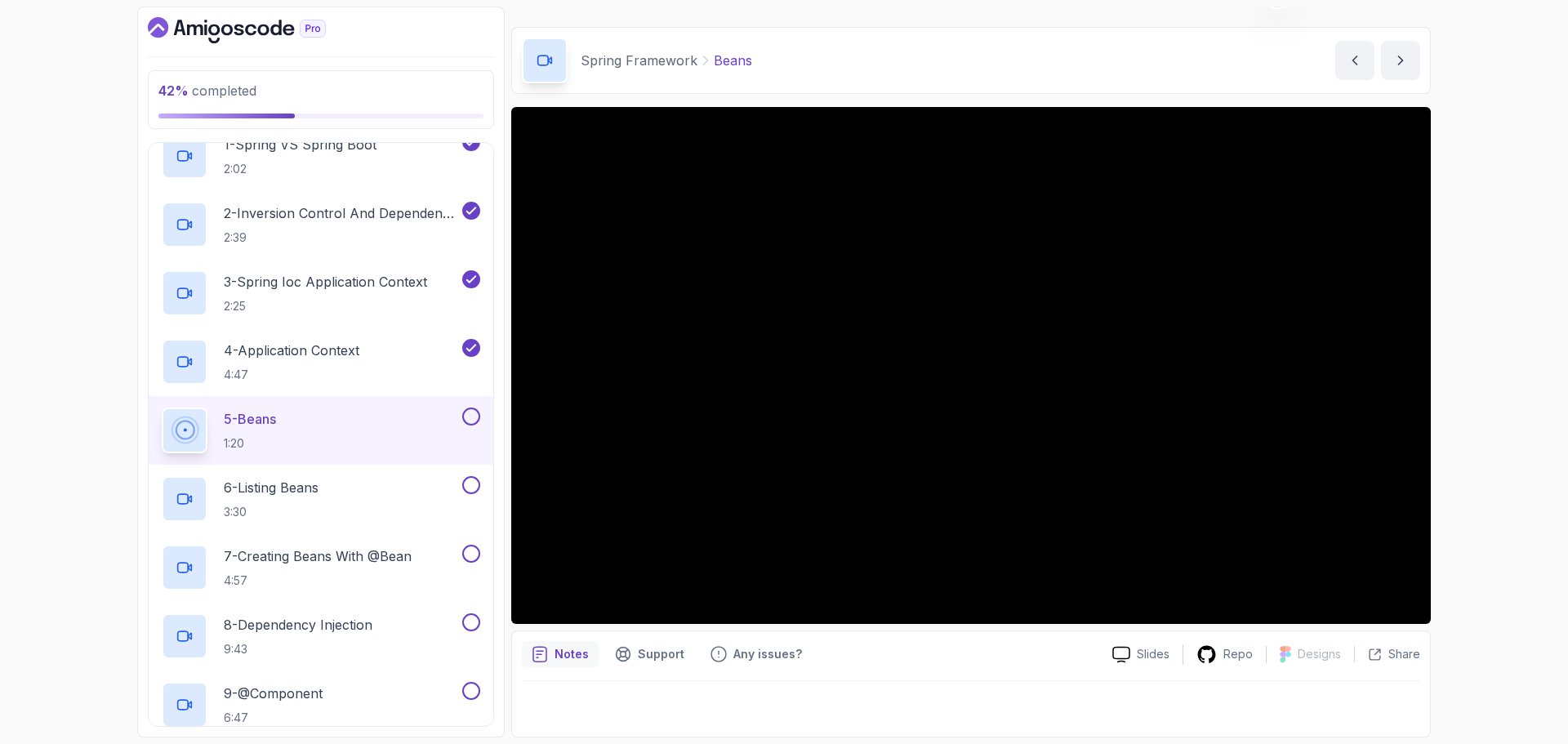
click at [1522, 424] on div "42 % completed 1 - Intro 2 - Dev And Environment Setup 3 - Spring Framework 1 -…" at bounding box center [784, 372] width 1568 height 744
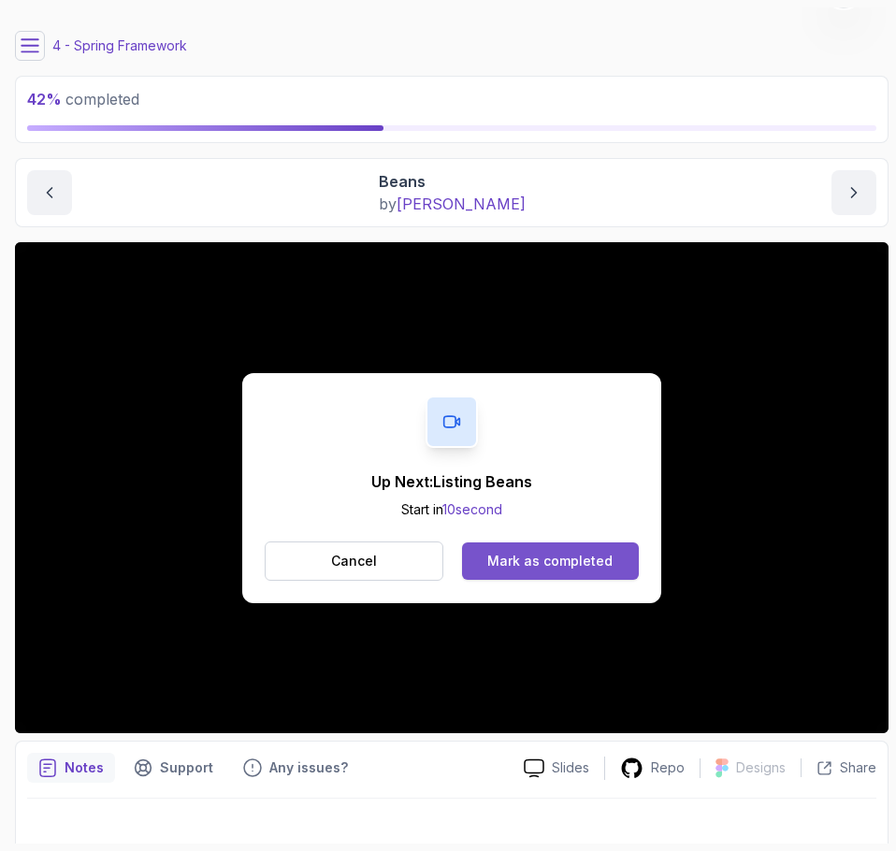
click at [589, 562] on div "Mark as completed" at bounding box center [549, 561] width 125 height 19
click at [533, 560] on div "Mark as completed" at bounding box center [549, 561] width 125 height 19
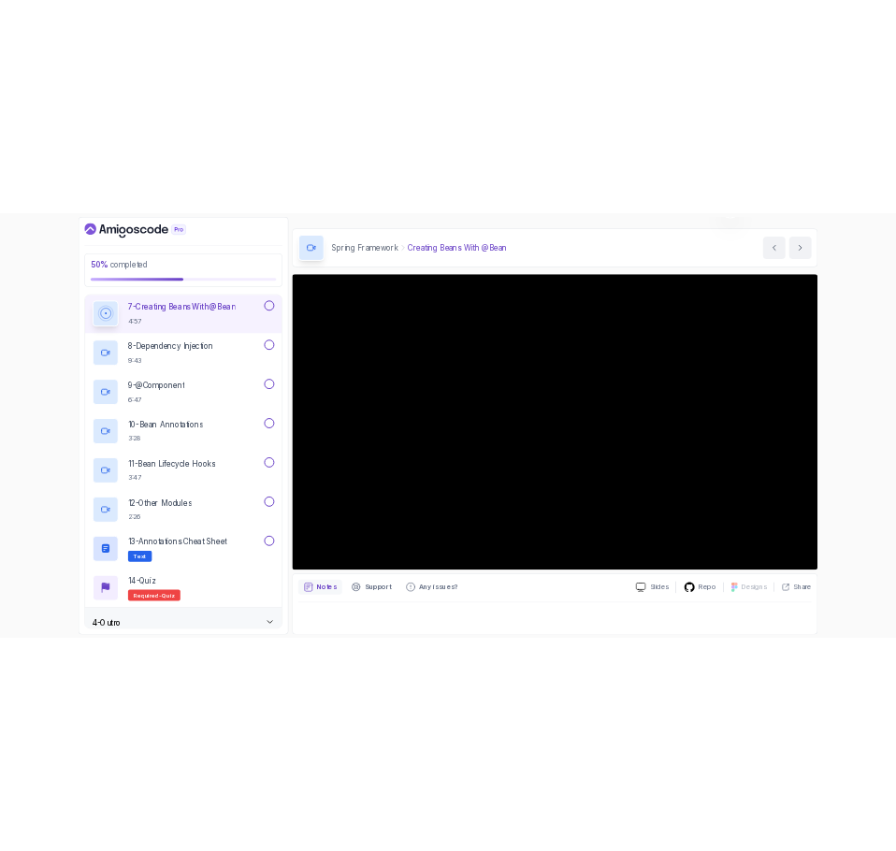
scroll to position [674, 0]
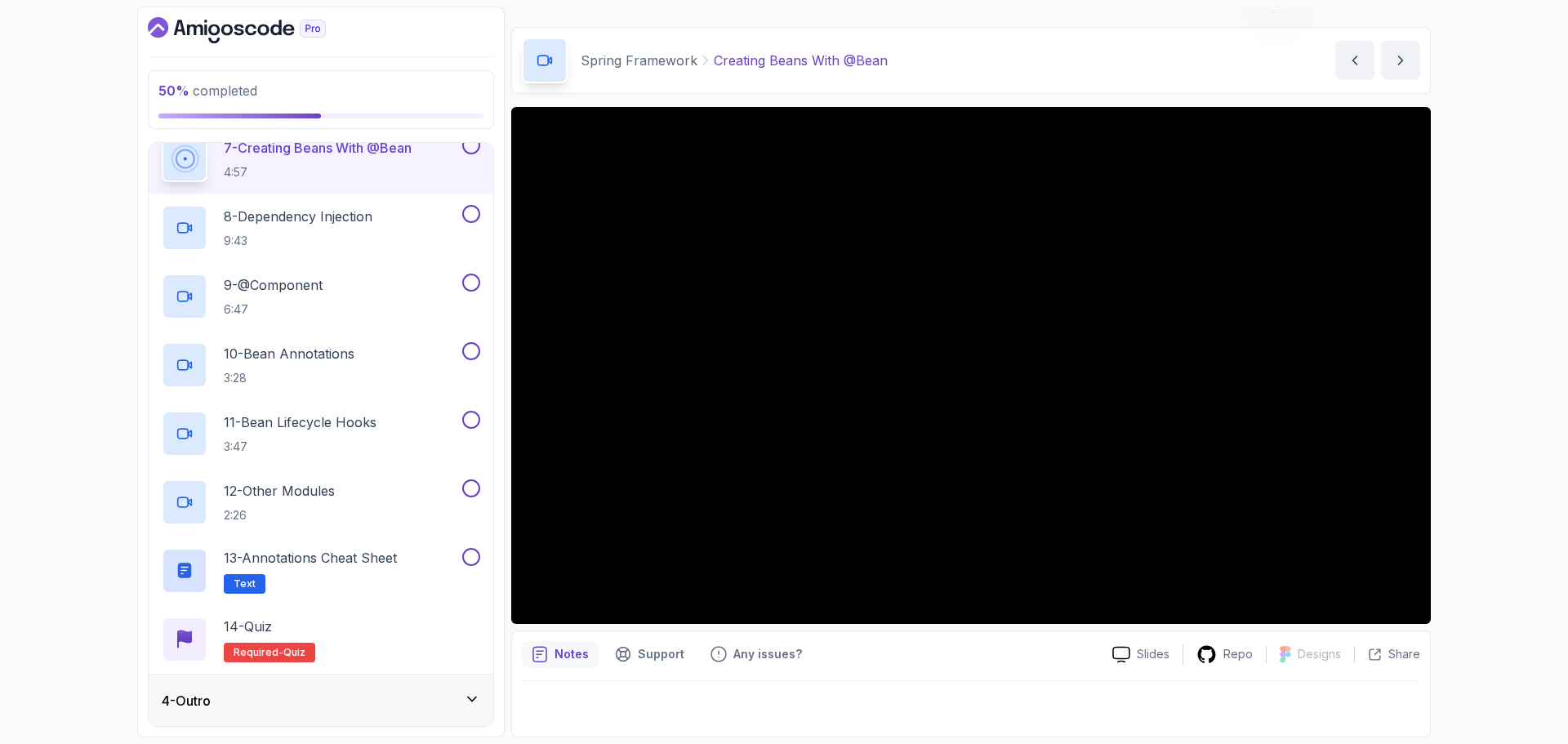
click at [1015, 24] on main "My Courses Spring Framework 75 Points Gabriel Roger Software Engineer 4 - Sprin…" at bounding box center [971, 371] width 919 height 731
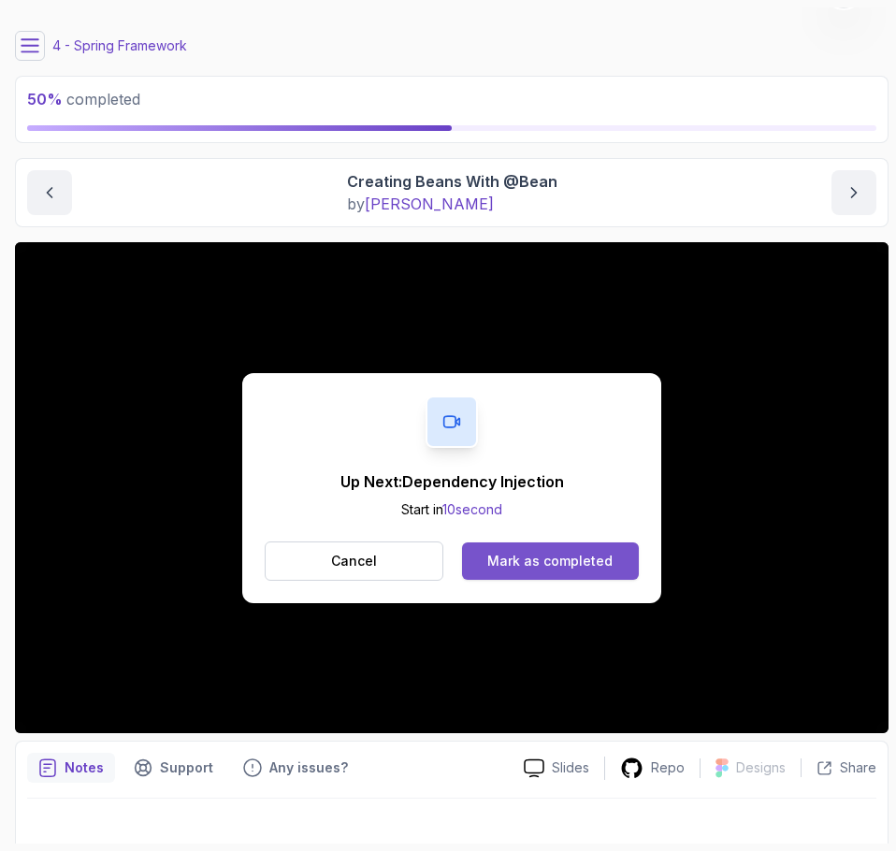
click at [551, 553] on div "Mark as completed" at bounding box center [549, 561] width 125 height 19
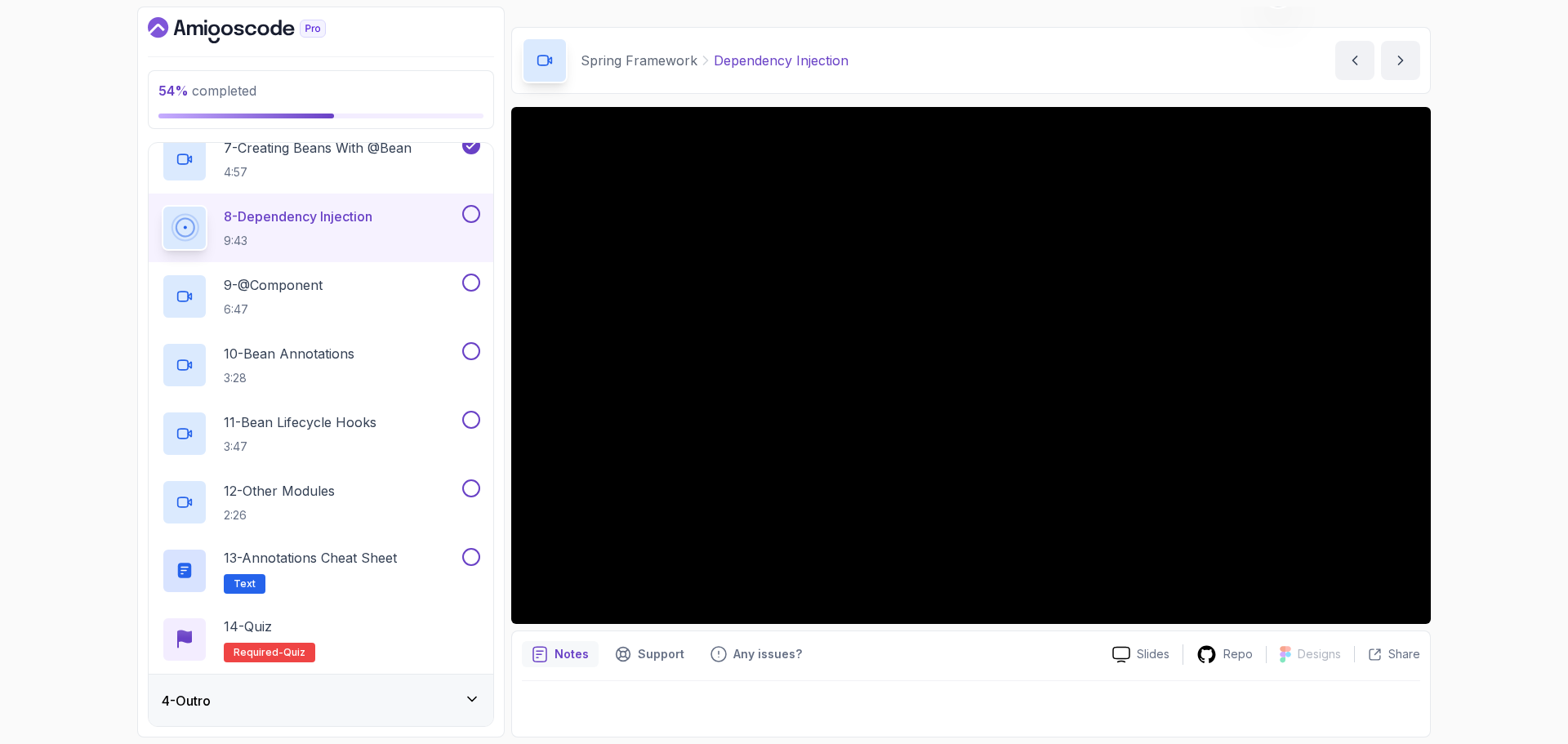
click at [1525, 411] on div "54 % completed 1 - Intro 2 - Dev And Environment Setup 3 - Spring Framework 1 -…" at bounding box center [784, 372] width 1568 height 744
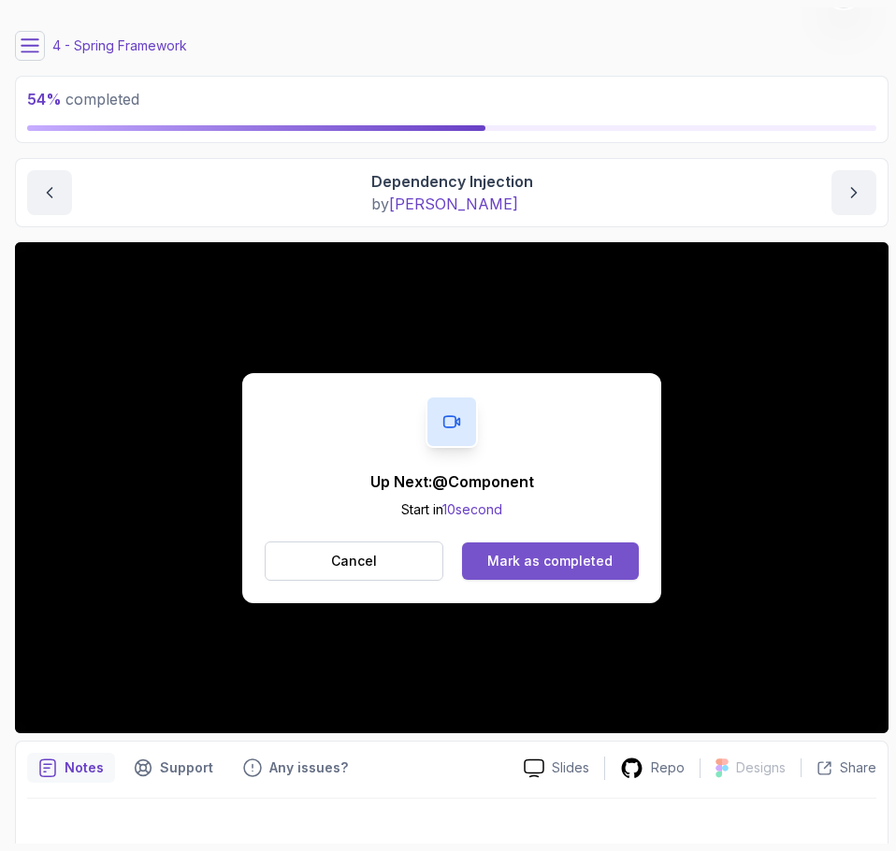
click at [610, 556] on div "Mark as completed" at bounding box center [549, 561] width 125 height 19
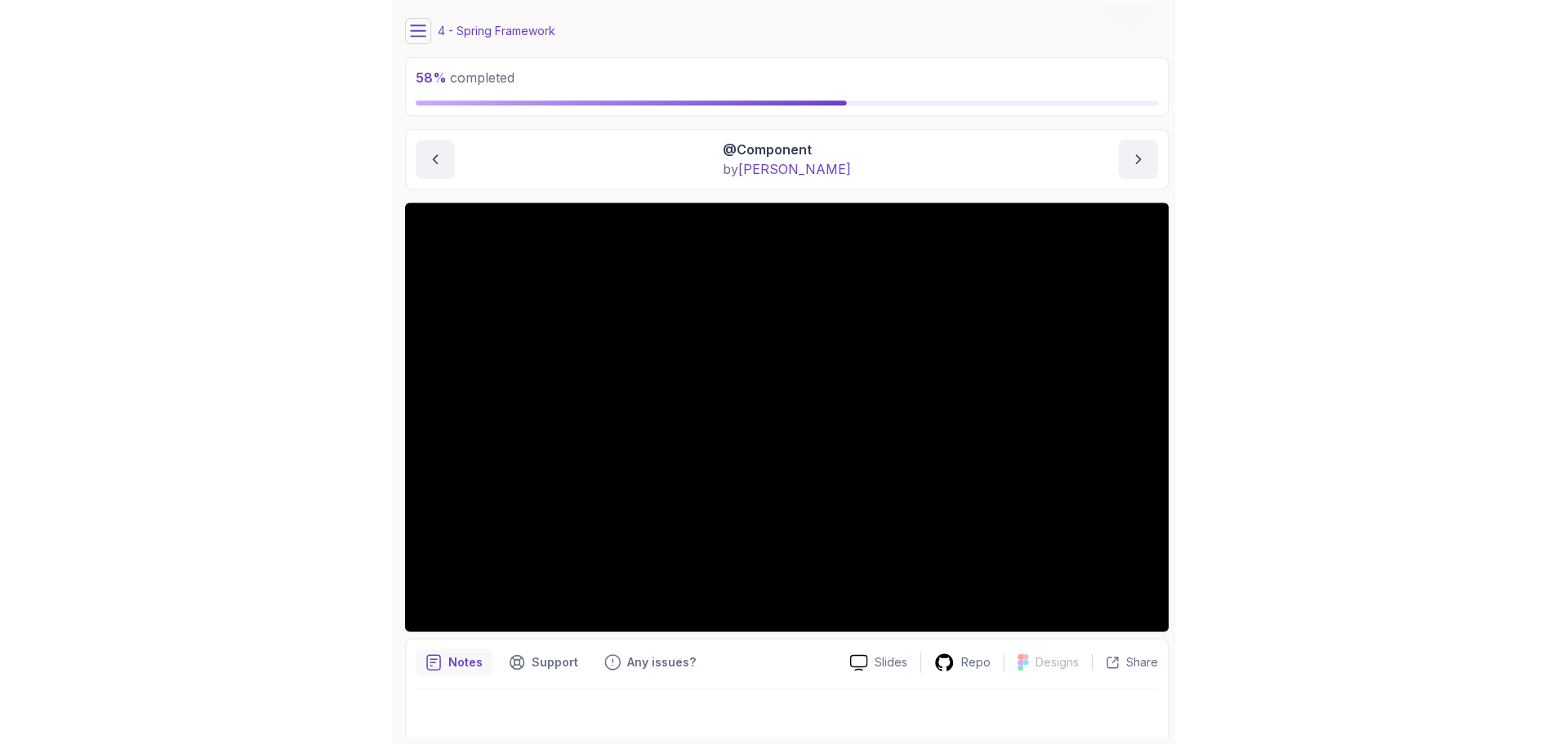
scroll to position [56, 0]
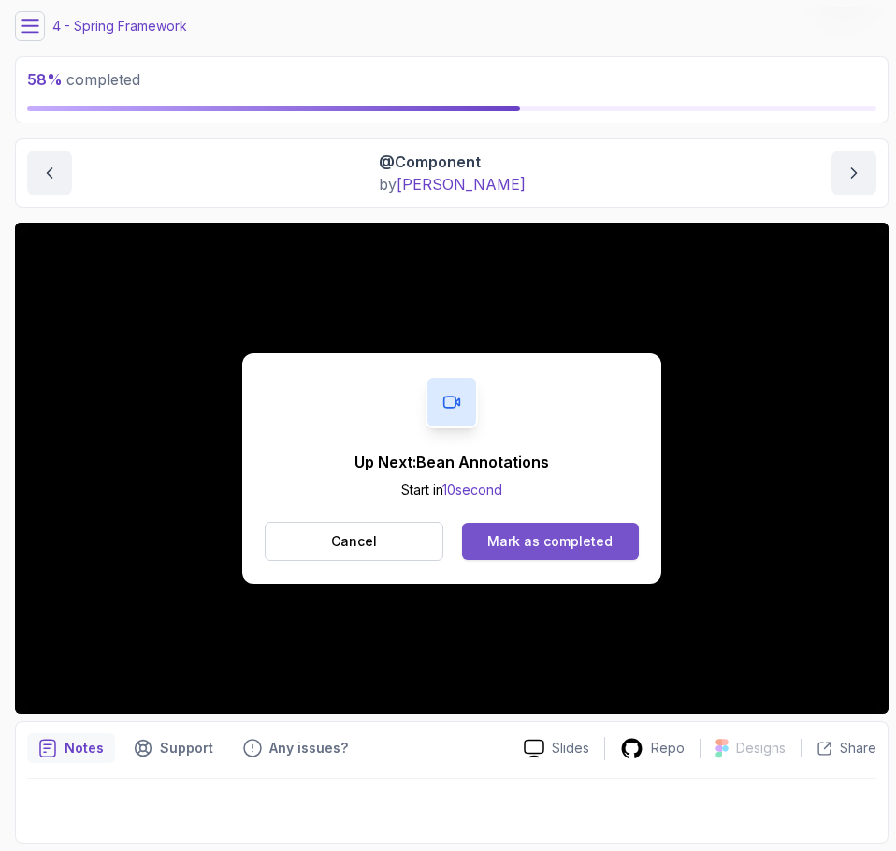
click at [572, 536] on div "Mark as completed" at bounding box center [549, 541] width 125 height 19
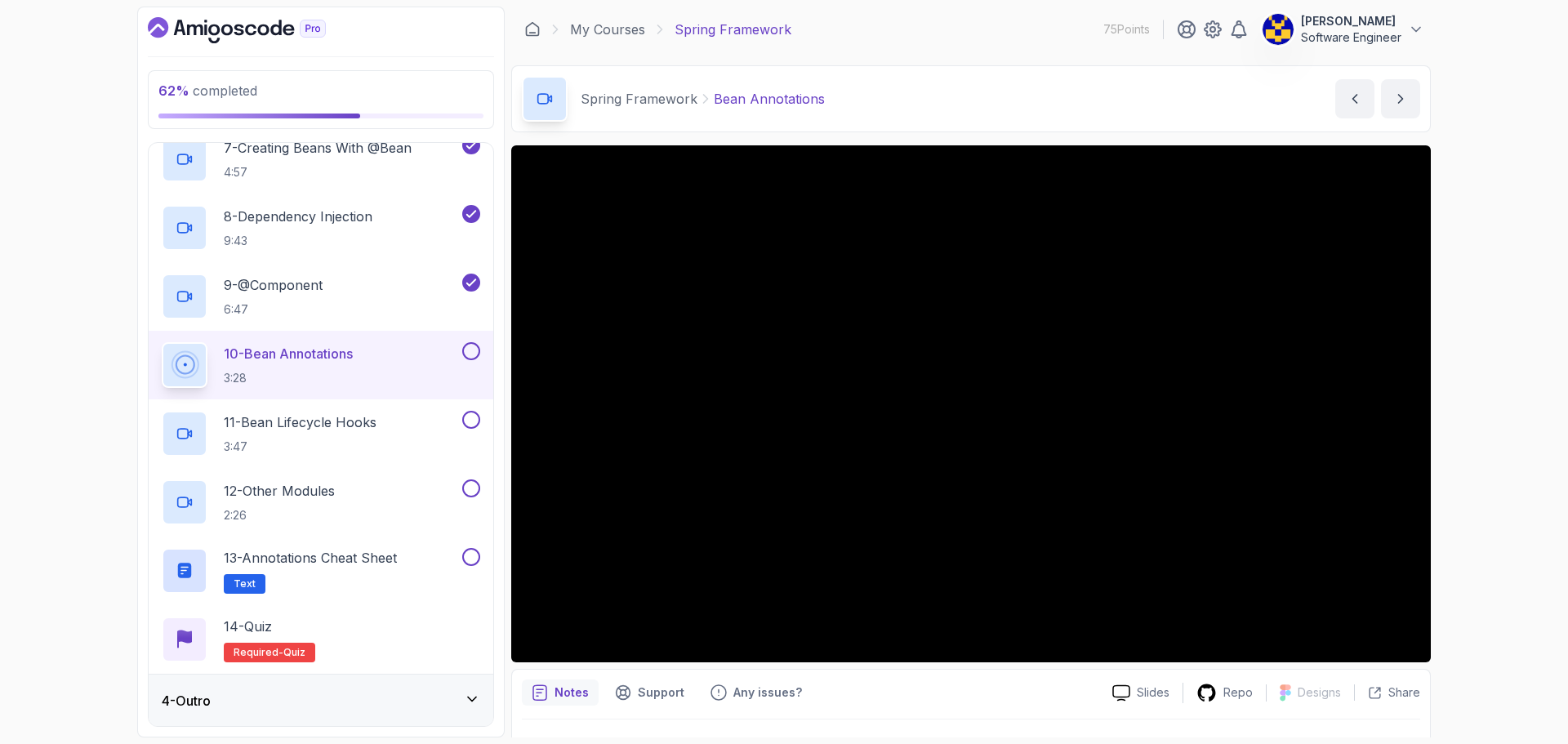
click at [297, 706] on div "4 - Outro" at bounding box center [320, 700] width 319 height 19
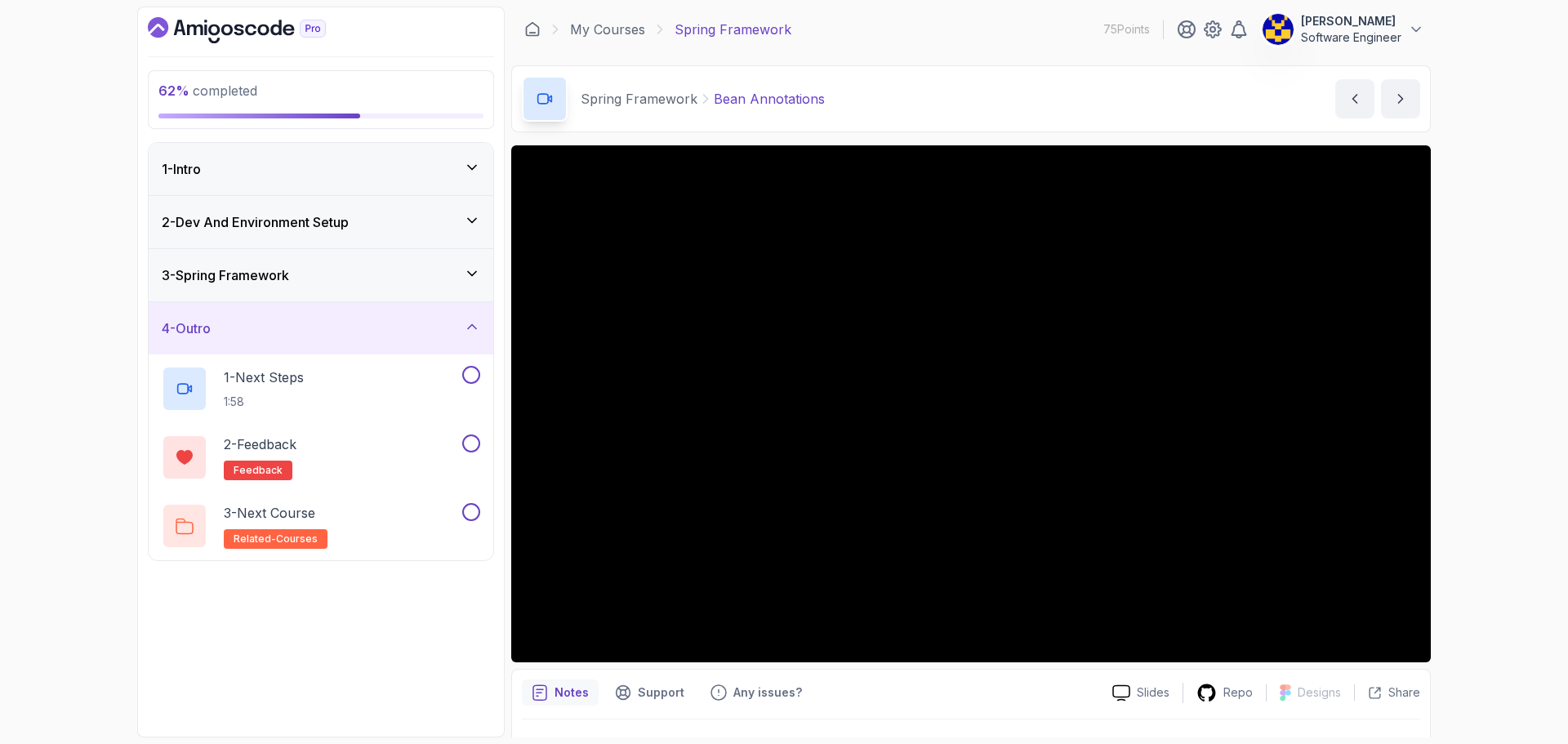
click at [383, 333] on div "4 - Outro" at bounding box center [320, 328] width 319 height 19
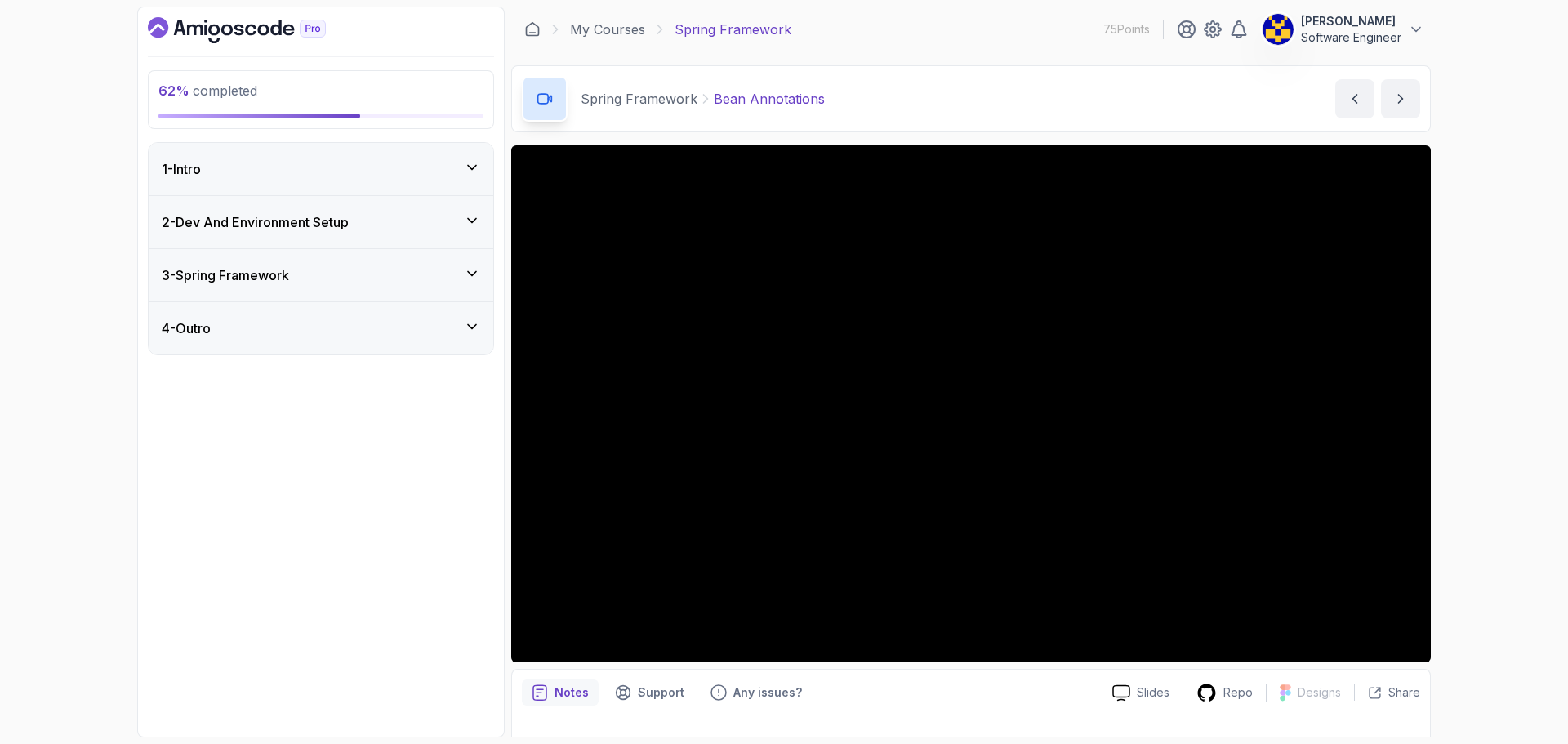
click at [382, 280] on div "3 - Spring Framework" at bounding box center [320, 275] width 319 height 19
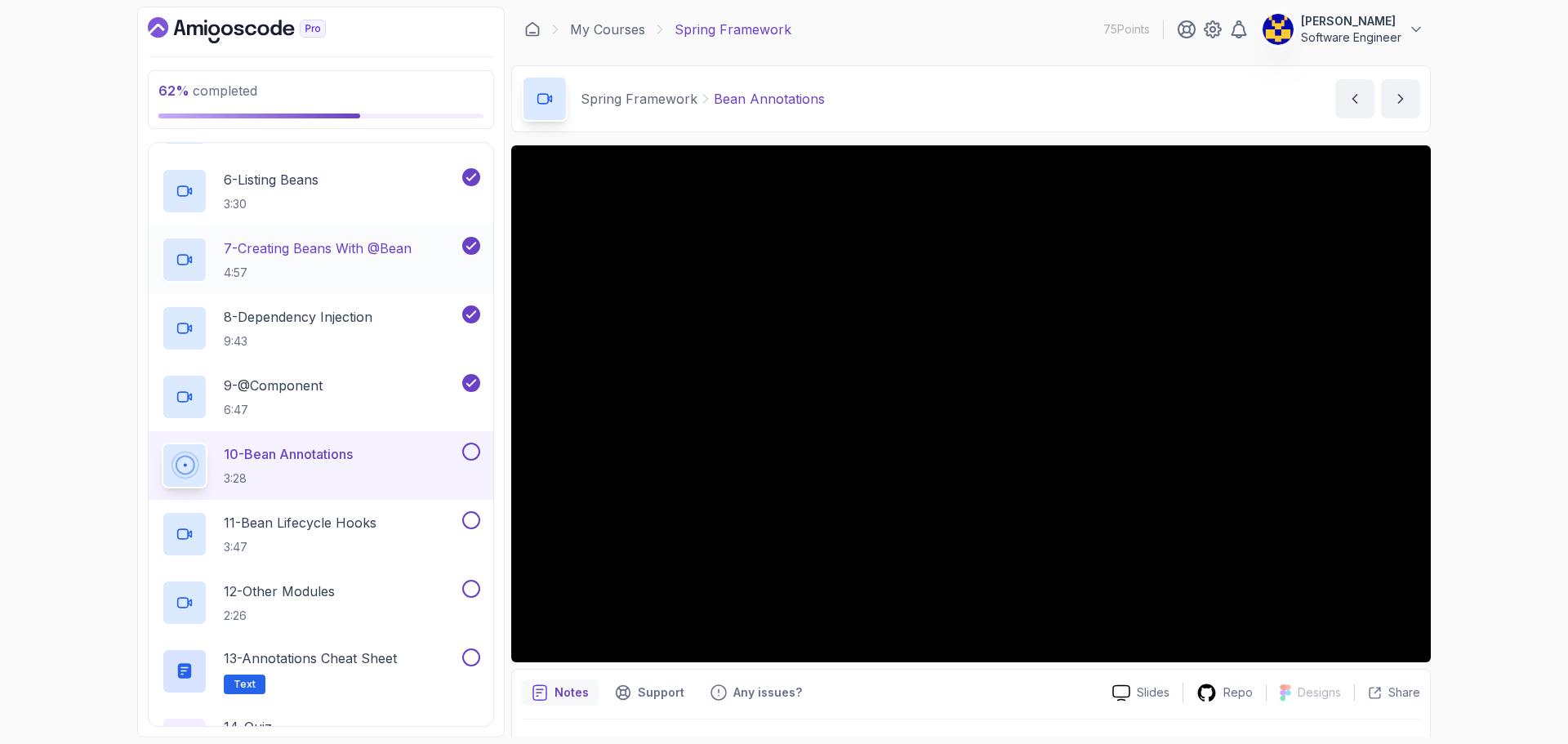
scroll to position [490, 0]
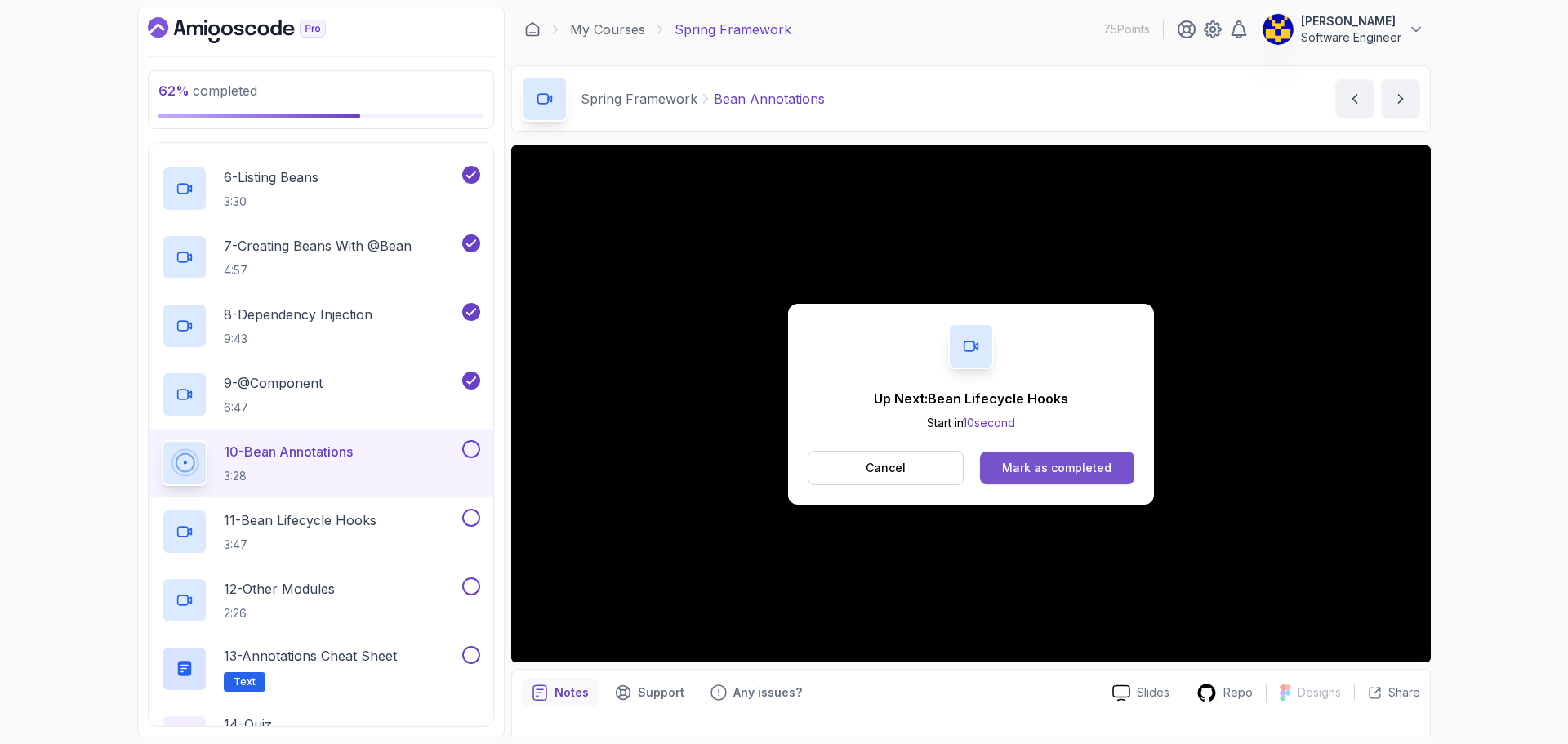
click at [1083, 464] on div "Mark as completed" at bounding box center [1056, 468] width 109 height 17
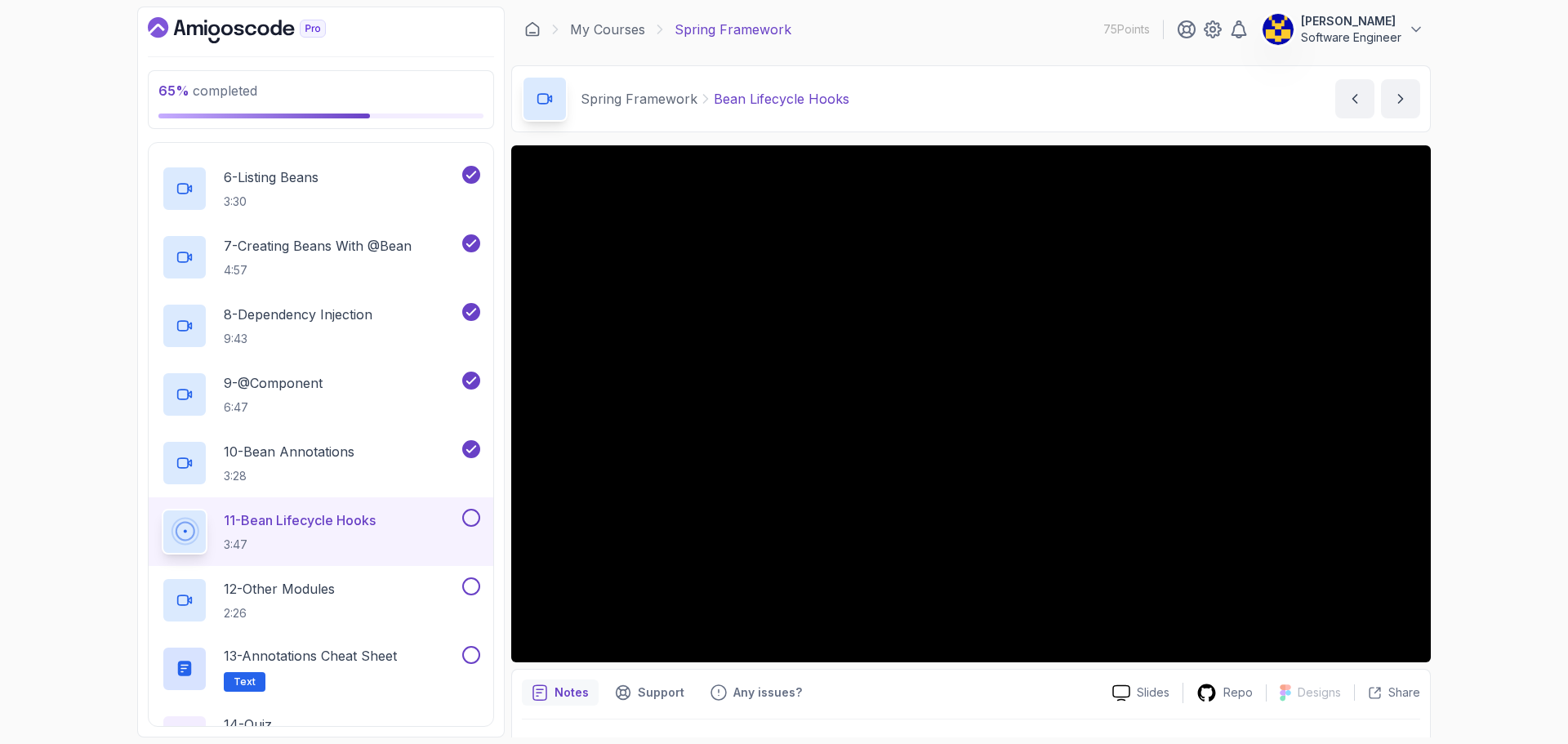
click at [1470, 223] on div "65 % completed 1 - Intro 2 - Dev And Environment Setup 3 - Spring Framework 1 -…" at bounding box center [784, 372] width 1568 height 744
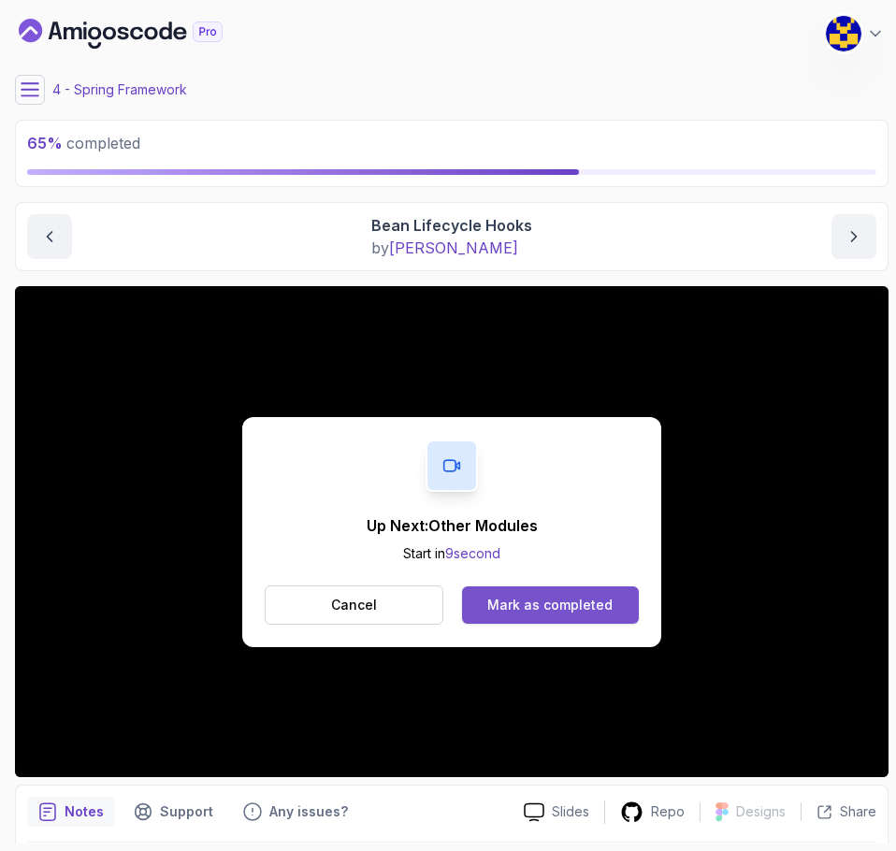
click at [513, 596] on div "Mark as completed" at bounding box center [549, 605] width 125 height 19
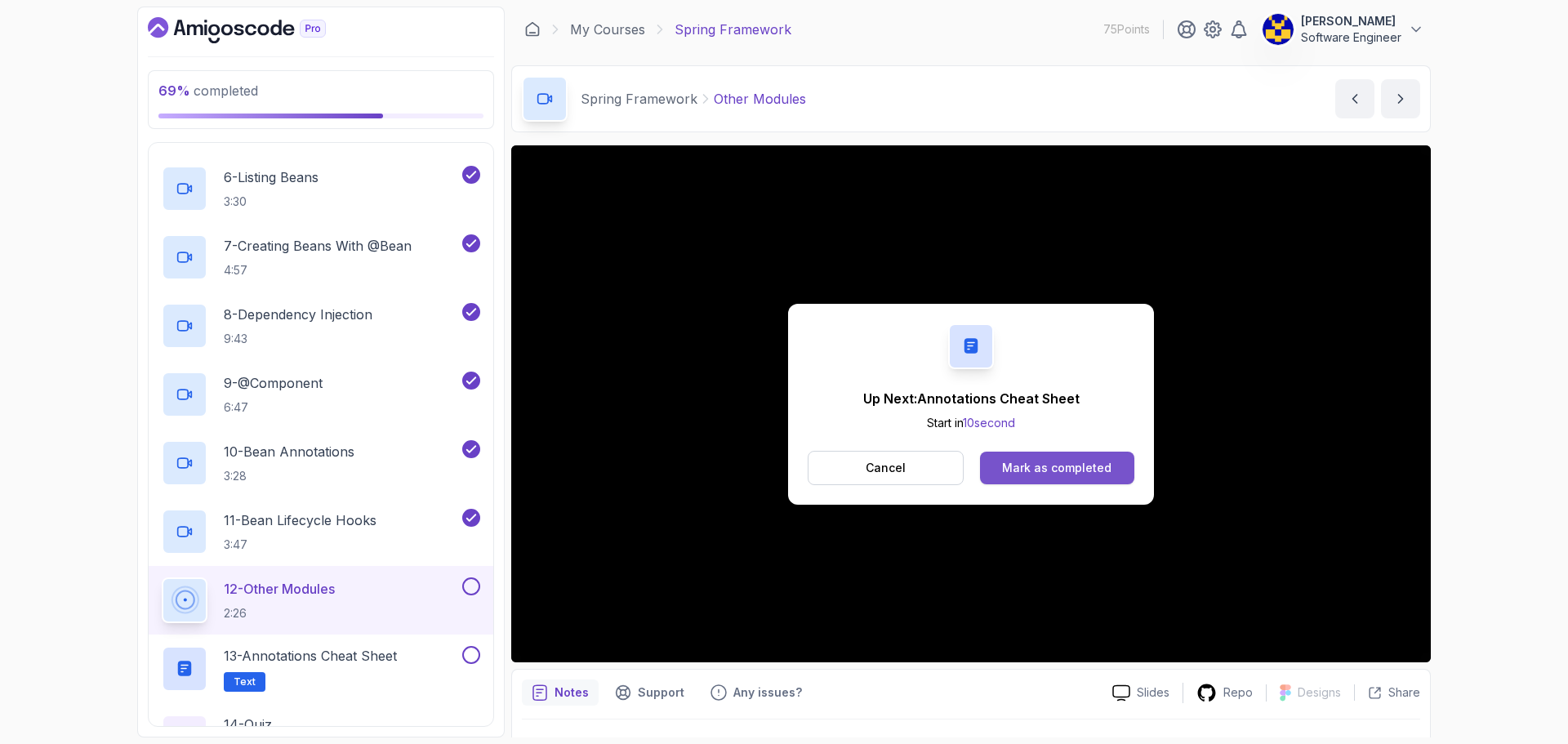
click at [1047, 460] on div "Mark as completed" at bounding box center [1056, 468] width 109 height 17
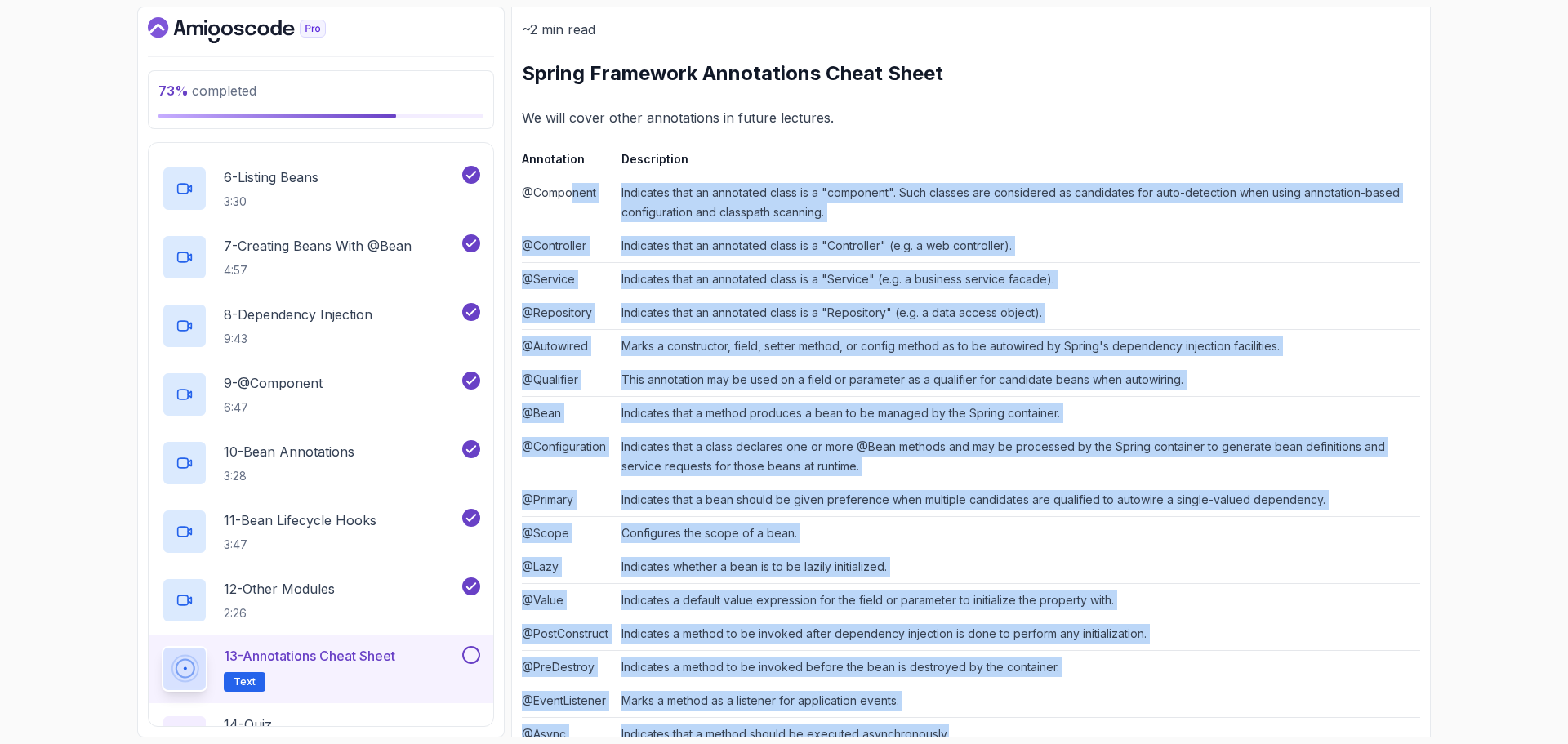
scroll to position [84, 0]
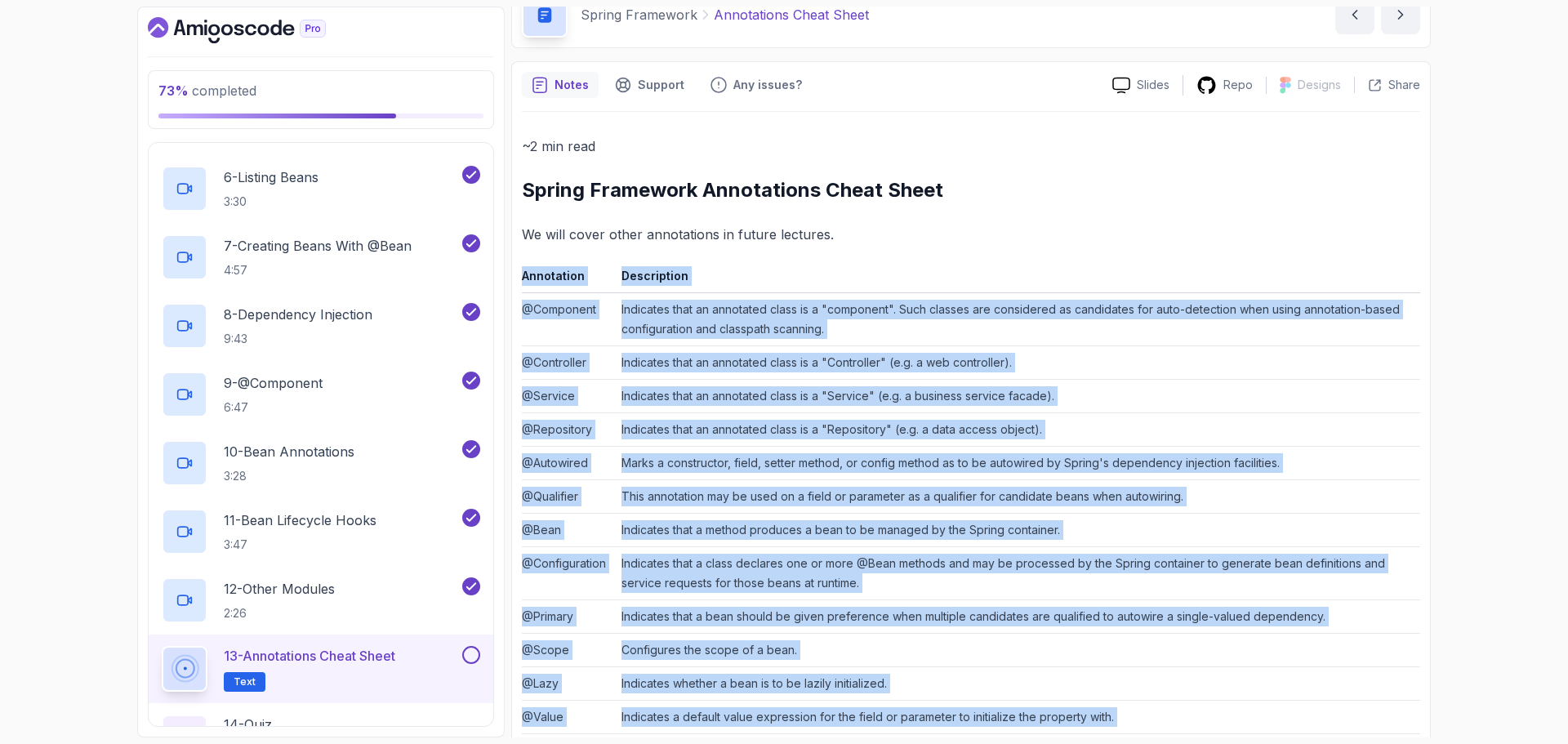
drag, startPoint x: 956, startPoint y: 690, endPoint x: 510, endPoint y: 272, distance: 611.3
click at [510, 272] on div "73 % completed 1 - Intro 2 - Dev And Environment Setup 3 - Spring Framework 1 -…" at bounding box center [784, 371] width 1294 height 731
copy div "Annotation Description @Component Indicates that an annotated class is a "compo…"
click at [624, 554] on td "Indicates that a class declares one or more @Bean methods and may be processed …" at bounding box center [1017, 574] width 805 height 53
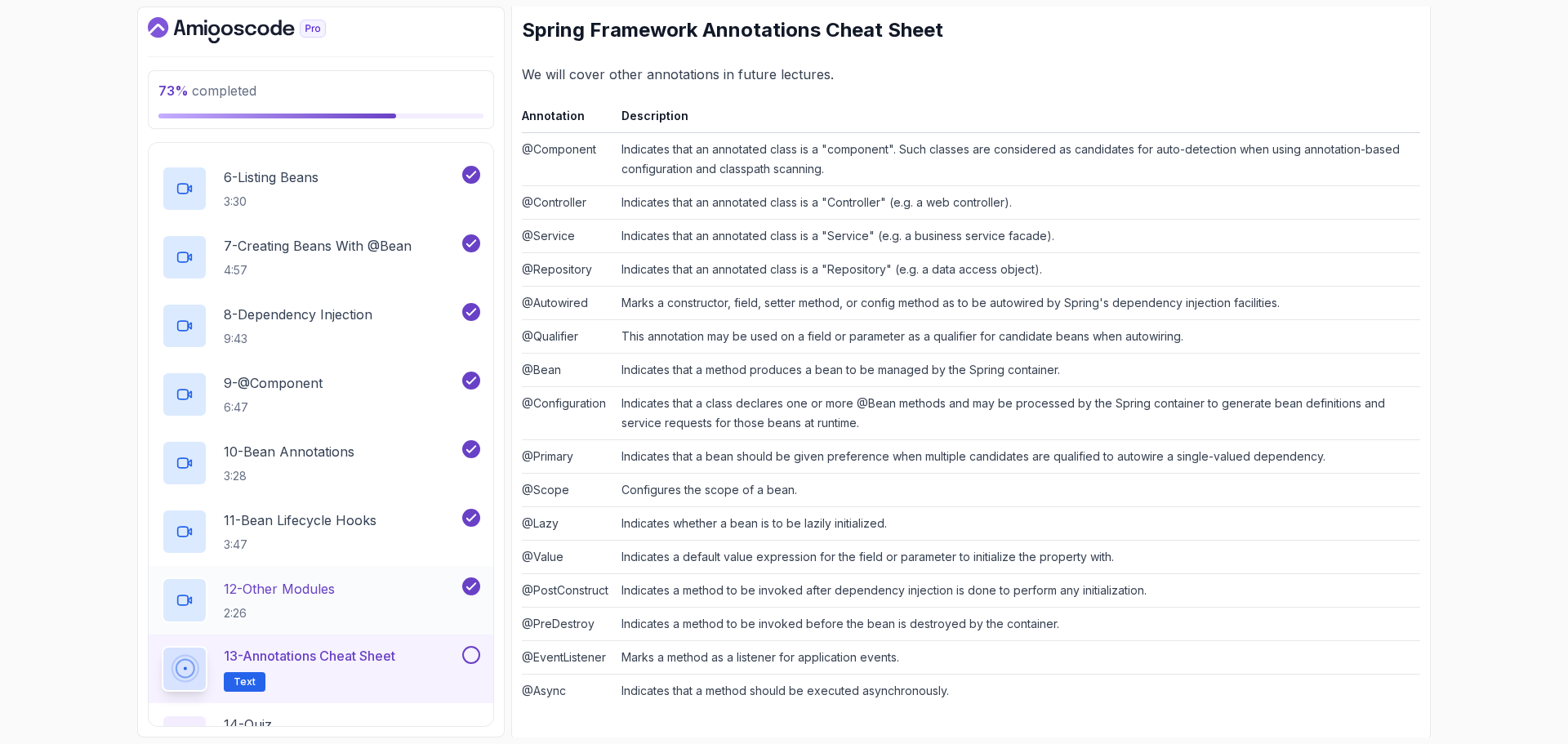
scroll to position [247, 0]
click at [472, 652] on button at bounding box center [471, 655] width 18 height 18
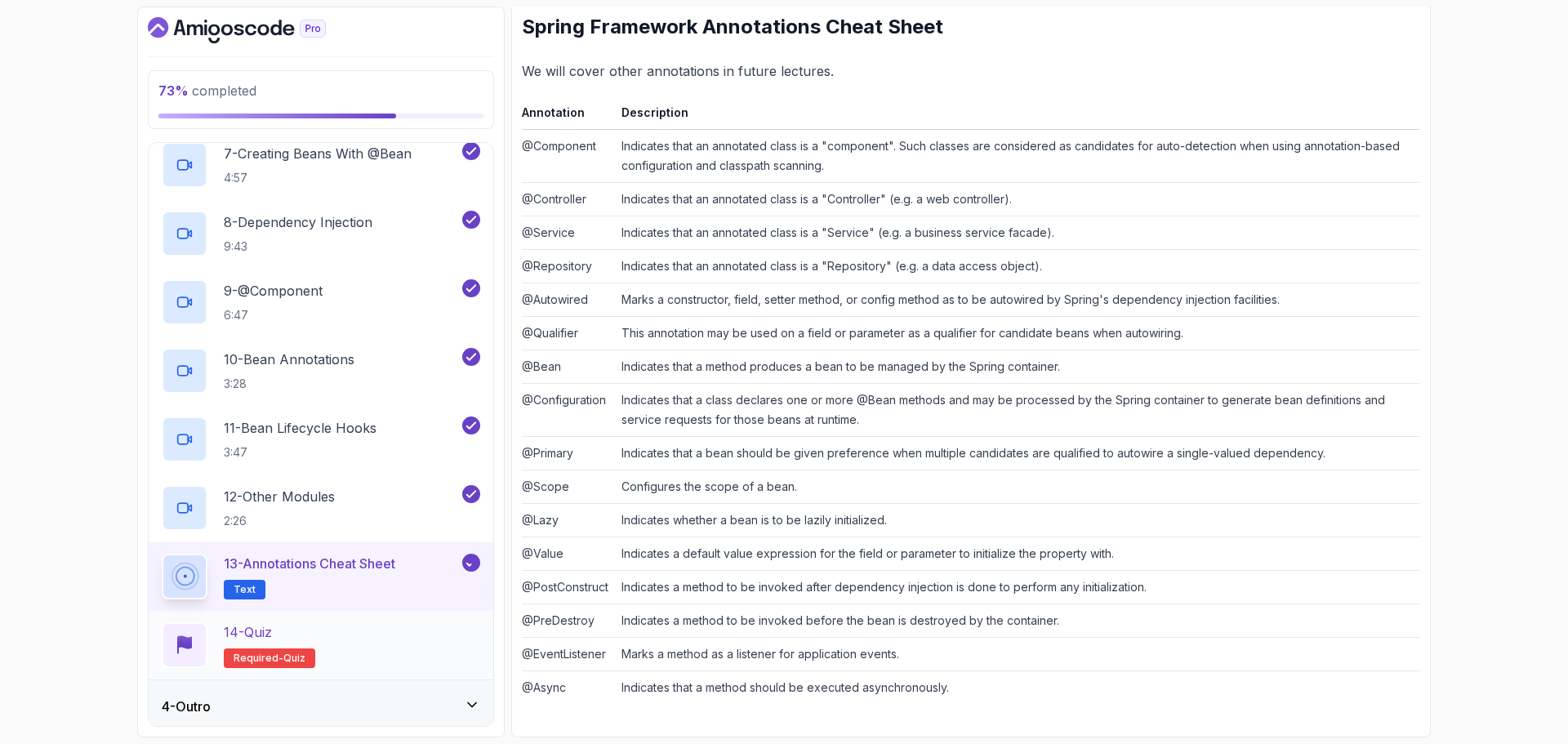
scroll to position [589, 0]
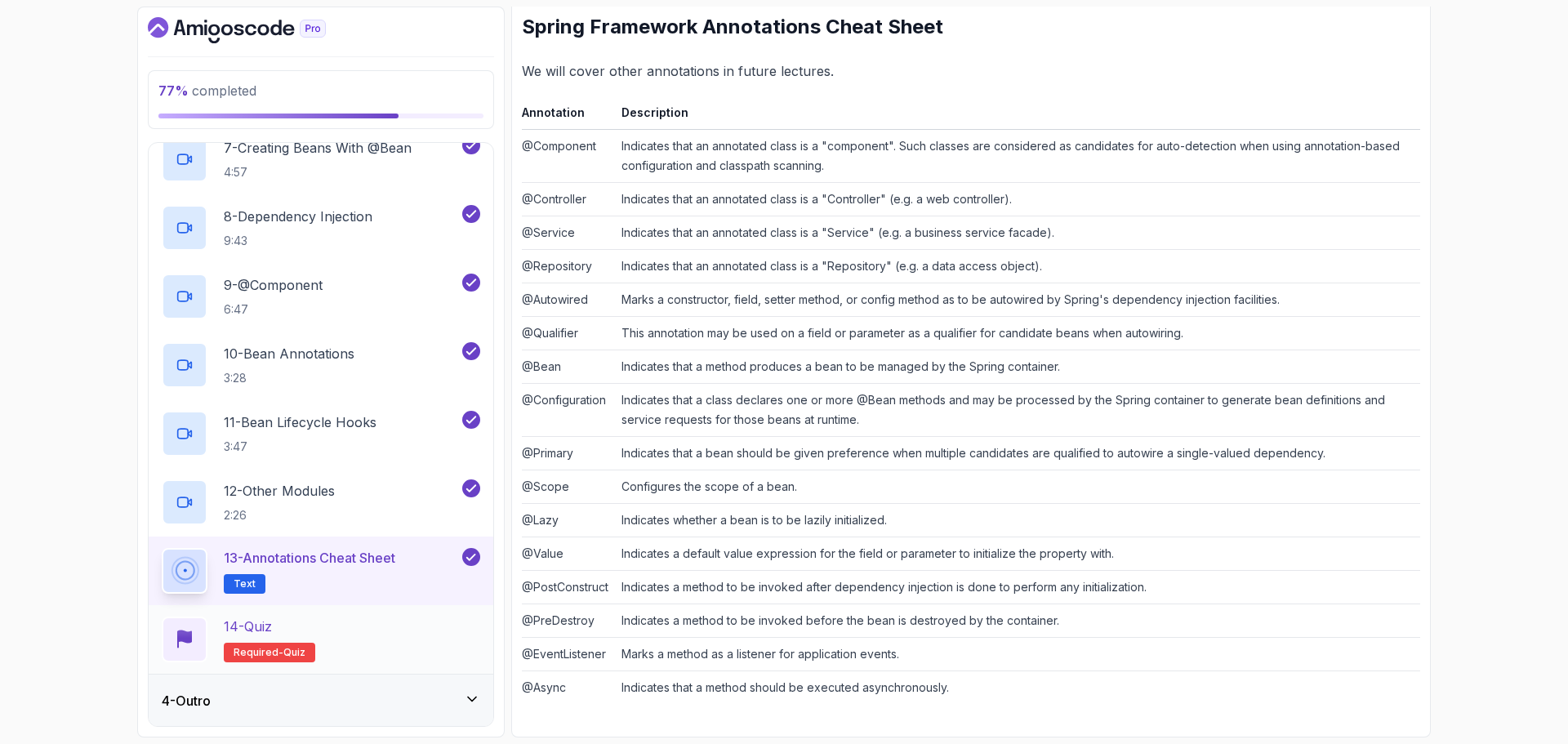
click at [350, 618] on div "14 - Quiz Required- quiz" at bounding box center [320, 639] width 319 height 45
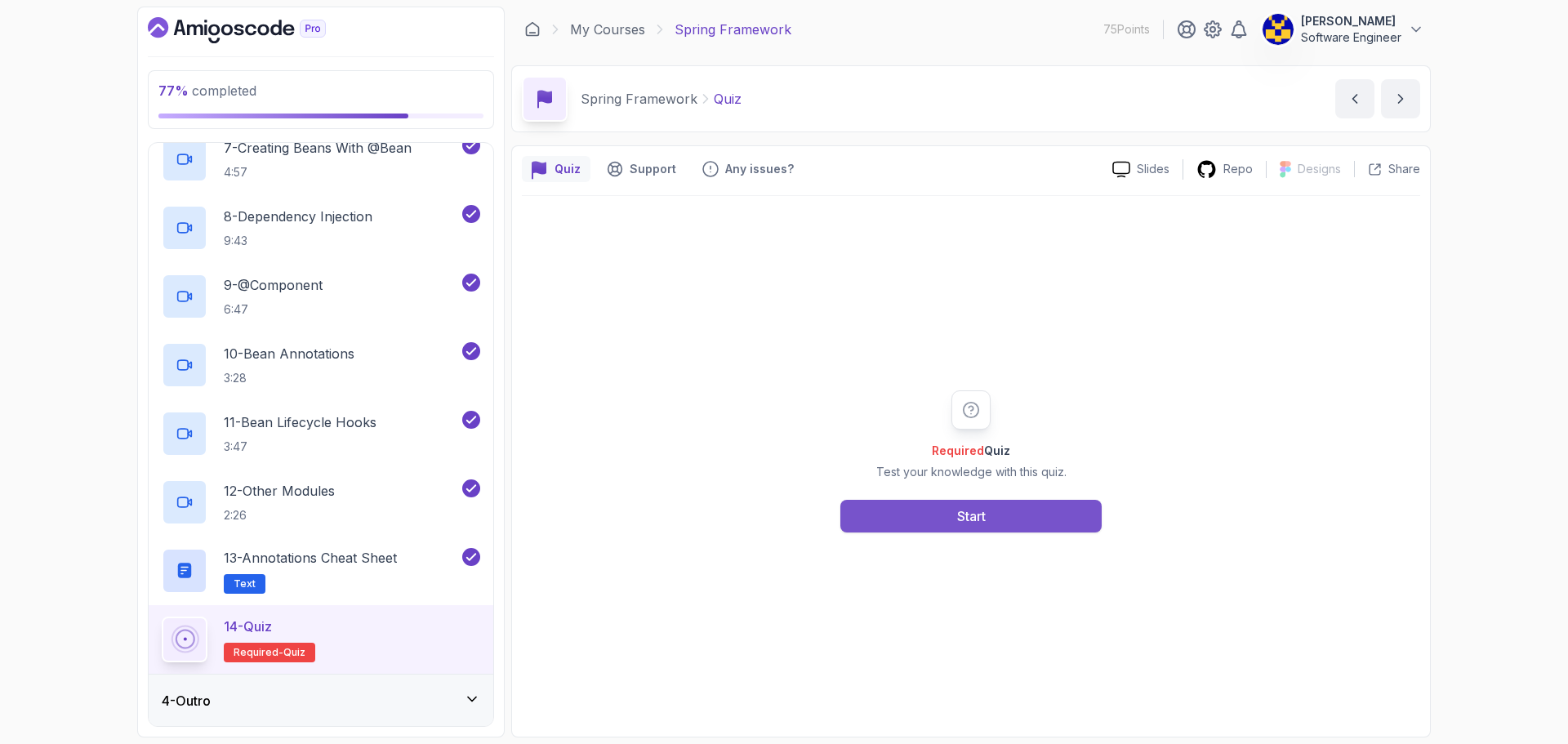
click at [958, 509] on div "Start" at bounding box center [971, 516] width 29 height 19
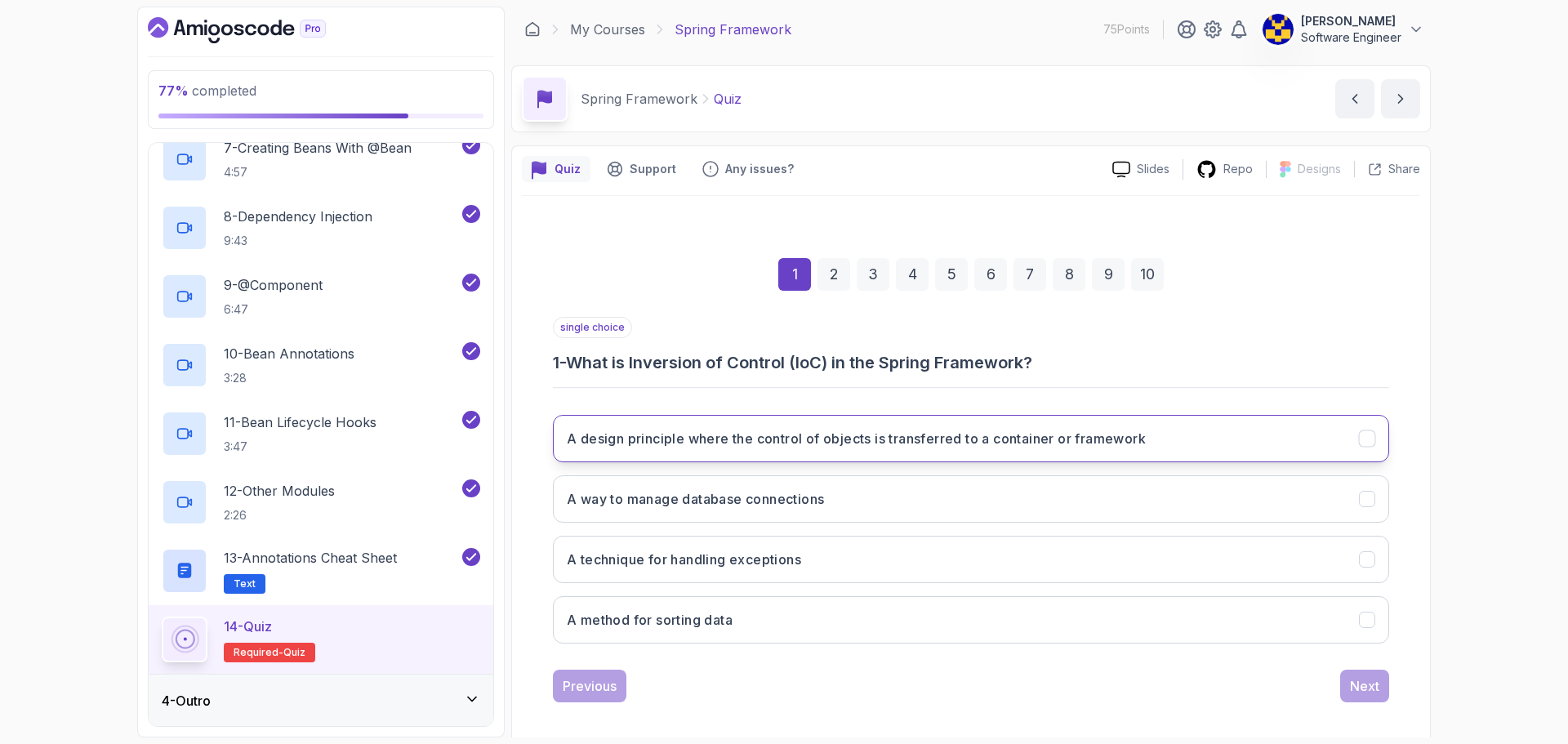
click at [726, 440] on h3 "A design principle where the control of objects is transferred to a container o…" at bounding box center [856, 438] width 579 height 19
click at [1371, 689] on div "Next" at bounding box center [1365, 686] width 30 height 19
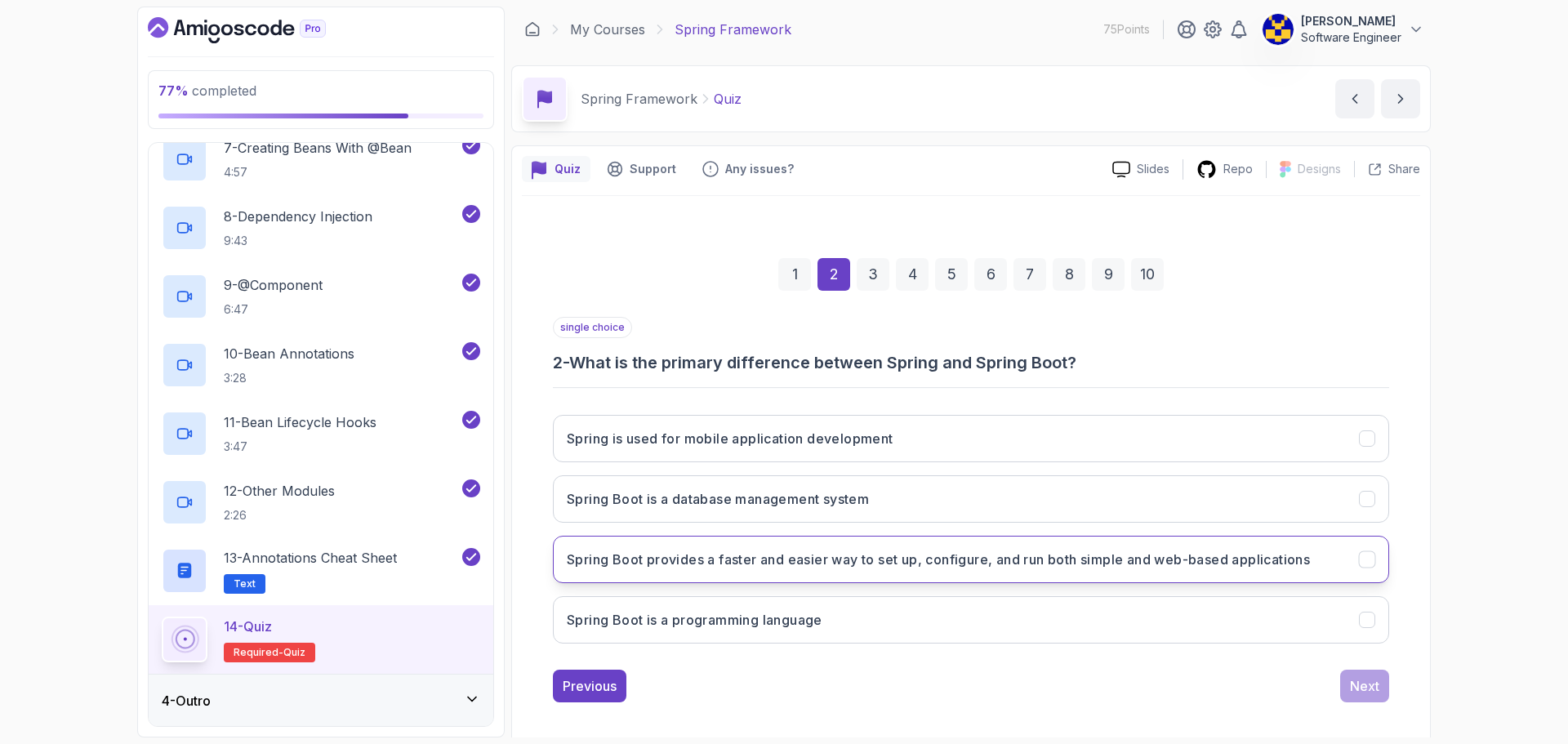
drag, startPoint x: 682, startPoint y: 564, endPoint x: 978, endPoint y: 617, distance: 300.7
click at [684, 564] on h3 "Spring Boot provides a faster and easier way to set up, configure, and run both…" at bounding box center [938, 560] width 743 height 19
click at [1372, 691] on div "Next" at bounding box center [1365, 686] width 30 height 19
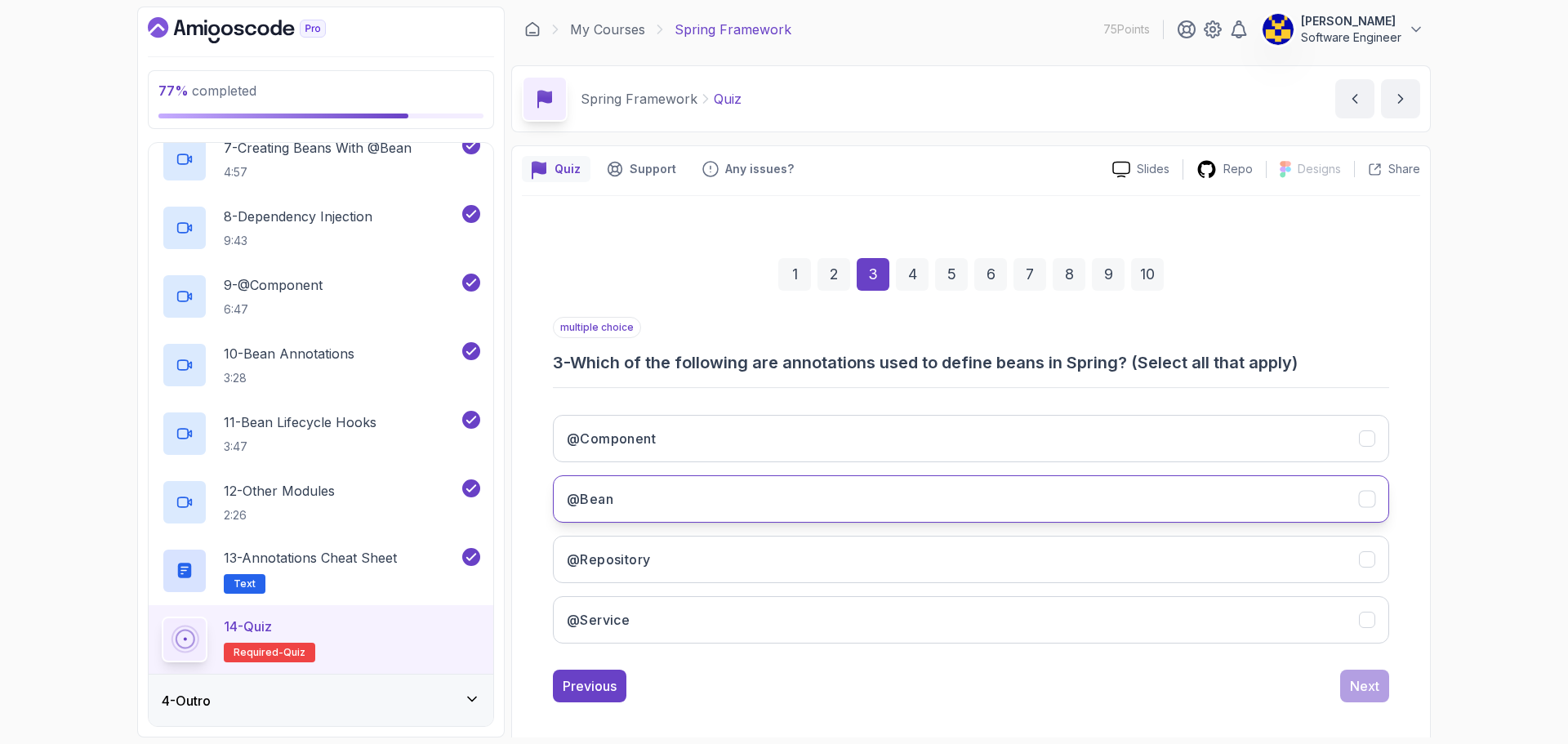
click at [616, 488] on button "@Bean" at bounding box center [971, 499] width 836 height 47
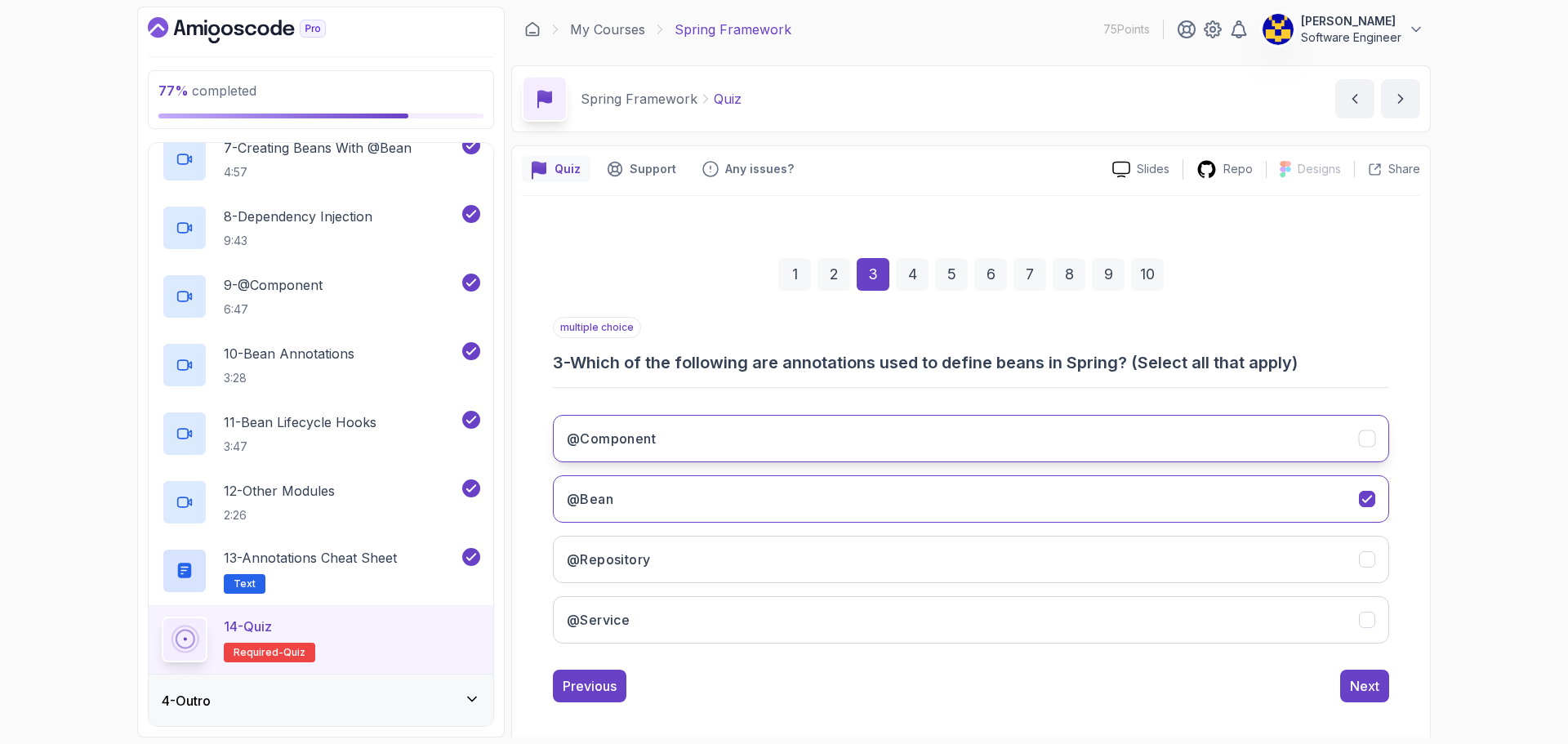
click at [869, 446] on button "@Component" at bounding box center [971, 438] width 836 height 47
drag, startPoint x: 779, startPoint y: 554, endPoint x: 759, endPoint y: 615, distance: 64.2
click at [777, 554] on button "@Repository" at bounding box center [971, 560] width 836 height 47
click at [759, 615] on button "@Service" at bounding box center [971, 620] width 836 height 47
click at [1373, 689] on div "Next" at bounding box center [1365, 686] width 30 height 19
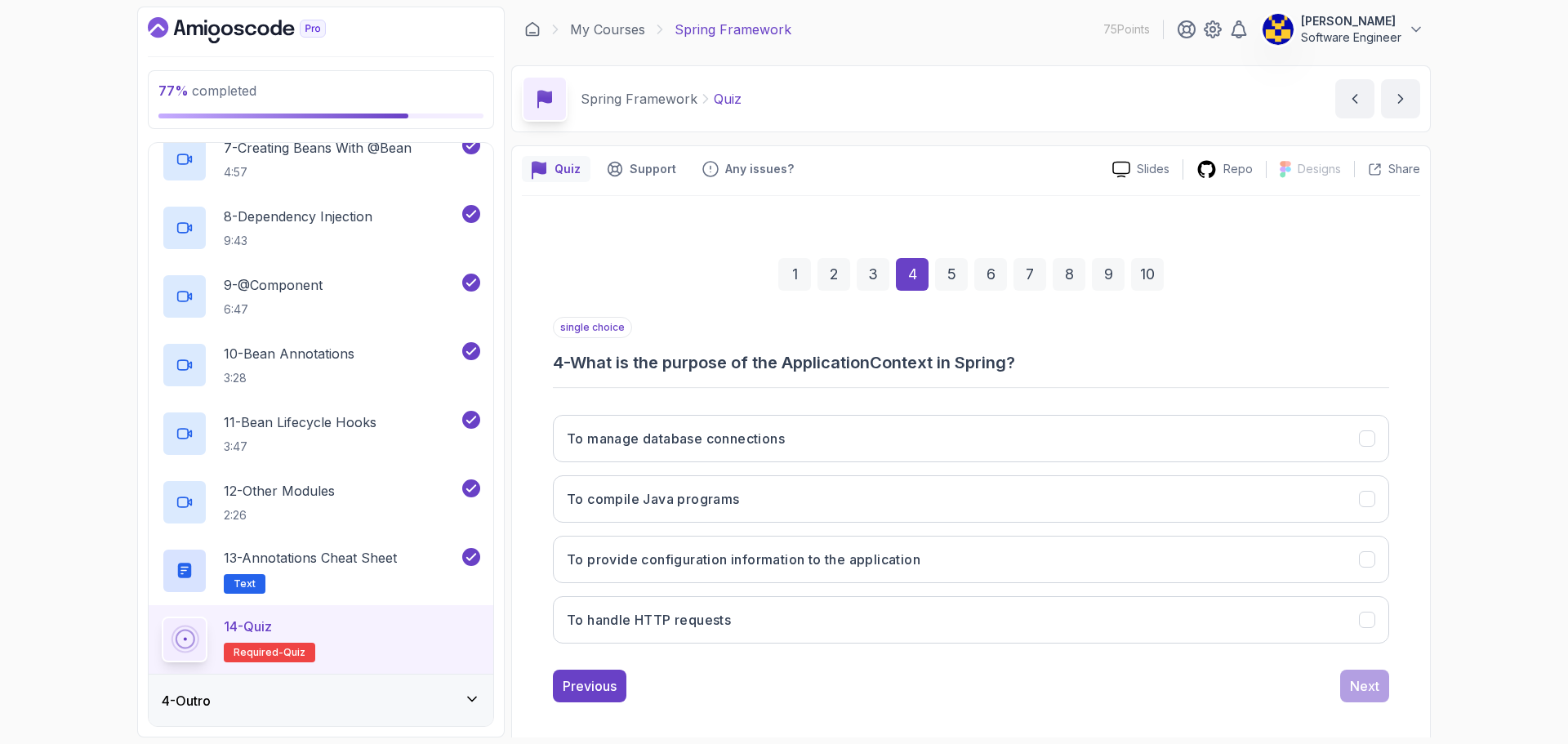
drag, startPoint x: 811, startPoint y: 565, endPoint x: 1040, endPoint y: 583, distance: 229.7
click at [812, 565] on h3 "To provide configuration information to the application" at bounding box center [743, 560] width 354 height 19
click at [1365, 679] on div "Next" at bounding box center [1365, 686] width 30 height 19
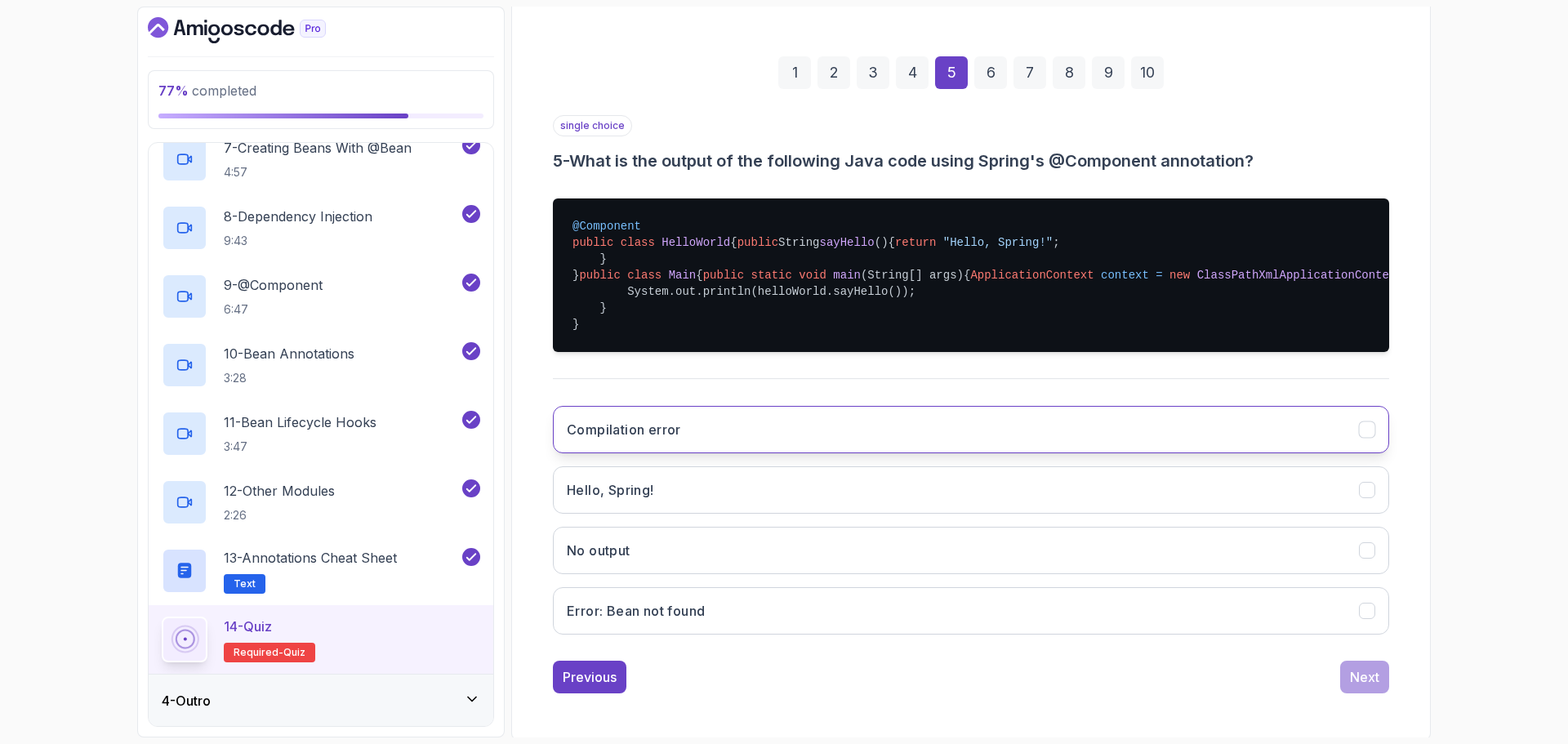
scroll to position [245, 0]
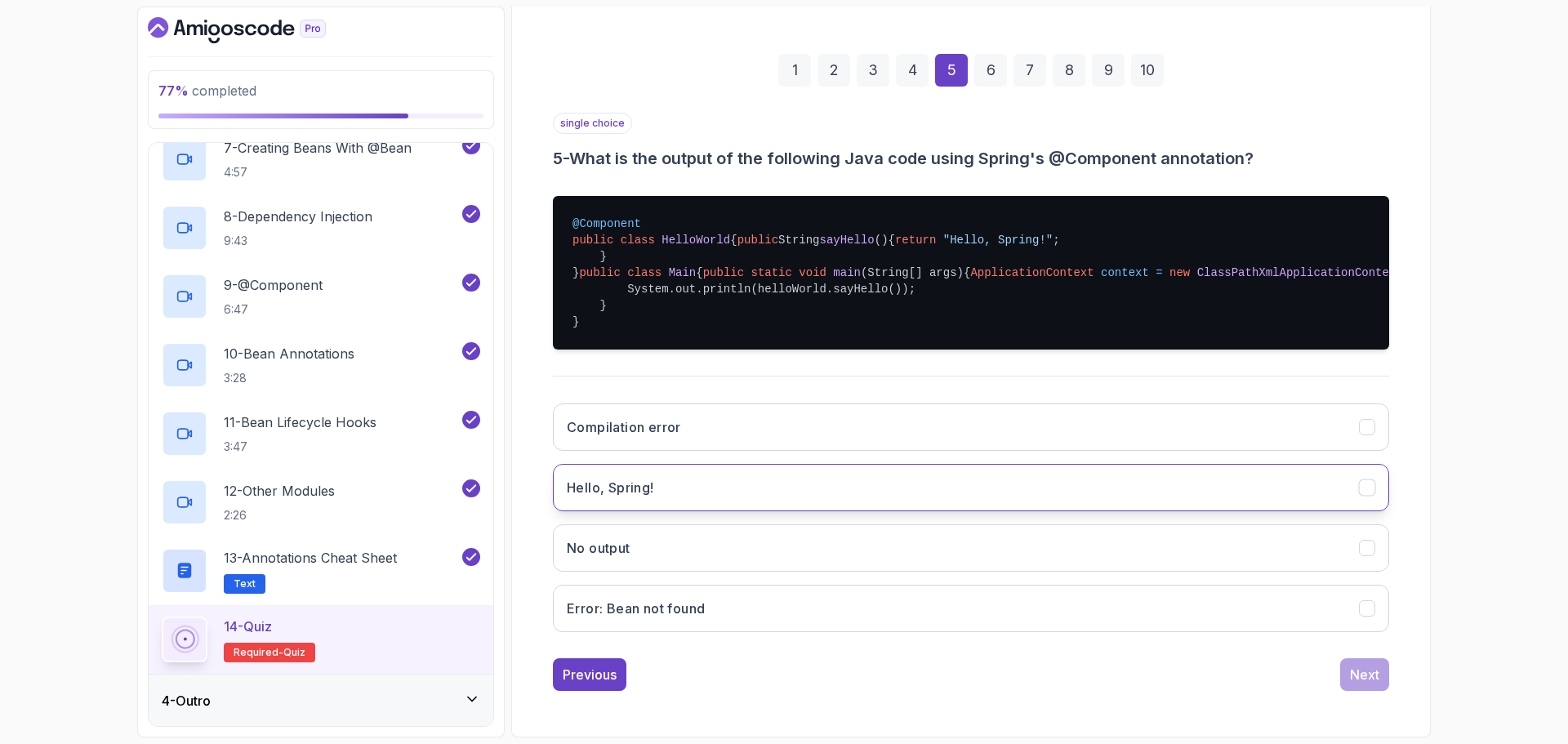
click at [693, 512] on button "Hello, Spring!" at bounding box center [971, 487] width 836 height 47
click at [1364, 678] on div "Next" at bounding box center [1365, 674] width 30 height 19
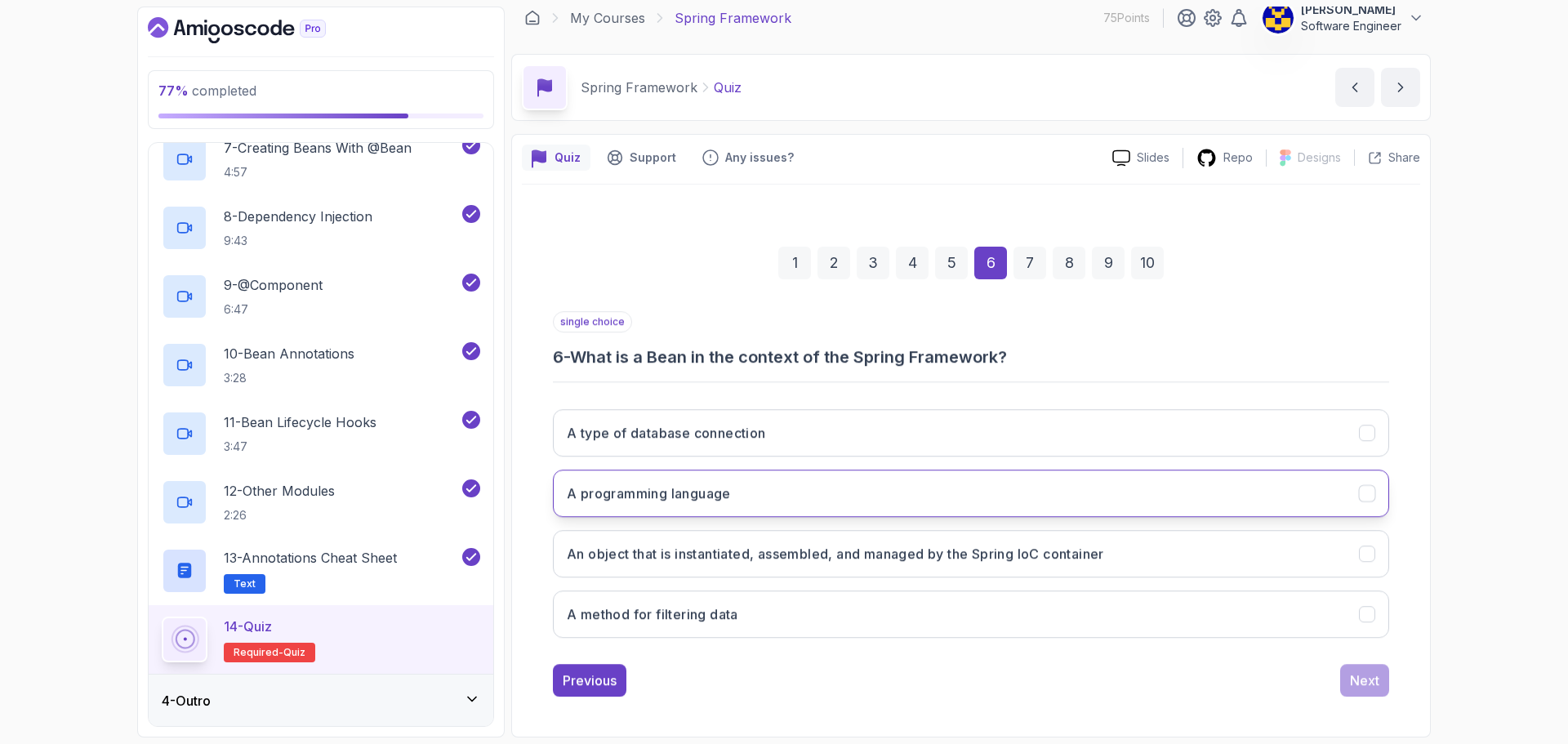
scroll to position [11, 0]
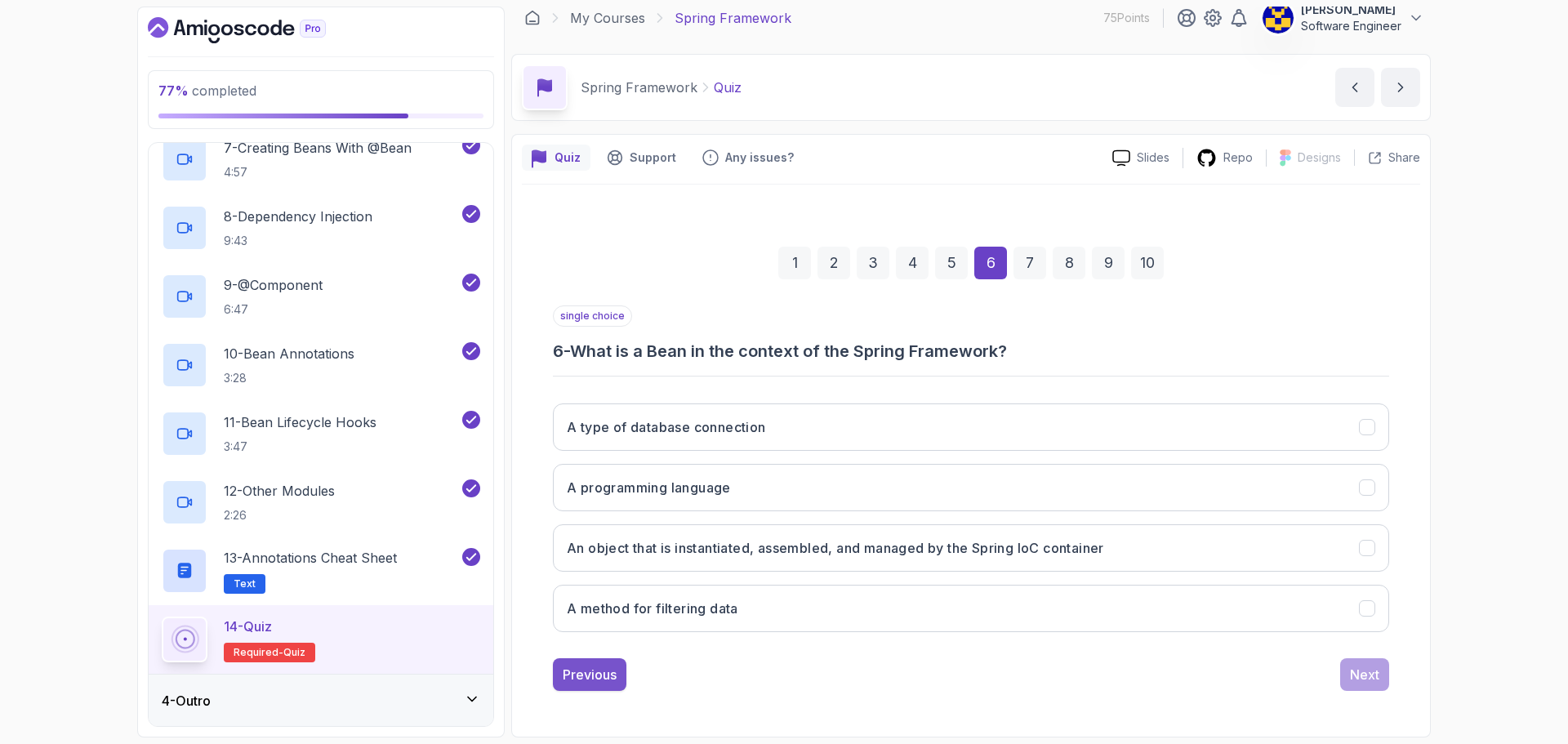
click at [608, 681] on div "Previous" at bounding box center [590, 674] width 54 height 19
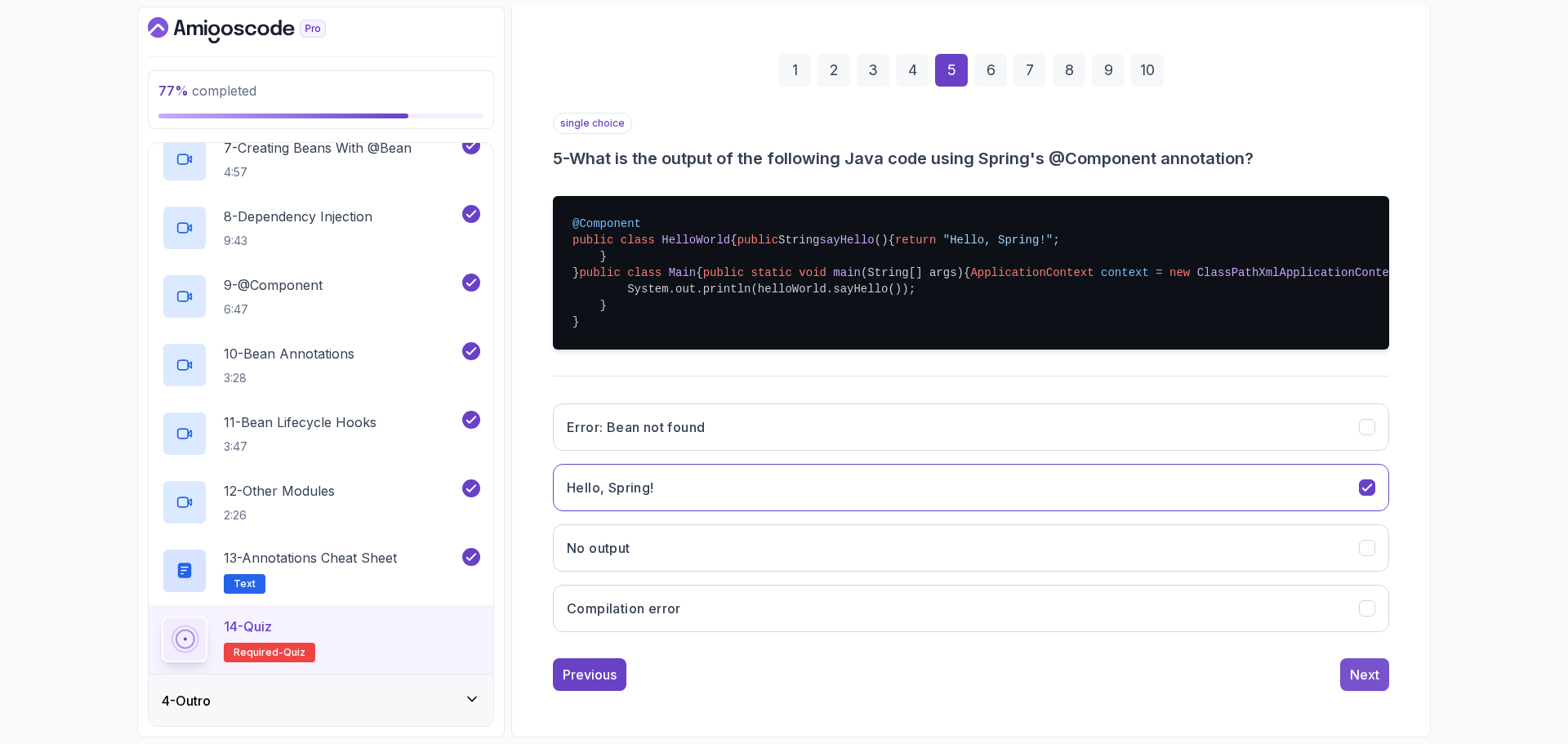
click at [1375, 673] on div "Next" at bounding box center [1365, 674] width 30 height 19
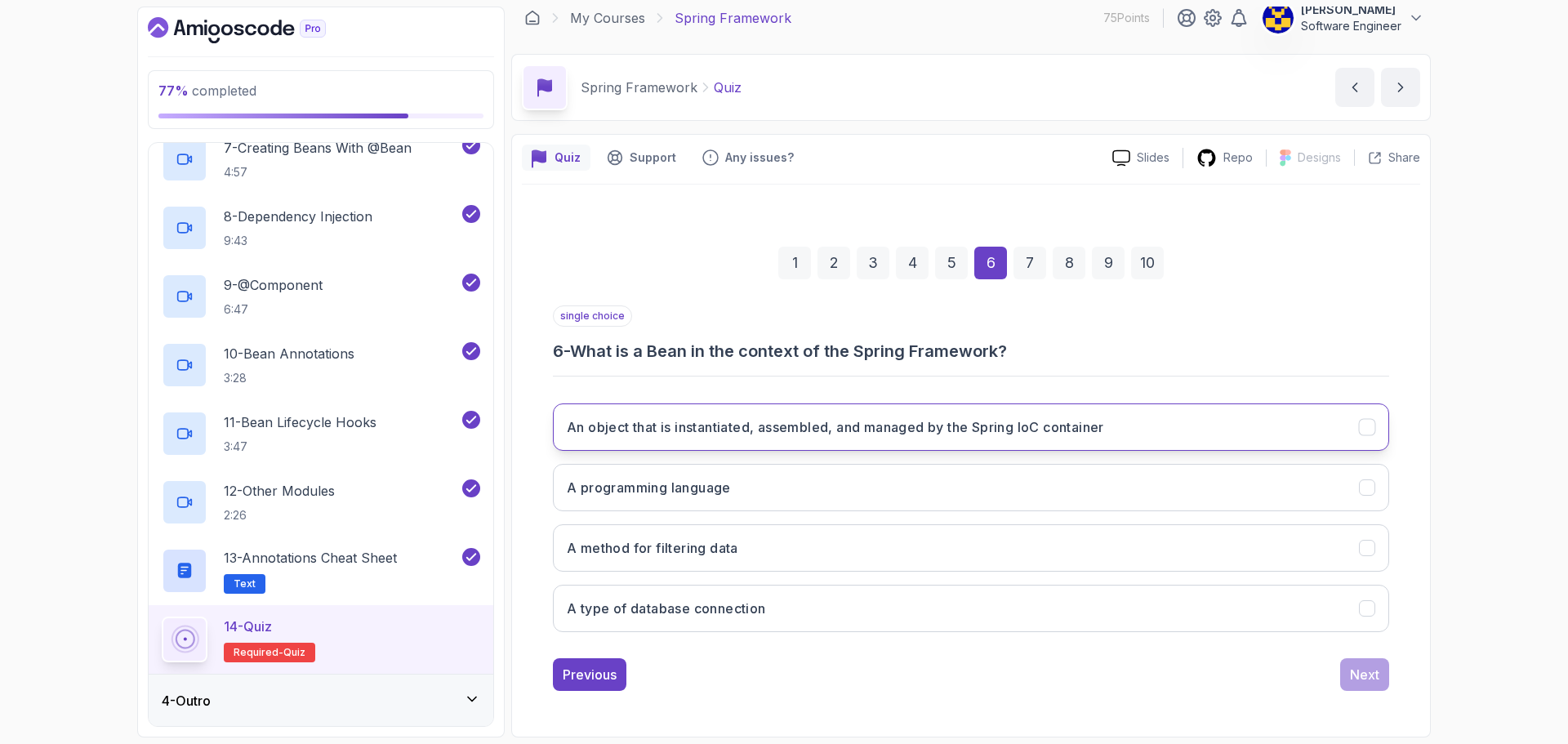
click at [965, 426] on h3 "An object that is instantiated, assembled, and managed by the Spring IoC contai…" at bounding box center [836, 427] width 538 height 19
click at [1372, 669] on div "Next" at bounding box center [1365, 674] width 30 height 19
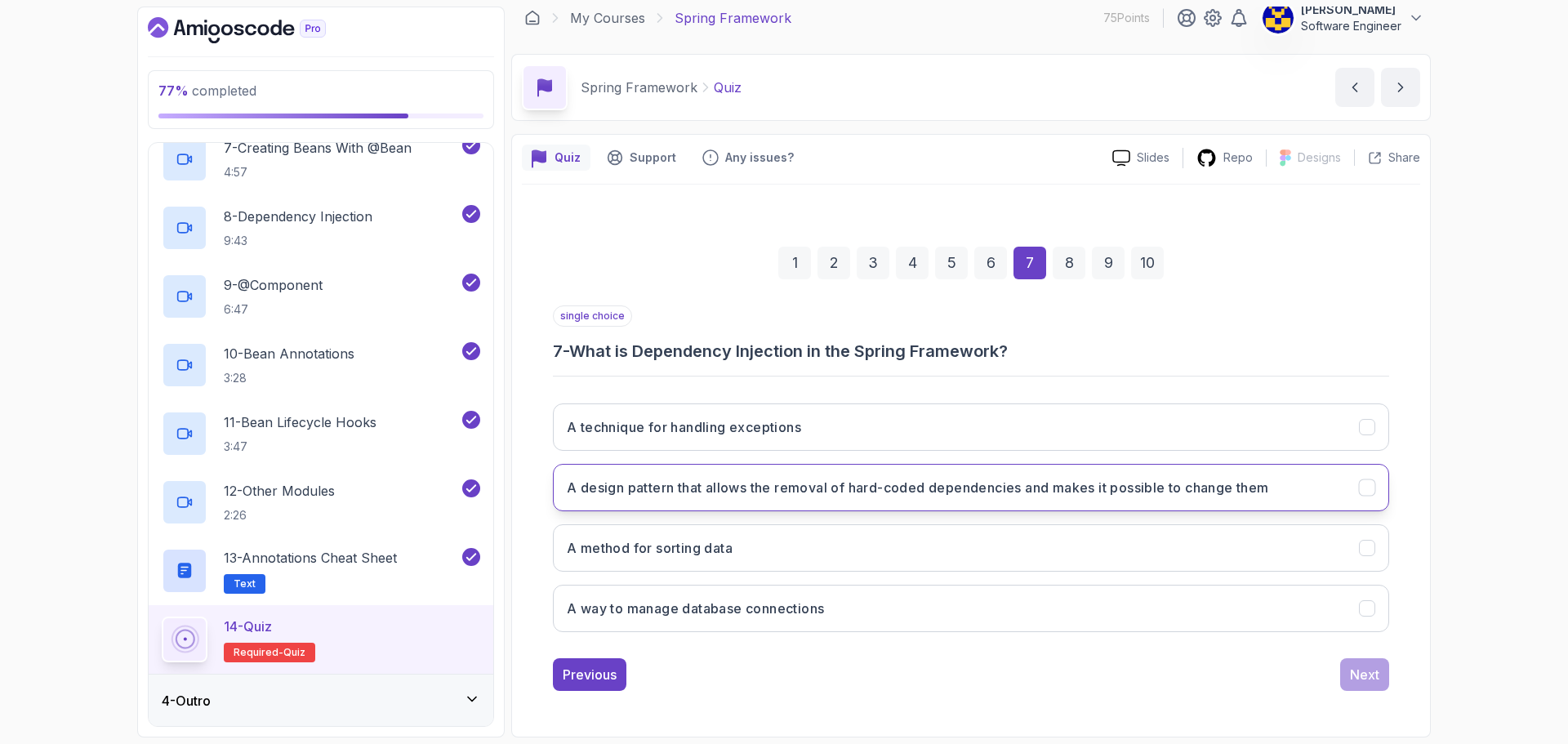
click at [987, 492] on h3 "A design pattern that allows the removal of hard-coded dependencies and makes i…" at bounding box center [918, 487] width 703 height 19
click at [1358, 677] on div "Next" at bounding box center [1365, 674] width 30 height 19
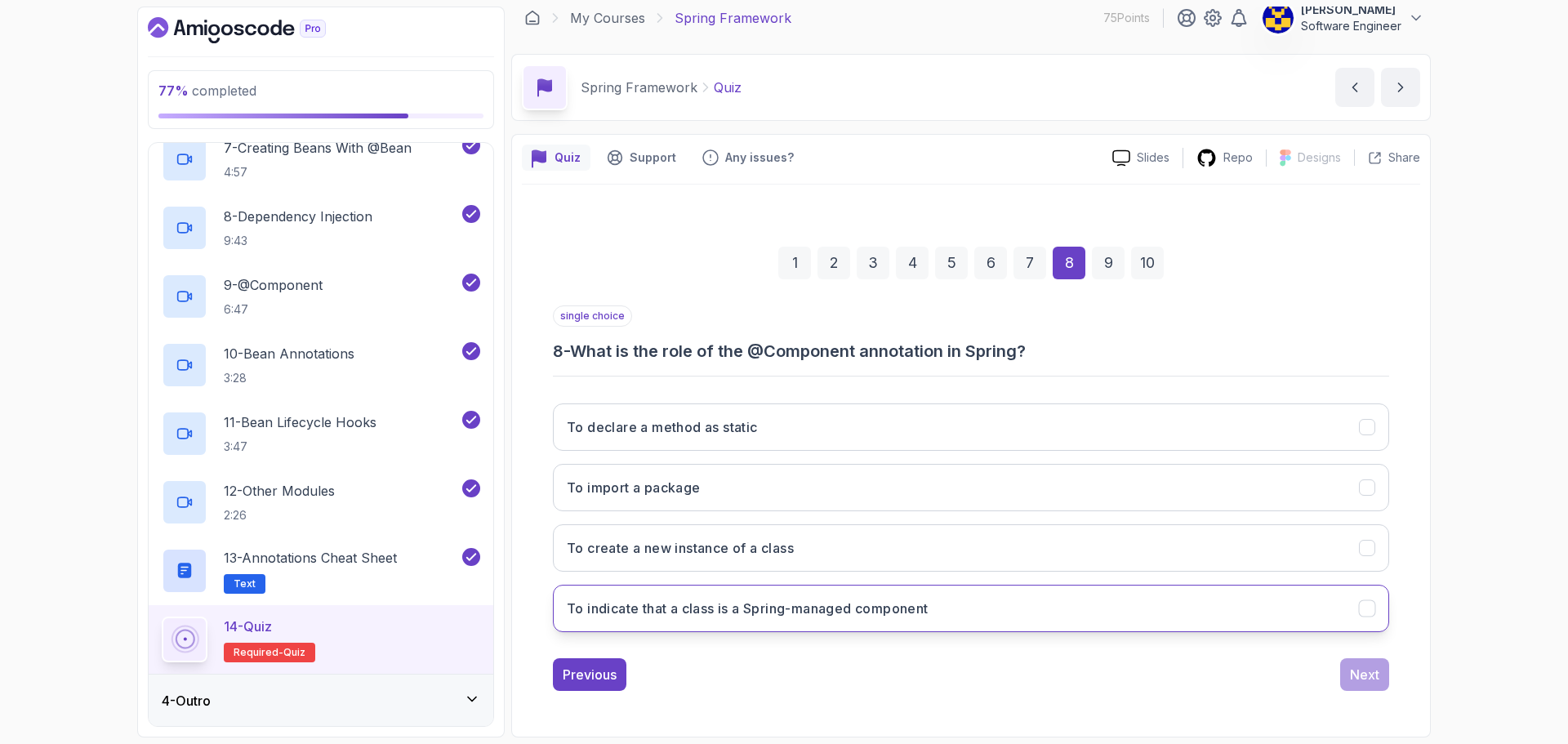
click at [860, 611] on h3 "To indicate that a class is a Spring-managed component" at bounding box center [747, 609] width 361 height 19
click at [1377, 674] on div "Next" at bounding box center [1365, 674] width 30 height 19
click at [836, 618] on button "Using the getBeanDefinitionNames() method" at bounding box center [971, 609] width 836 height 47
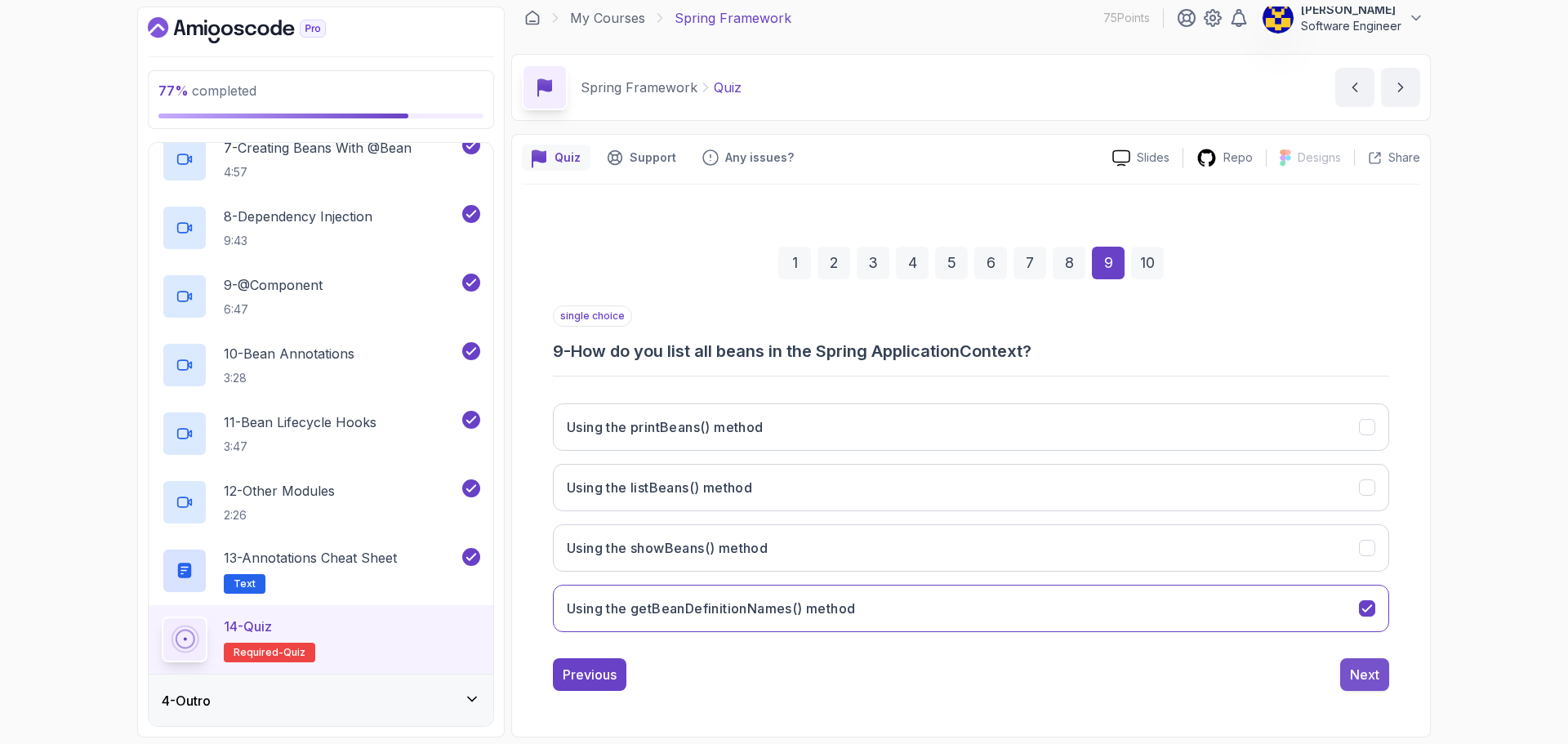
drag, startPoint x: 1360, startPoint y: 680, endPoint x: 1348, endPoint y: 680, distance: 12.0
click at [1360, 680] on div "Next" at bounding box center [1365, 674] width 30 height 19
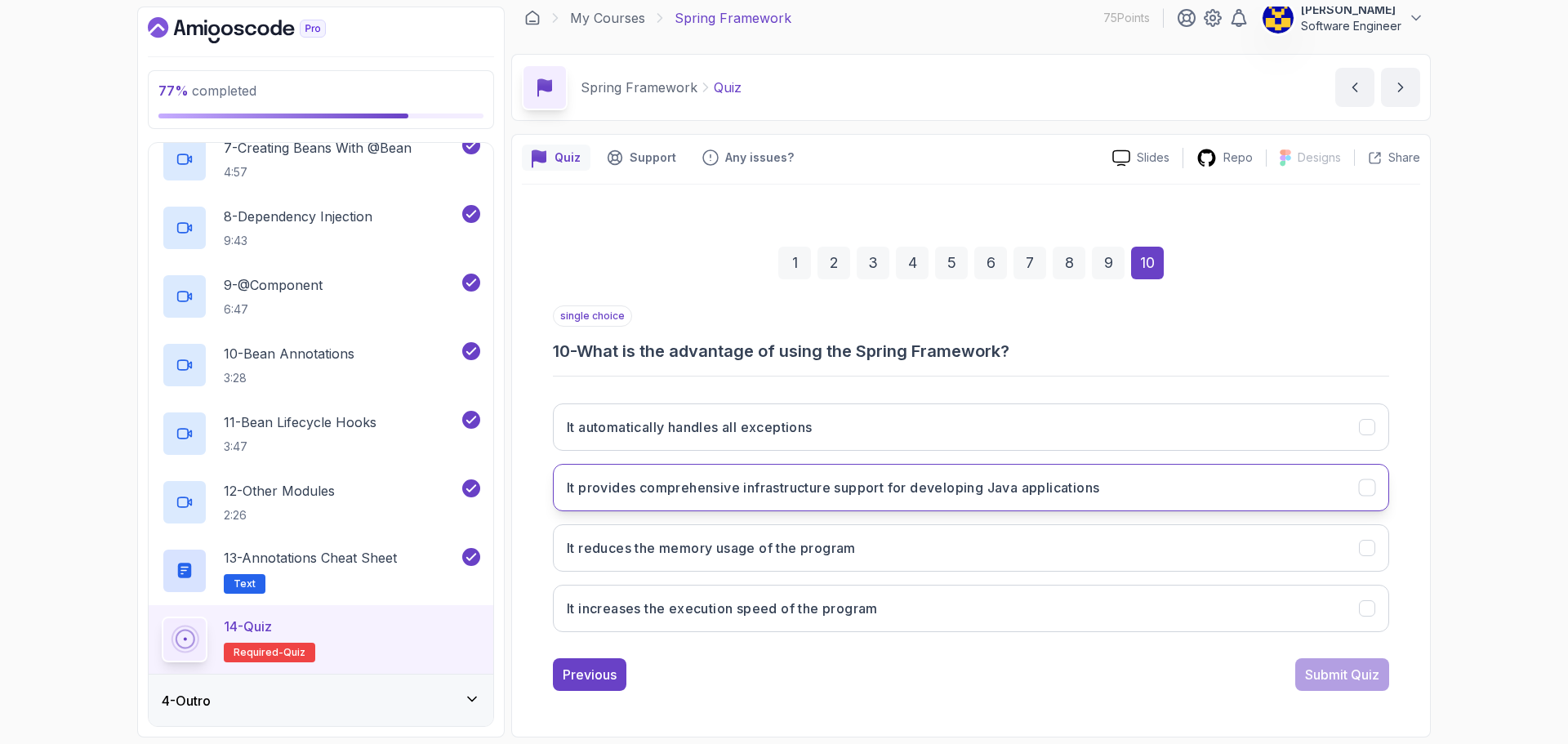
click at [1033, 491] on h3 "It provides comprehensive infrastructure support for developing Java applicatio…" at bounding box center [833, 487] width 533 height 19
click at [1351, 675] on div "Submit Quiz" at bounding box center [1342, 674] width 74 height 19
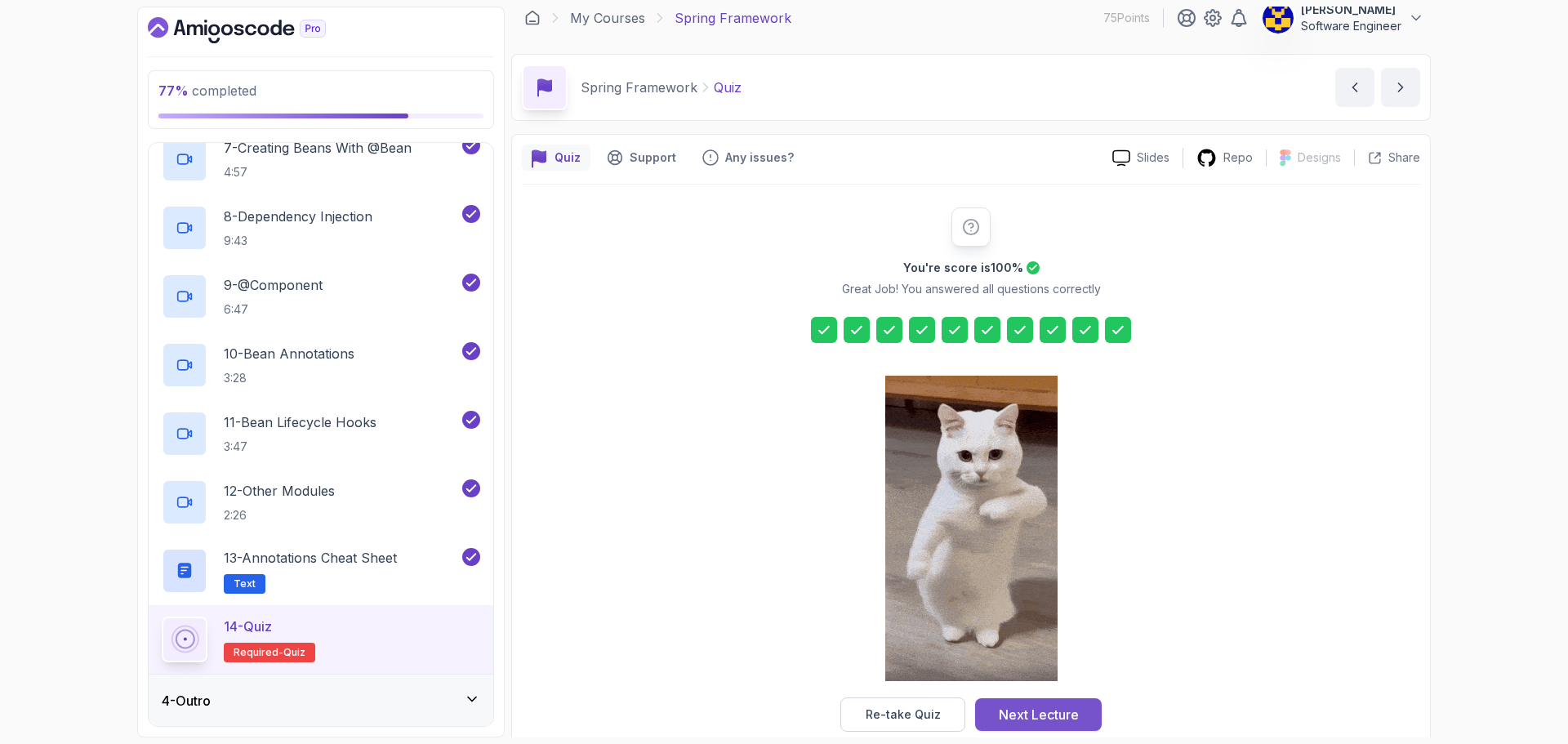
click at [1059, 712] on div "Next Lecture" at bounding box center [1039, 714] width 80 height 19
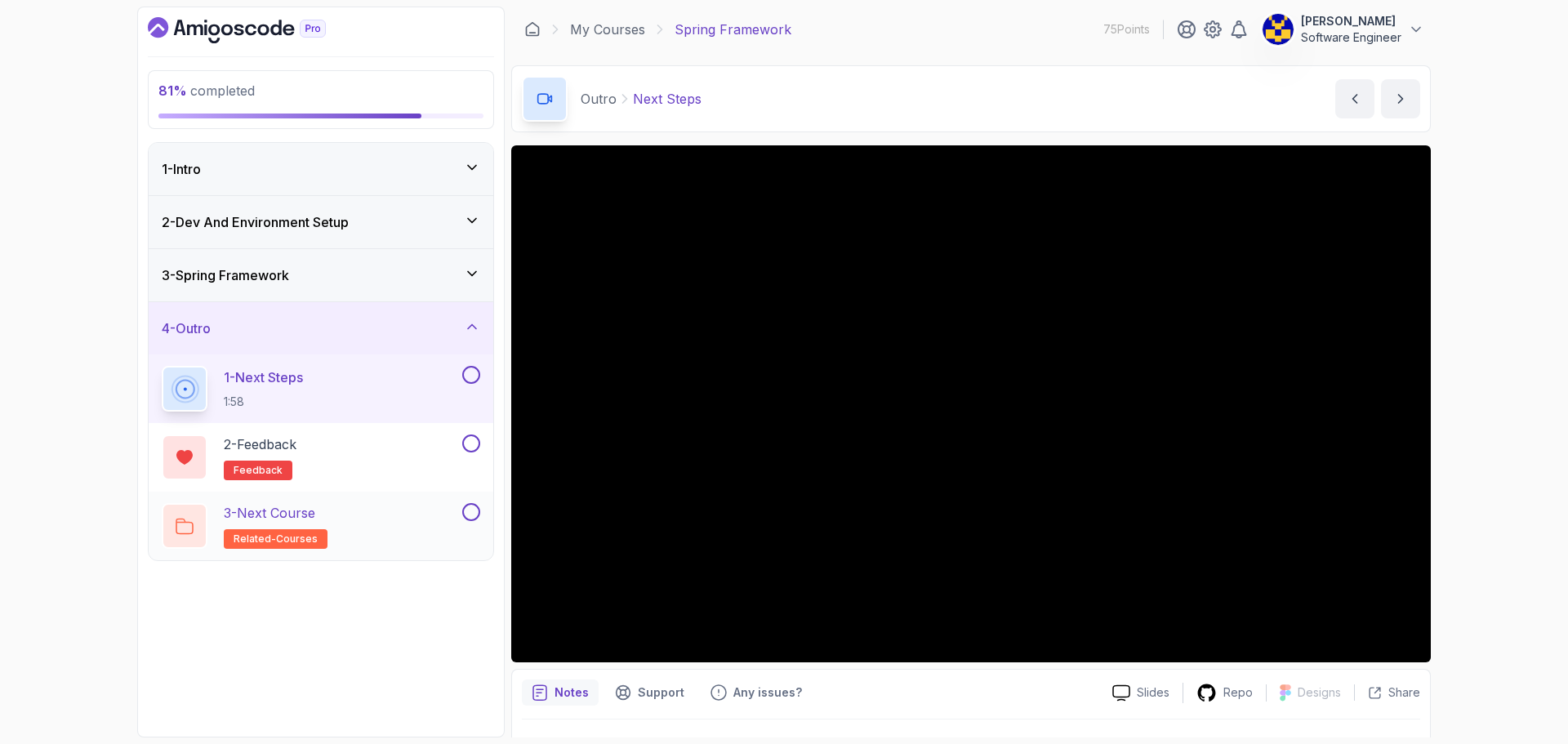
click at [348, 535] on div "3 - Next Course related-courses" at bounding box center [310, 526] width 298 height 45
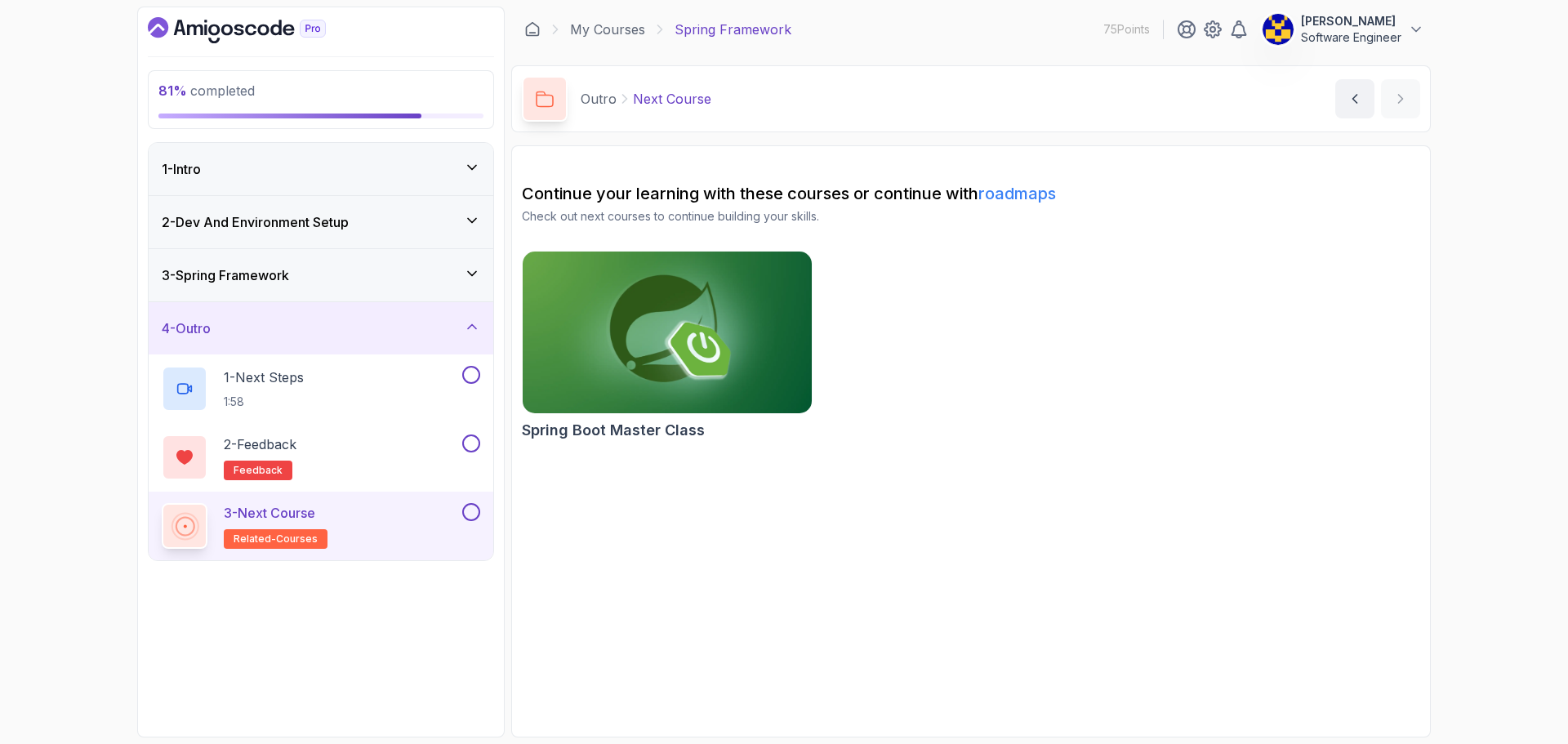
click at [716, 355] on img at bounding box center [667, 332] width 304 height 170
click at [399, 455] on div "2 - Feedback feedback" at bounding box center [310, 458] width 298 height 45
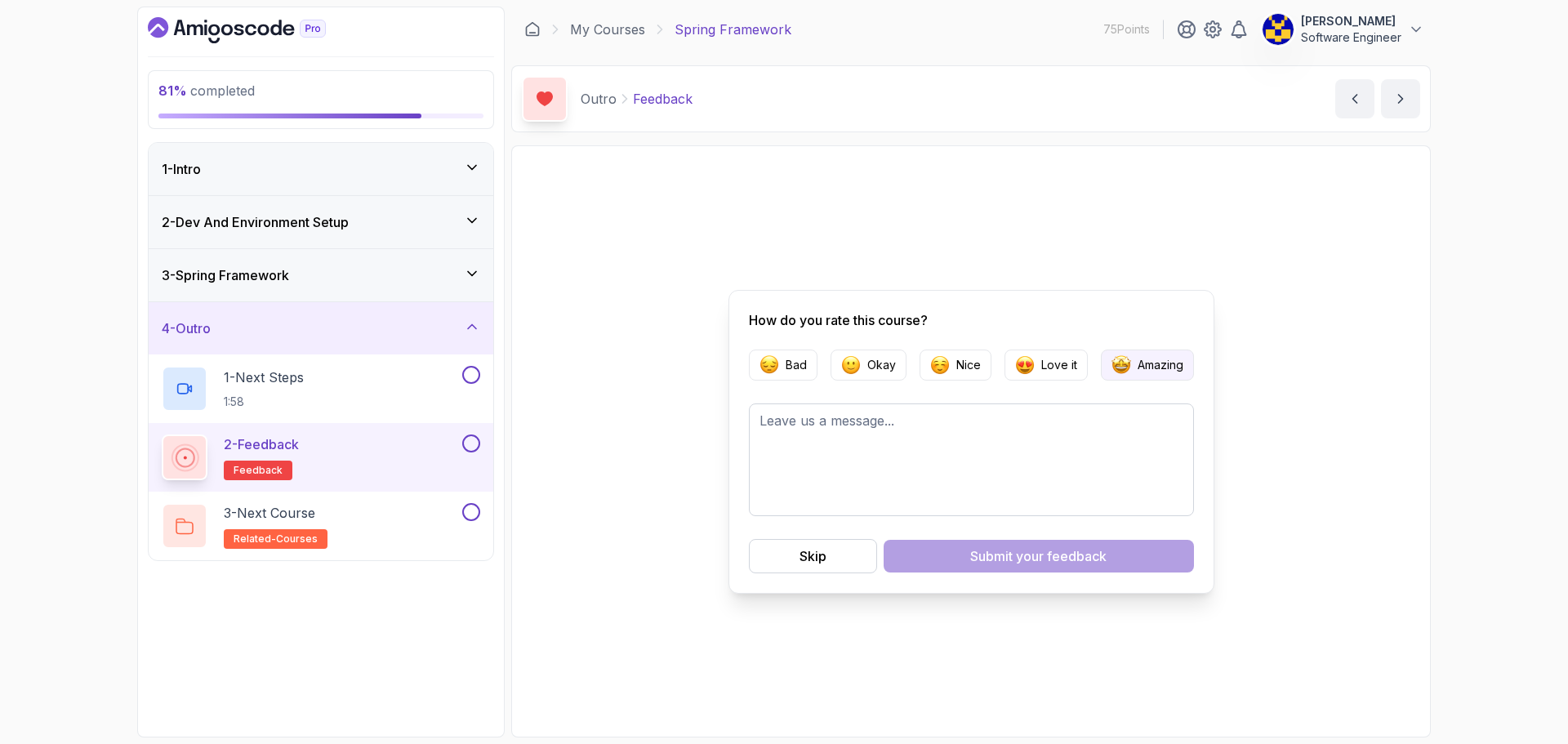
click at [1127, 363] on img "button" at bounding box center [1121, 365] width 19 height 19
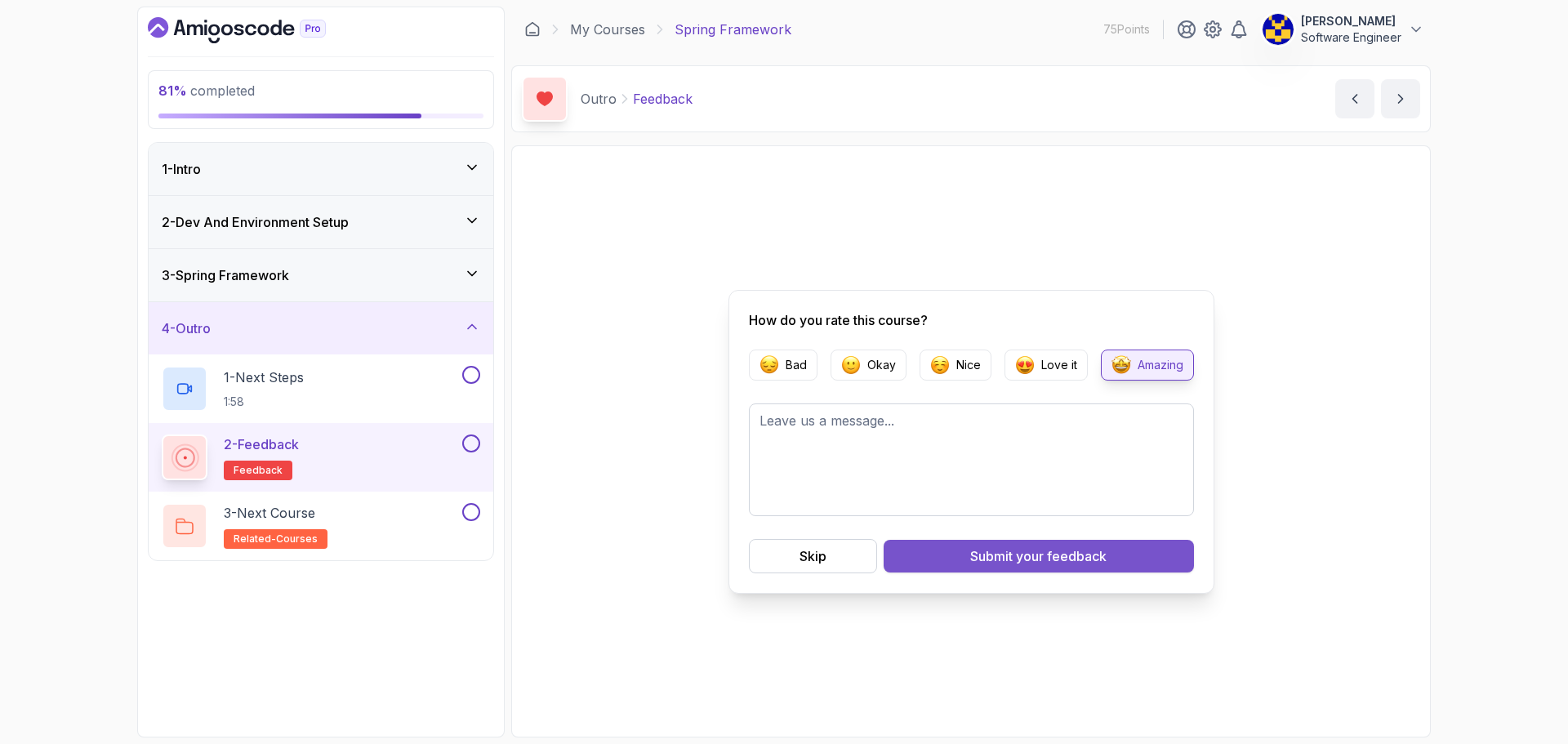
click at [1056, 554] on span "your feedback" at bounding box center [1062, 556] width 91 height 19
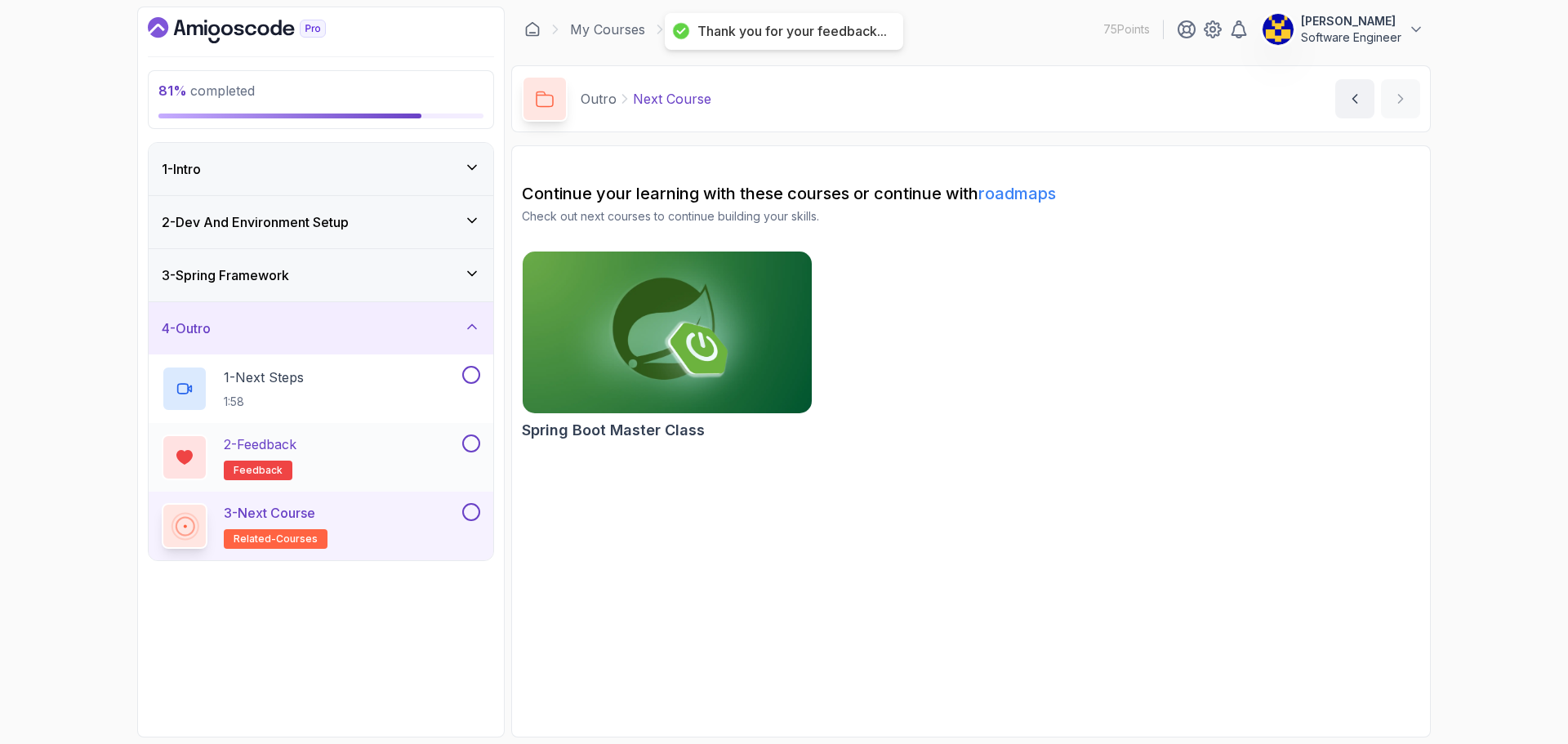
click at [478, 444] on button at bounding box center [471, 444] width 18 height 18
click at [383, 378] on div "1 - Next Steps 1:58" at bounding box center [310, 389] width 298 height 45
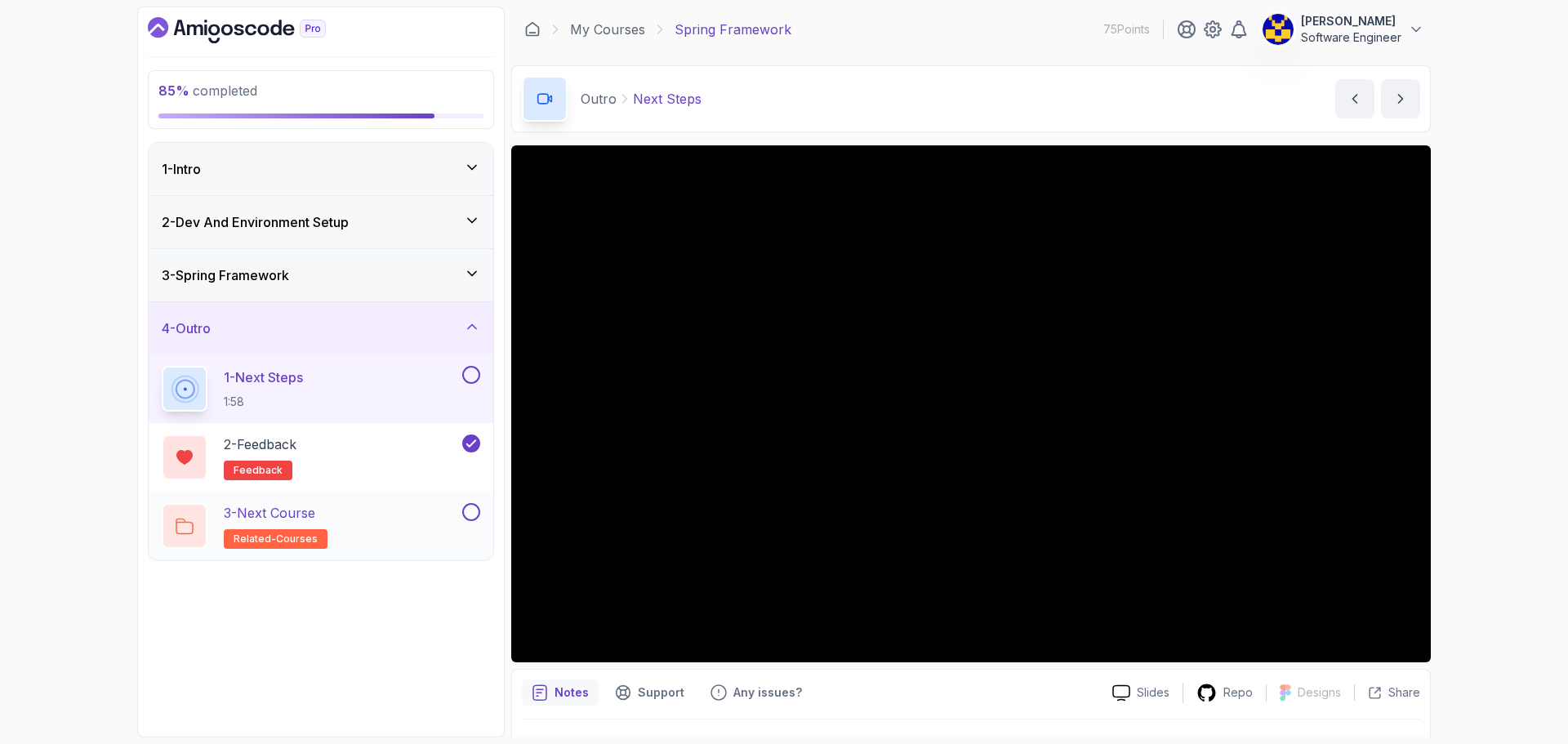
click at [469, 510] on button at bounding box center [471, 512] width 18 height 18
click at [374, 172] on div "1 - Intro" at bounding box center [320, 169] width 319 height 19
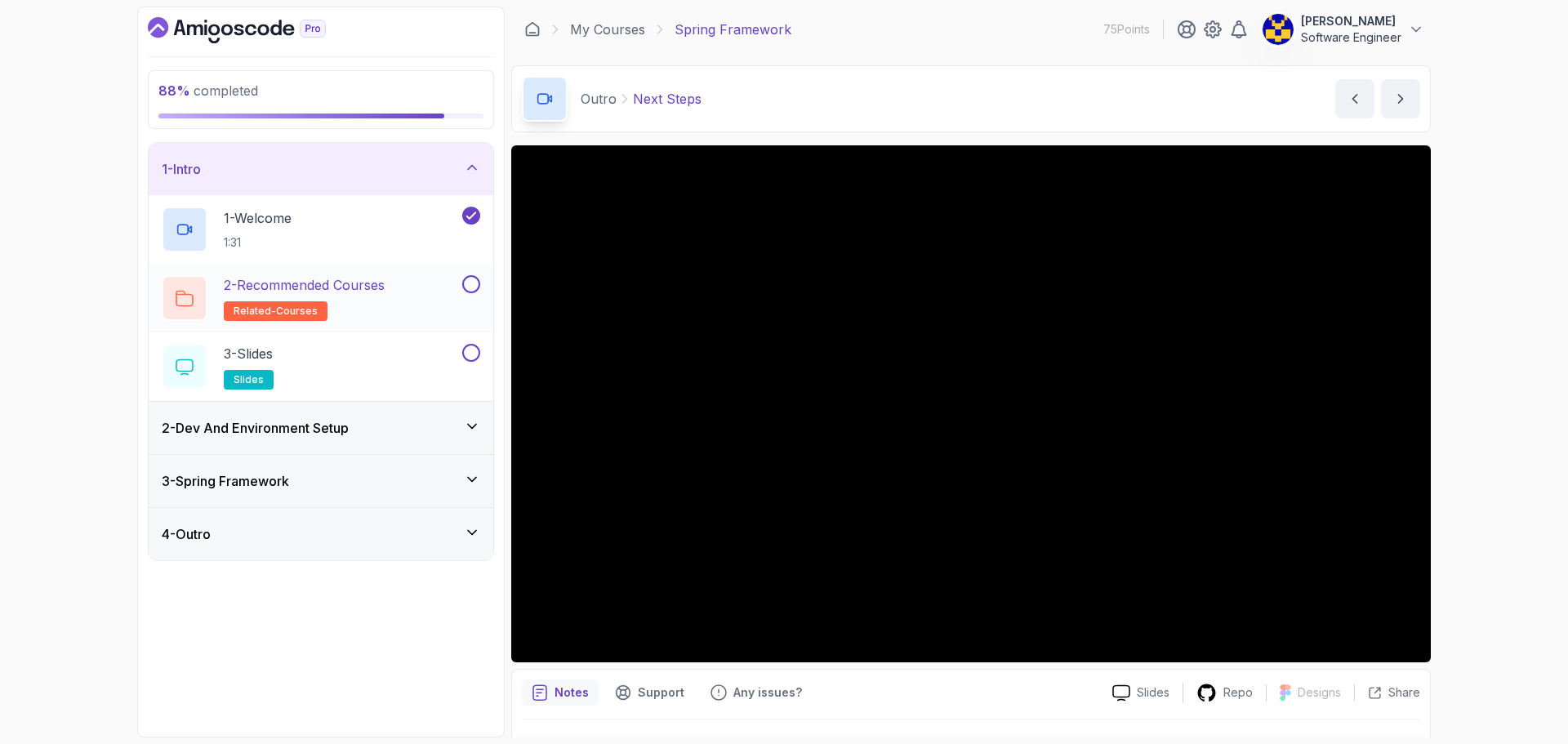
click at [470, 287] on button at bounding box center [471, 284] width 18 height 18
click at [473, 349] on button at bounding box center [471, 353] width 18 height 18
click at [419, 425] on div "2 - Dev And Environment Setup" at bounding box center [320, 428] width 319 height 19
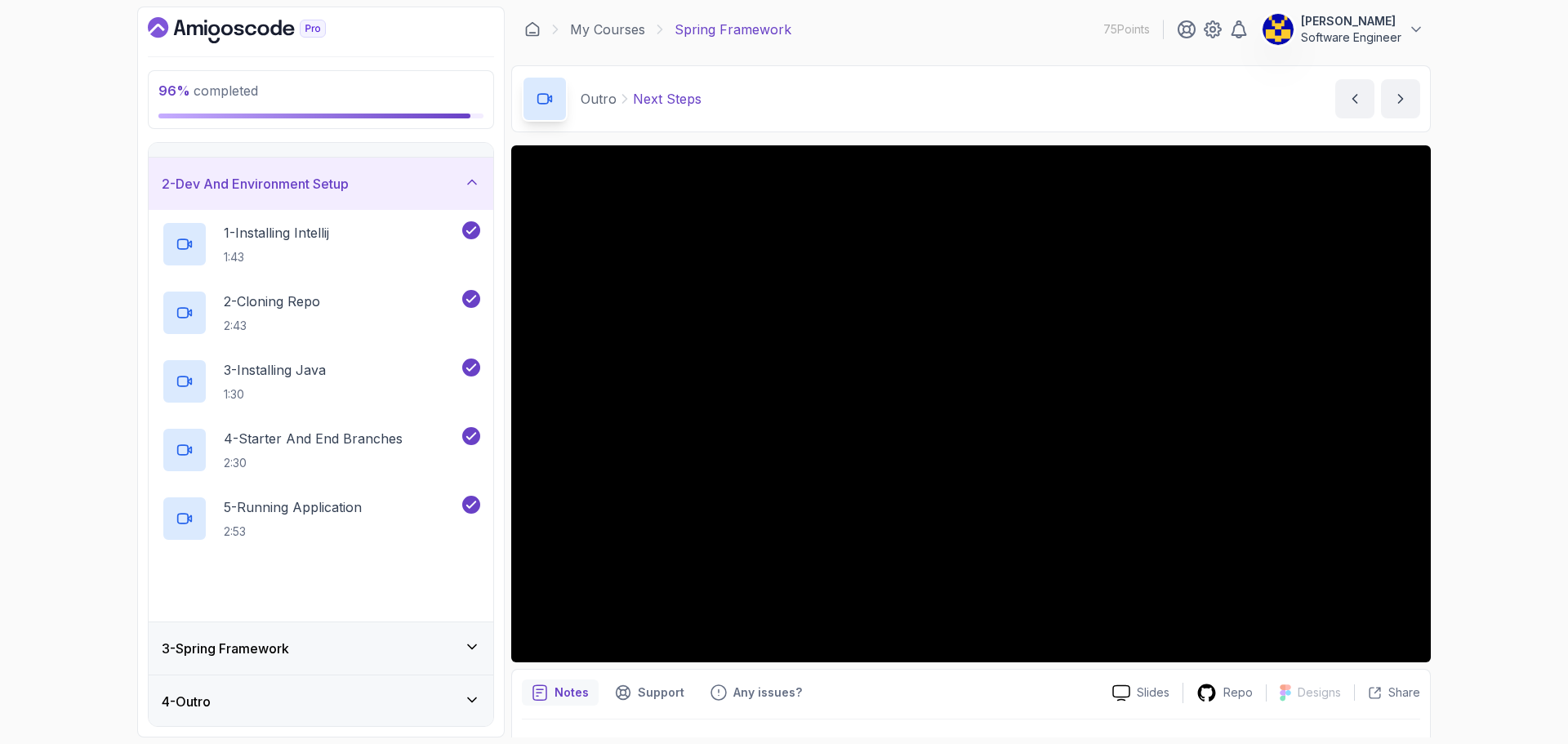
scroll to position [40, 0]
click at [386, 641] on div "3 - Spring Framework" at bounding box center [320, 647] width 319 height 19
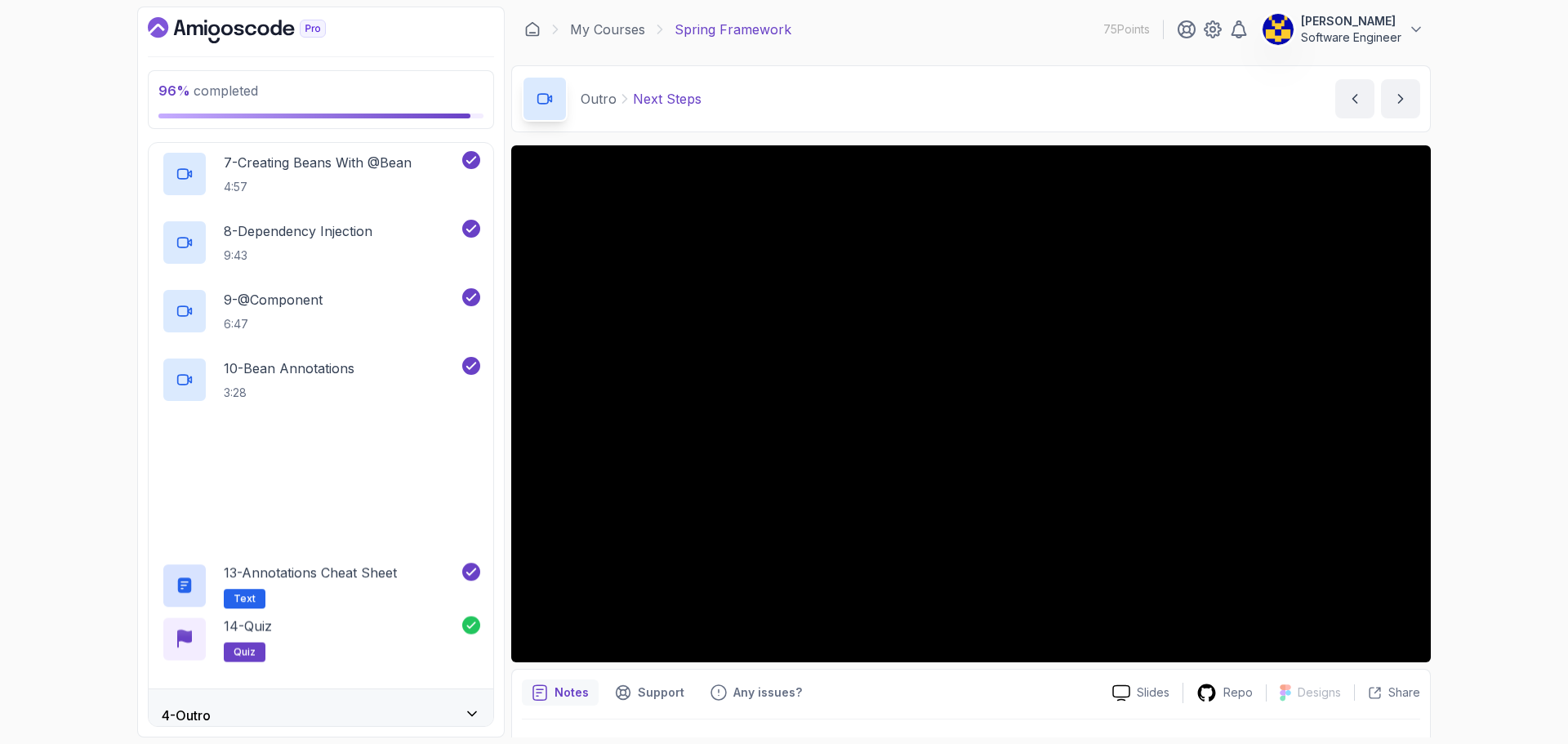
scroll to position [589, 0]
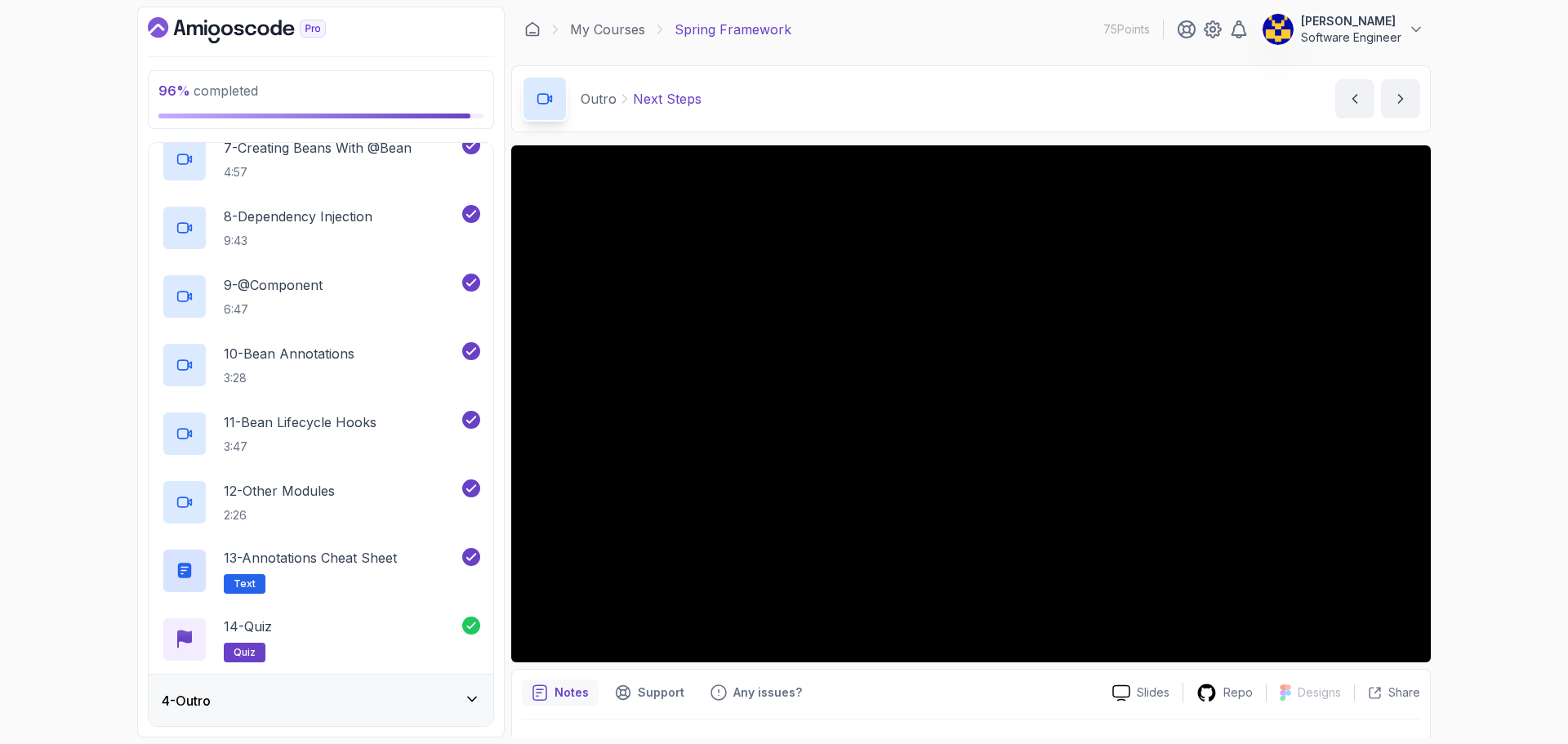
click at [416, 694] on div "4 - Outro" at bounding box center [320, 700] width 319 height 19
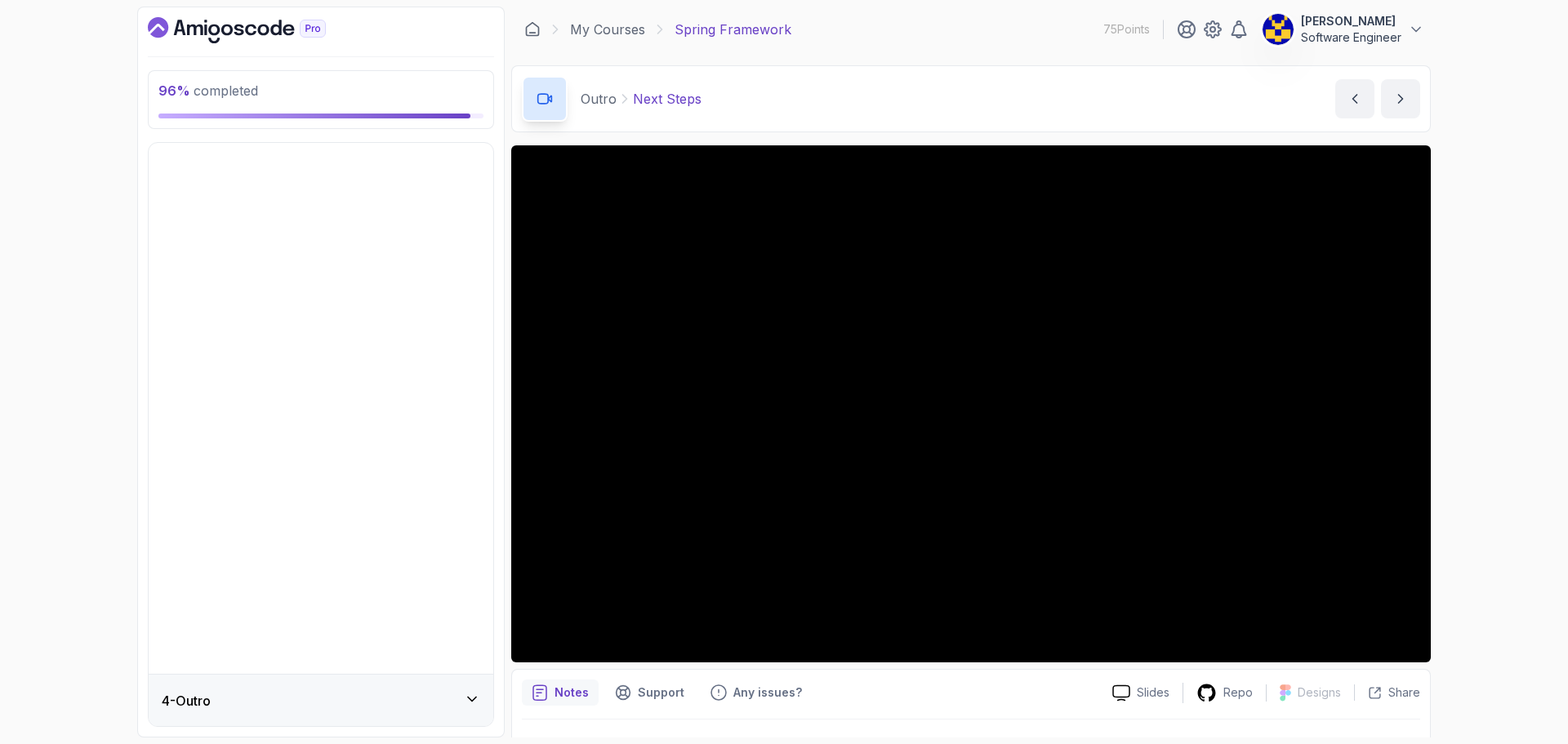
scroll to position [0, 0]
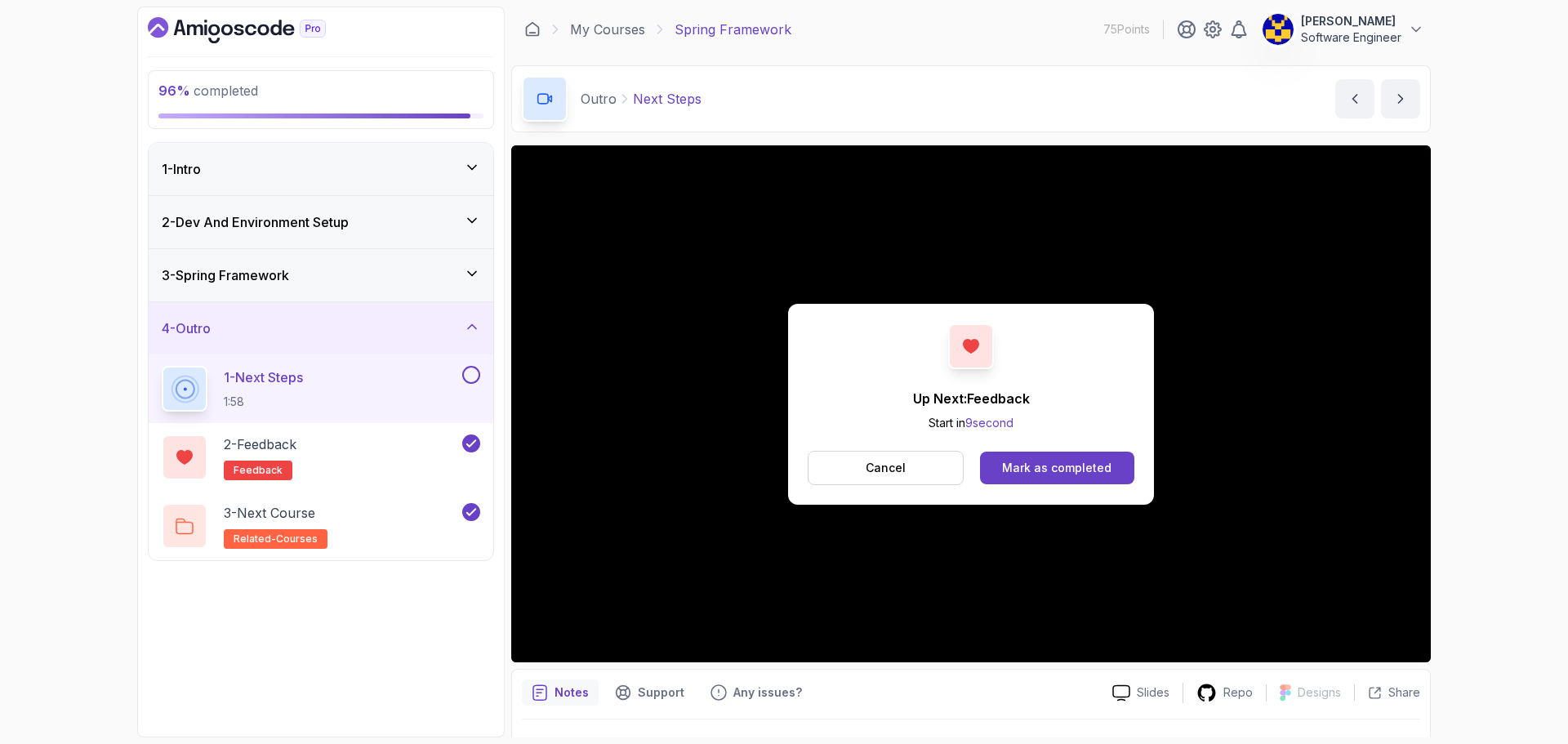
click at [471, 371] on button at bounding box center [471, 375] width 18 height 18
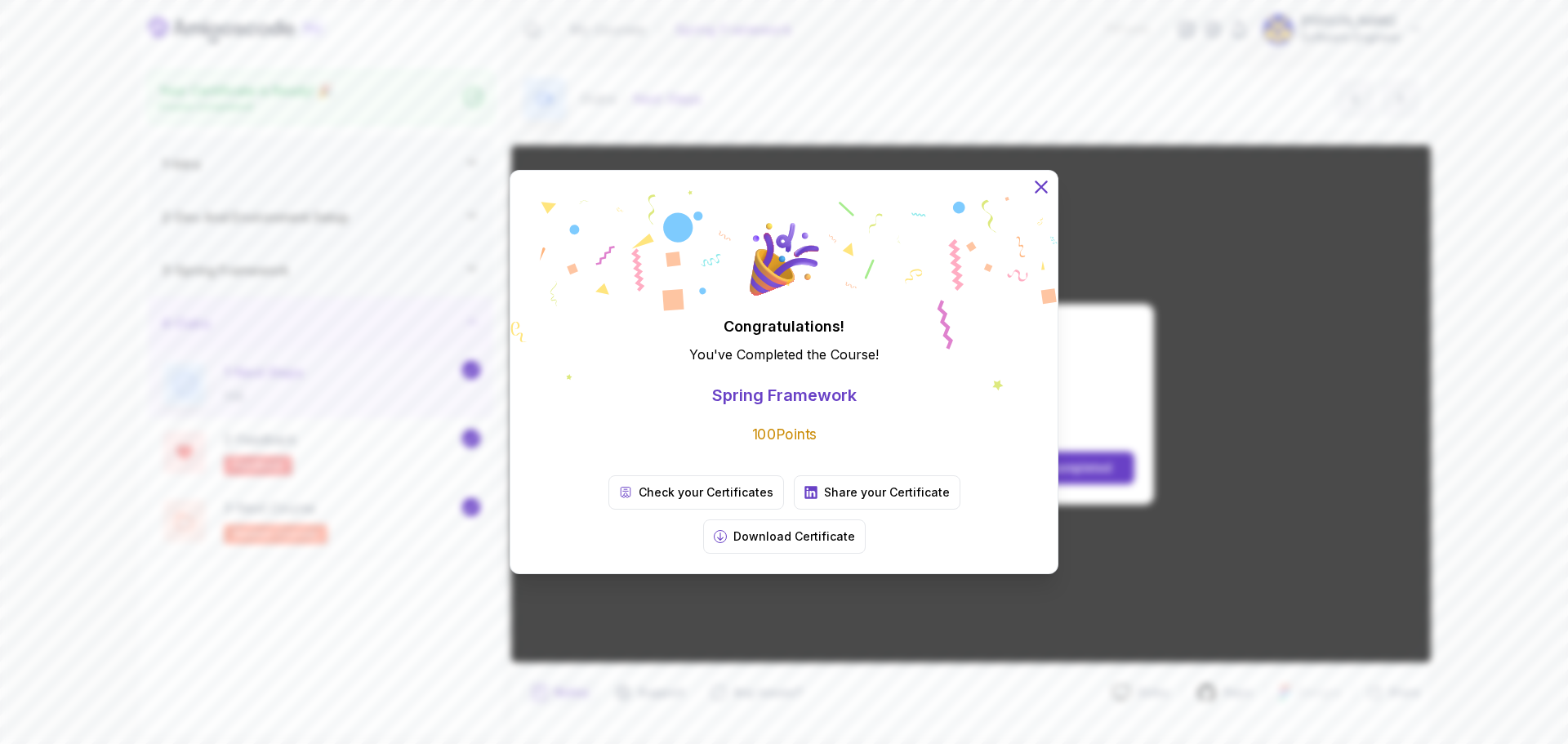
click at [1038, 197] on icon at bounding box center [1042, 187] width 21 height 21
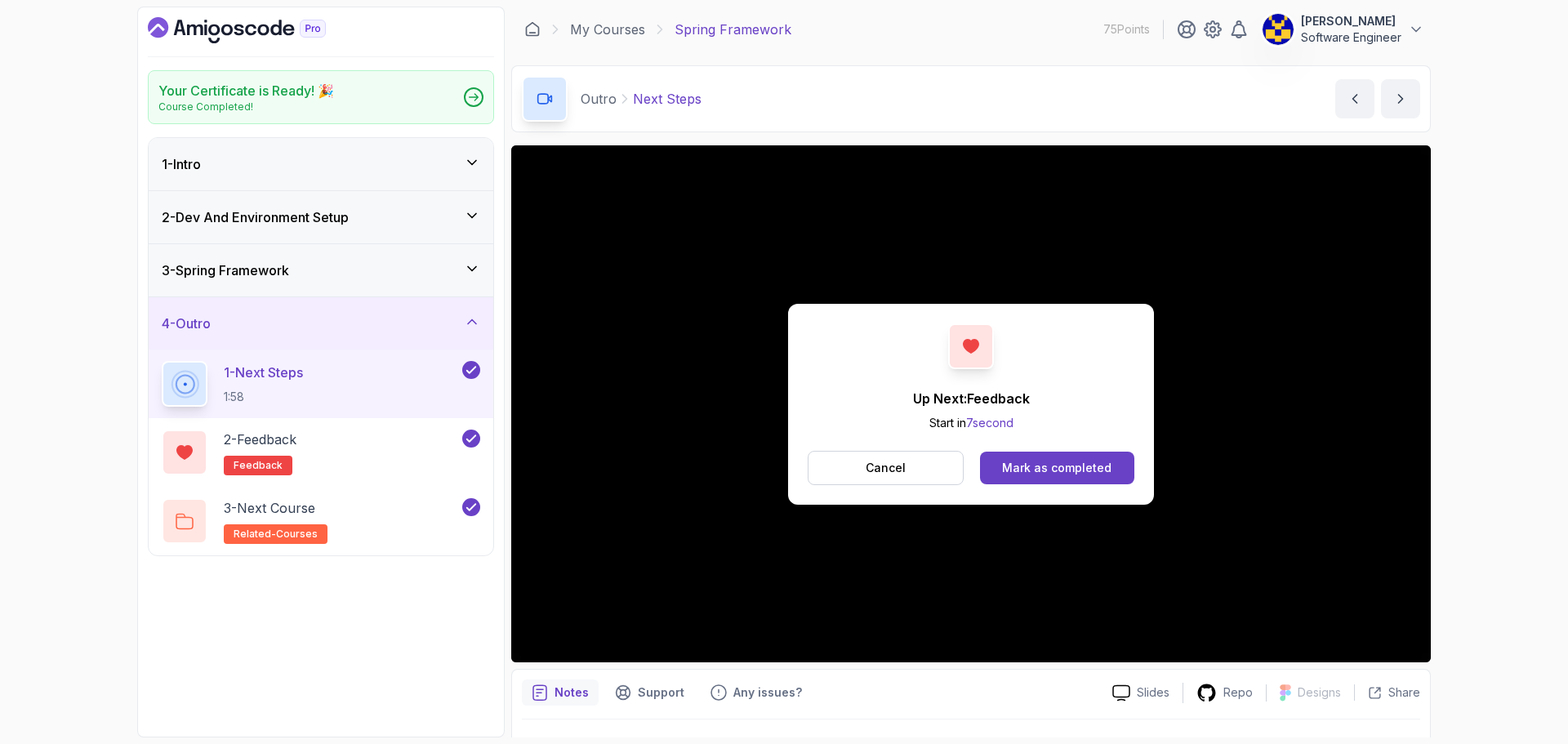
click at [888, 462] on p "Cancel" at bounding box center [886, 468] width 40 height 17
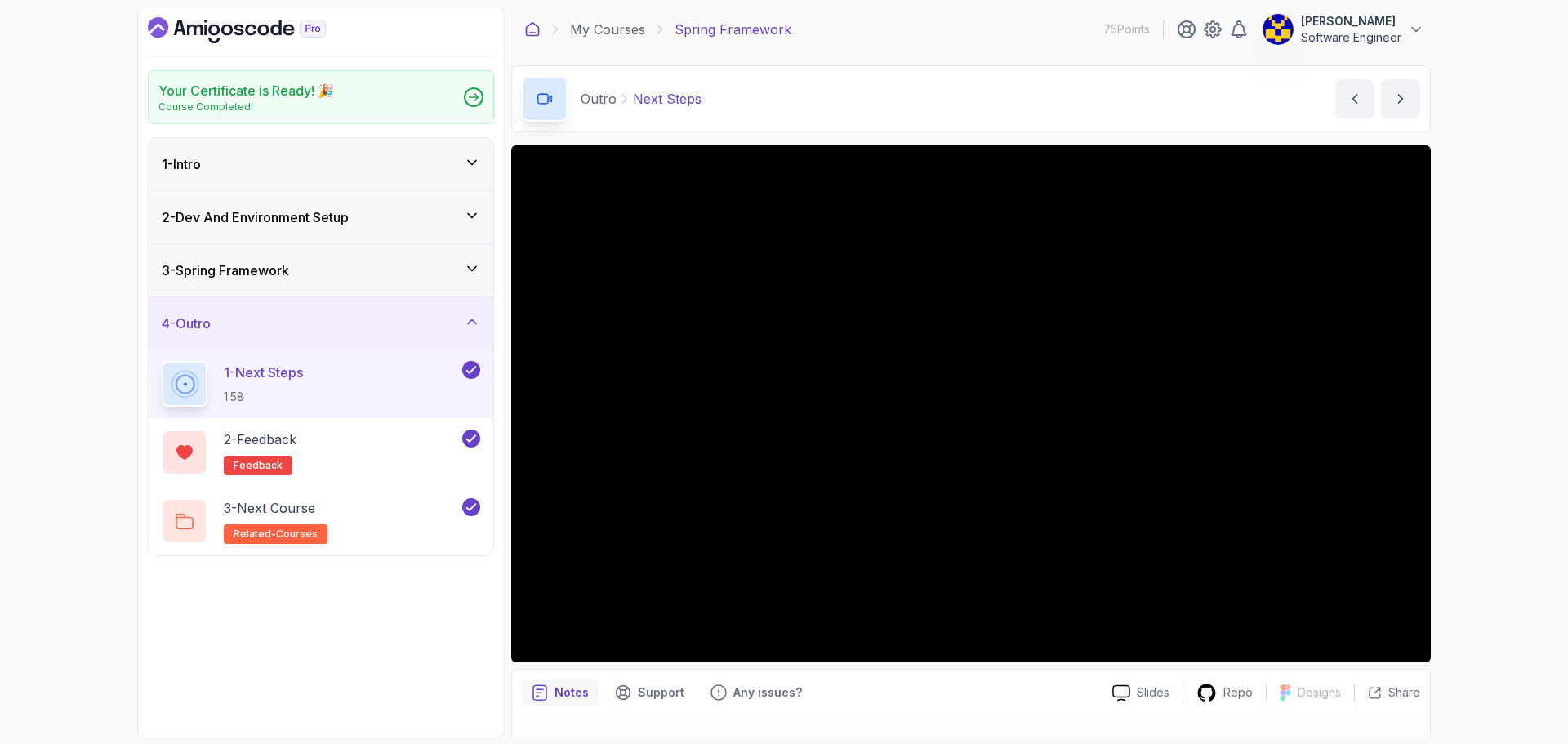
click at [532, 30] on icon at bounding box center [533, 29] width 17 height 17
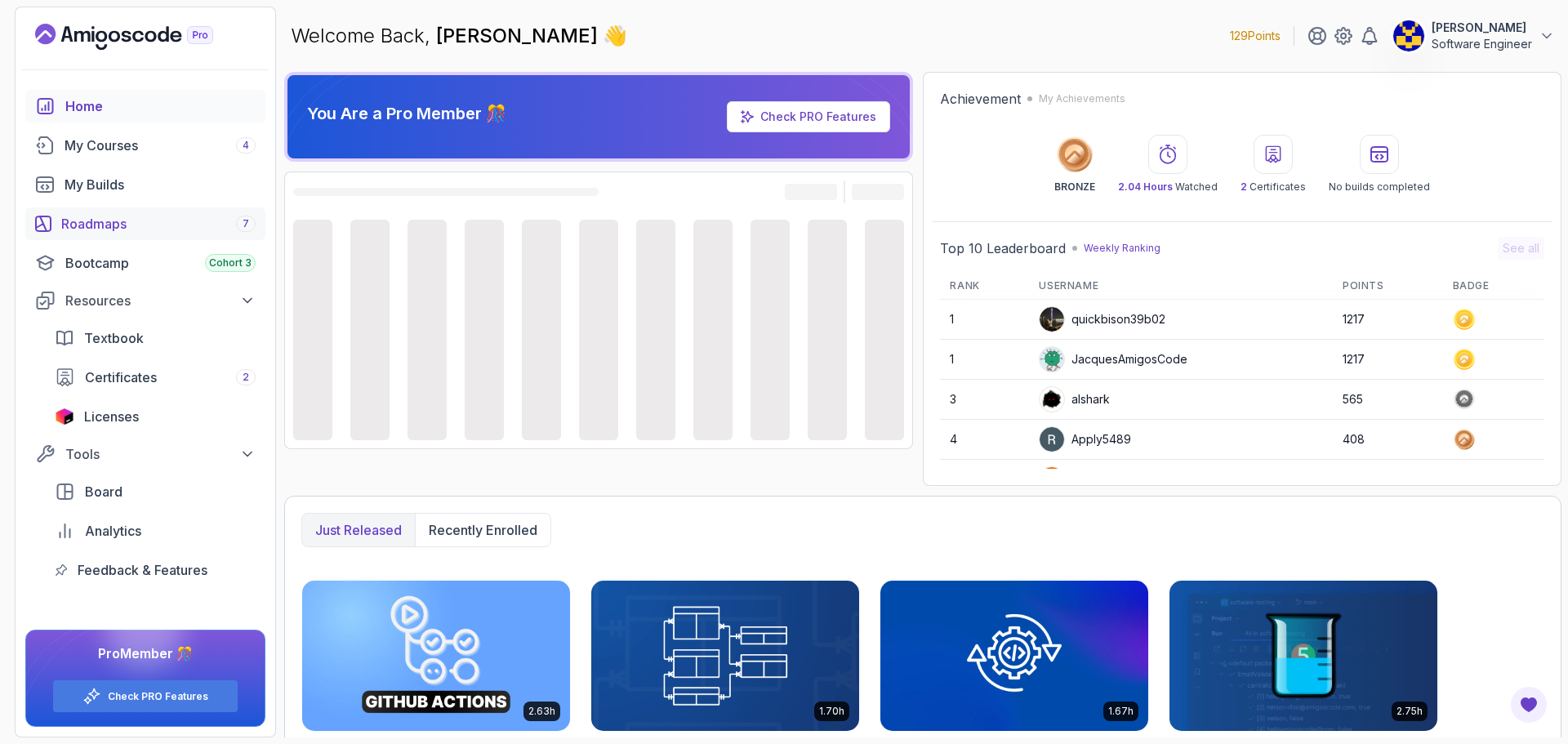
click at [112, 224] on div "Roadmaps 7" at bounding box center [158, 224] width 195 height 19
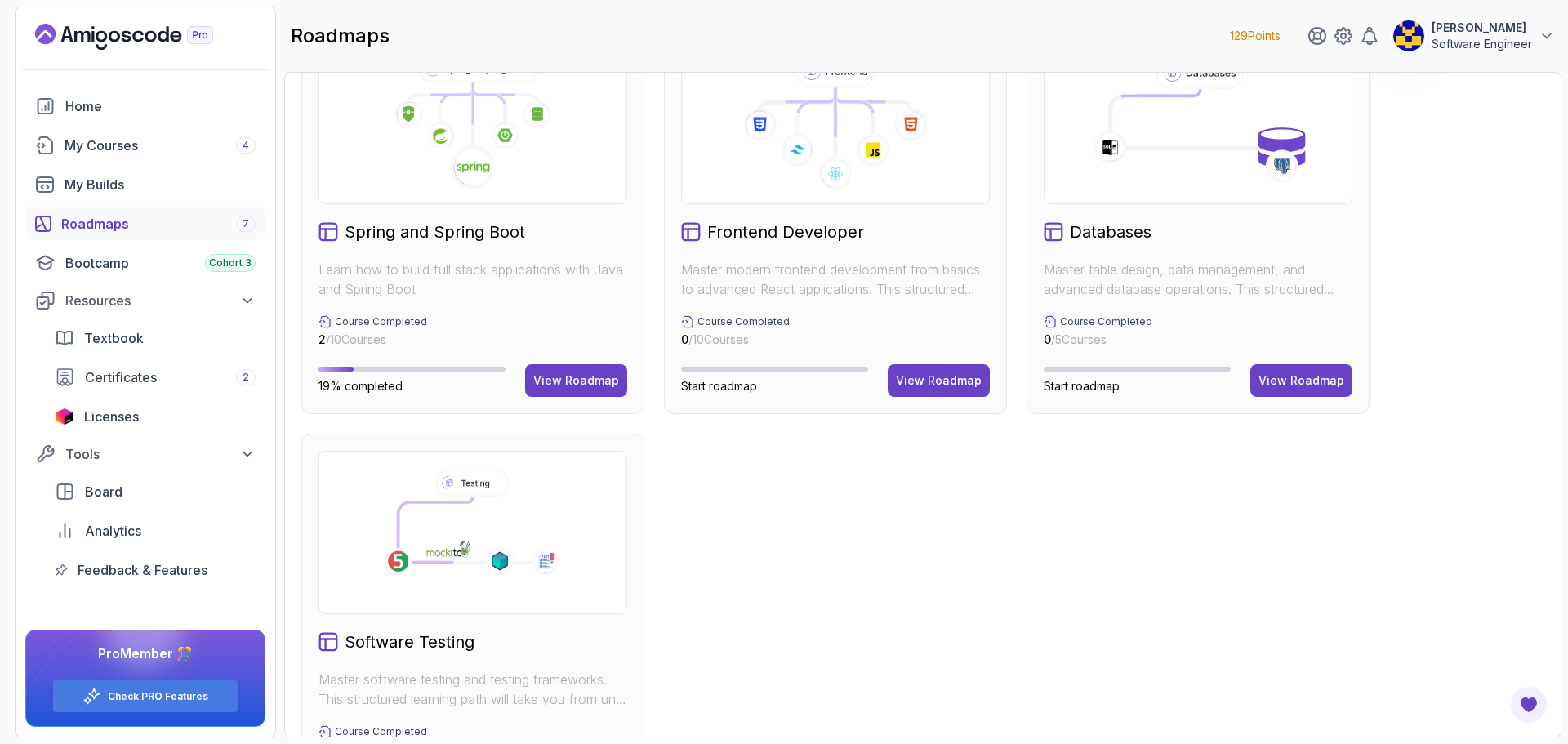
scroll to position [416, 0]
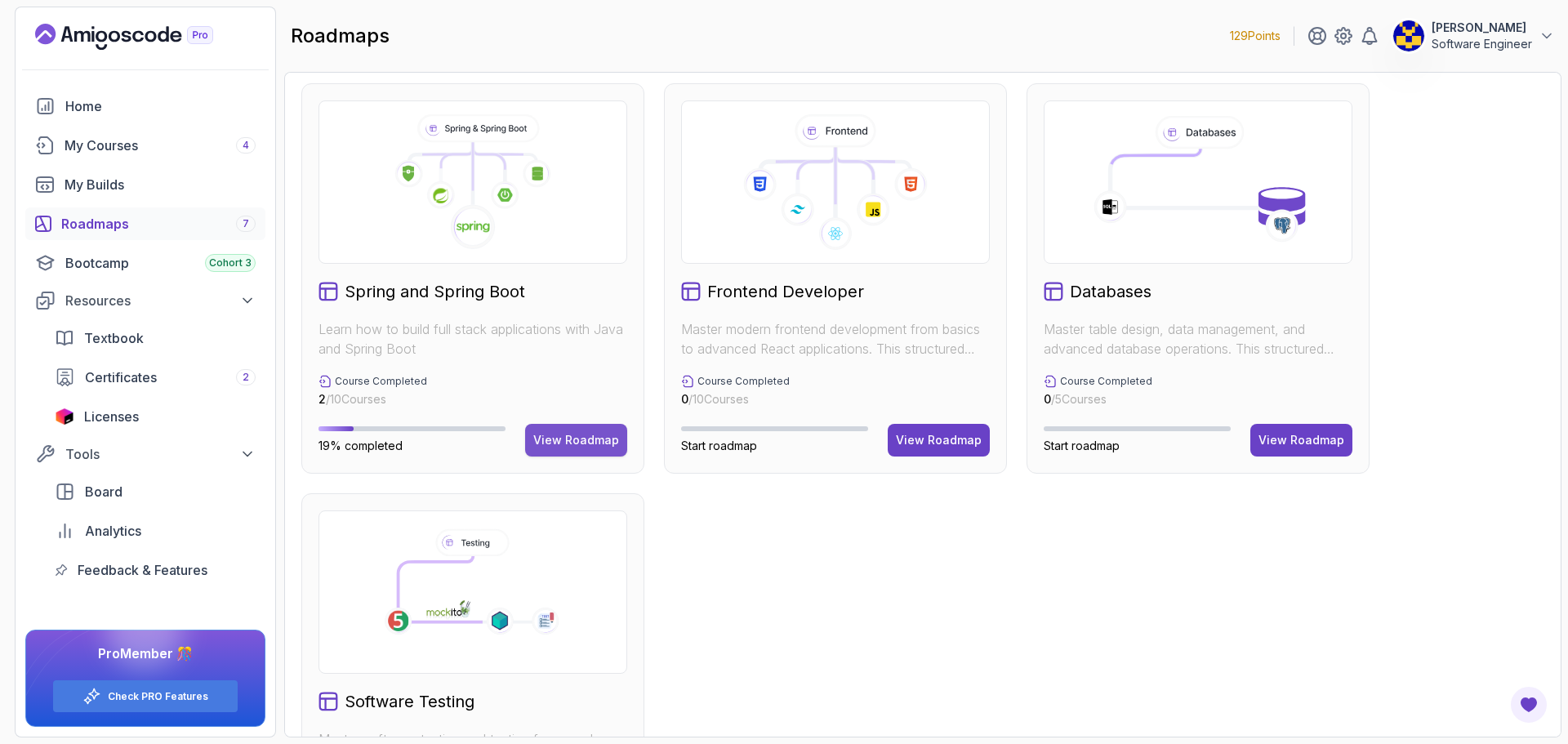
click at [571, 435] on div "View Roadmap" at bounding box center [576, 440] width 86 height 17
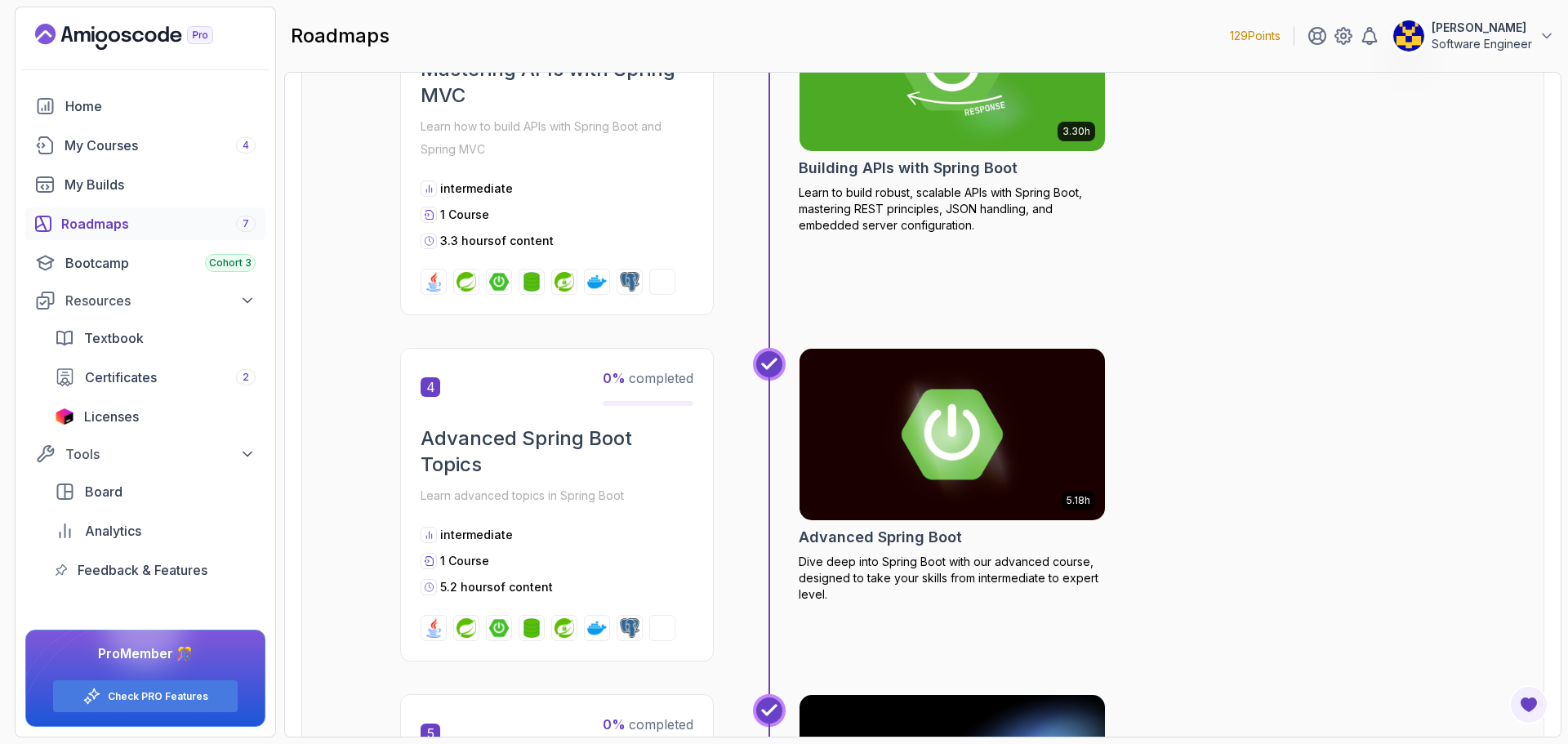
scroll to position [1160, 0]
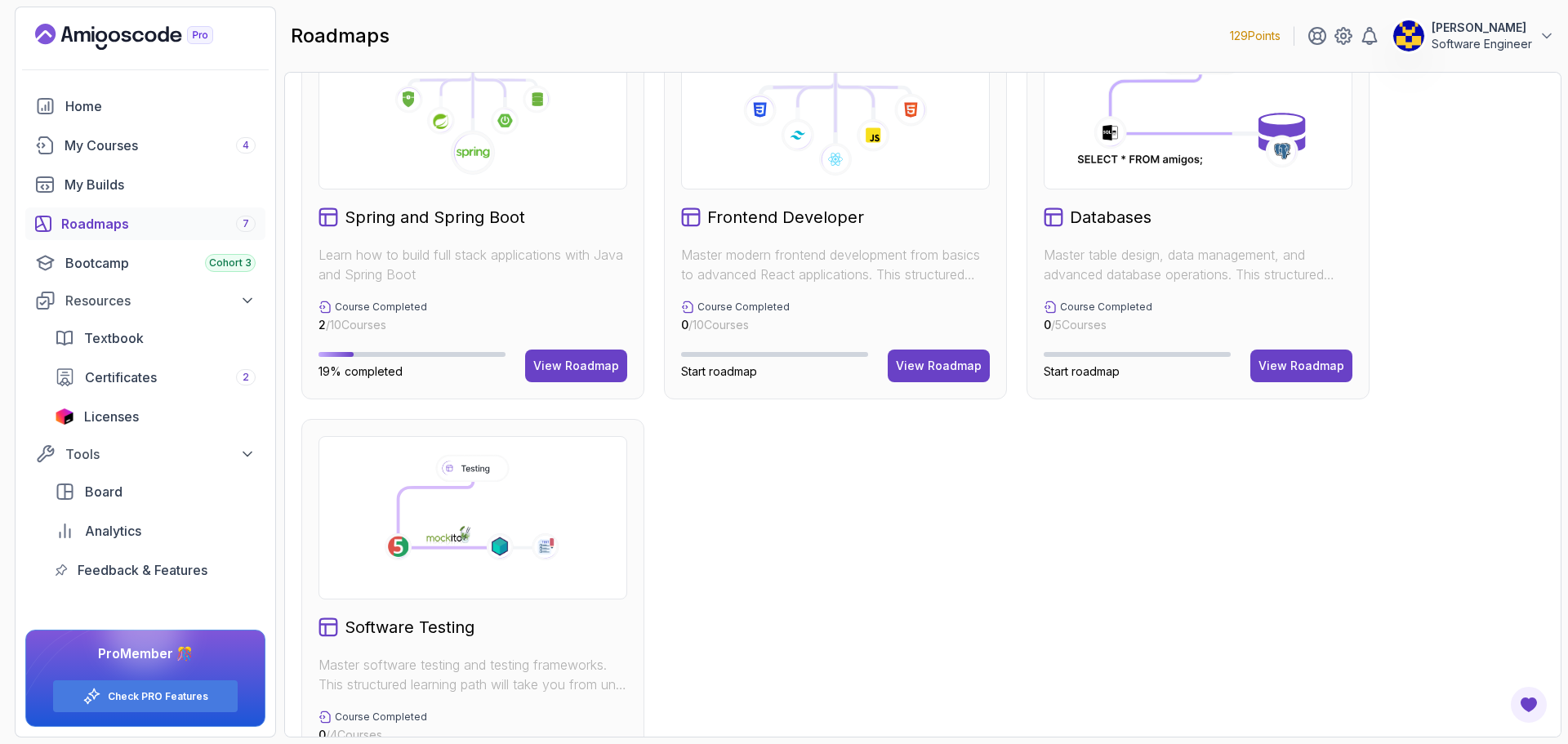
scroll to position [572, 0]
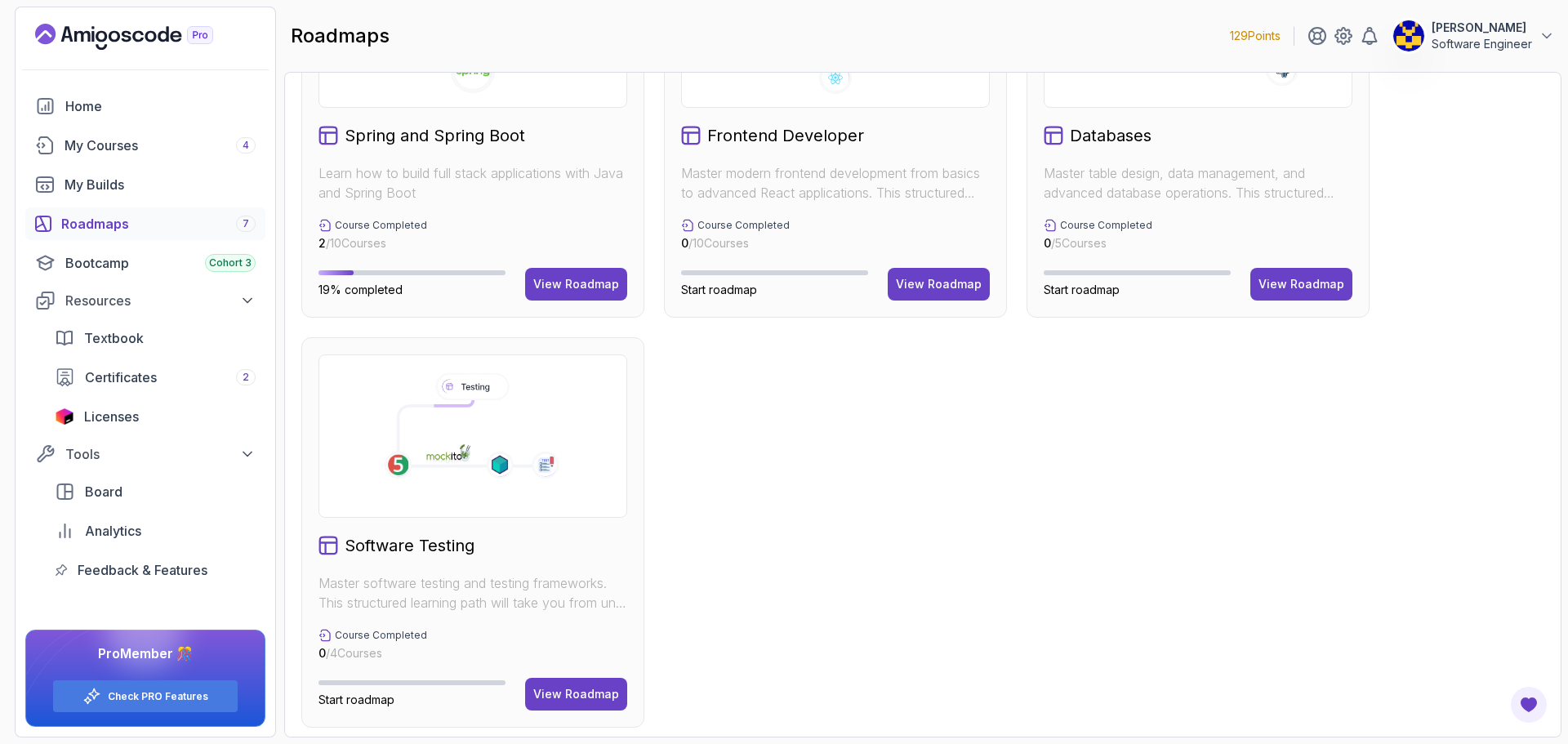
click at [423, 544] on h2 "Software Testing" at bounding box center [409, 546] width 130 height 23
click at [568, 690] on div "View Roadmap" at bounding box center [576, 694] width 86 height 17
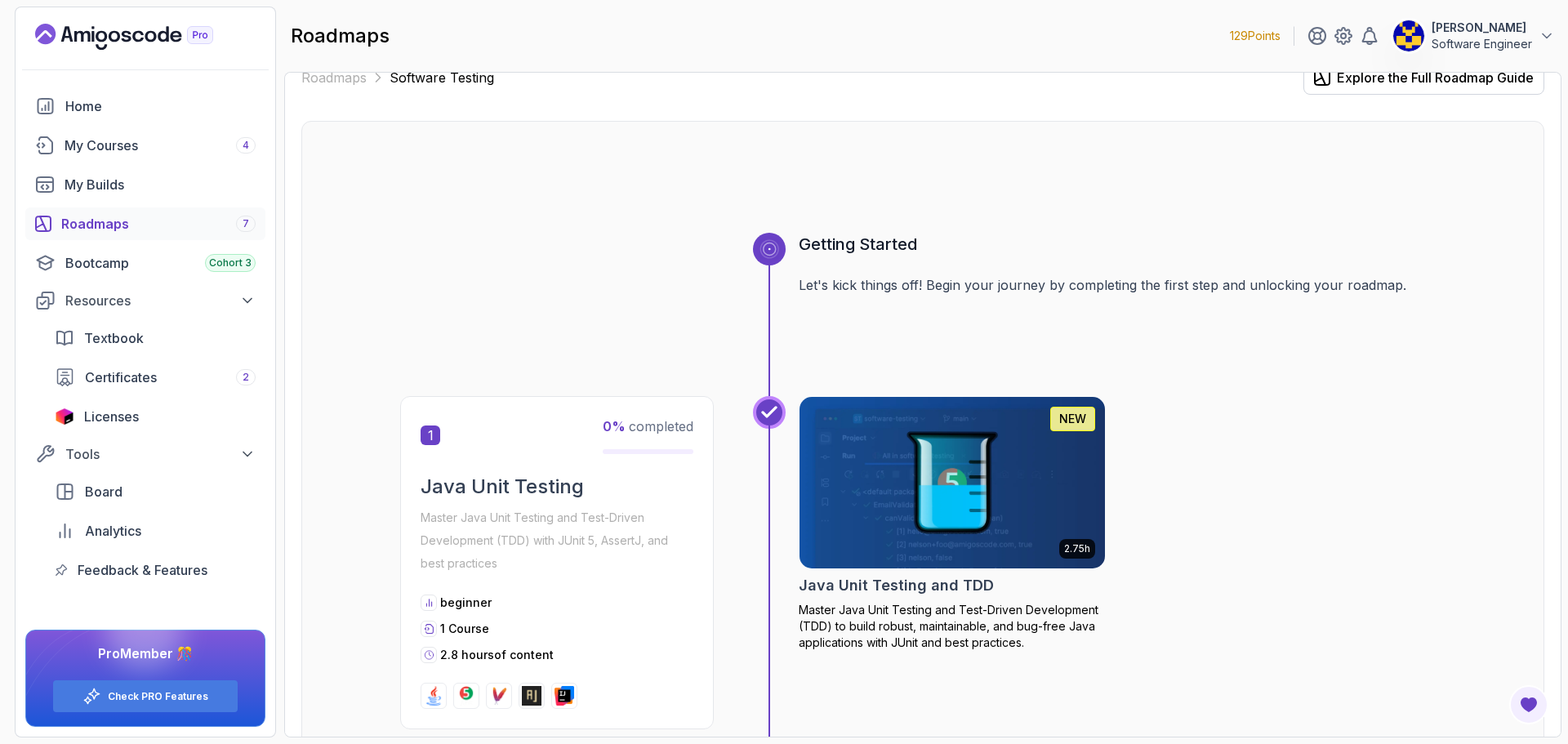
scroll to position [17, 0]
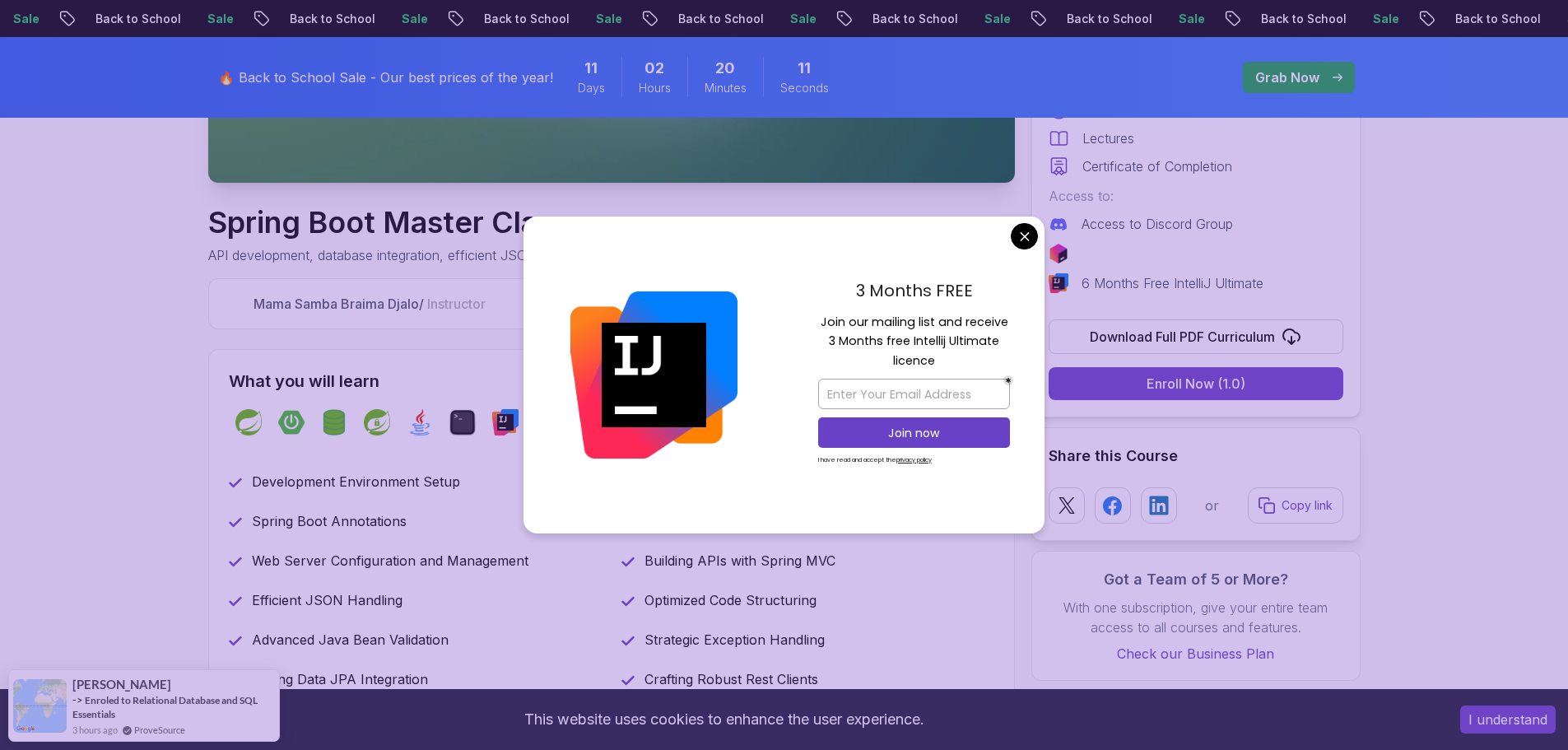
scroll to position [494, 0]
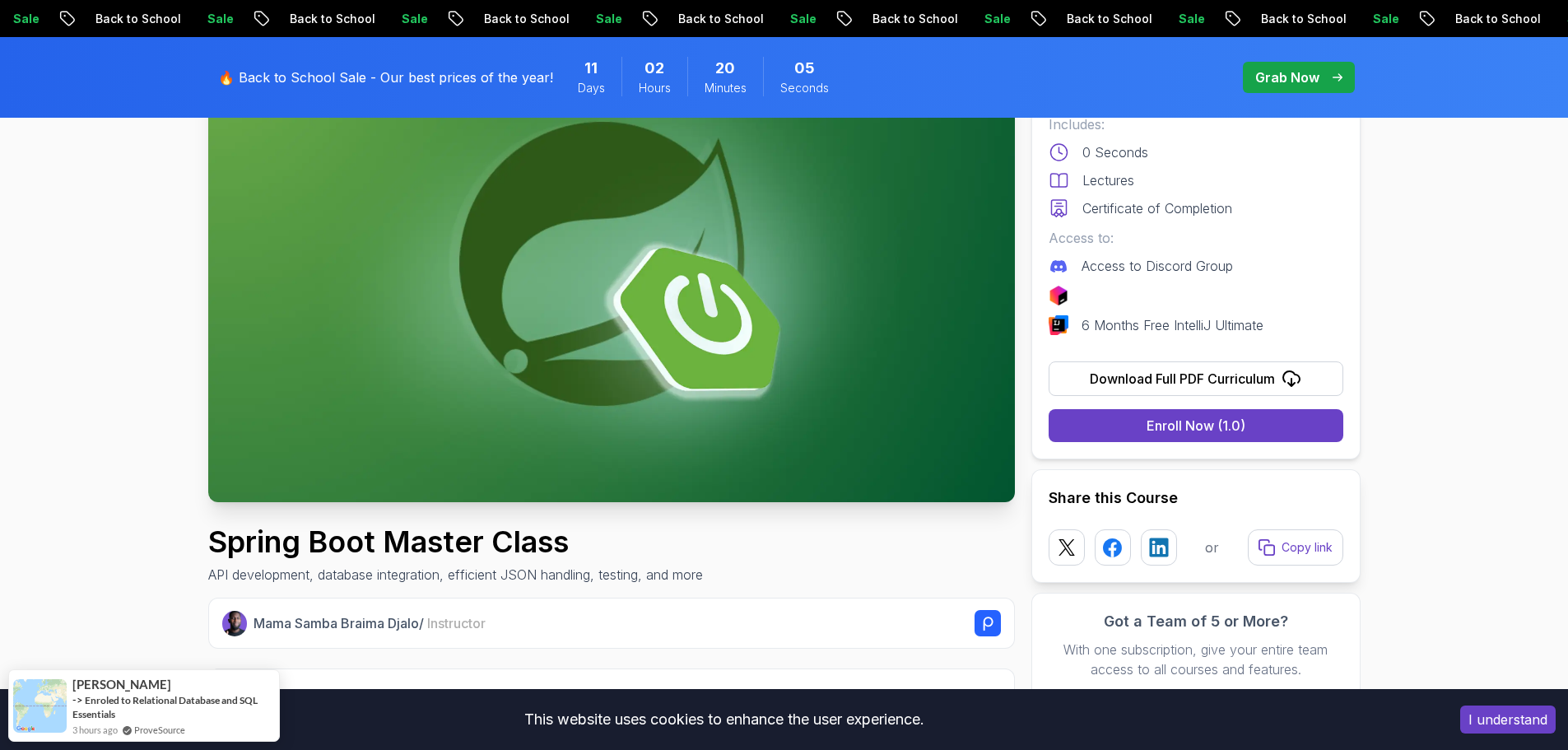
scroll to position [247, 0]
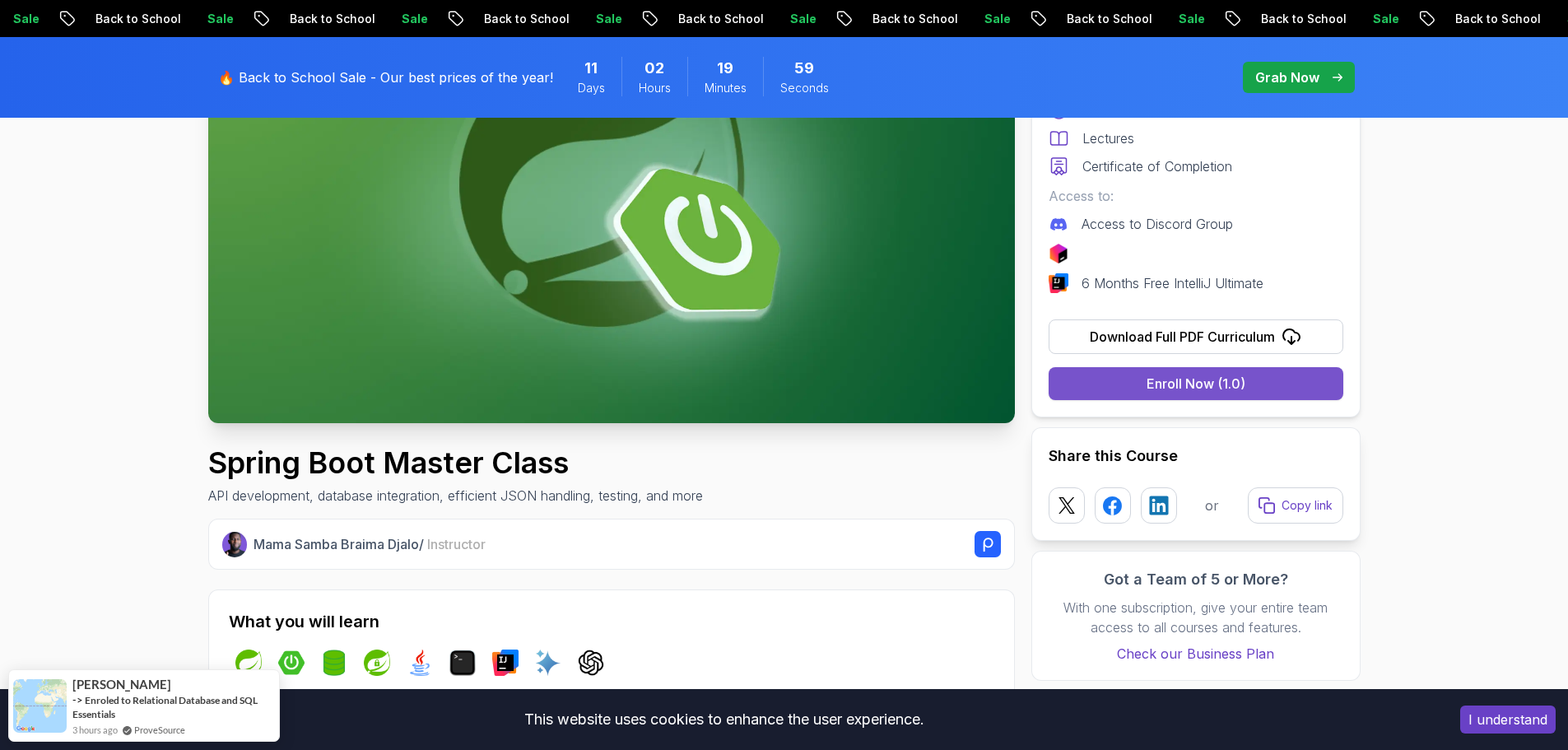
click at [1193, 386] on div "Enroll Now (1.0)" at bounding box center [1196, 384] width 99 height 19
click at [641, 285] on img at bounding box center [612, 195] width 807 height 453
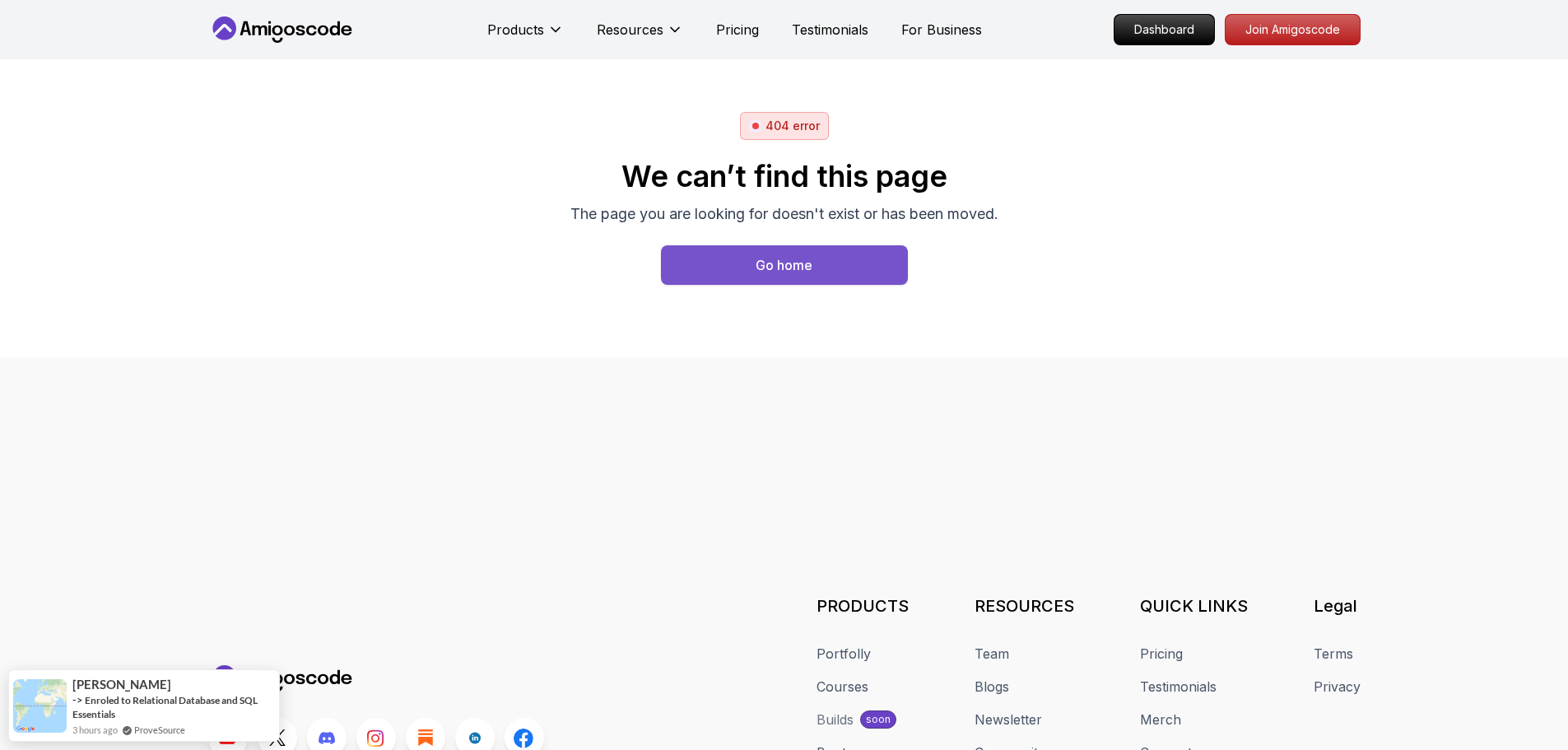
click at [840, 267] on button "Go home" at bounding box center [784, 265] width 247 height 40
